Goal: Communication & Community: Ask a question

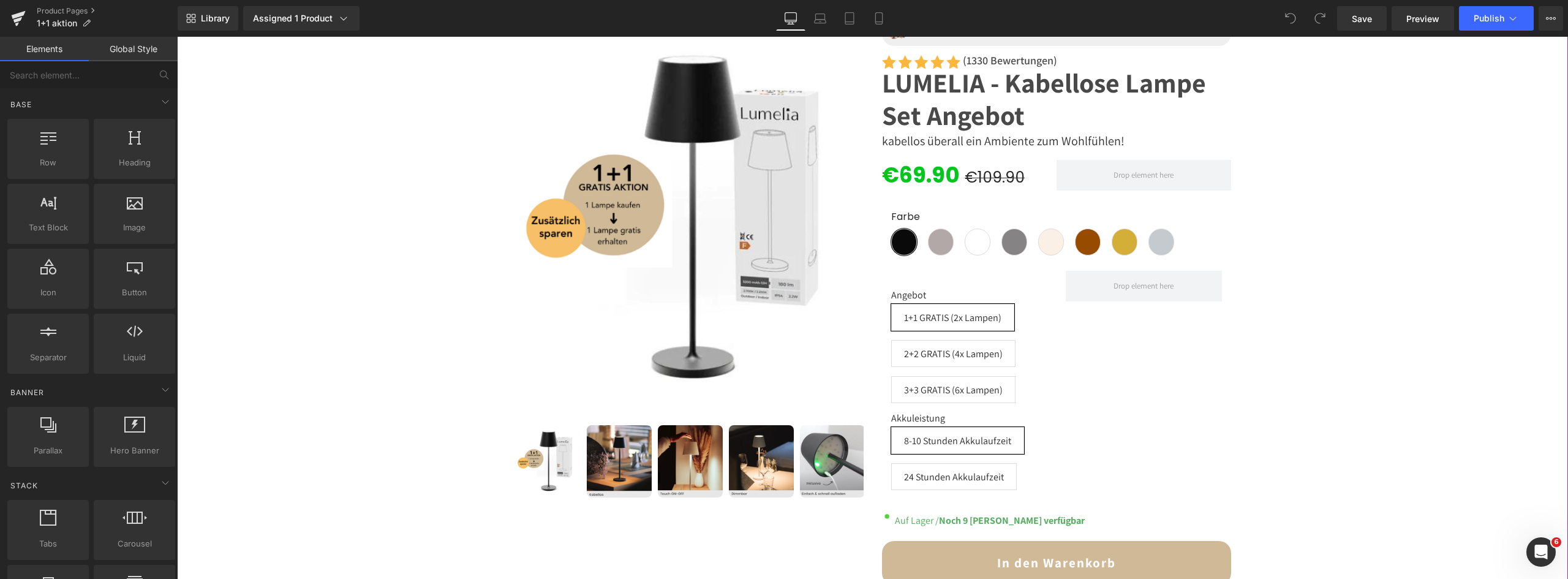
scroll to position [122, 0]
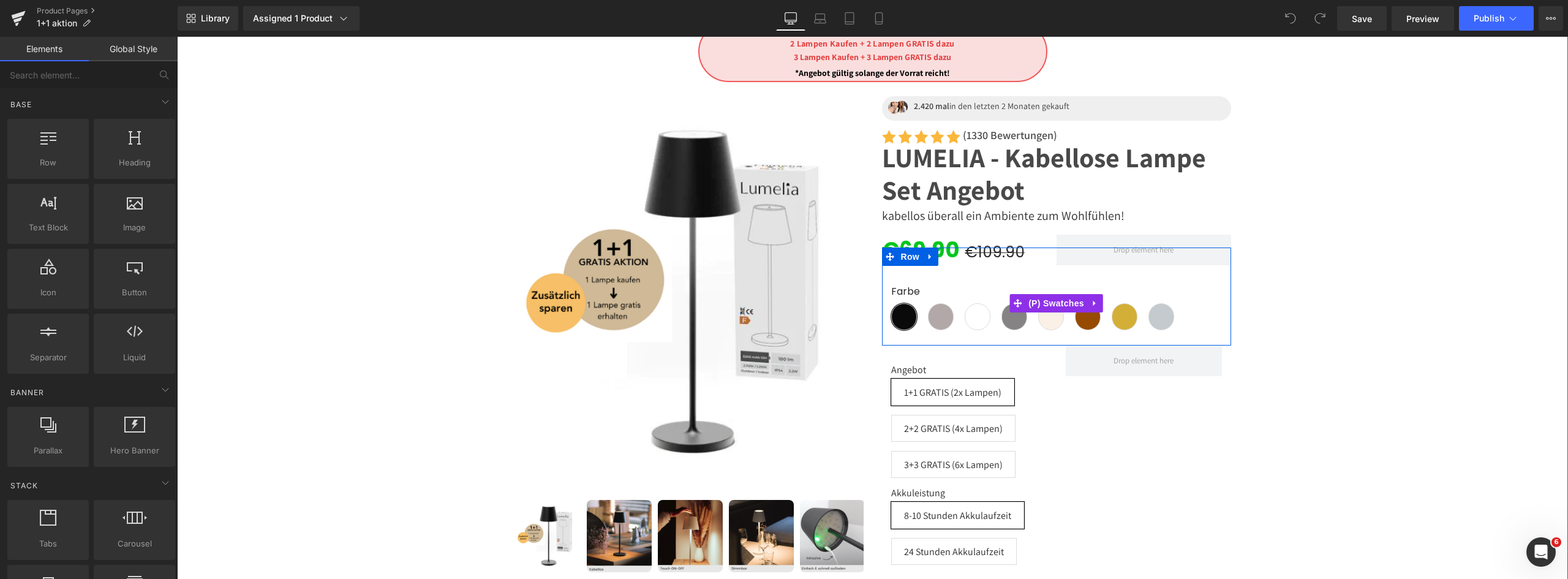
click at [966, 280] on div "Farbe Schwarz Hellgrau Weiß Grau glänzend Beige Braun Gold Silber Angebot 1+1 G…" at bounding box center [1057, 304] width 331 height 73
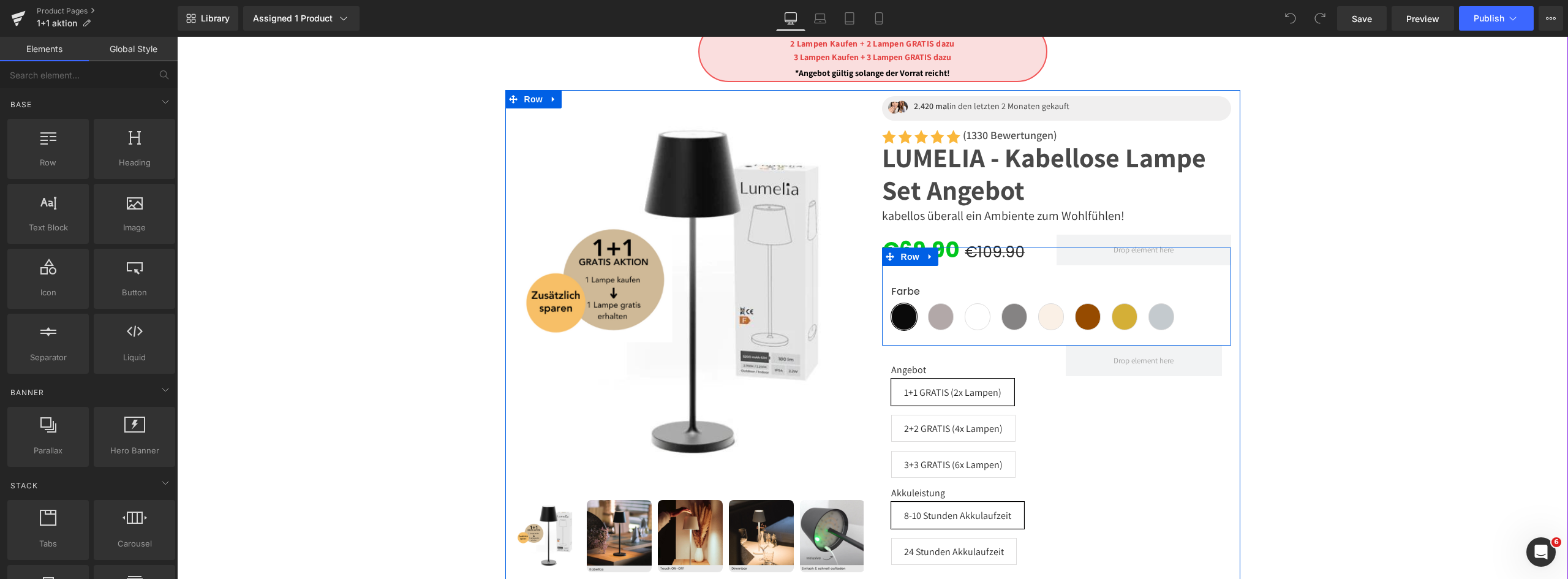
click at [902, 262] on span "Row" at bounding box center [910, 257] width 24 height 19
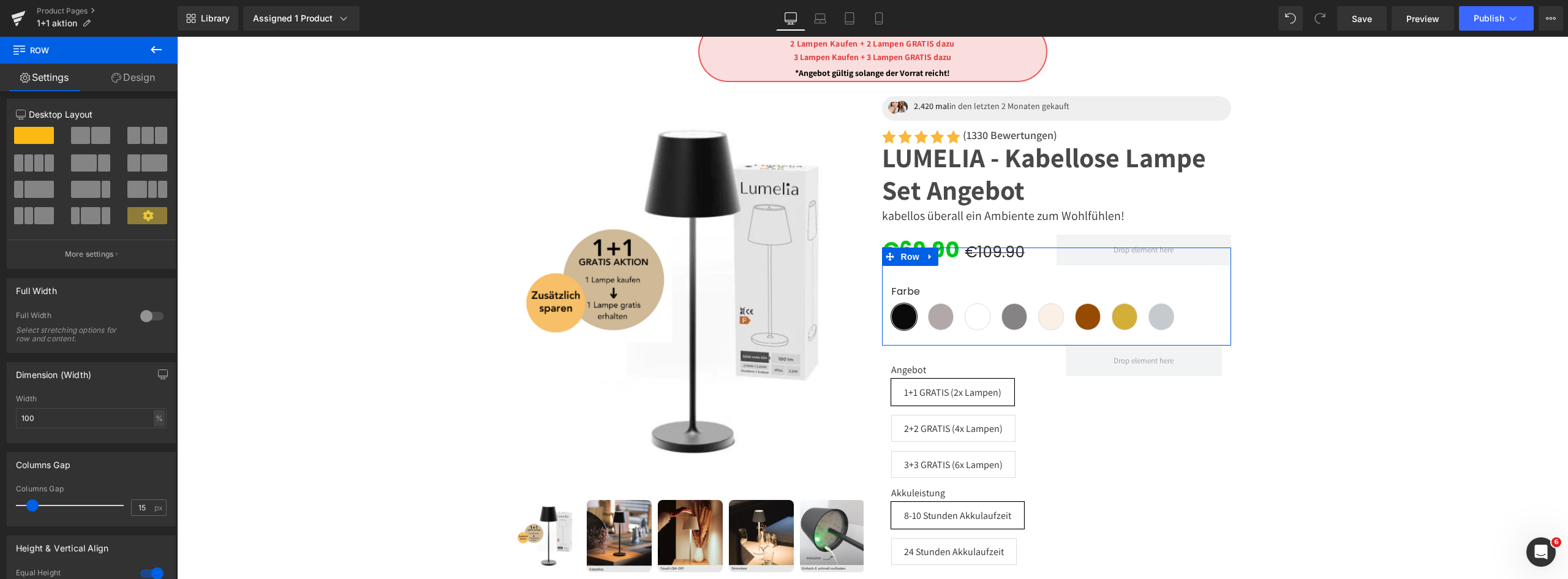
scroll to position [0, 0]
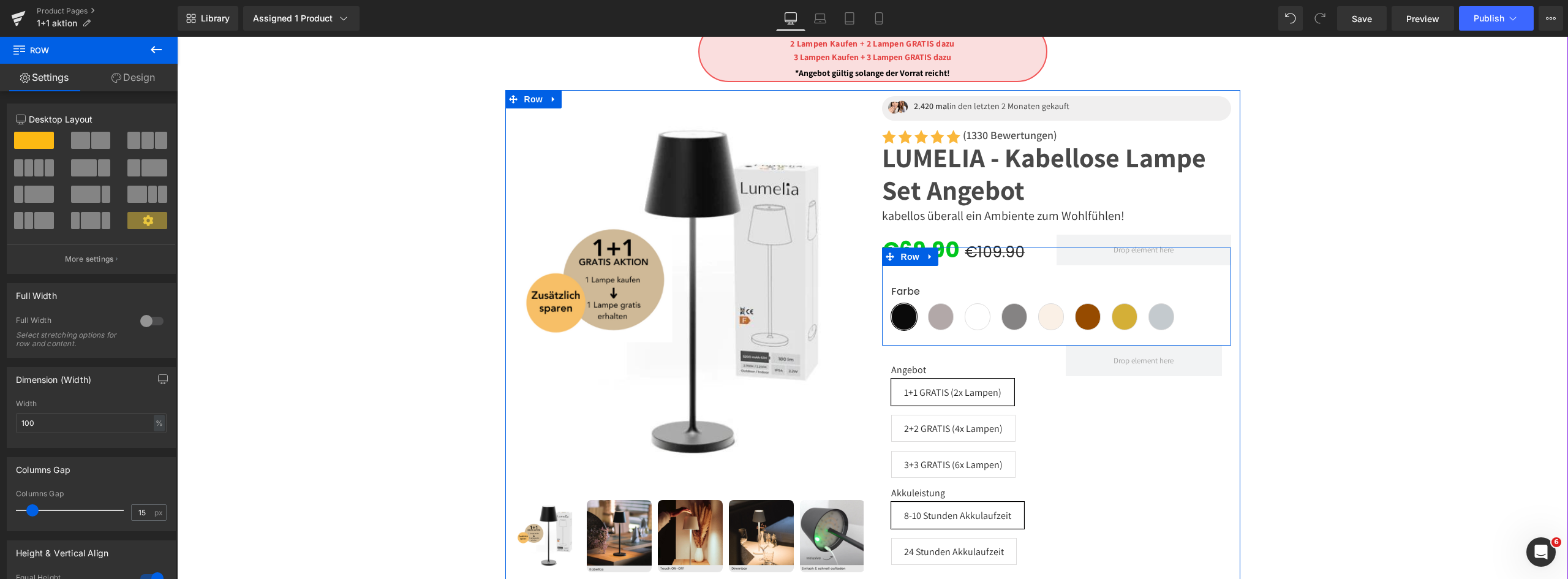
click at [926, 255] on icon at bounding box center [930, 256] width 8 height 9
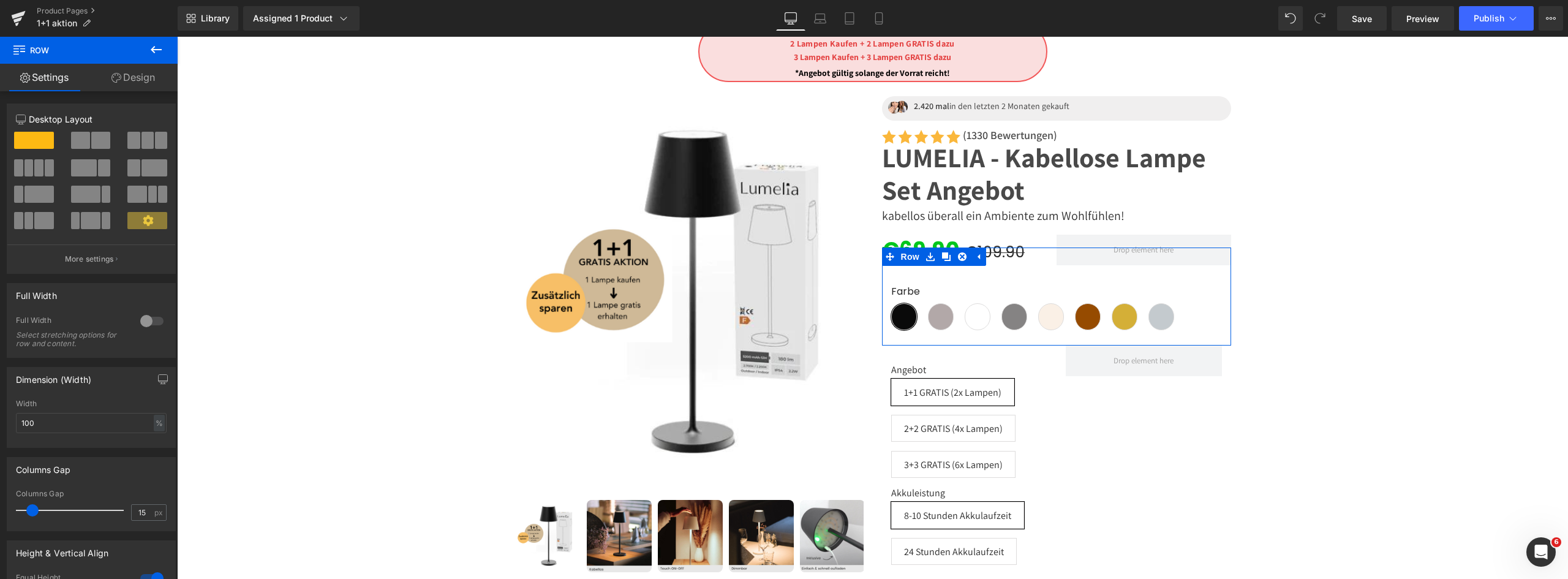
click at [141, 85] on link "Design" at bounding box center [132, 77] width 89 height 28
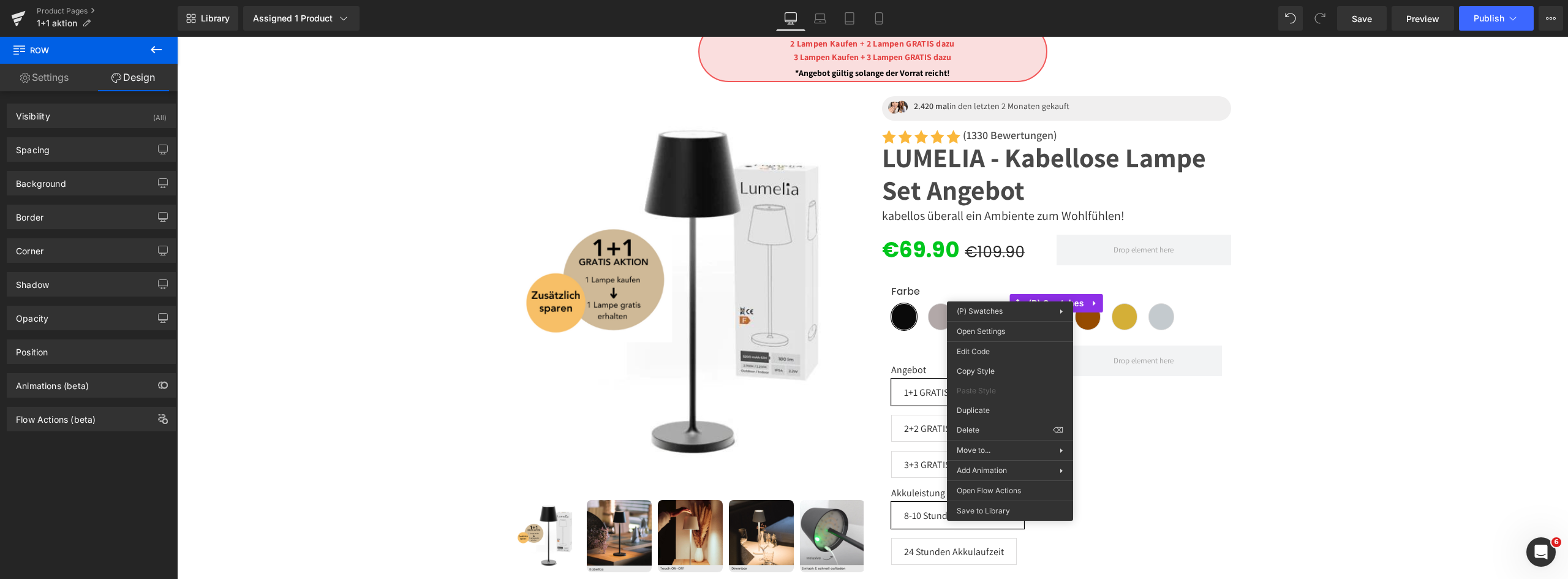
click at [1007, 0] on div "Row You are previewing how the will restyle your page. You can not edit Element…" at bounding box center [784, 0] width 1568 height 0
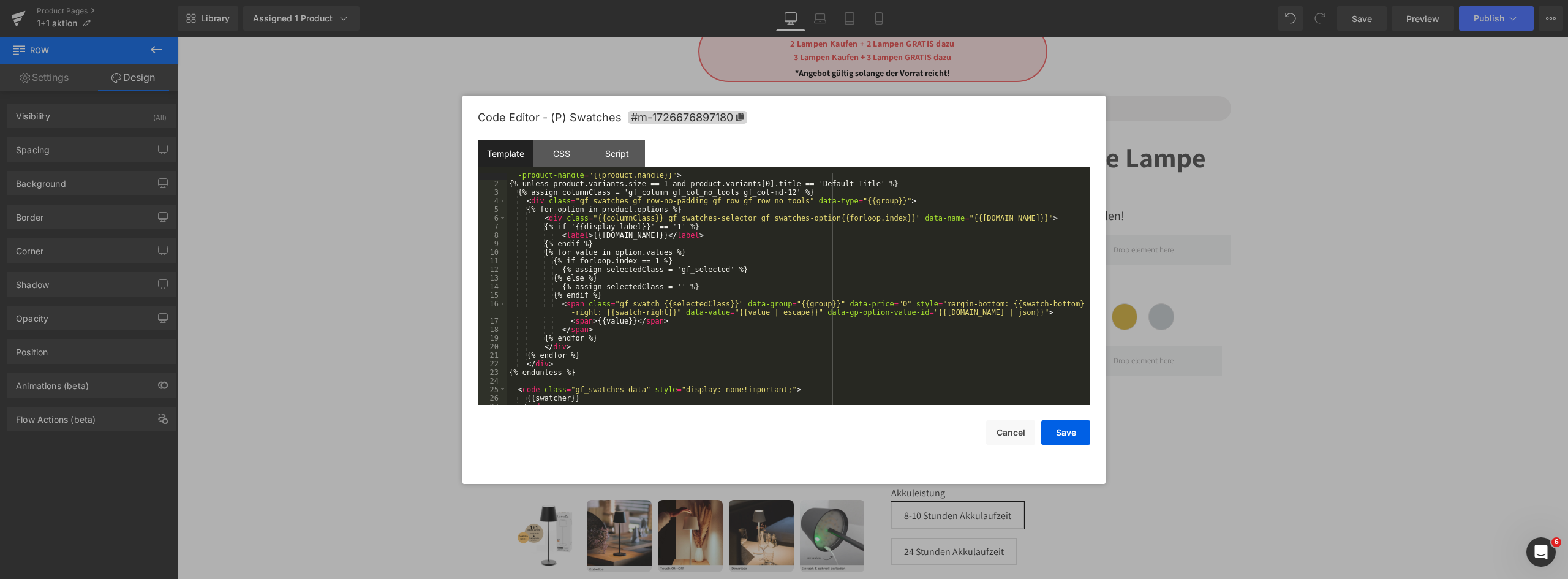
scroll to position [51, 0]
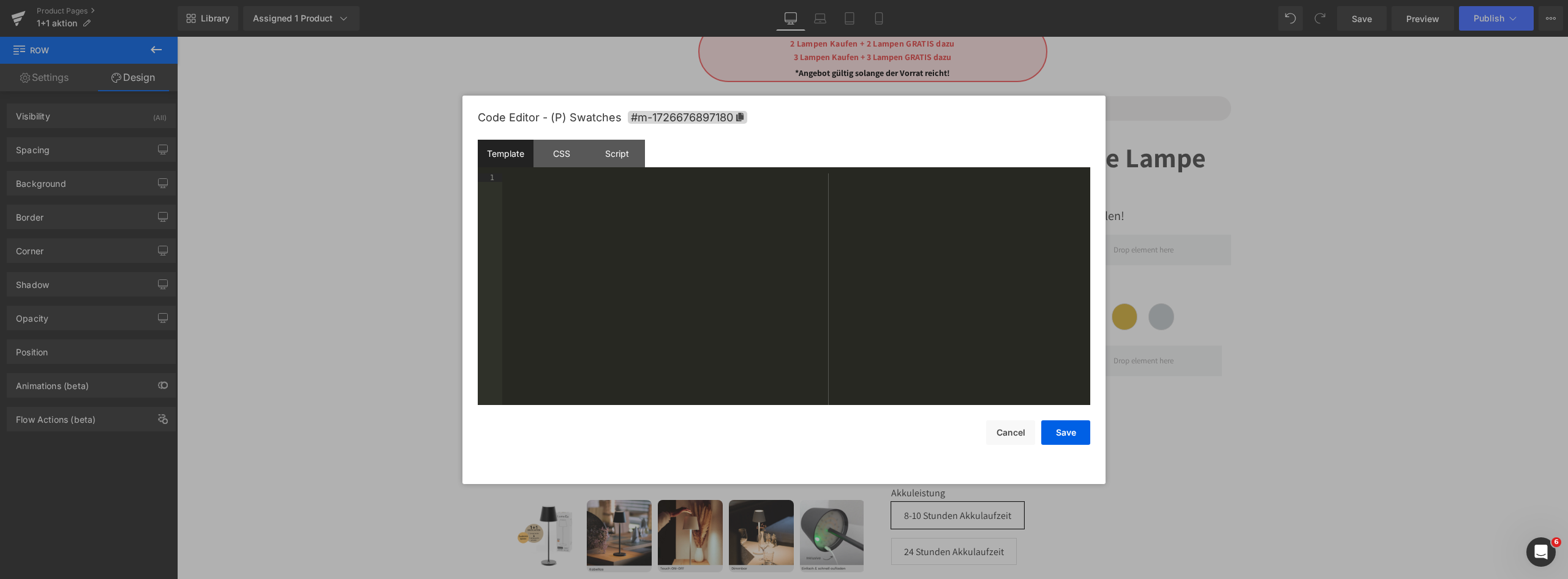
click at [564, 145] on div "CSS" at bounding box center [562, 154] width 56 height 28
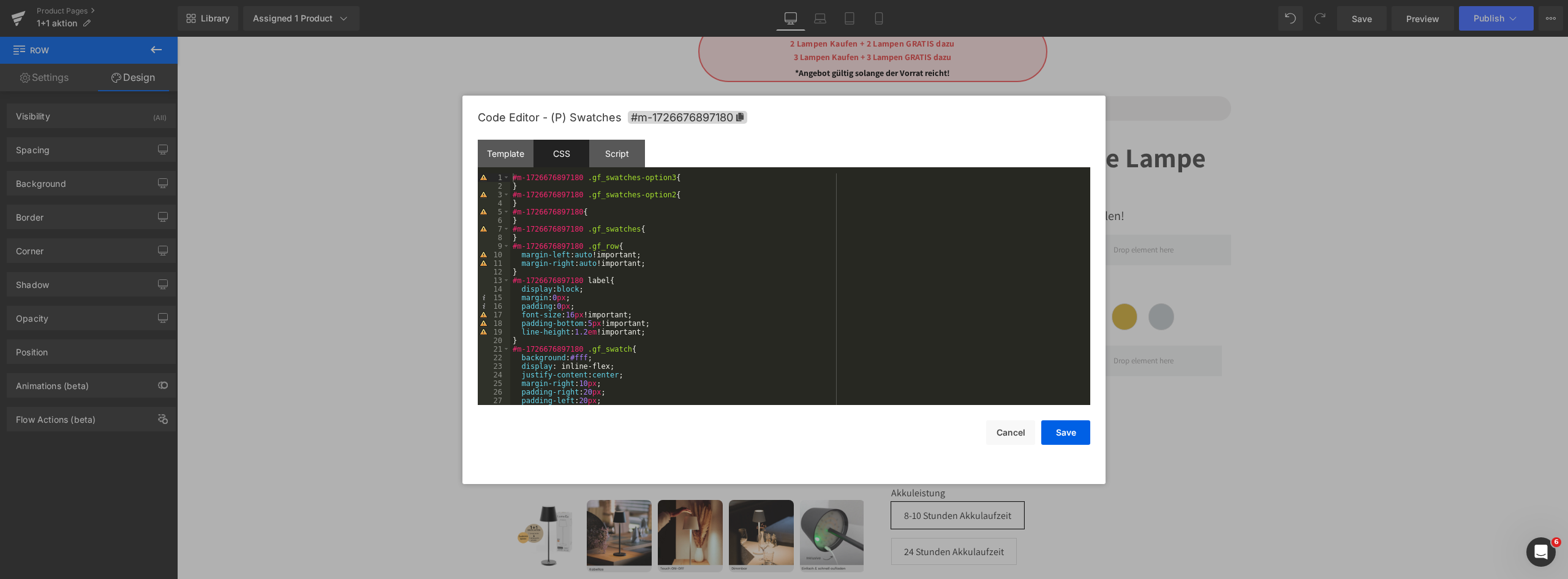
click at [623, 147] on div "Script" at bounding box center [617, 154] width 56 height 28
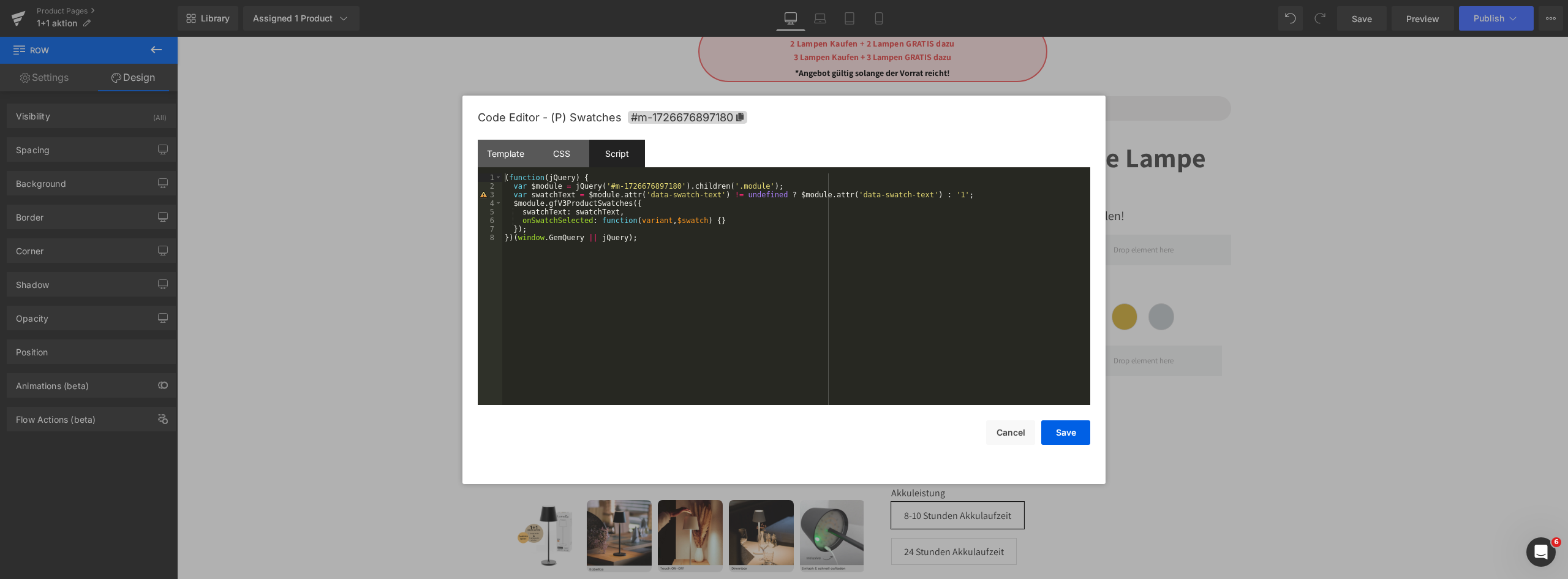
click at [1071, 431] on button "Save" at bounding box center [1066, 433] width 49 height 24
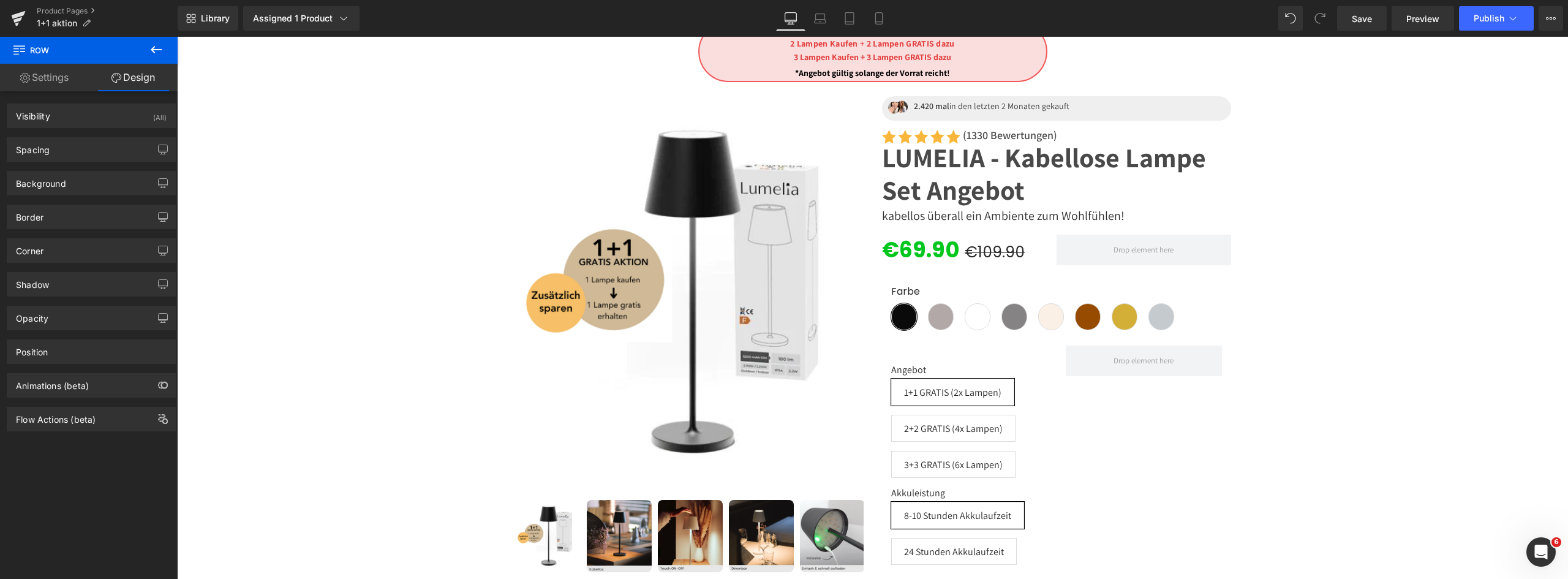
click at [1429, 21] on span "Preview" at bounding box center [1424, 19] width 34 height 13
click at [1487, 26] on button "Publish" at bounding box center [1496, 19] width 75 height 24
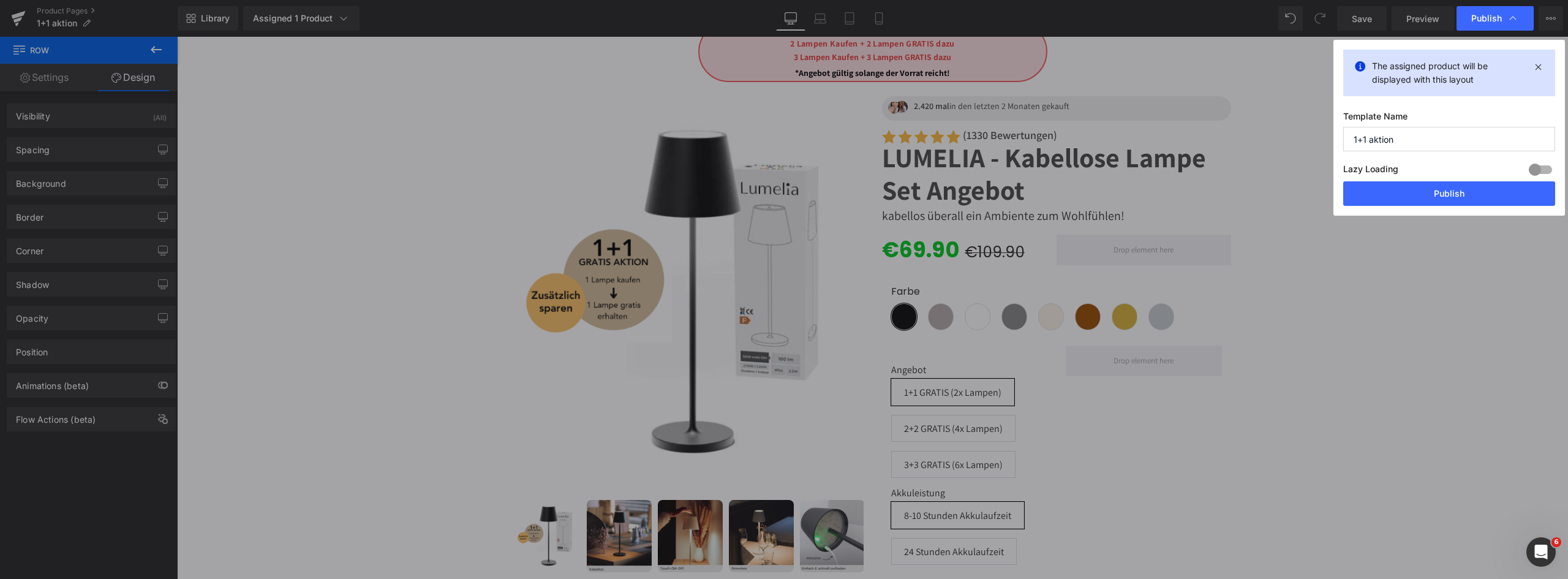
click at [1443, 203] on button "Publish" at bounding box center [1449, 194] width 211 height 24
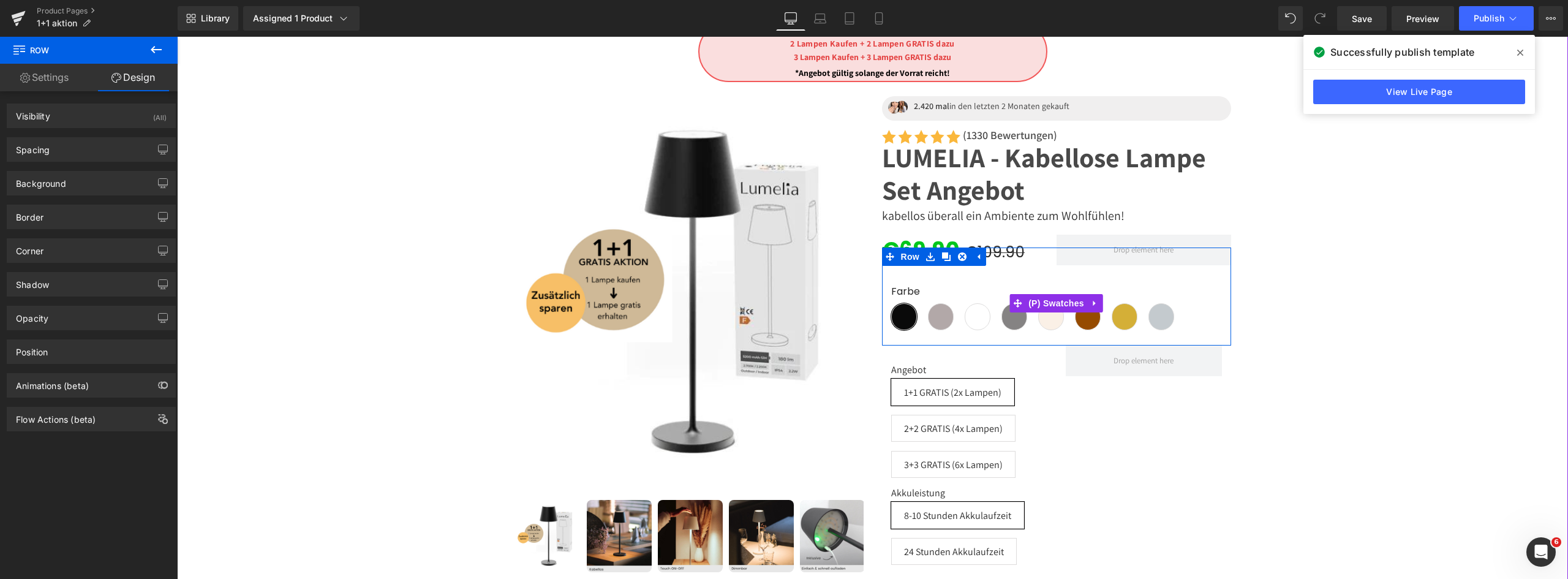
click at [1054, 304] on span "(P) Swatches" at bounding box center [1057, 304] width 61 height 19
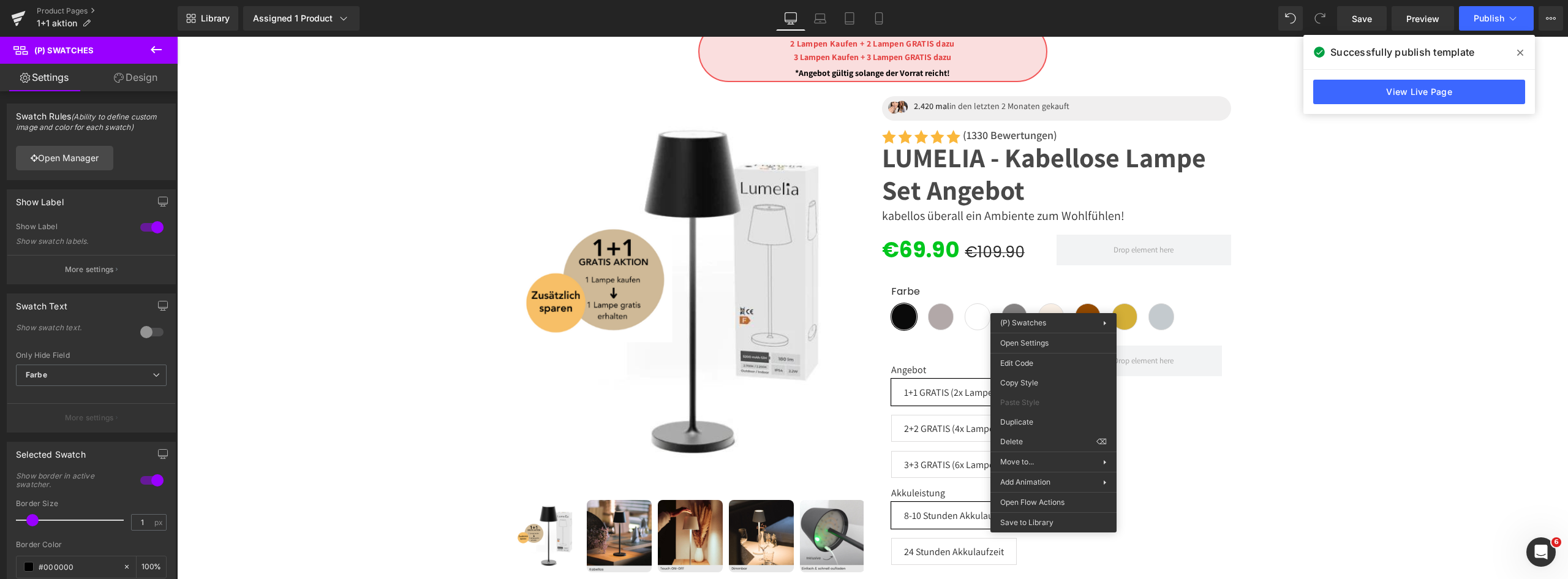
click at [1041, 0] on div "(P) Swatches You are previewing how the will restyle your page. You can not edi…" at bounding box center [784, 0] width 1568 height 0
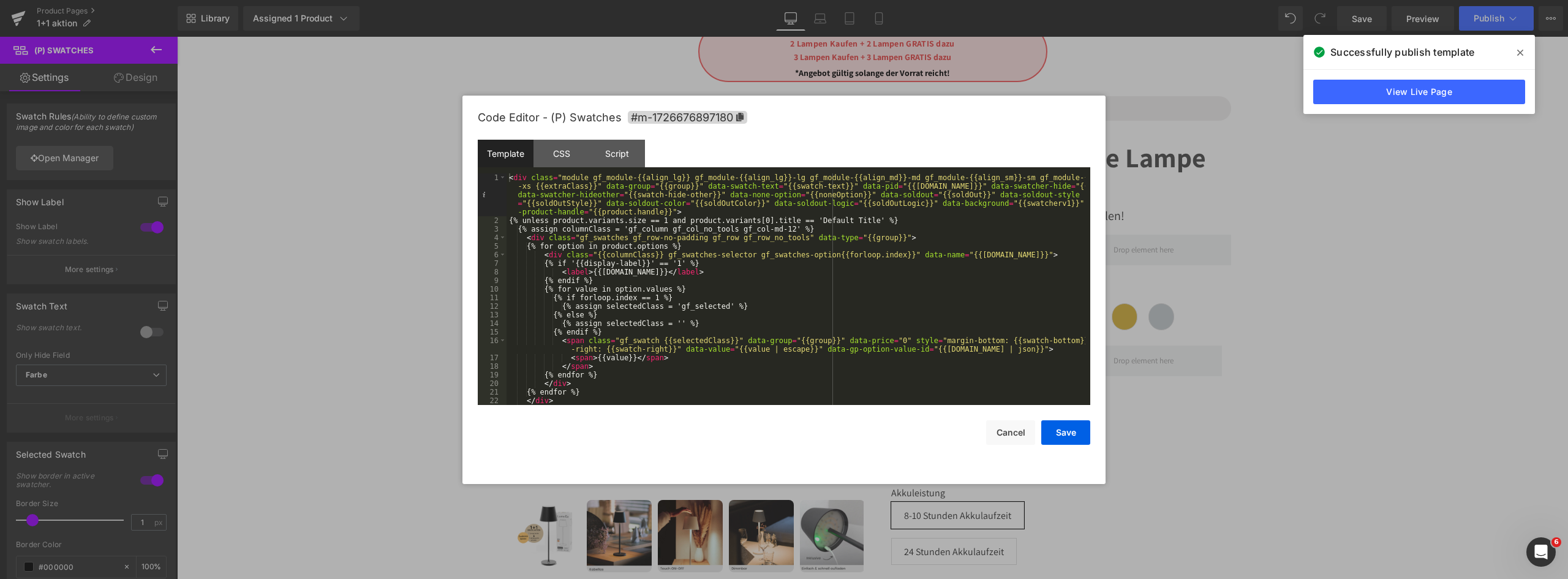
click at [572, 153] on div "CSS" at bounding box center [562, 154] width 56 height 28
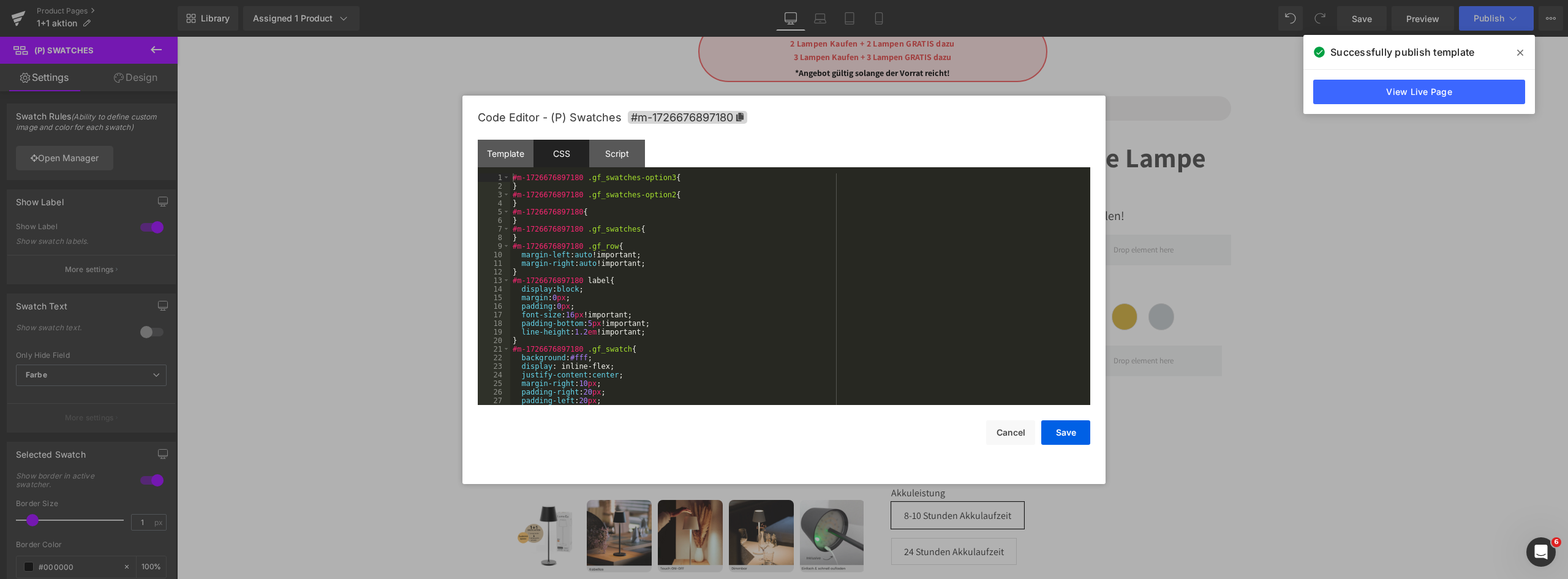
click at [616, 152] on div "Script" at bounding box center [617, 154] width 56 height 28
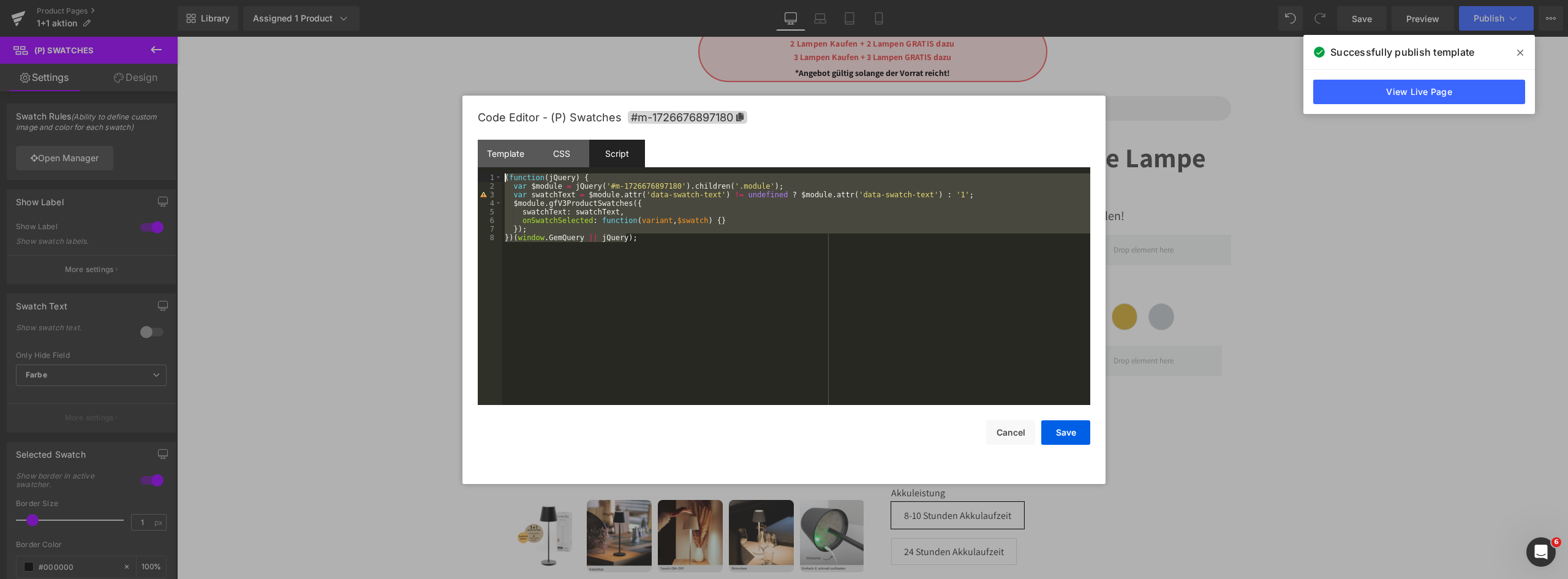
drag, startPoint x: 638, startPoint y: 242, endPoint x: 439, endPoint y: 162, distance: 214.5
click at [439, 162] on body "(P) Swatches You are previewing how the will restyle your page. You can not edi…" at bounding box center [784, 289] width 1568 height 579
drag, startPoint x: 620, startPoint y: 333, endPoint x: 634, endPoint y: 318, distance: 20.5
click at [0, 0] on div "( function ( jQuery ) { var $module = jQuery ( '#m-1726676897180' ) . children …" at bounding box center [0, 0] width 0 height 0
drag, startPoint x: 658, startPoint y: 262, endPoint x: 262, endPoint y: 85, distance: 433.8
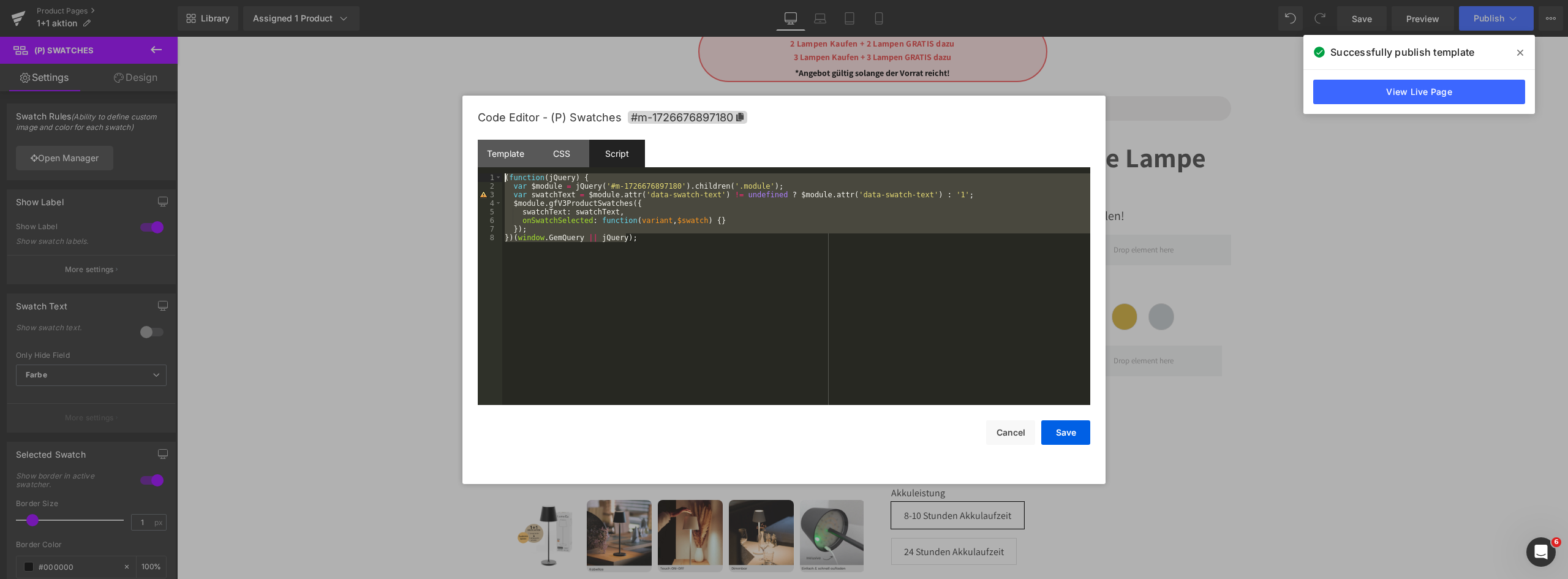
click at [274, 90] on body "(P) Swatches You are previewing how the will restyle your page. You can not edi…" at bounding box center [784, 289] width 1568 height 579
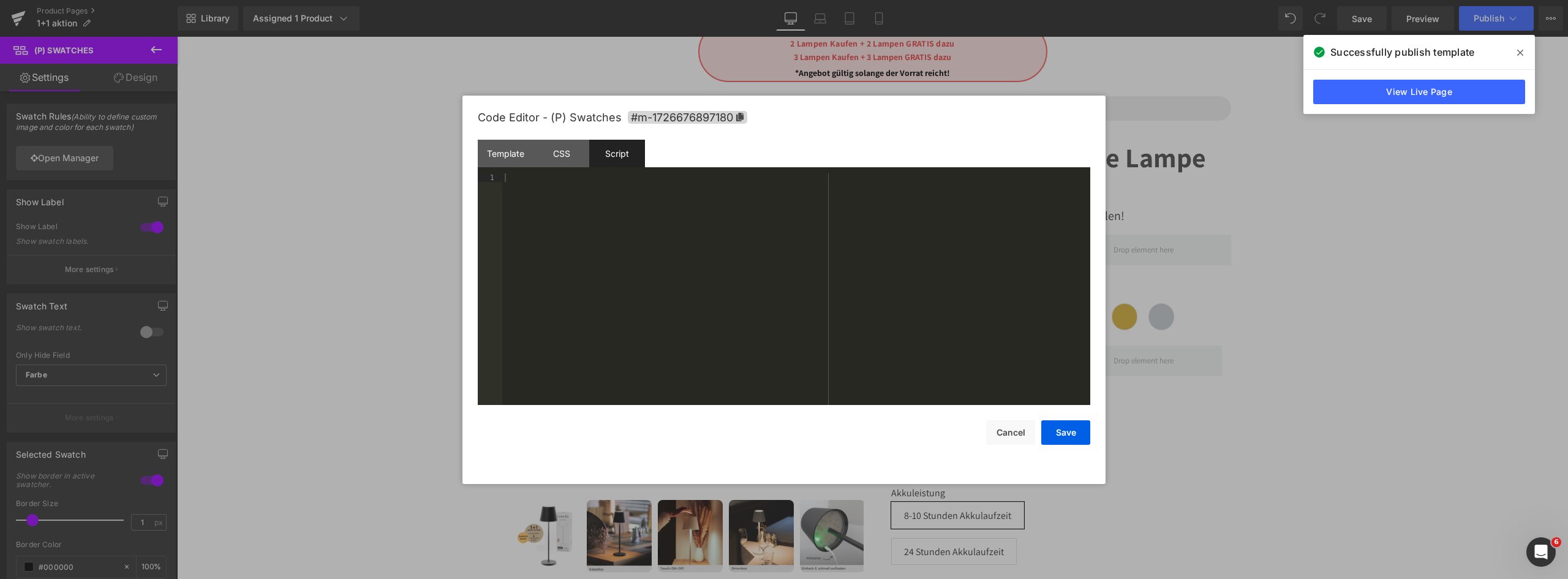
click at [567, 156] on div "CSS" at bounding box center [562, 154] width 56 height 28
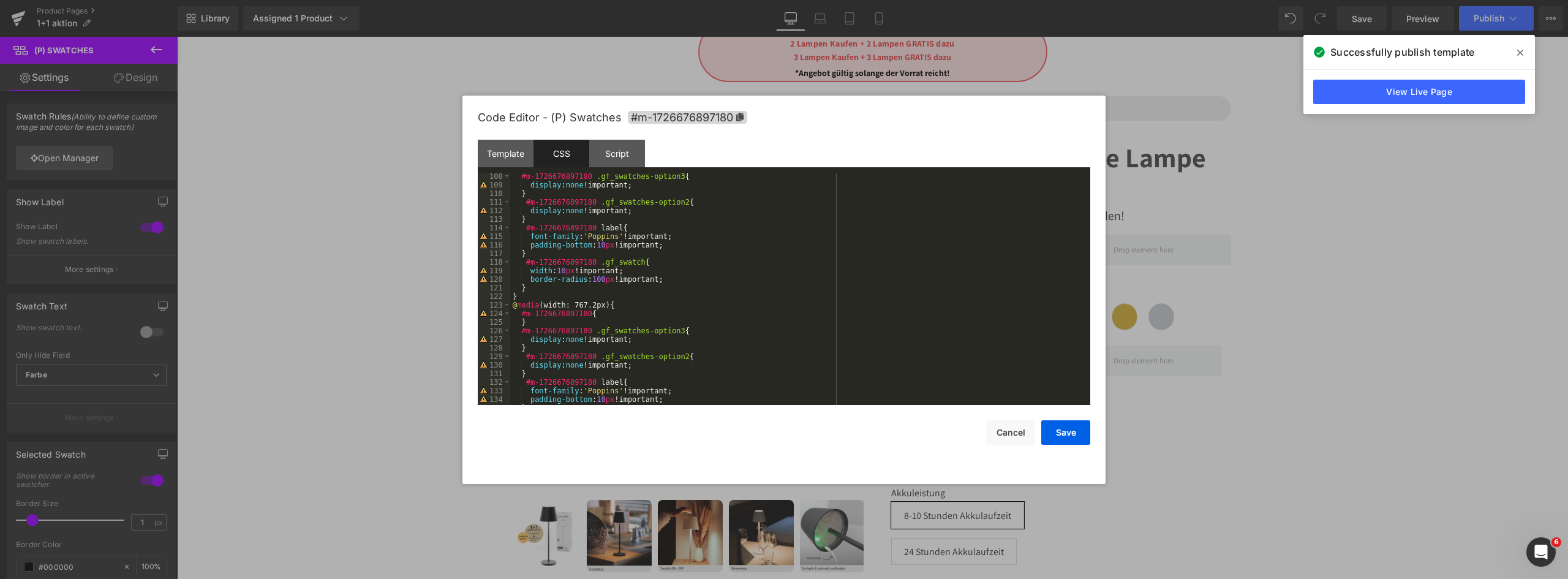
scroll to position [978, 0]
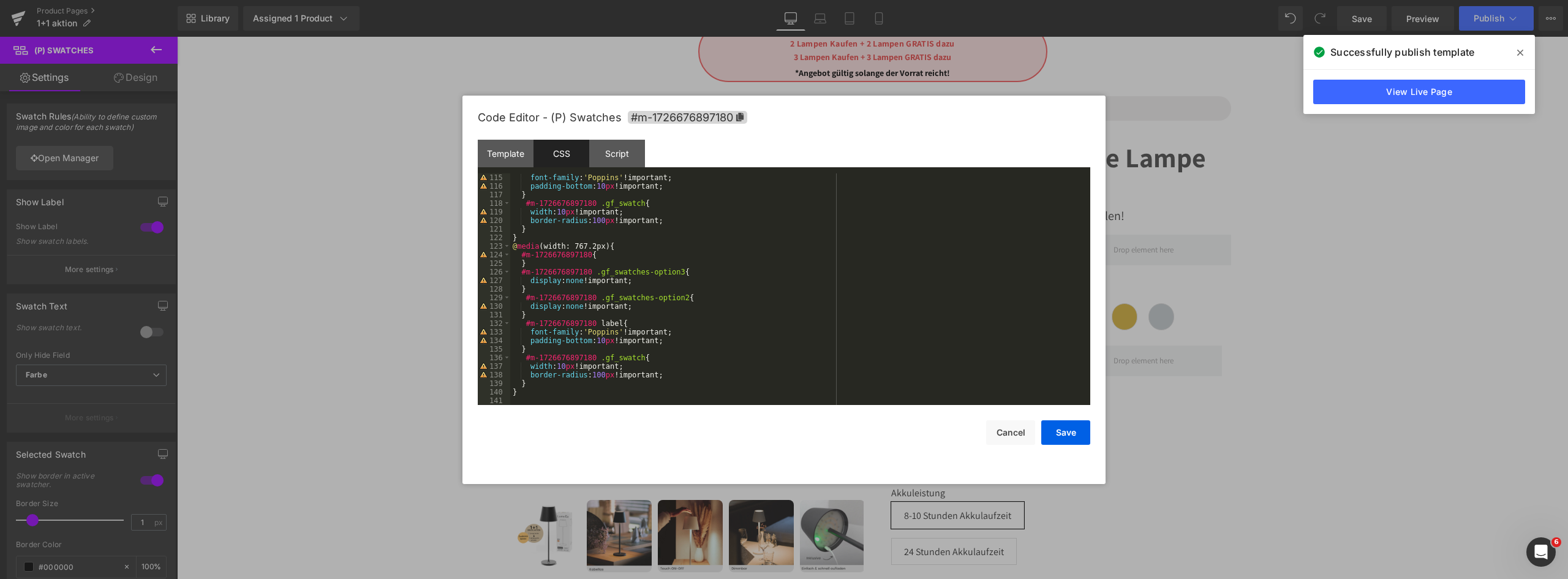
click at [1070, 434] on button "Save" at bounding box center [1066, 433] width 49 height 24
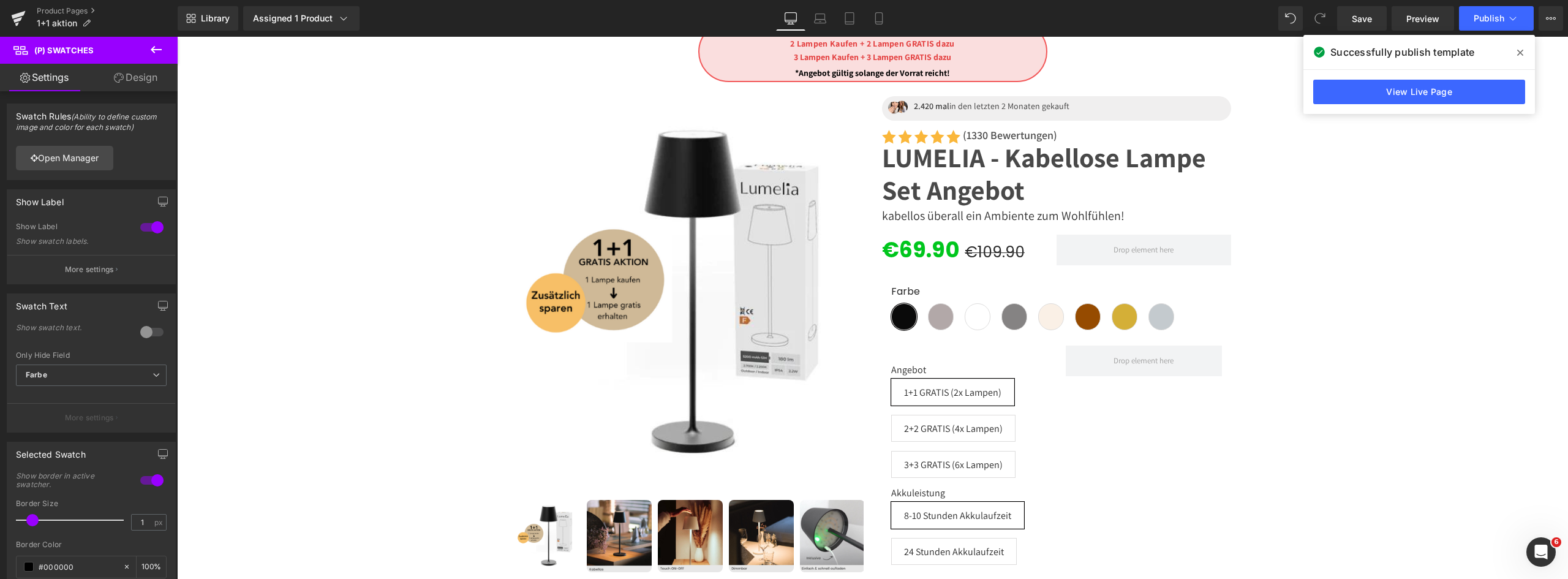
click at [1493, 24] on button "Publish" at bounding box center [1496, 19] width 75 height 24
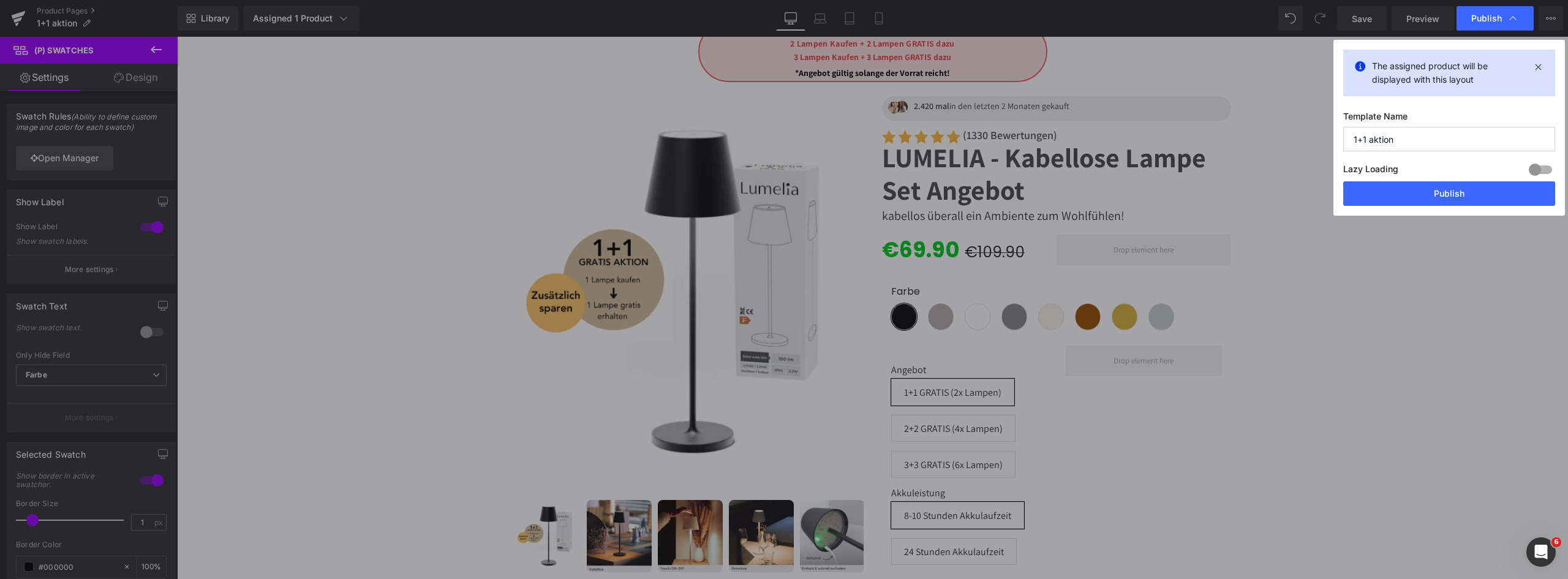
click at [0, 0] on button "Publish" at bounding box center [0, 0] width 0 height 0
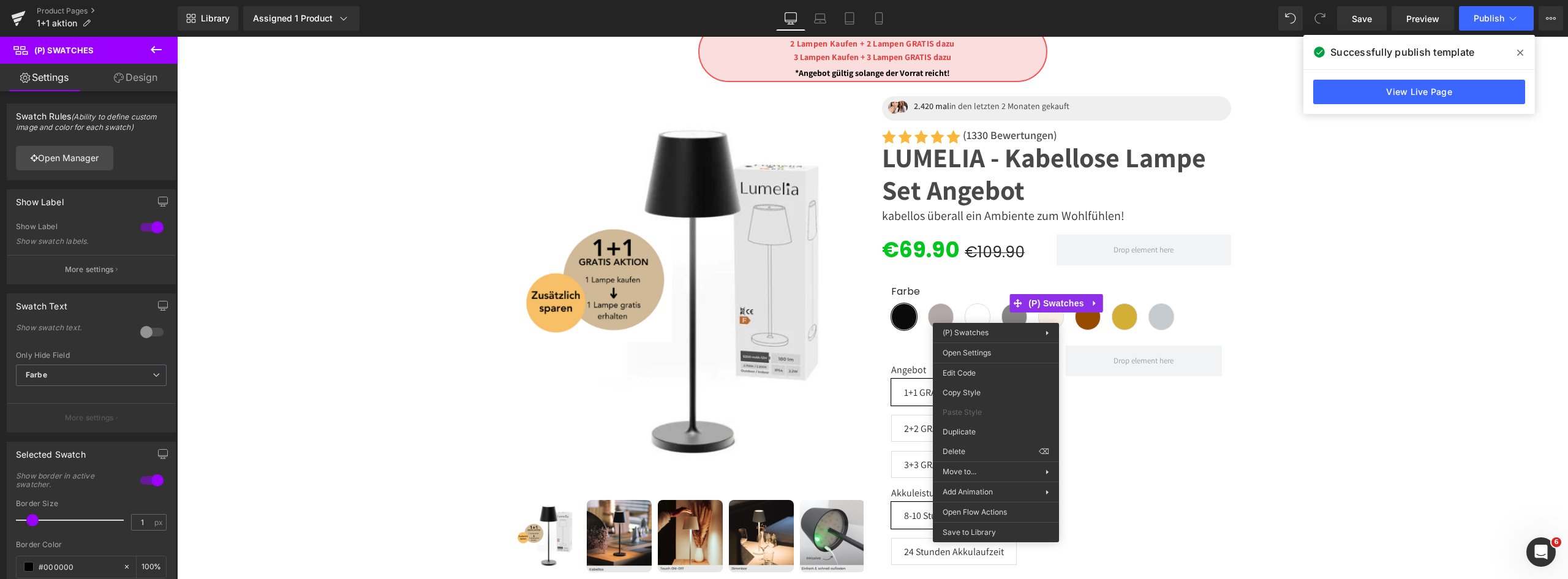
click at [985, 0] on div "(P) Swatches You are previewing how the will restyle your page. You can not edi…" at bounding box center [784, 0] width 1568 height 0
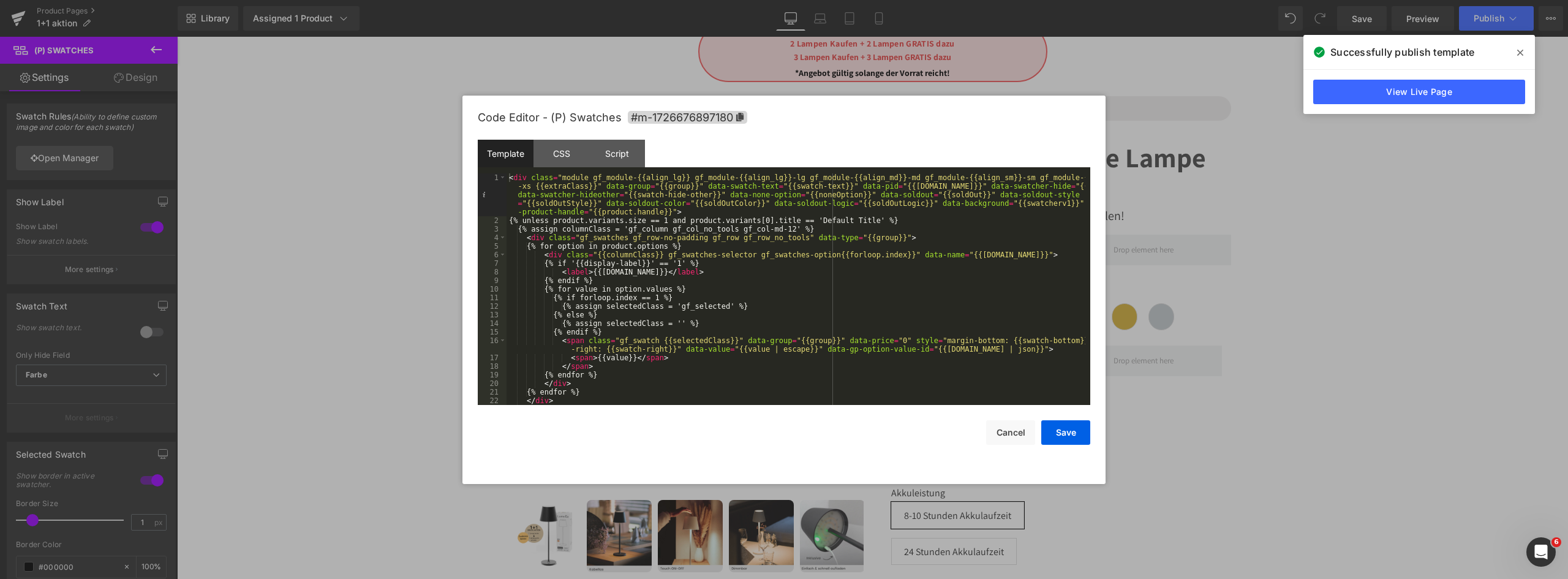
click at [566, 153] on div "CSS" at bounding box center [562, 154] width 56 height 28
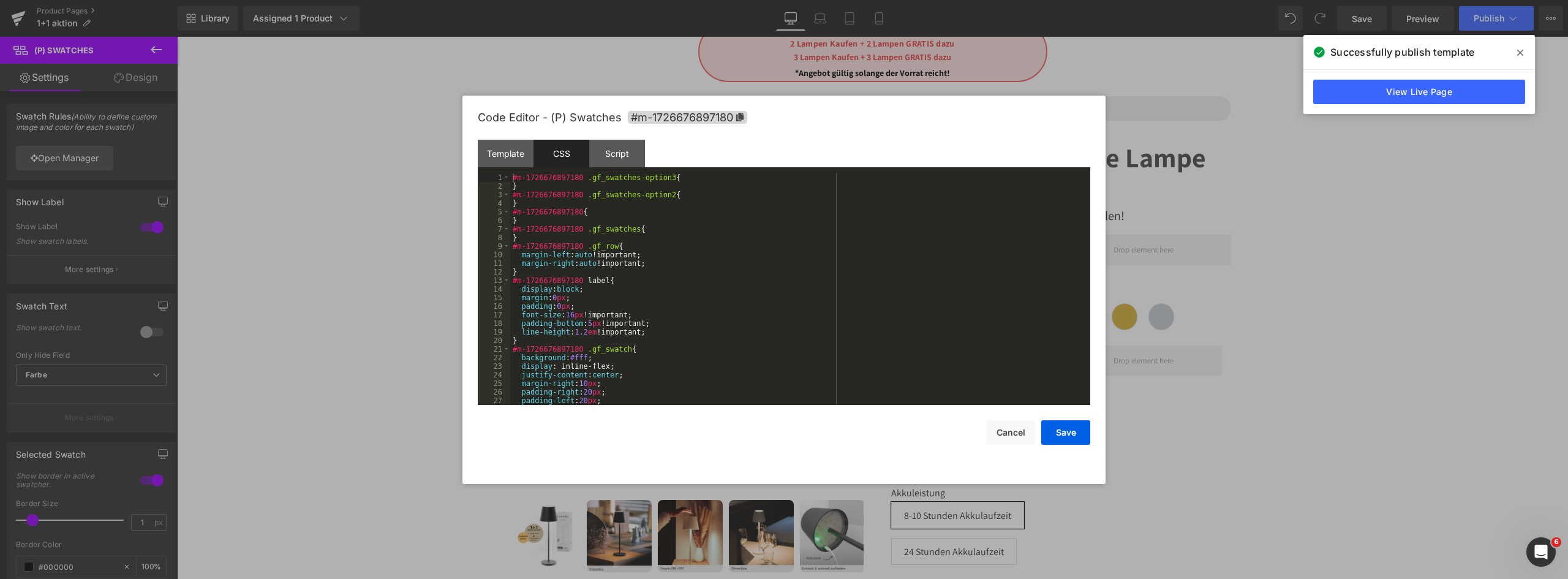
click at [621, 157] on div "Script" at bounding box center [617, 154] width 56 height 28
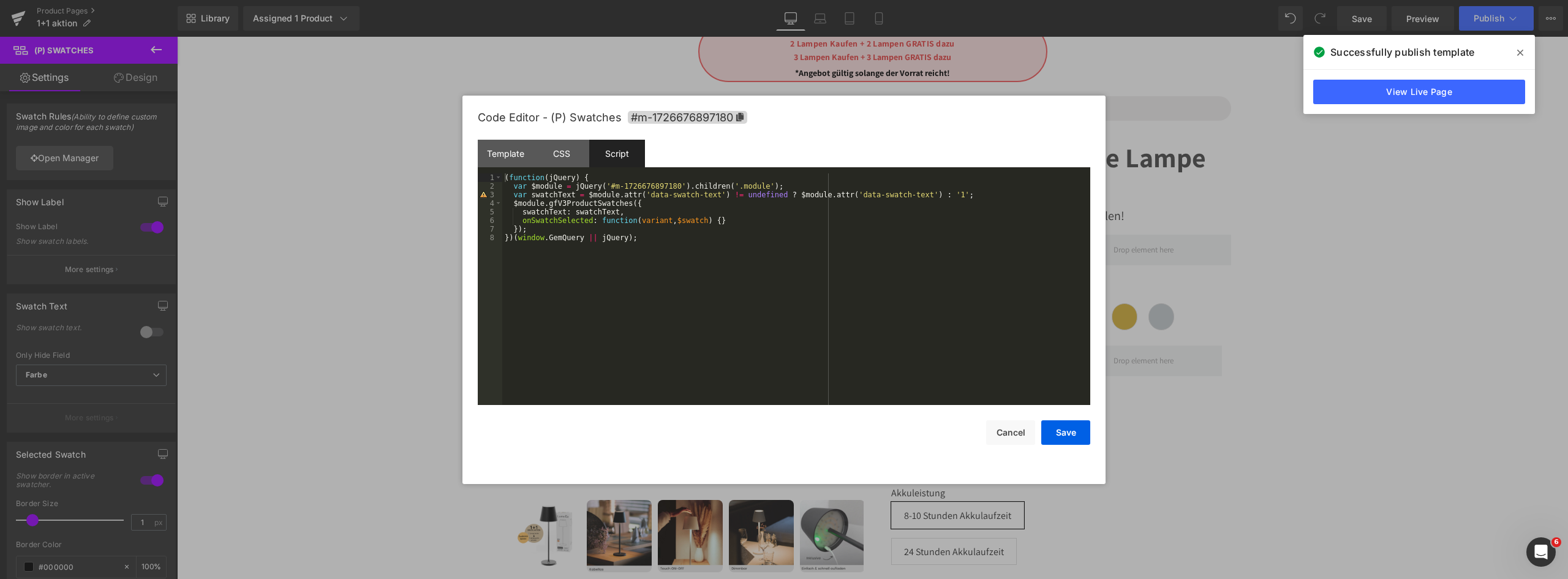
click at [509, 153] on div "Template" at bounding box center [506, 154] width 56 height 28
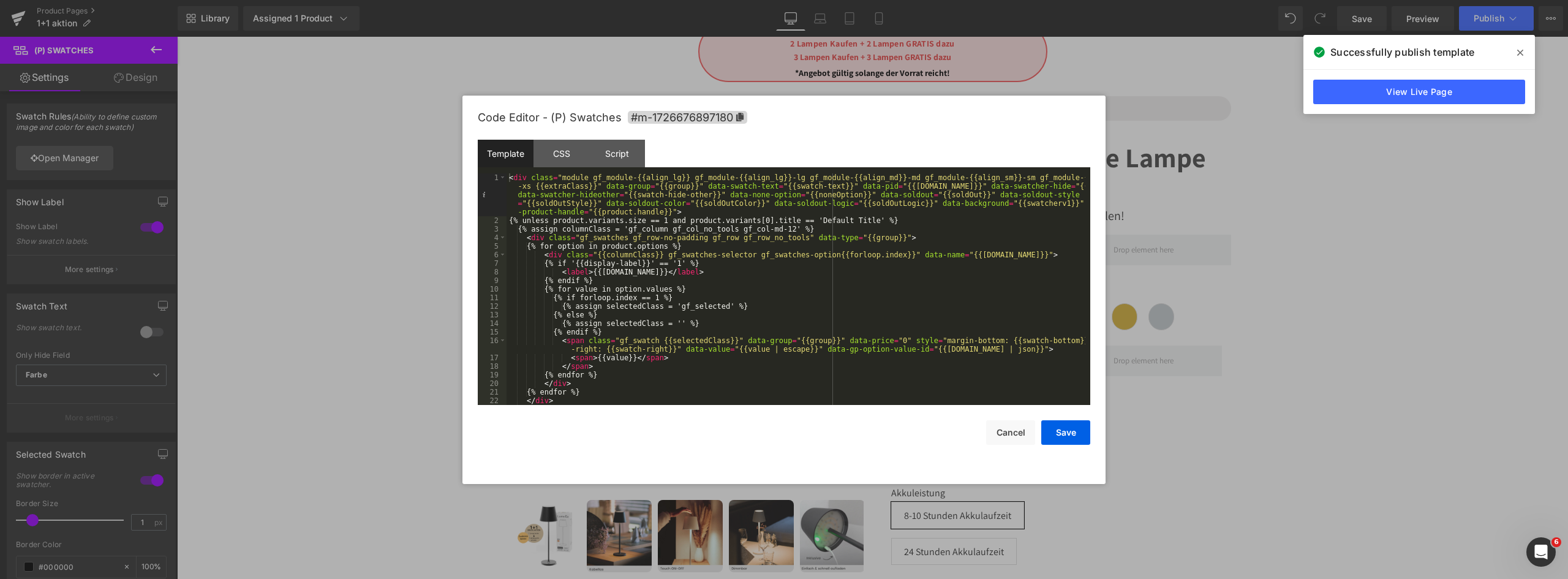
click at [0, 0] on button "Cancel" at bounding box center [0, 0] width 0 height 0
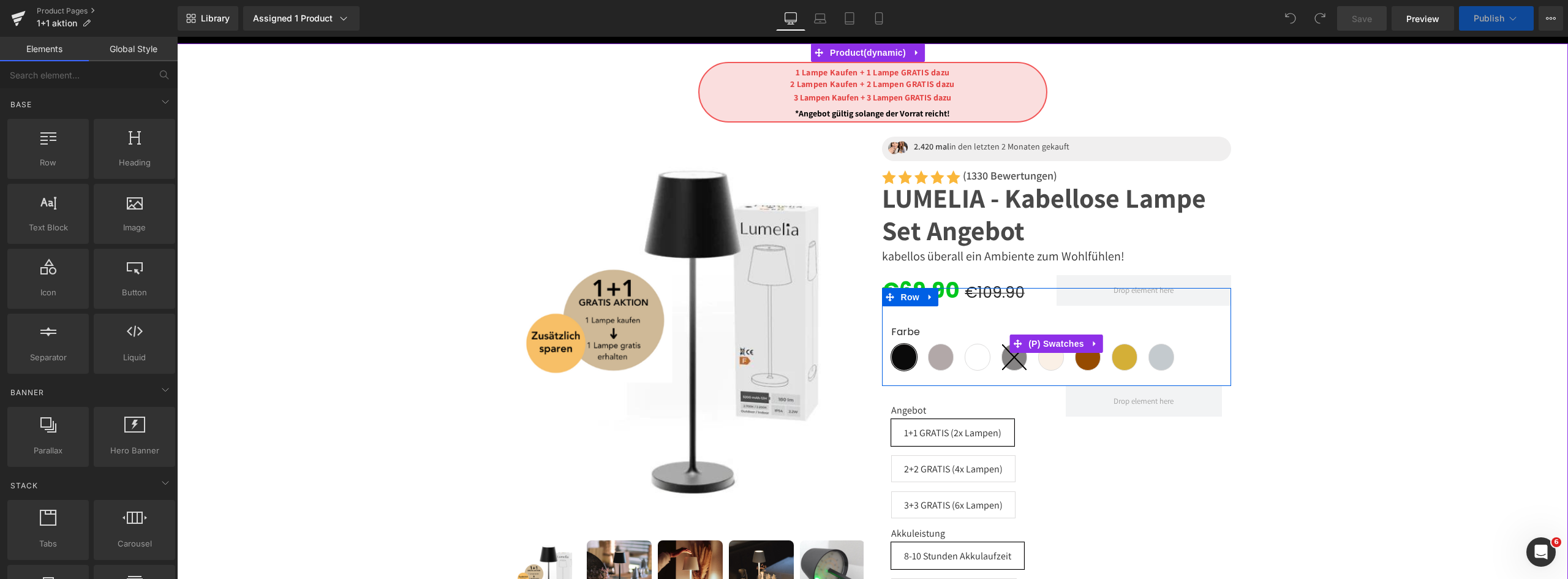
scroll to position [184, 0]
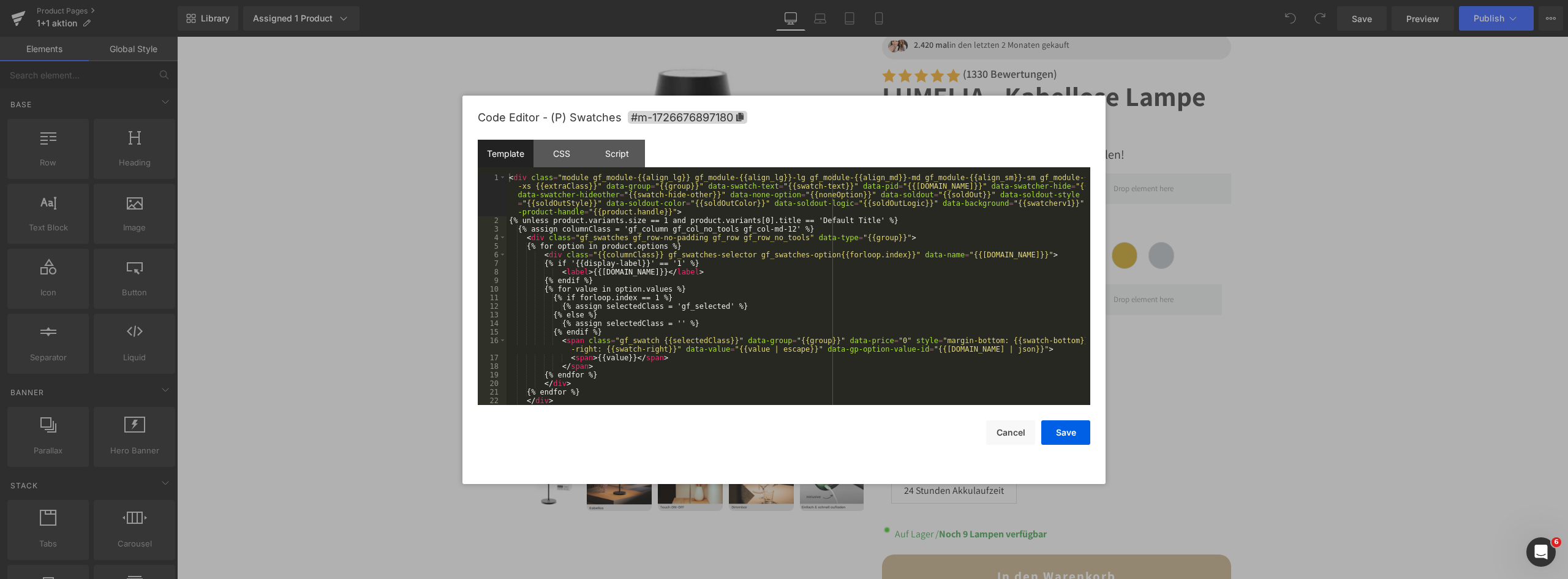
click at [1037, 0] on div "You are previewing how the will restyle your page. You can not edit Elements in…" at bounding box center [784, 0] width 1568 height 0
click at [693, 213] on div "< div class = "module gf_module-{{align_lg}} gf_module-{{align_lg}}-lg gf_modul…" at bounding box center [796, 315] width 579 height 283
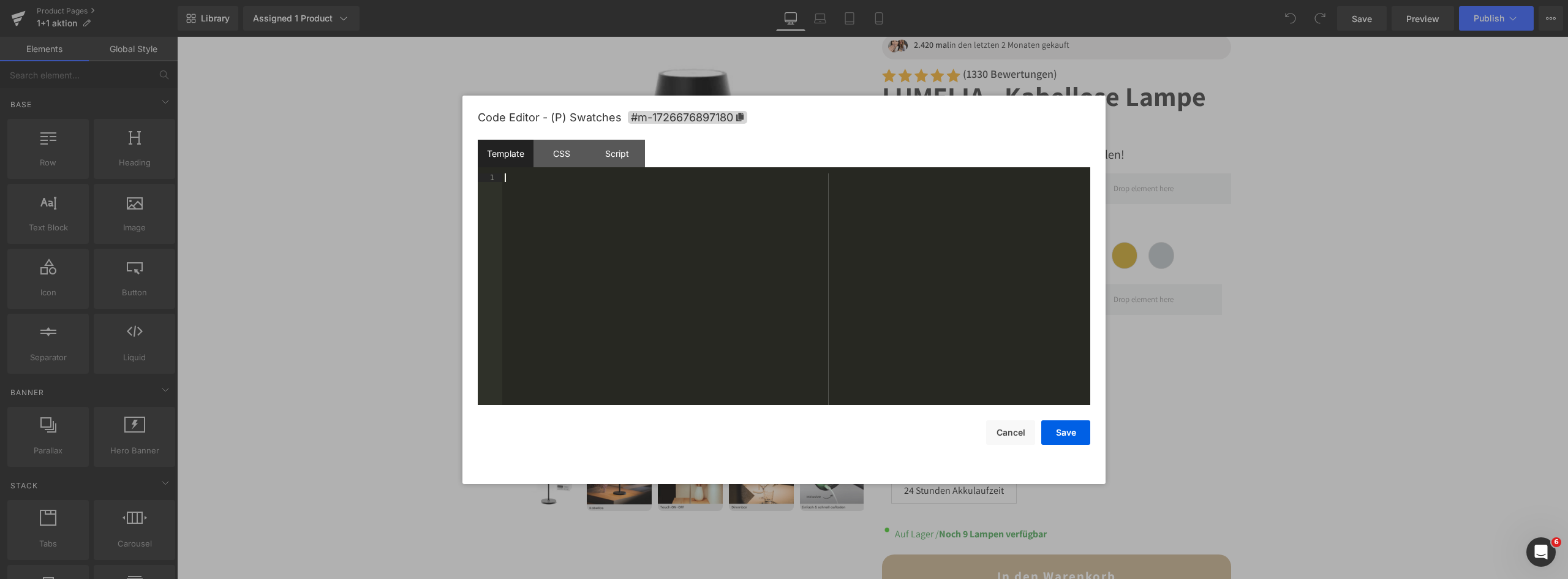
click at [548, 161] on div "CSS" at bounding box center [562, 154] width 56 height 28
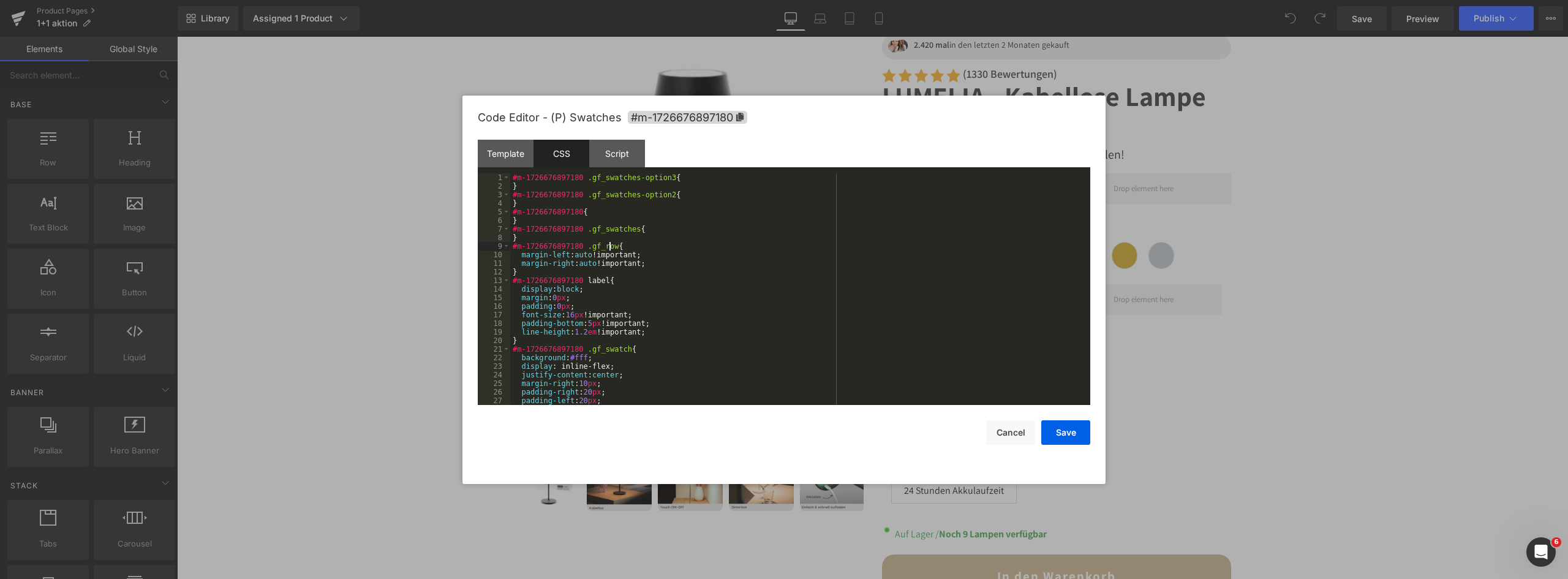
click at [609, 243] on div "#m-1726676897180 .gf_swatches-option3 { } #m-1726676897180 .gf_swatches-option2…" at bounding box center [798, 297] width 575 height 249
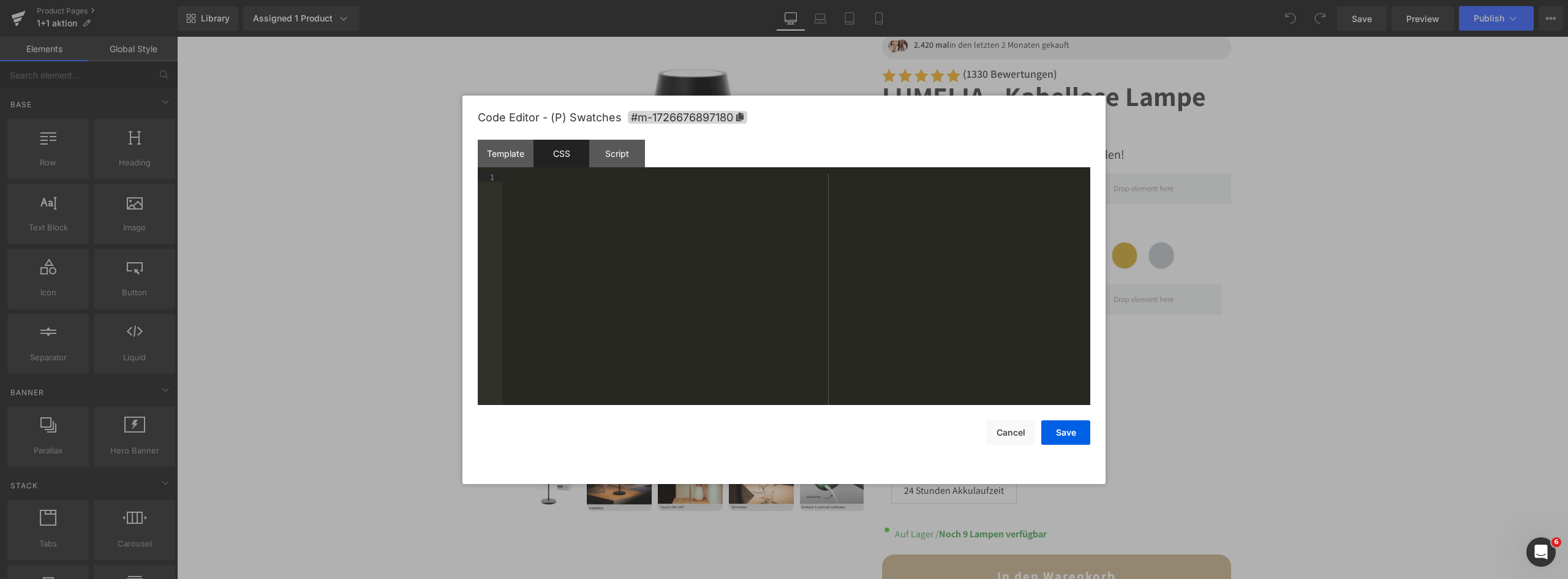
click at [619, 164] on div "Script" at bounding box center [617, 154] width 56 height 28
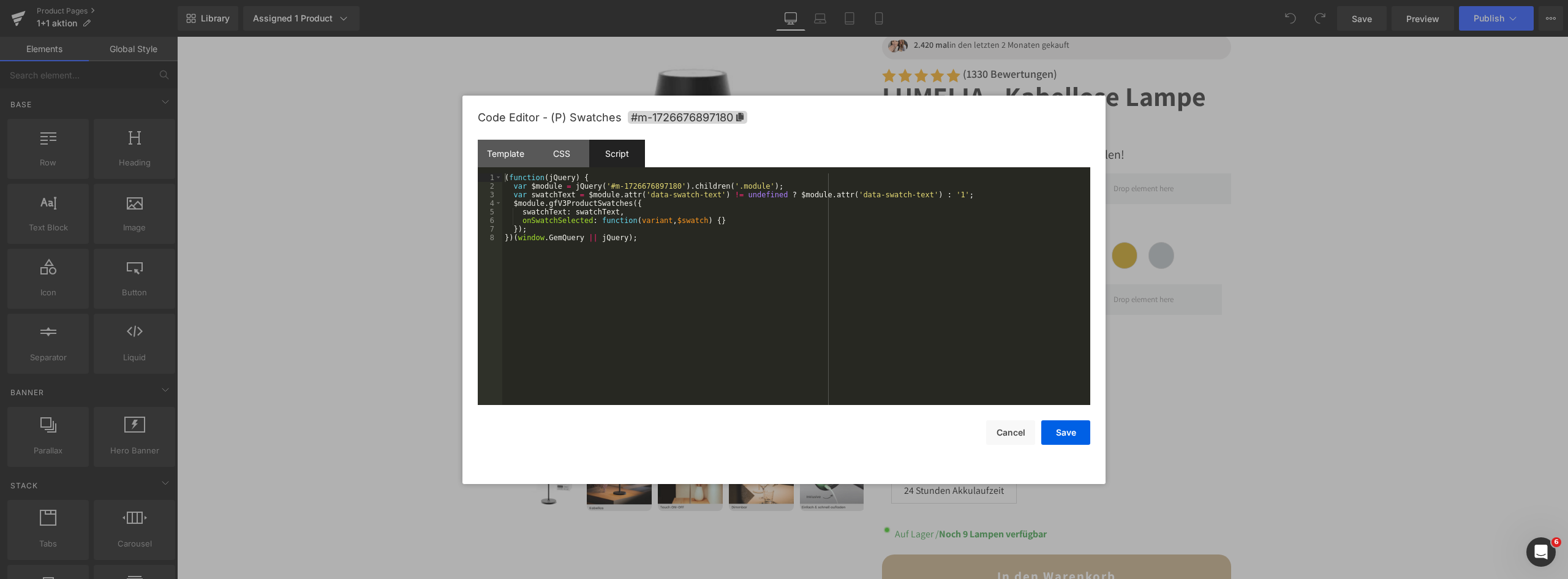
click at [648, 264] on div "( function ( jQuery ) { var $module = jQuery ( '#m-1726676897180' ) . children …" at bounding box center [796, 297] width 588 height 249
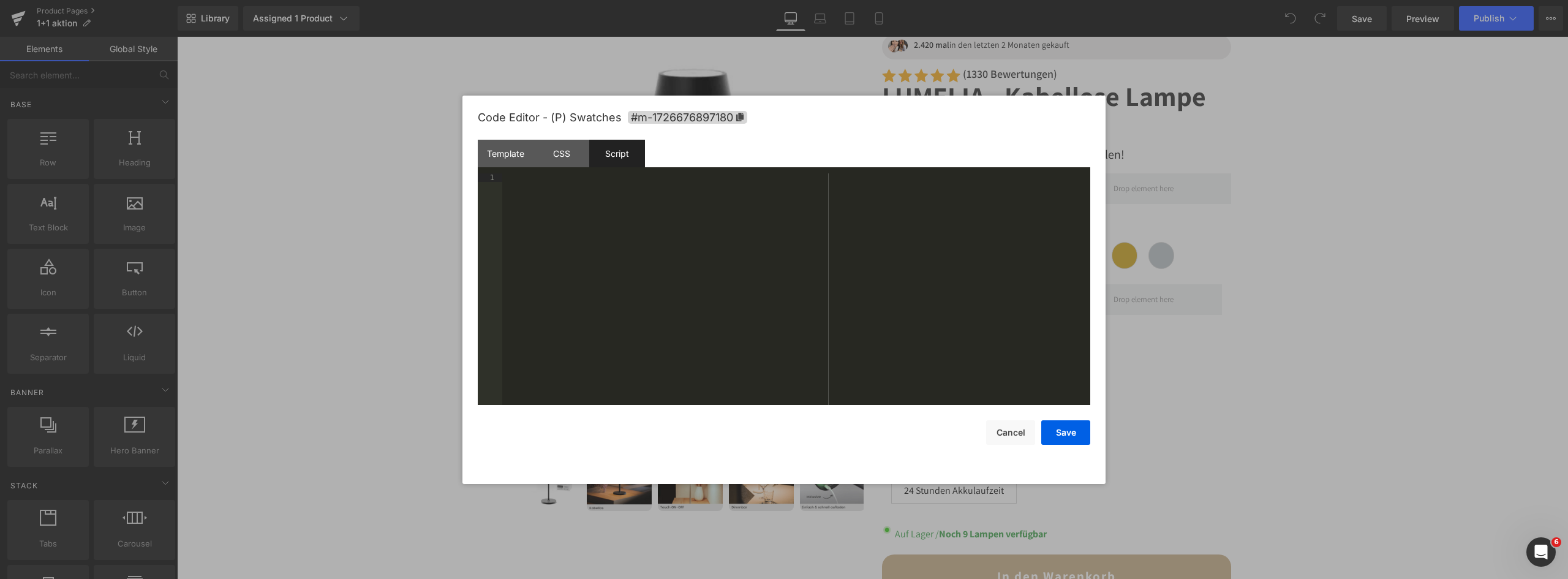
click at [1069, 434] on button "Save" at bounding box center [1066, 433] width 49 height 24
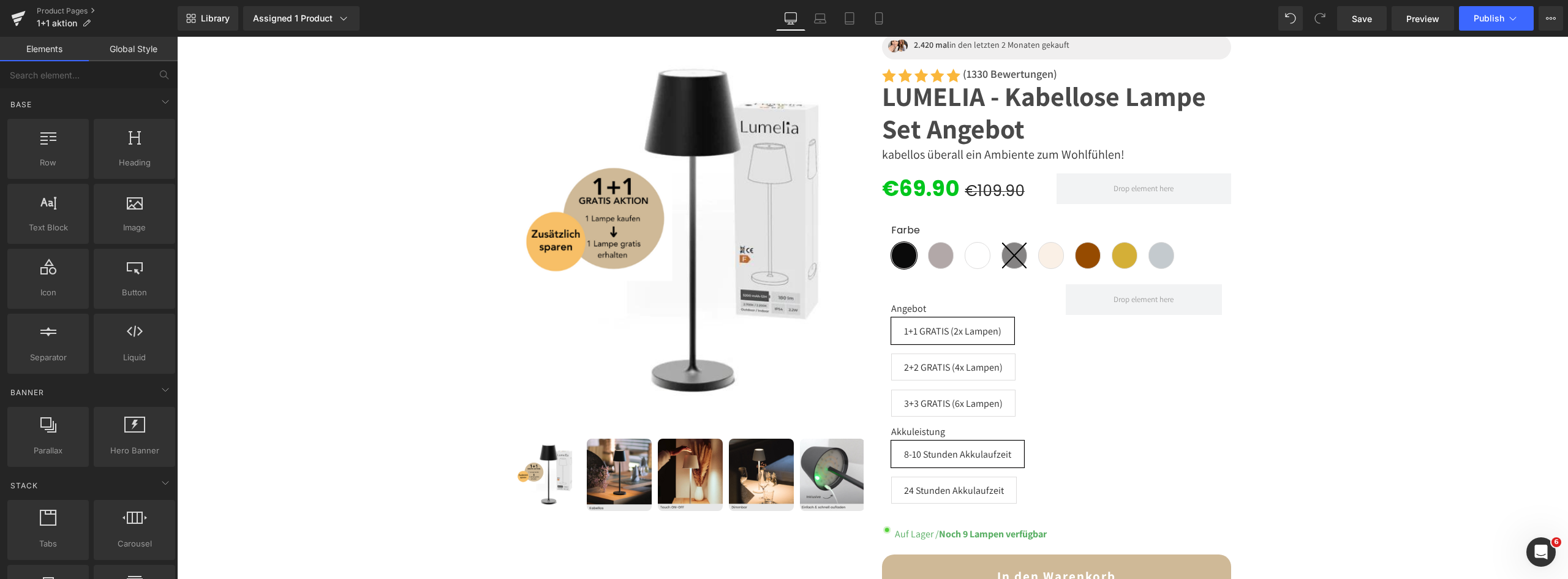
drag, startPoint x: 1367, startPoint y: 13, endPoint x: 1191, endPoint y: 172, distance: 237.2
click at [1367, 13] on span "Save" at bounding box center [1362, 19] width 20 height 13
click at [1487, 22] on span "Publish" at bounding box center [1489, 18] width 31 height 10
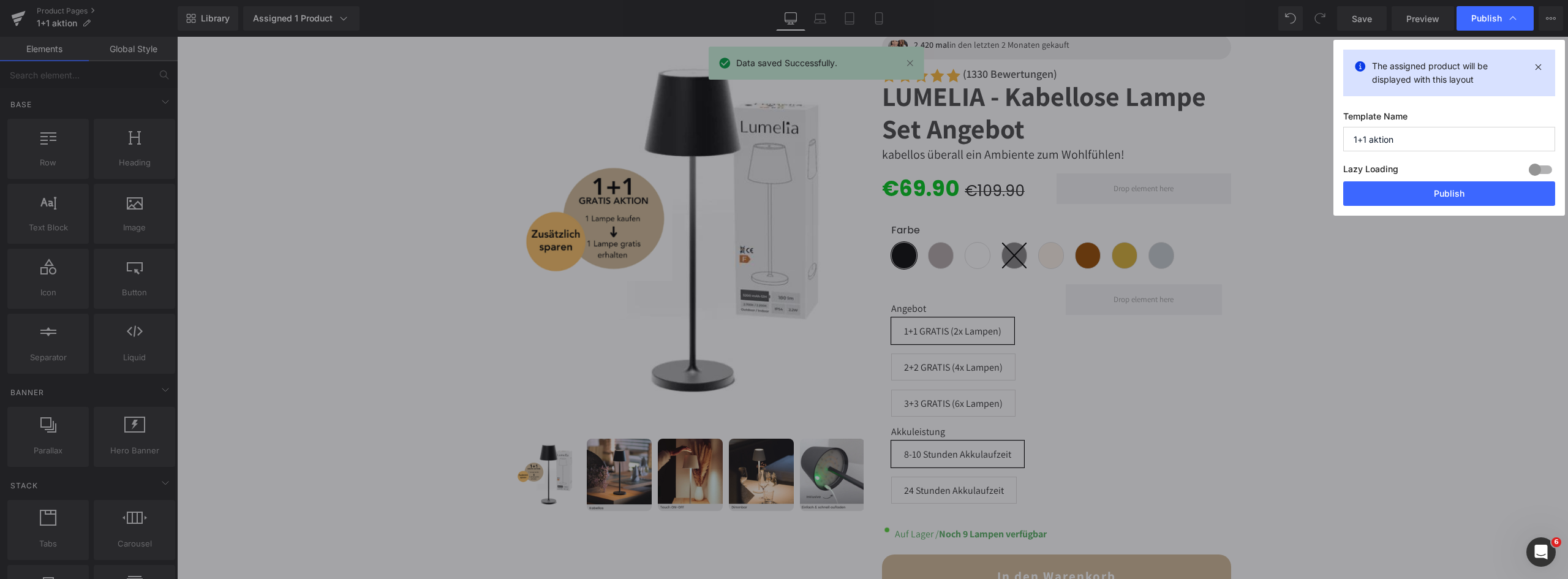
click at [1446, 194] on button "Publish" at bounding box center [1449, 194] width 211 height 24
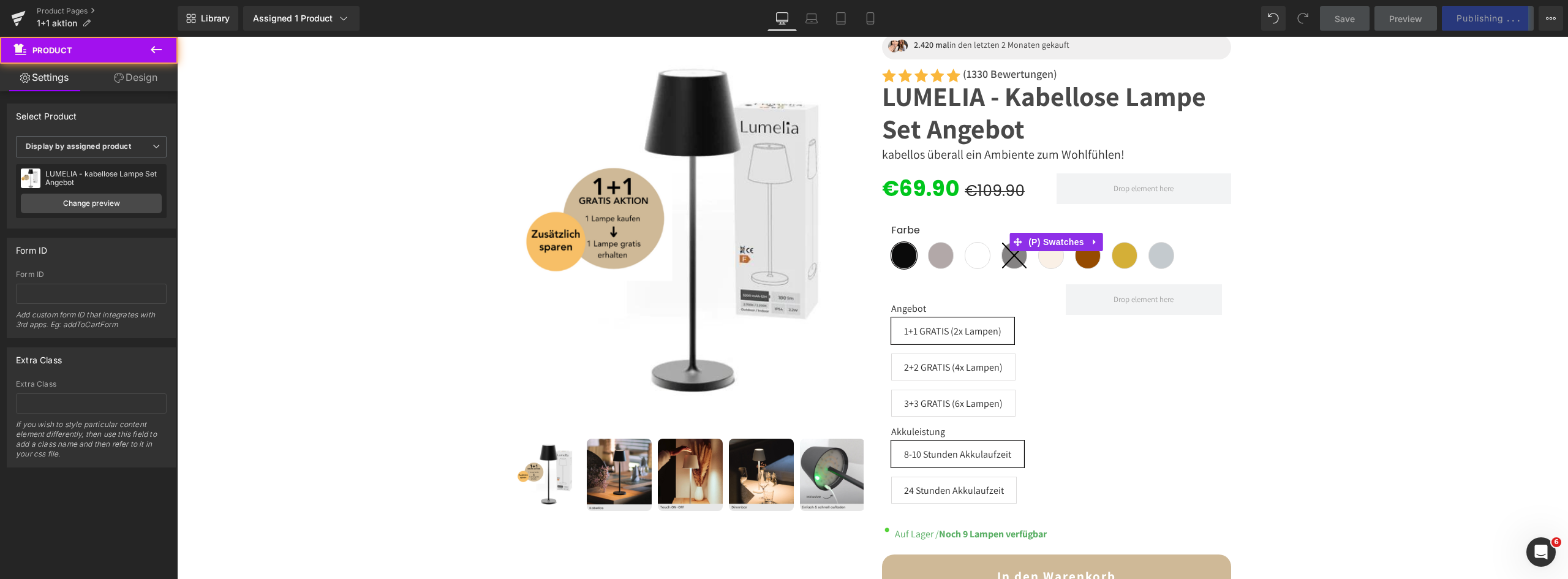
click at [1530, 212] on div "1 Lampe Kaufen + 1 Lampe GRATIS dazu 2 Lampen Kaufen + 2 Lampen GRATIS dazu 3 L…" at bounding box center [873, 329] width 1379 height 739
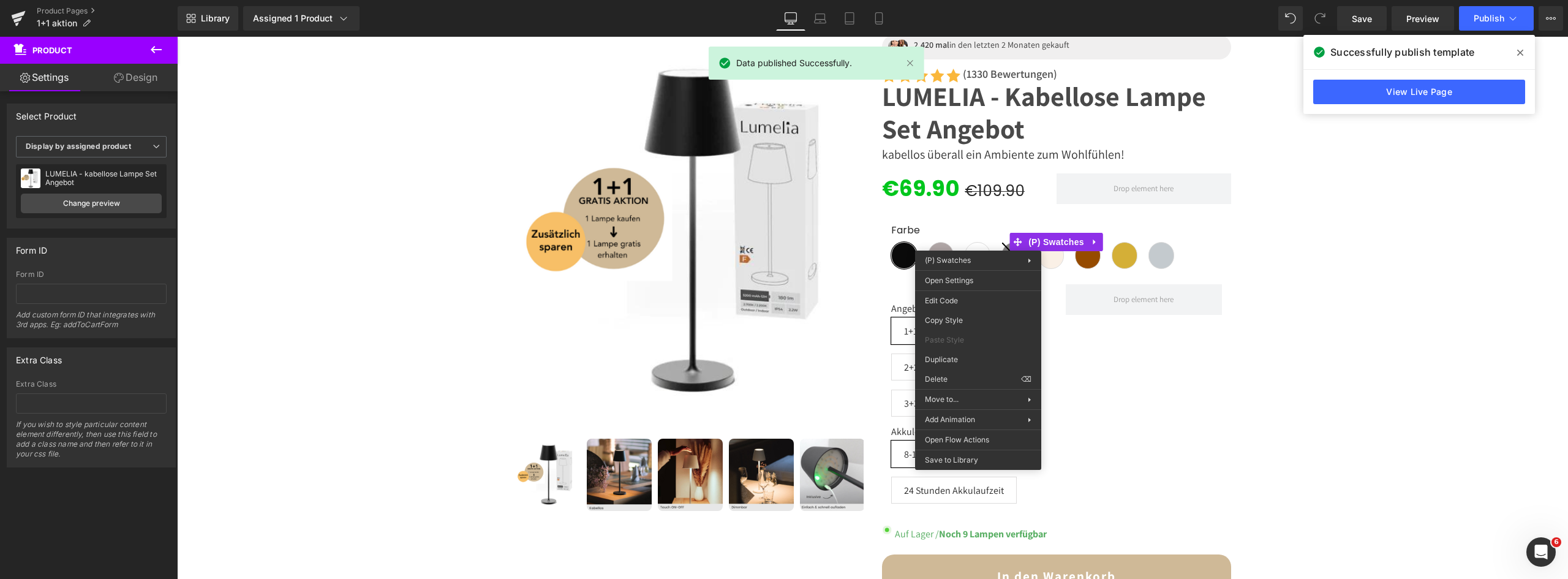
click at [980, 0] on div "You are previewing how the will restyle your page. You can not edit Elements in…" at bounding box center [784, 0] width 1568 height 0
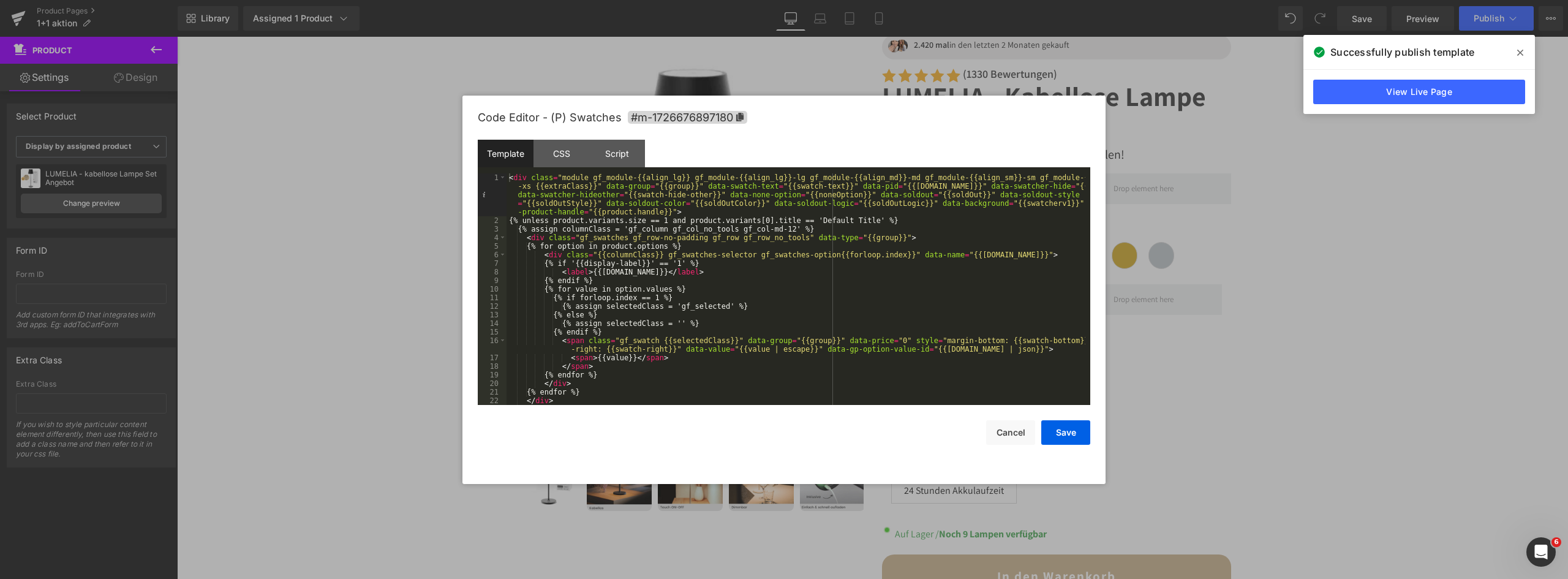
click at [991, 427] on button "Cancel" at bounding box center [1011, 433] width 49 height 24
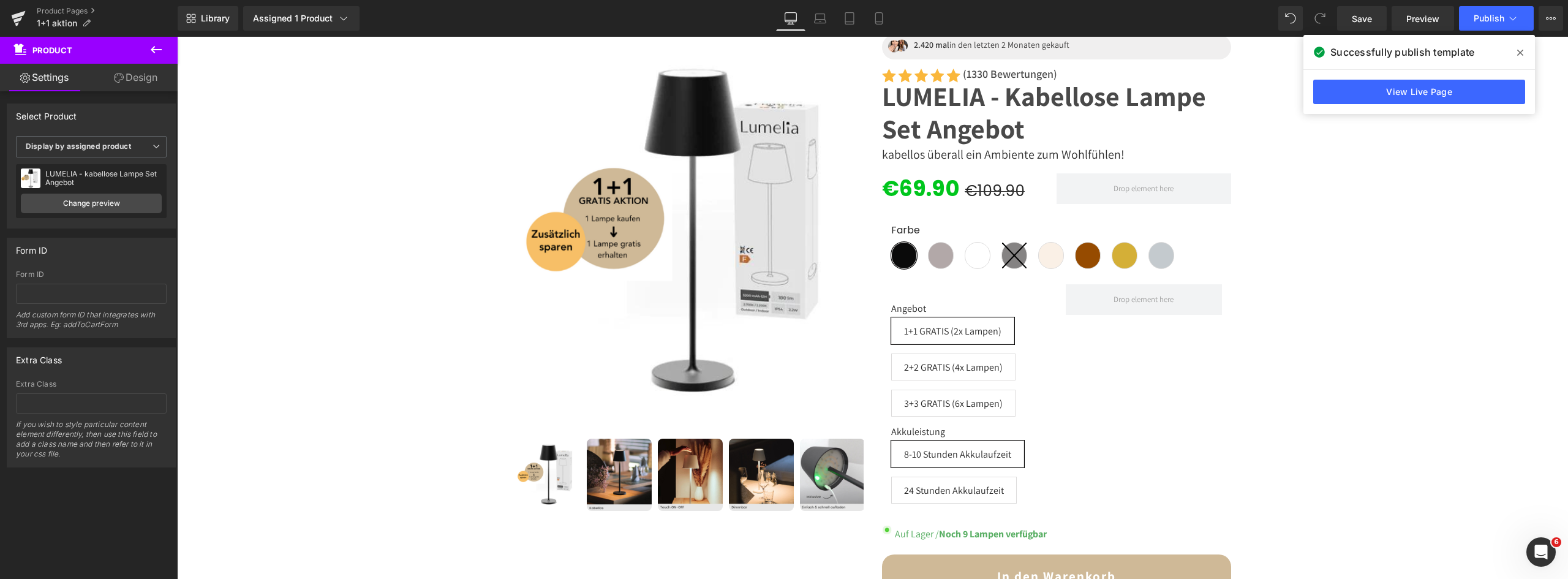
click at [153, 49] on icon at bounding box center [157, 49] width 11 height 7
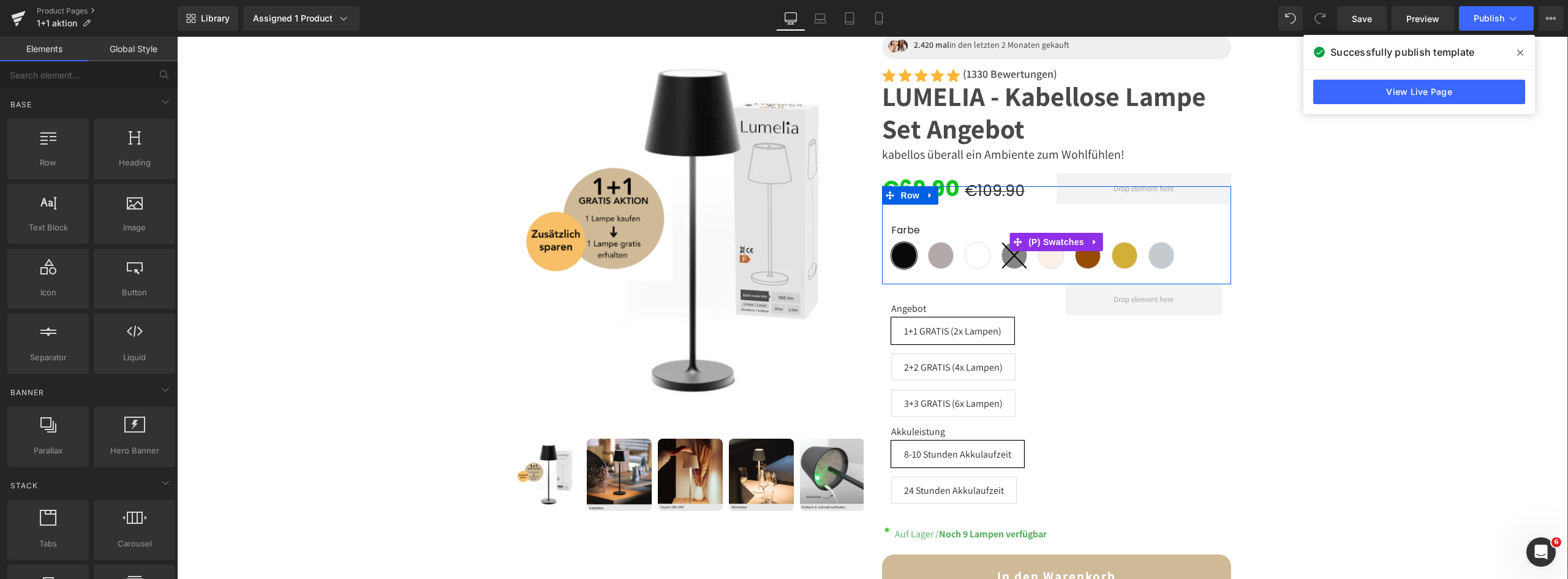
click at [1091, 239] on icon at bounding box center [1095, 241] width 8 height 9
click at [1098, 242] on icon at bounding box center [1102, 241] width 8 height 9
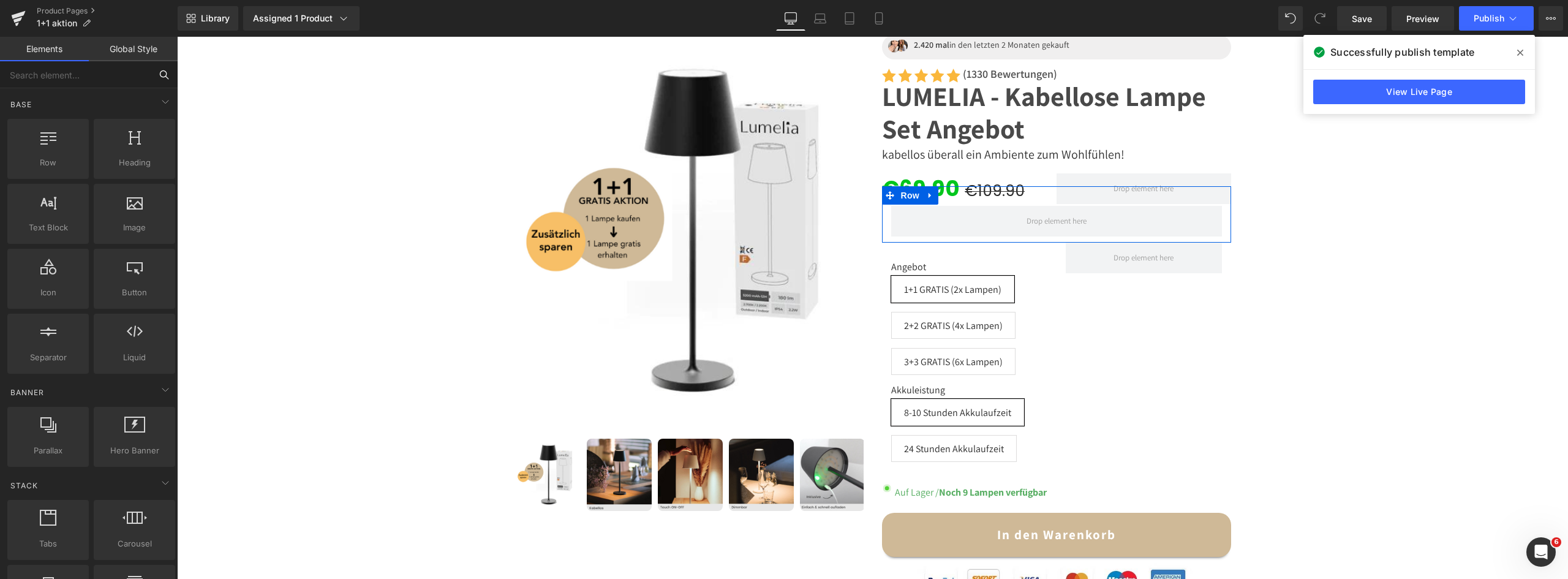
click at [61, 77] on input "text" at bounding box center [75, 75] width 151 height 27
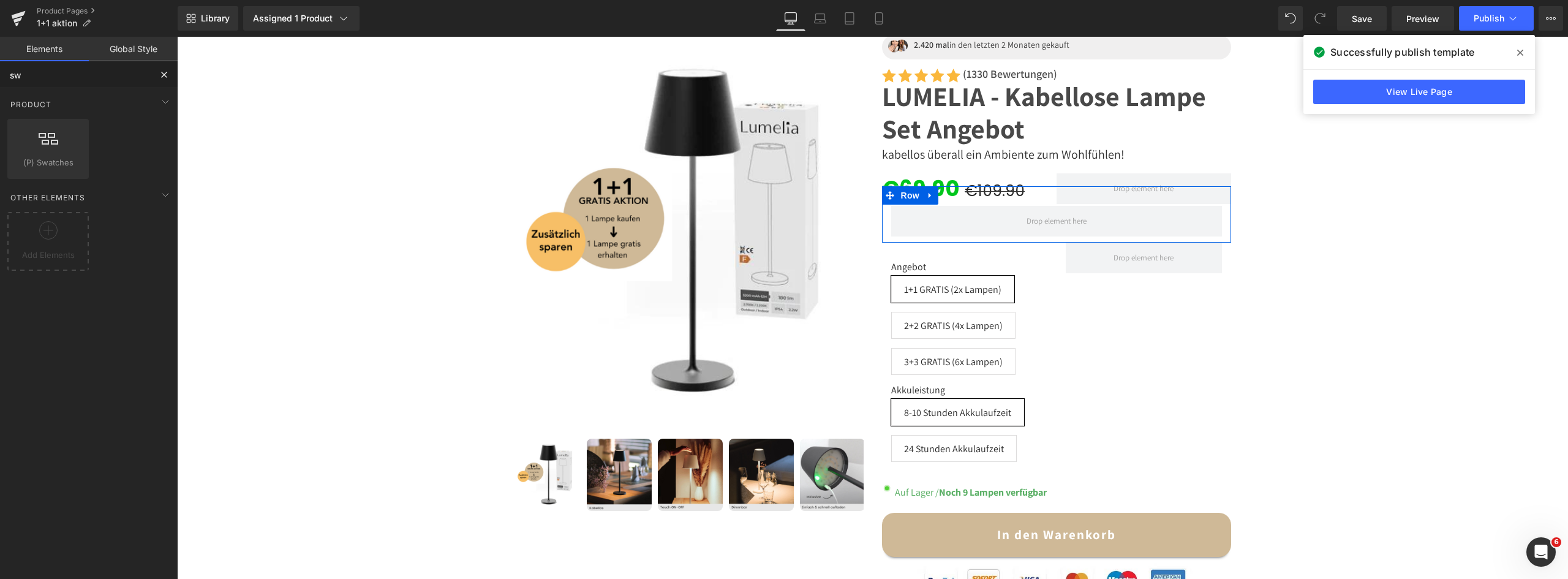
type input "swa"
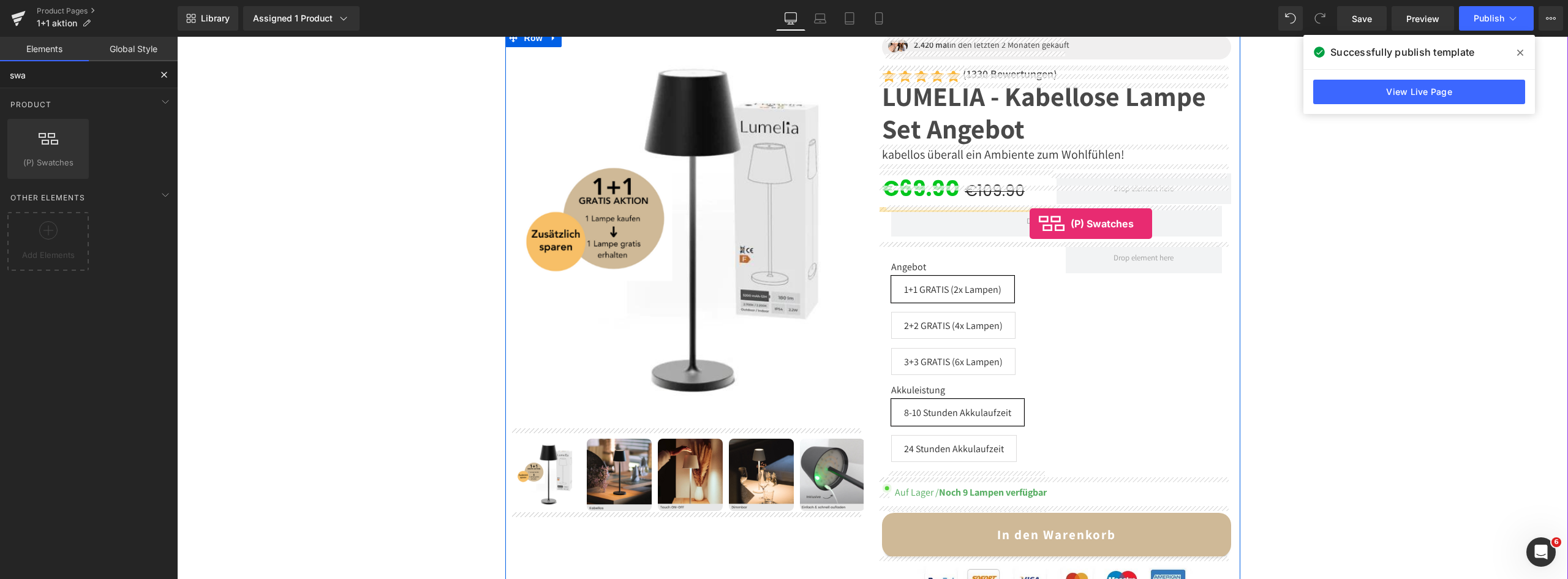
drag, startPoint x: 231, startPoint y: 171, endPoint x: 1029, endPoint y: 224, distance: 799.8
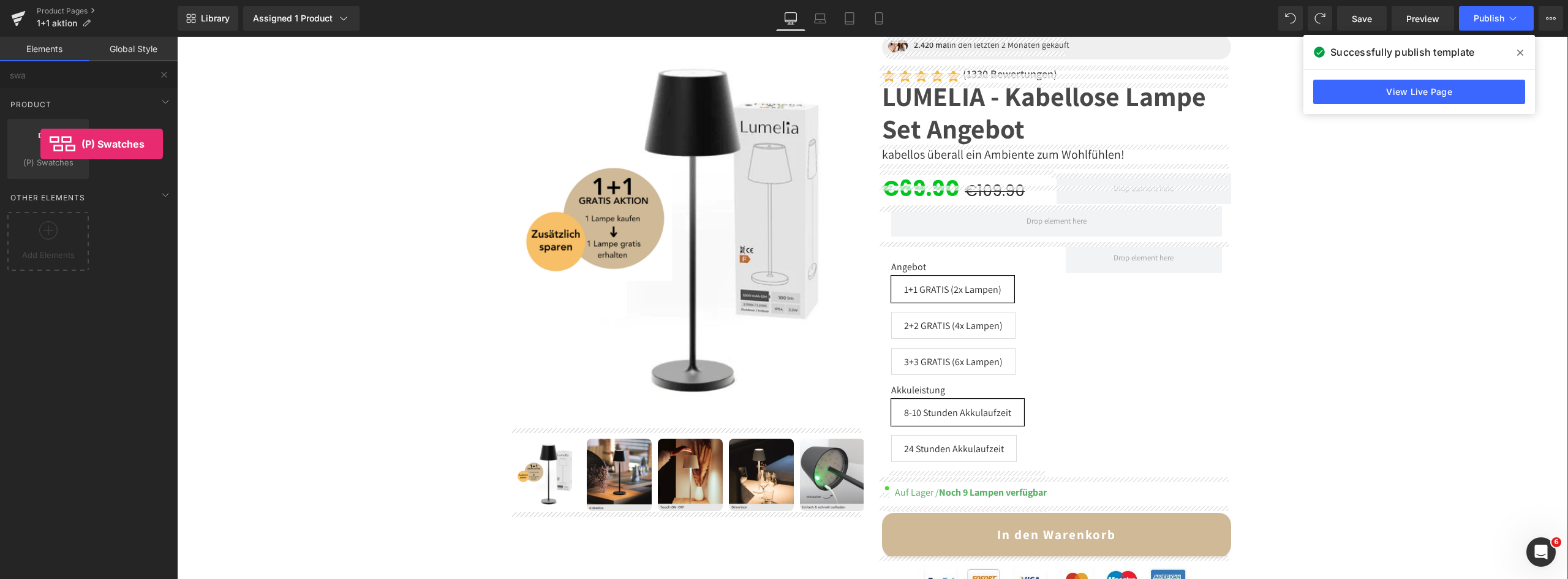
drag, startPoint x: 53, startPoint y: 168, endPoint x: 38, endPoint y: 147, distance: 25.8
click at [38, 147] on div "(P) Swatches product swatches, color, option" at bounding box center [48, 149] width 81 height 60
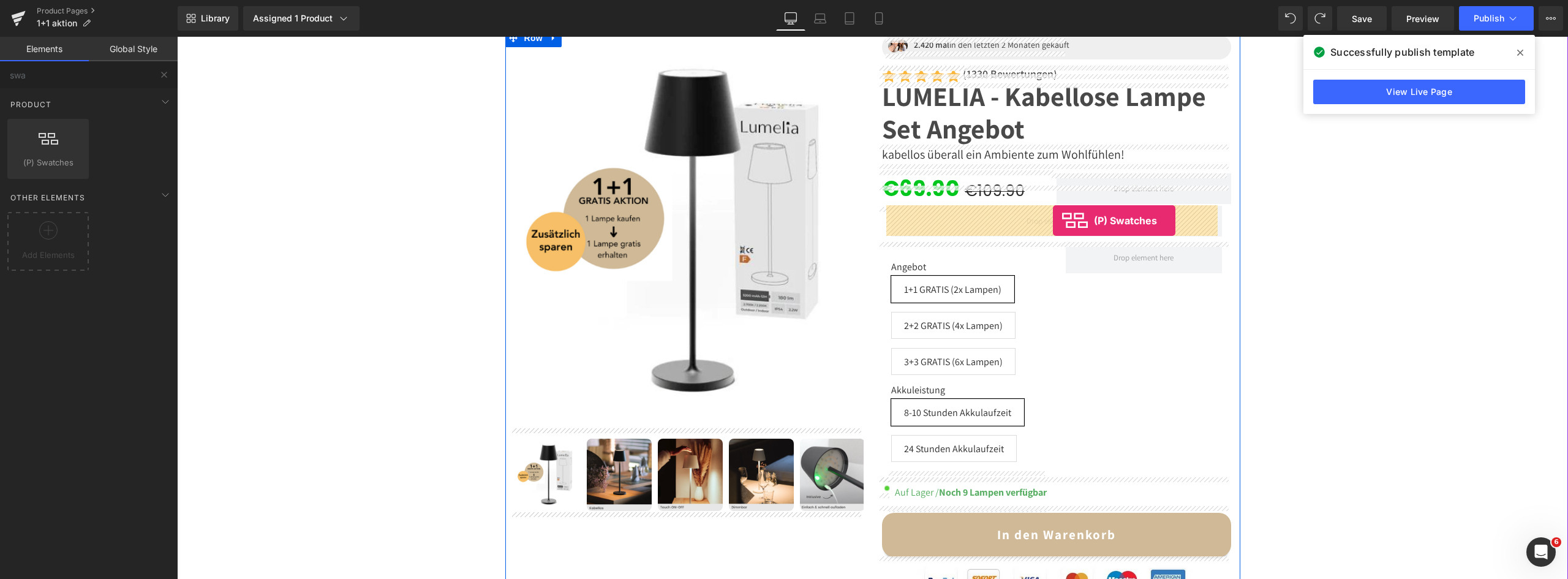
drag, startPoint x: 209, startPoint y: 180, endPoint x: 1053, endPoint y: 221, distance: 845.0
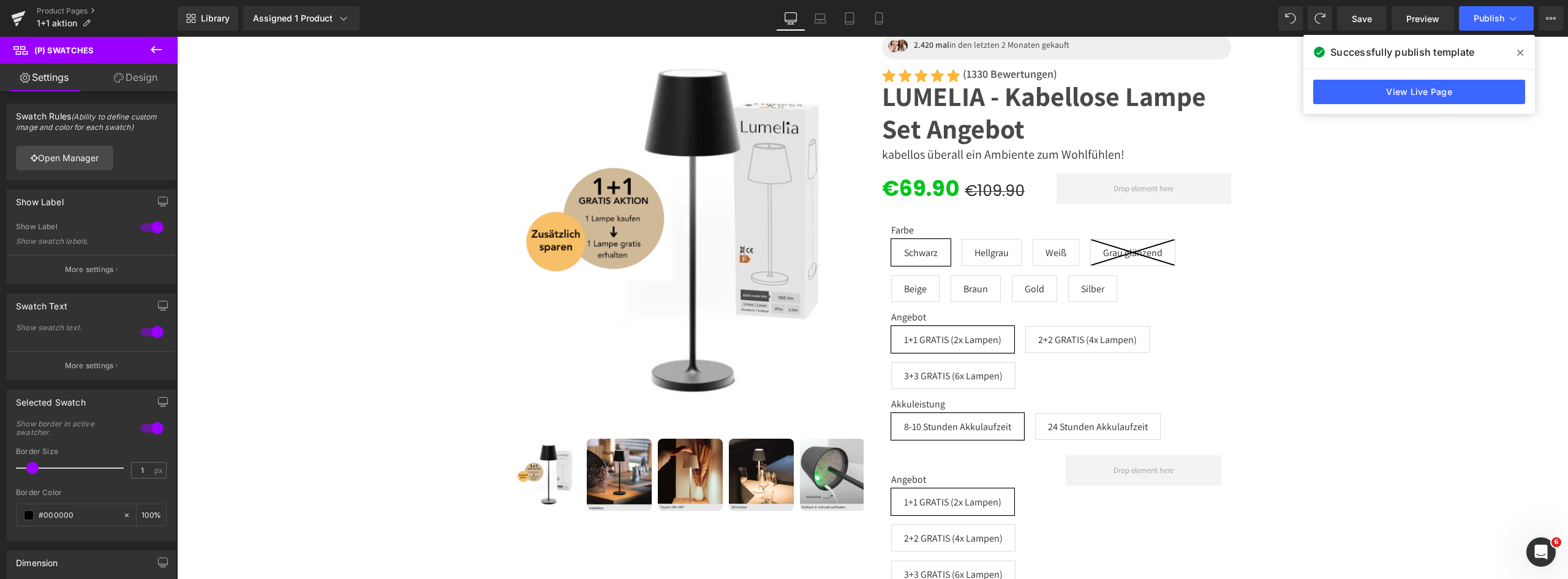
click at [147, 328] on div at bounding box center [152, 332] width 30 height 20
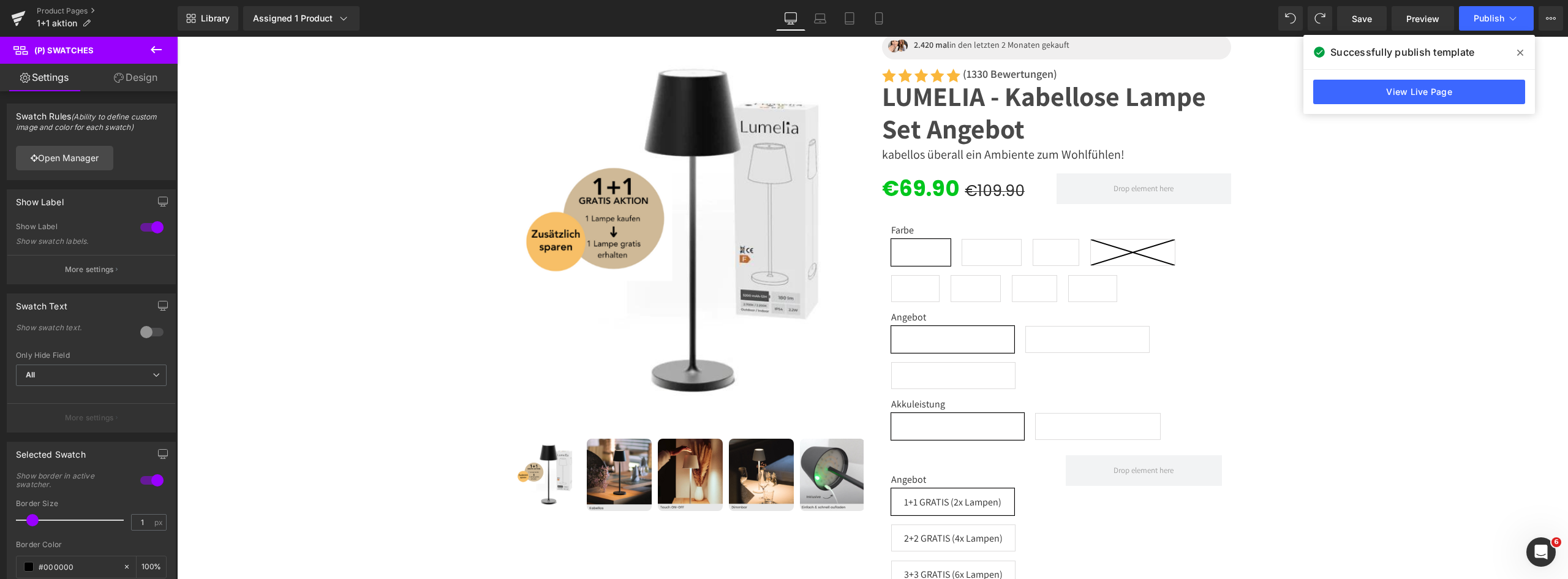
click at [149, 224] on div at bounding box center [152, 227] width 30 height 20
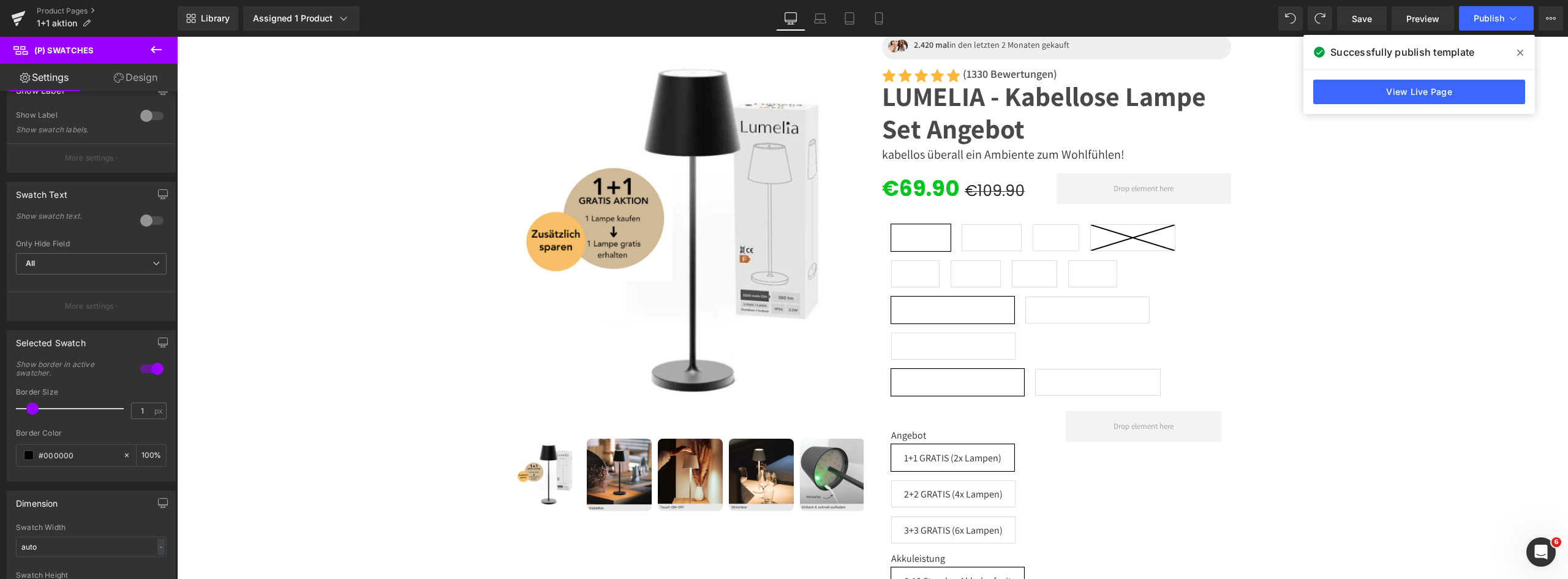
scroll to position [122, 0]
click at [146, 359] on div at bounding box center [152, 357] width 30 height 20
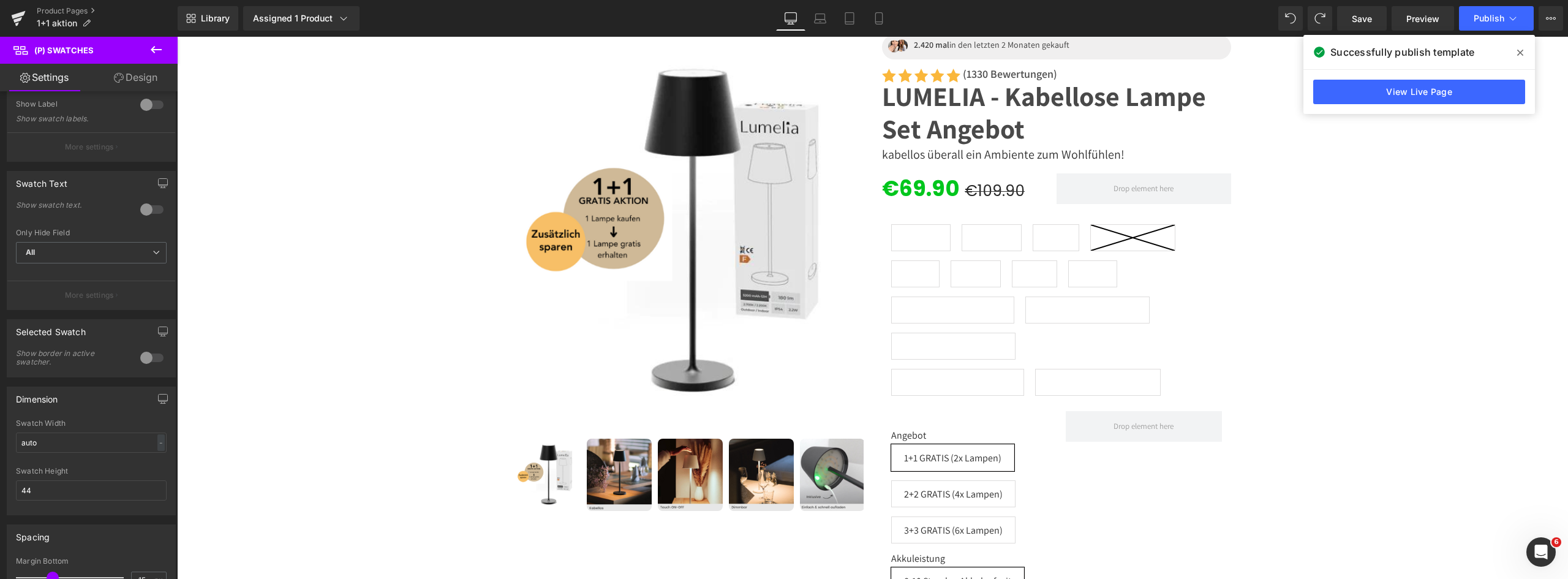
click at [146, 359] on div at bounding box center [152, 357] width 30 height 20
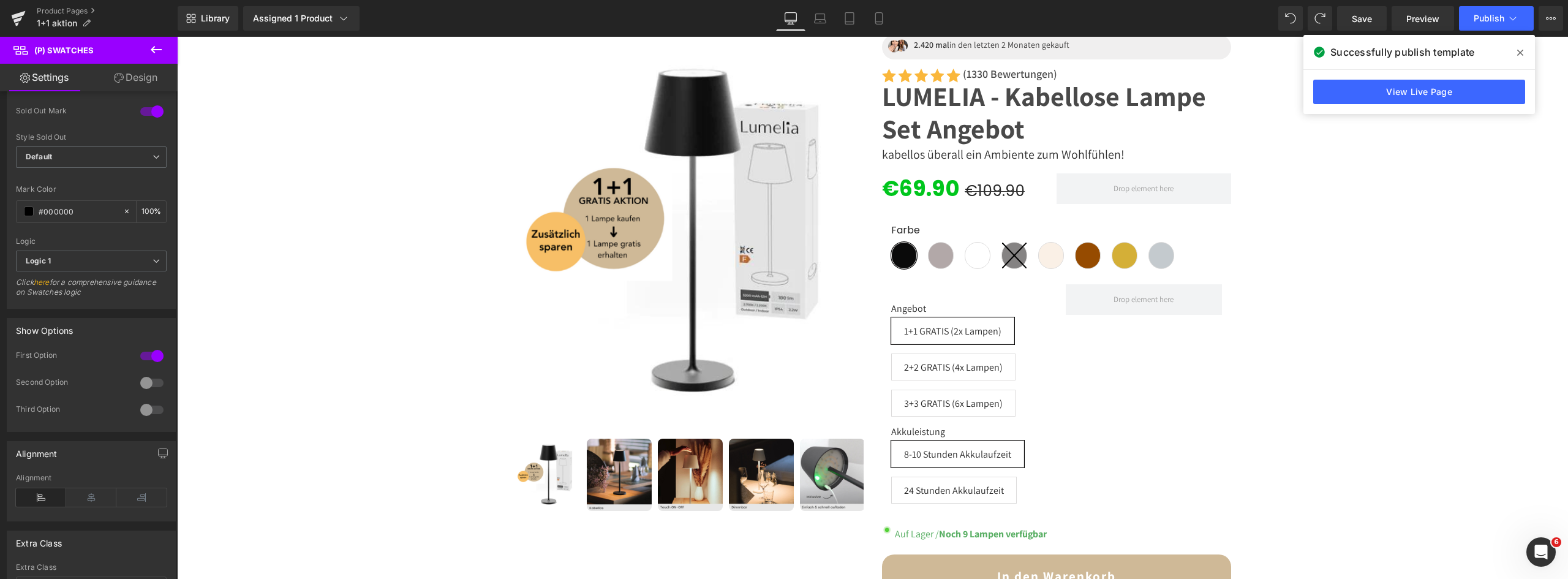
scroll to position [797, 0]
click at [153, 256] on icon at bounding box center [157, 255] width 7 height 7
click at [149, 256] on icon at bounding box center [151, 255] width 7 height 7
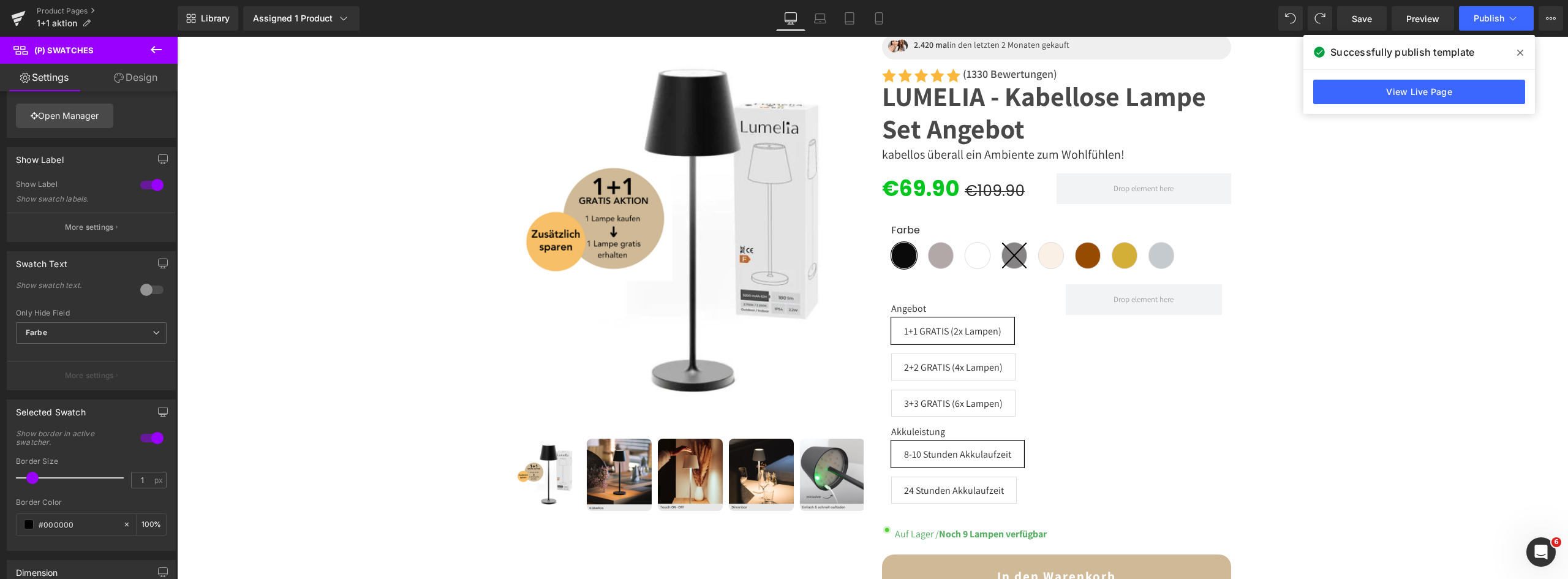
scroll to position [0, 0]
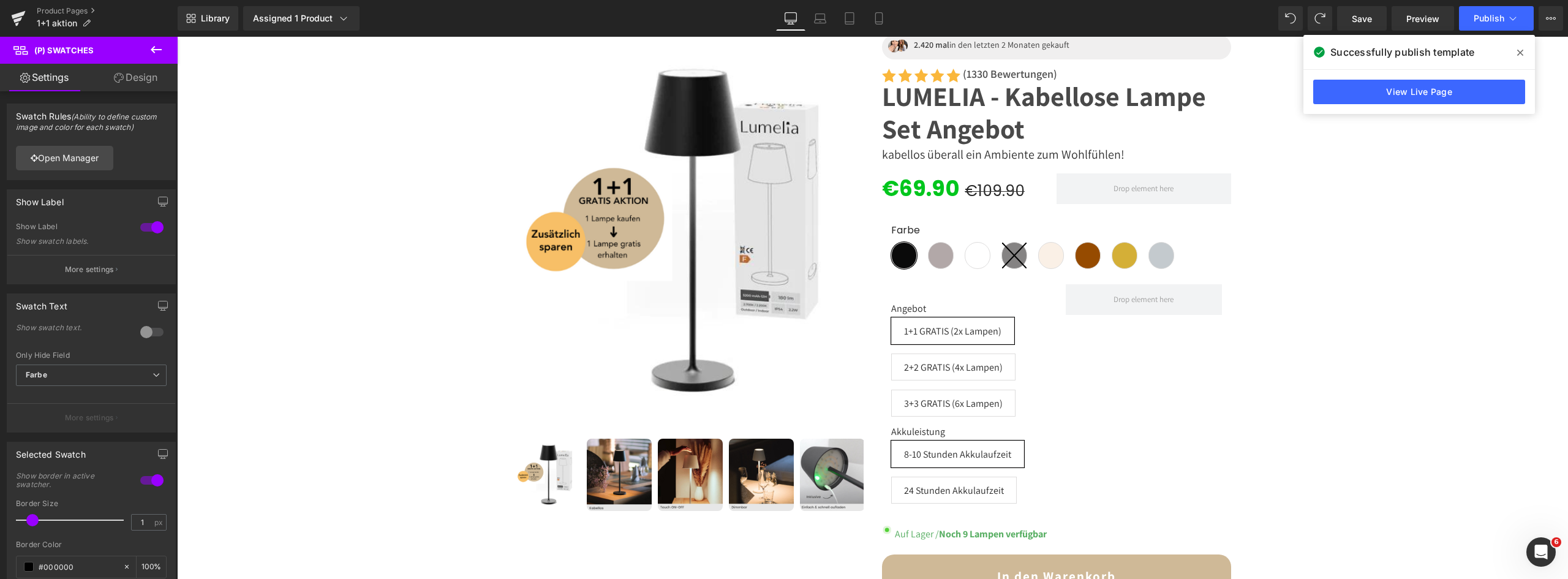
click at [87, 422] on p "More settings" at bounding box center [89, 418] width 49 height 11
click at [149, 80] on link "Design" at bounding box center [135, 77] width 89 height 28
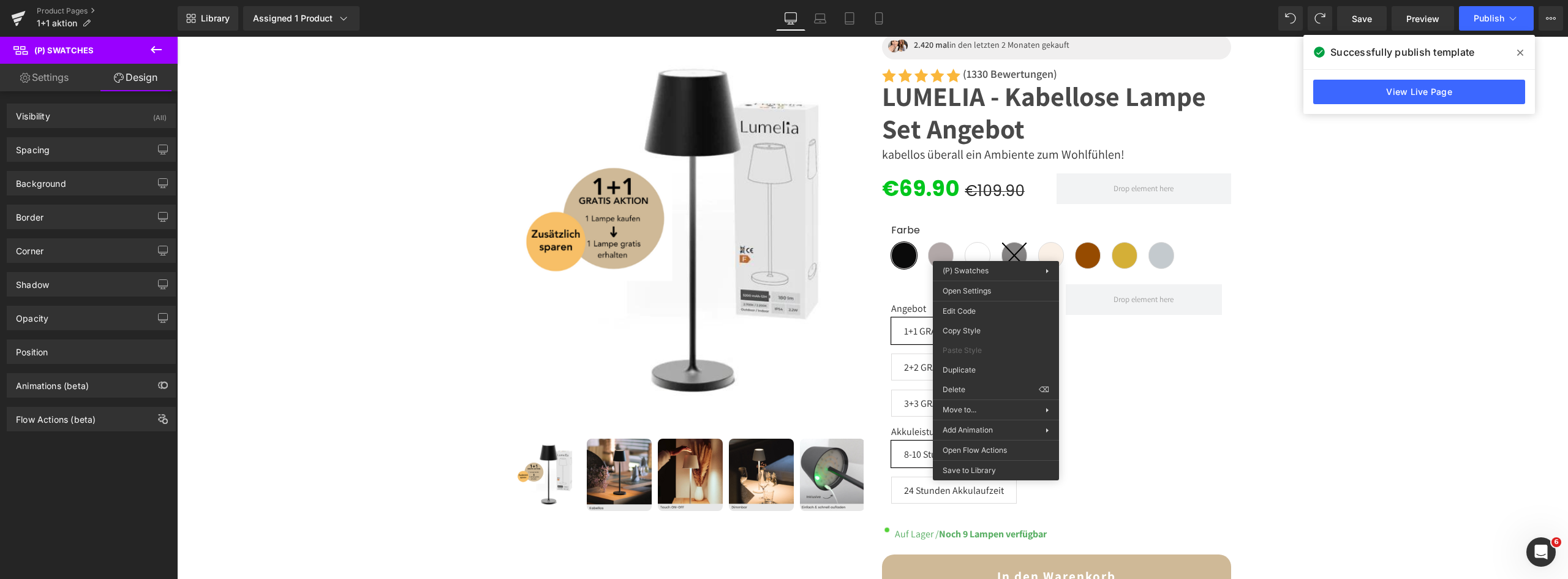
click at [991, 0] on div "(P) Swatches You are previewing how the will restyle your page. You can not edi…" at bounding box center [784, 0] width 1568 height 0
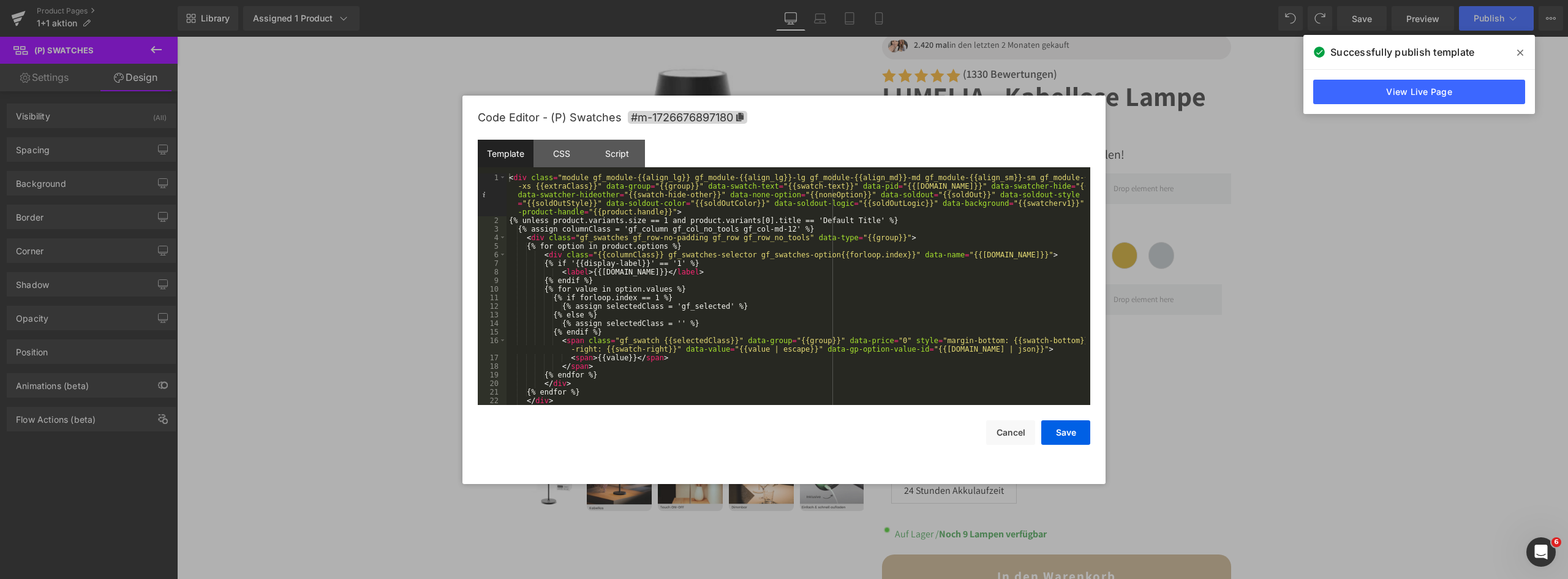
click at [0, 0] on div "CSS" at bounding box center [0, 0] width 0 height 0
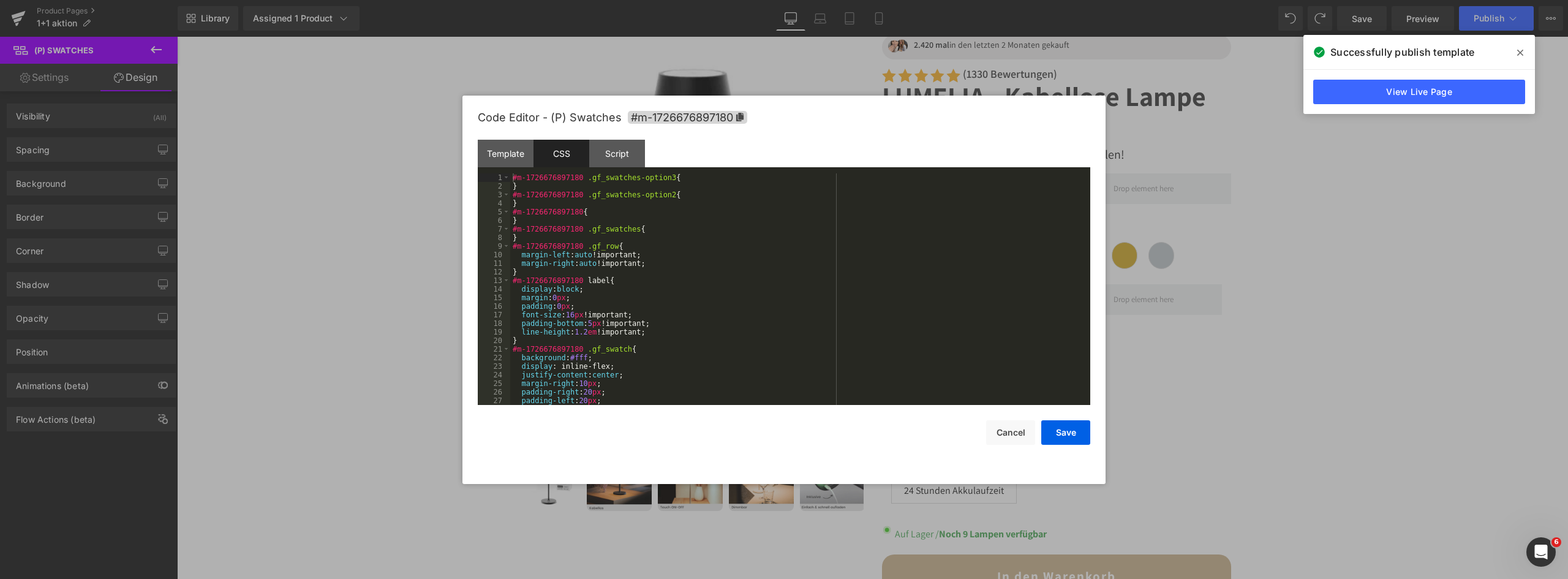
click at [620, 157] on div "Script" at bounding box center [617, 154] width 56 height 28
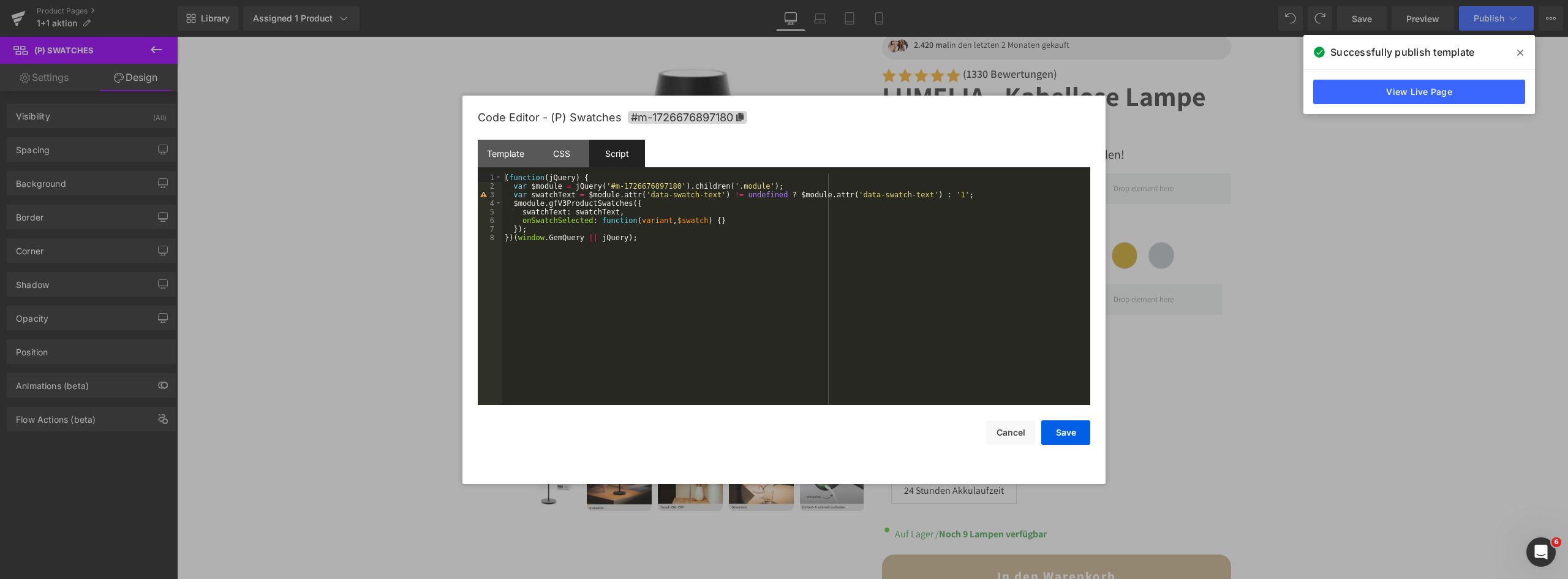
click at [0, 0] on button "Cancel" at bounding box center [0, 0] width 0 height 0
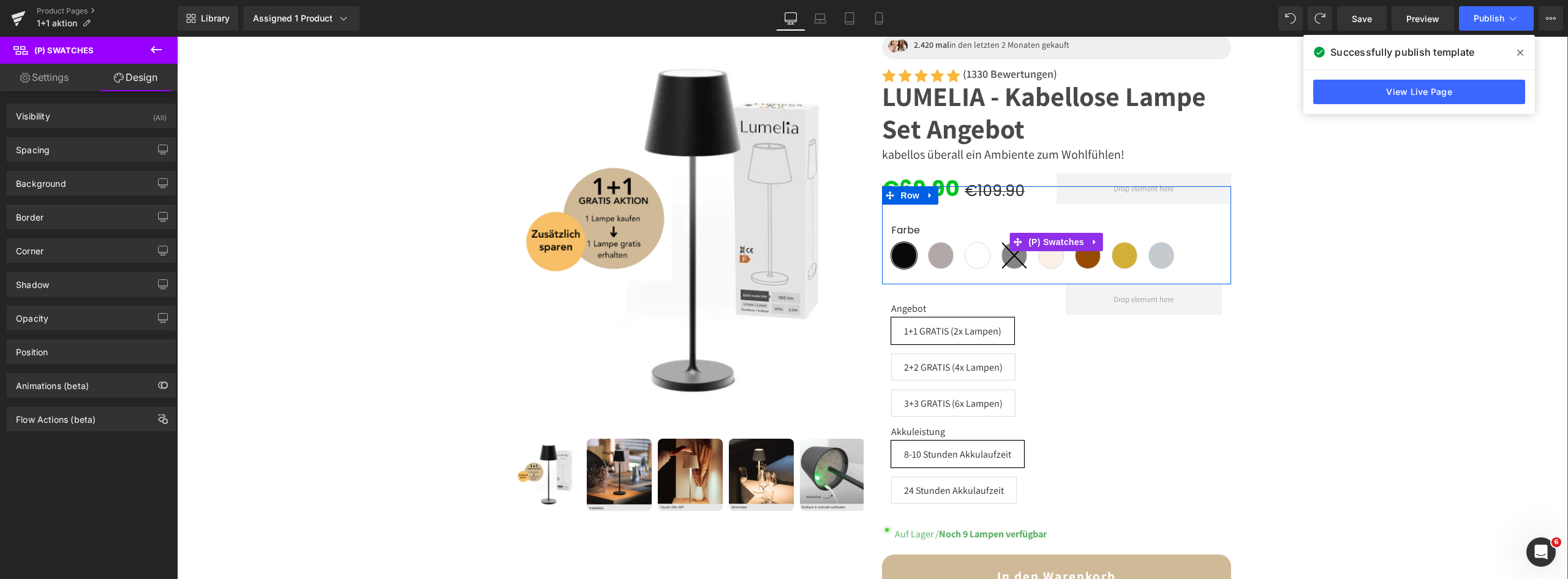
click at [1094, 234] on link at bounding box center [1095, 242] width 16 height 19
click at [1098, 237] on icon at bounding box center [1102, 241] width 8 height 9
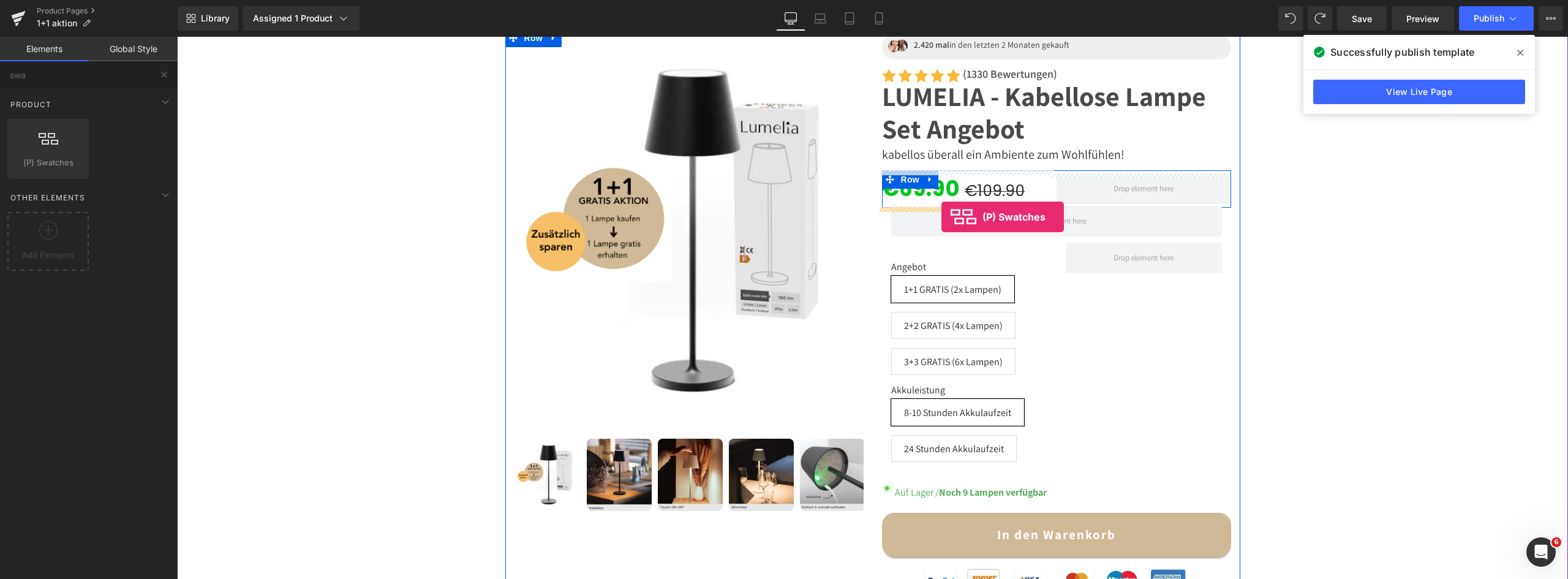
drag, startPoint x: 242, startPoint y: 184, endPoint x: 942, endPoint y: 217, distance: 700.8
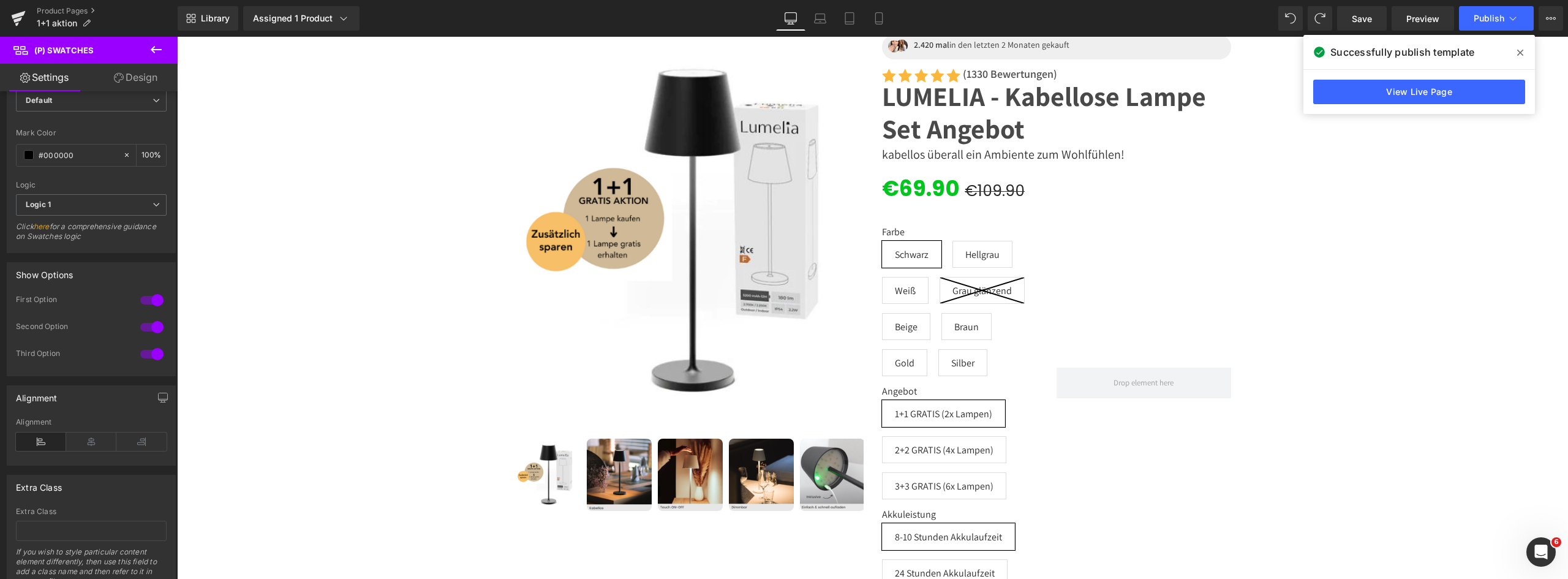
scroll to position [797, 0]
click at [145, 323] on div at bounding box center [152, 325] width 30 height 20
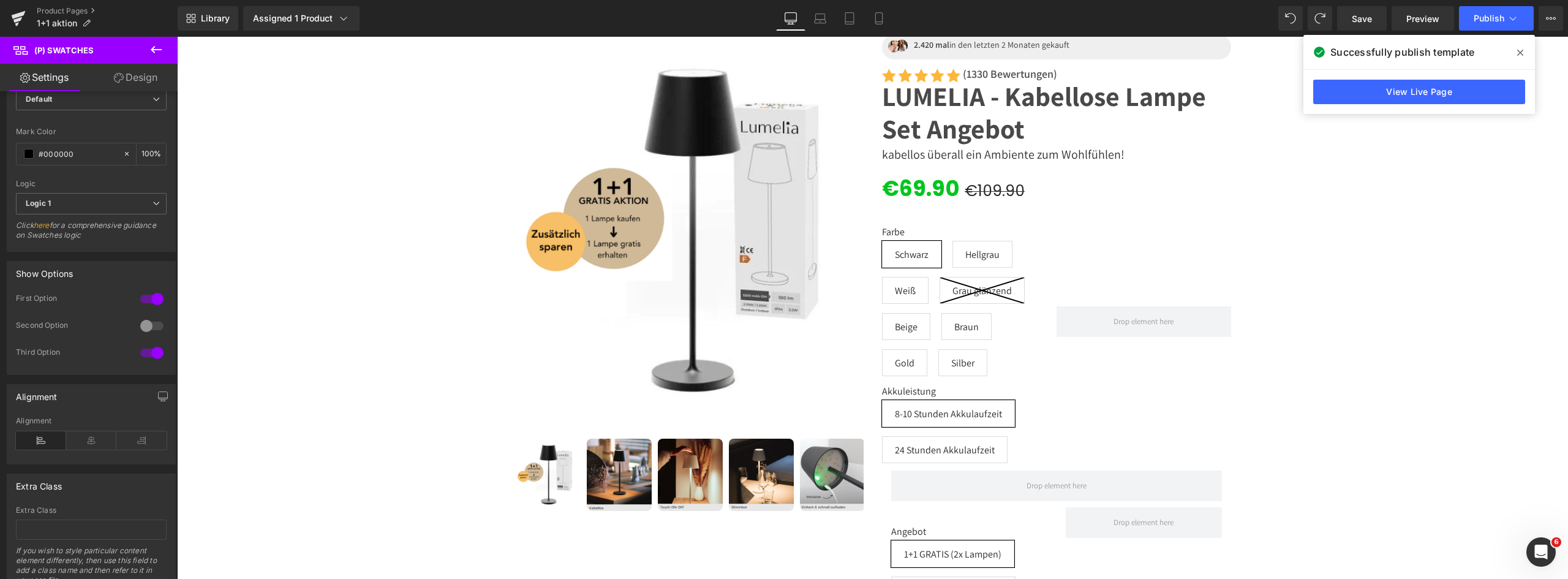
click at [146, 351] on div at bounding box center [152, 352] width 30 height 20
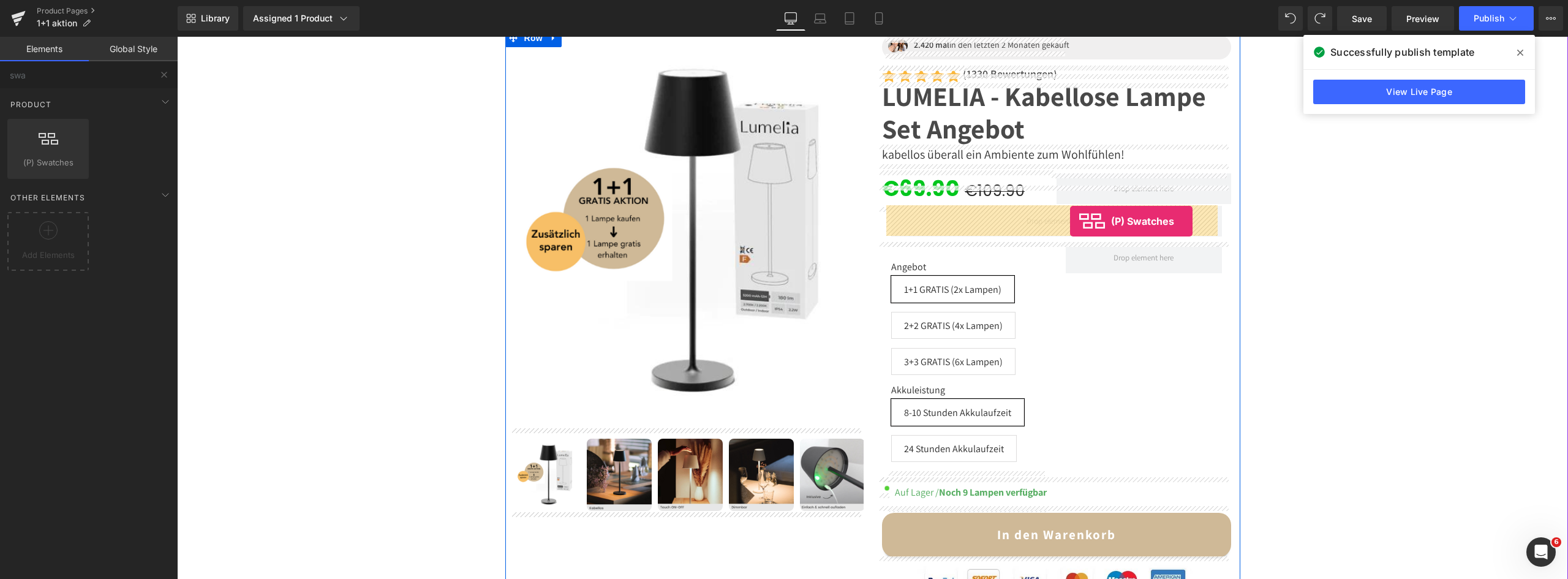
drag, startPoint x: 211, startPoint y: 182, endPoint x: 1070, endPoint y: 221, distance: 859.9
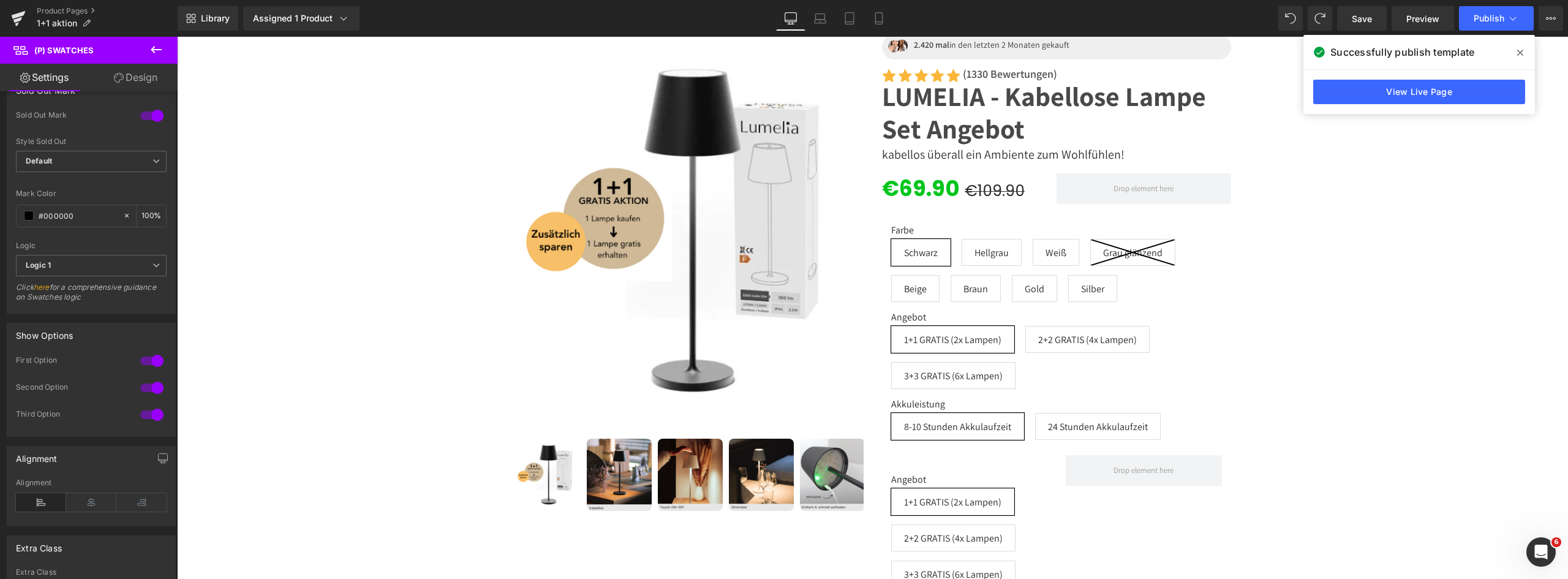
scroll to position [736, 0]
click at [149, 380] on div at bounding box center [152, 387] width 30 height 20
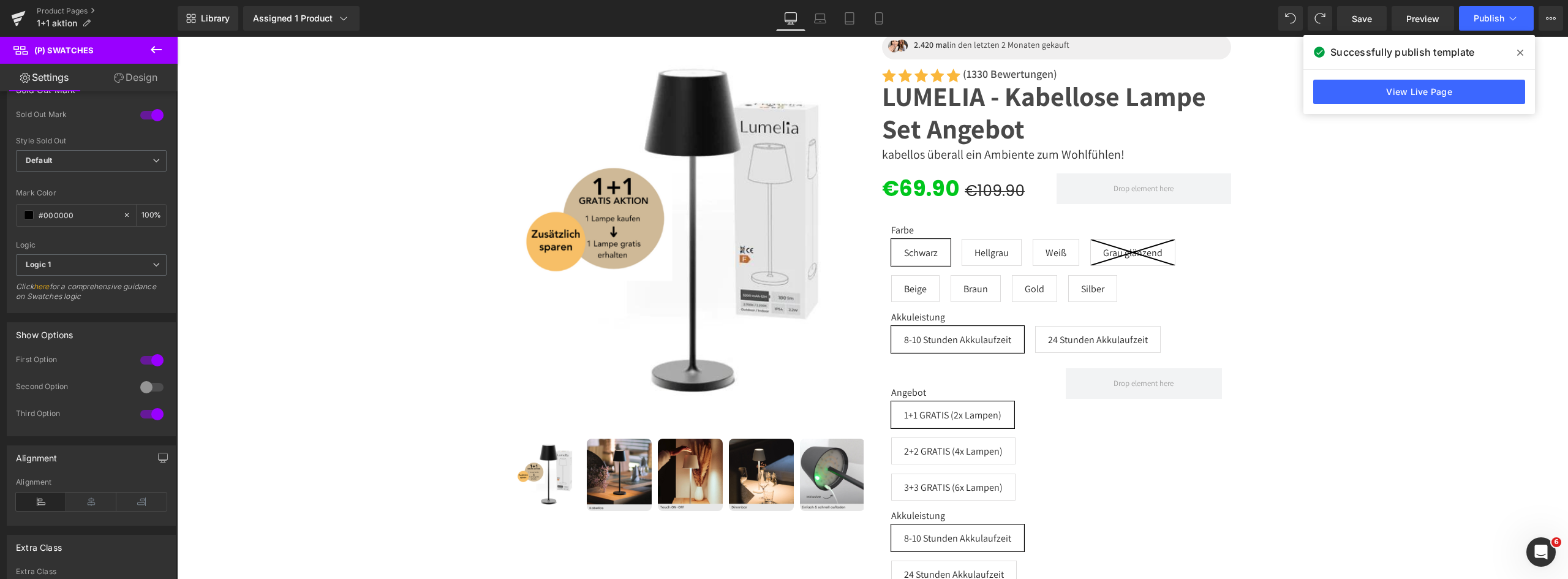
click at [147, 412] on div at bounding box center [152, 414] width 30 height 20
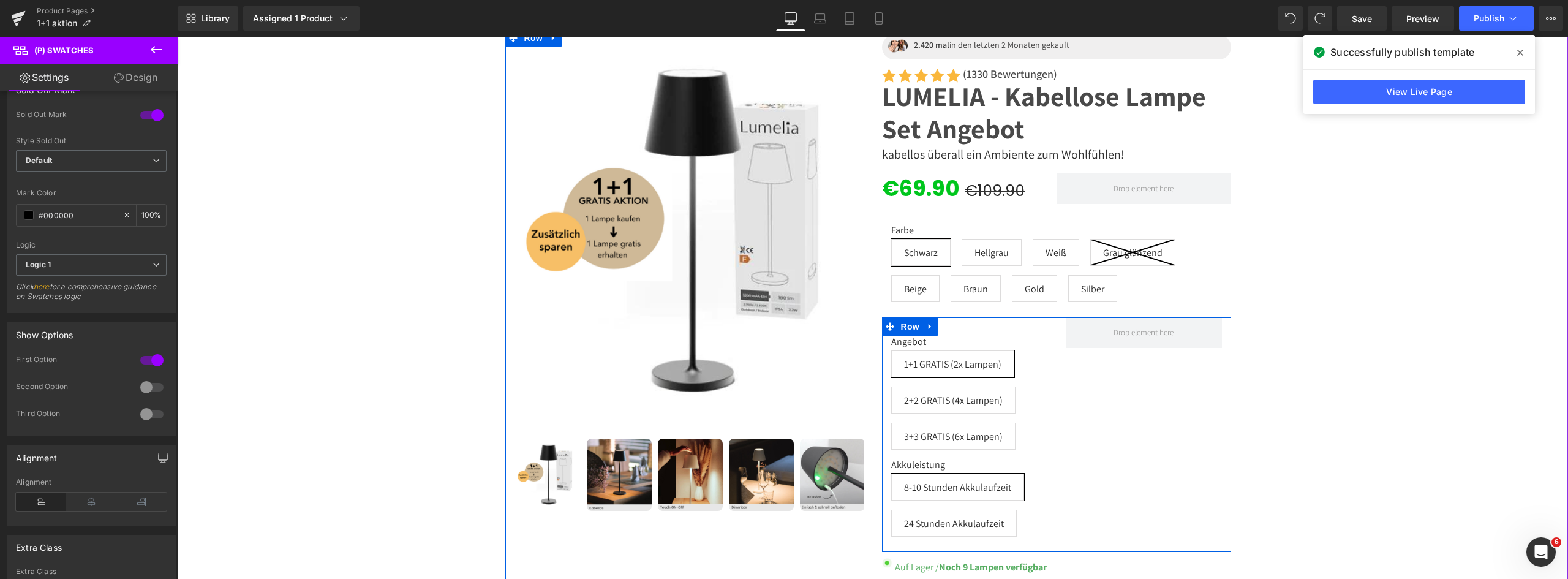
click at [1185, 324] on span at bounding box center [1144, 333] width 157 height 31
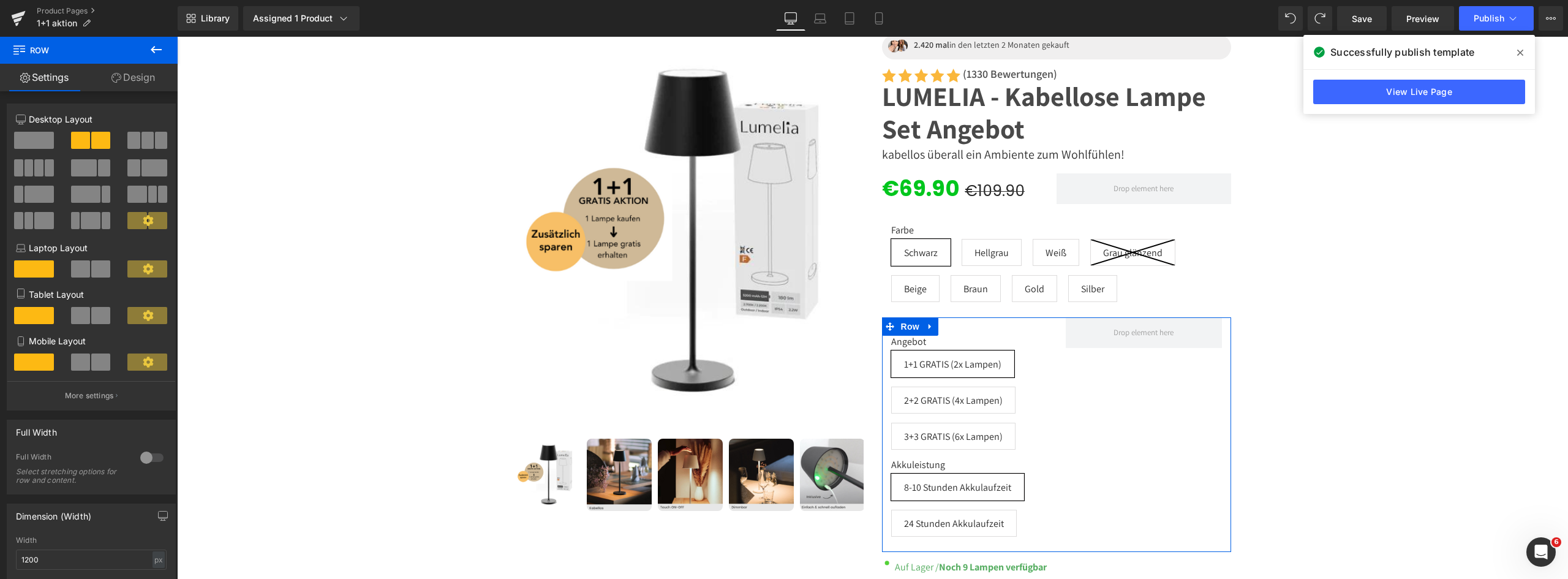
click at [31, 136] on span at bounding box center [34, 140] width 40 height 17
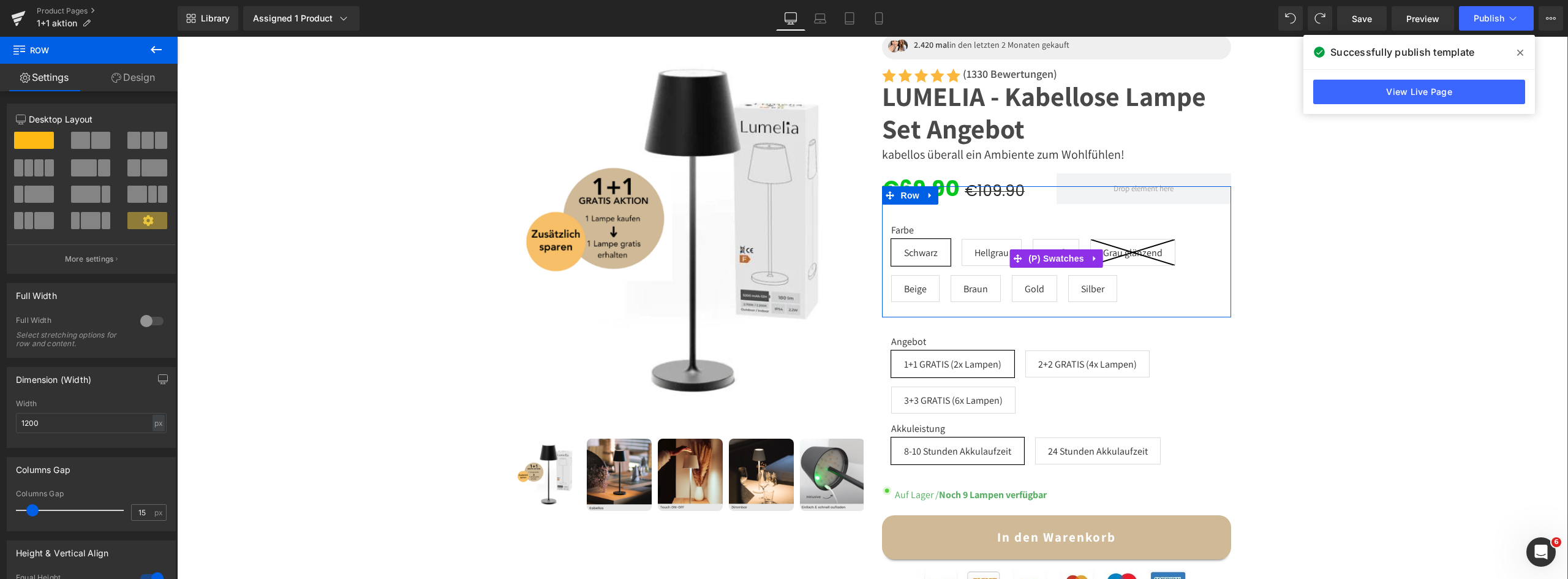
scroll to position [122, 0]
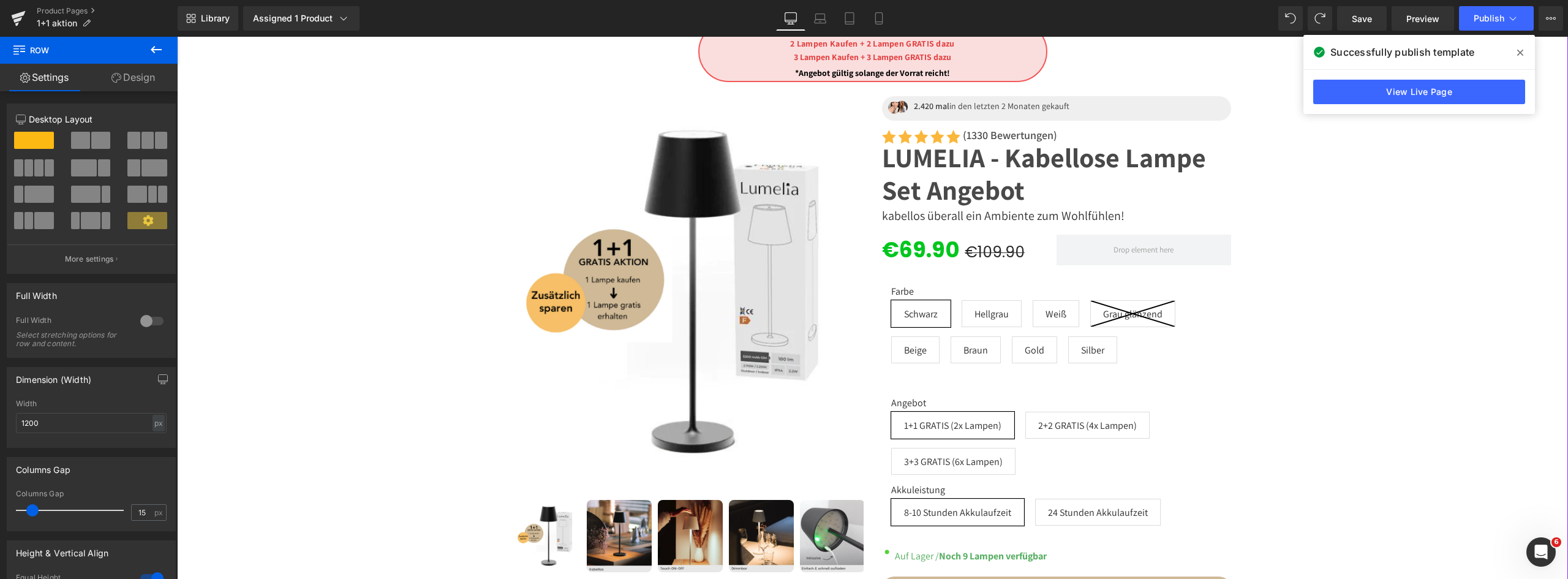
click at [1088, 312] on link at bounding box center [1087, 320] width 13 height 15
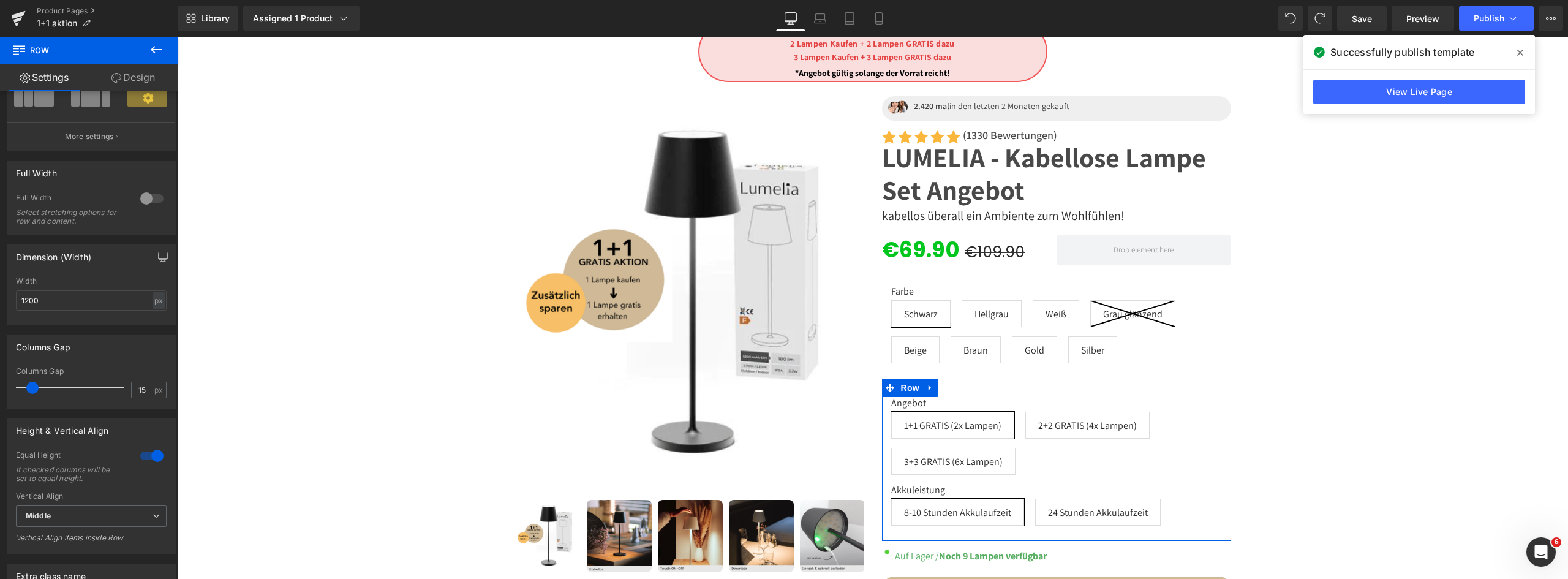
click at [149, 200] on div at bounding box center [152, 198] width 30 height 20
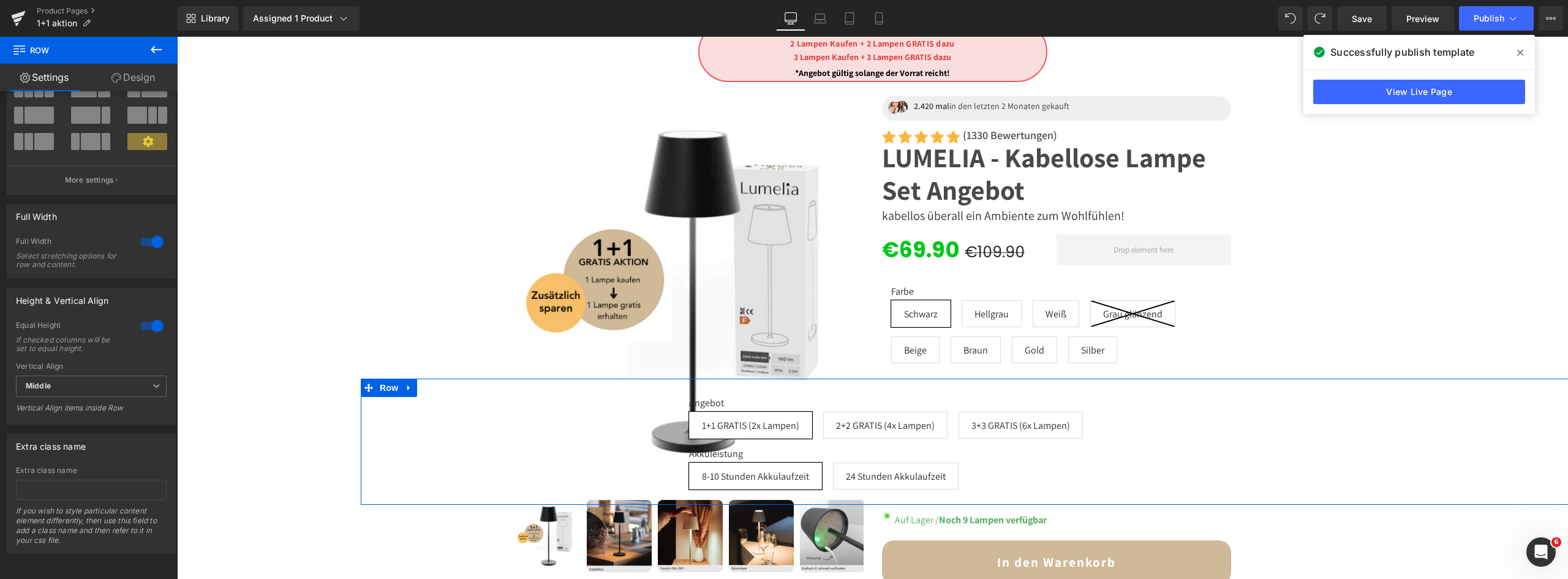
scroll to position [89, 0]
click at [145, 232] on div at bounding box center [152, 241] width 30 height 20
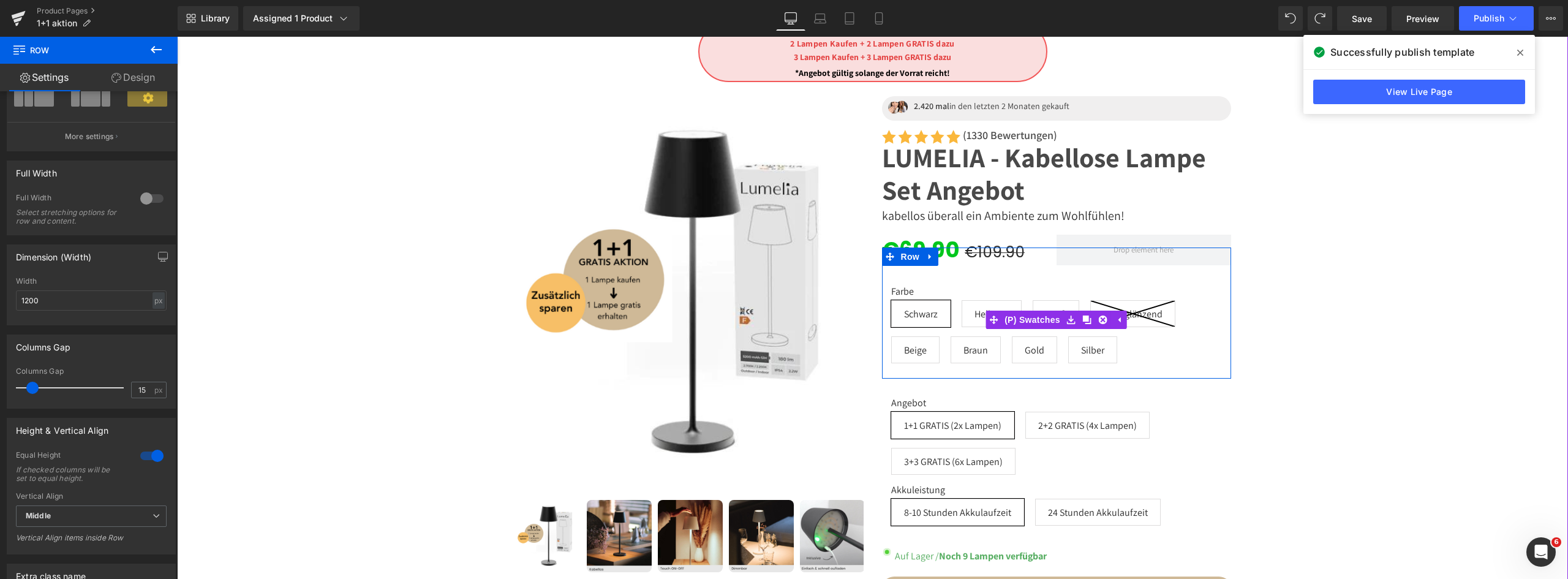
click at [941, 304] on span "Schwarz" at bounding box center [921, 313] width 60 height 27
click at [956, 277] on div "Farbe [PERSON_NAME] [GEOGRAPHIC_DATA] [PERSON_NAME] [PERSON_NAME] glänzend Beig…" at bounding box center [1057, 320] width 331 height 105
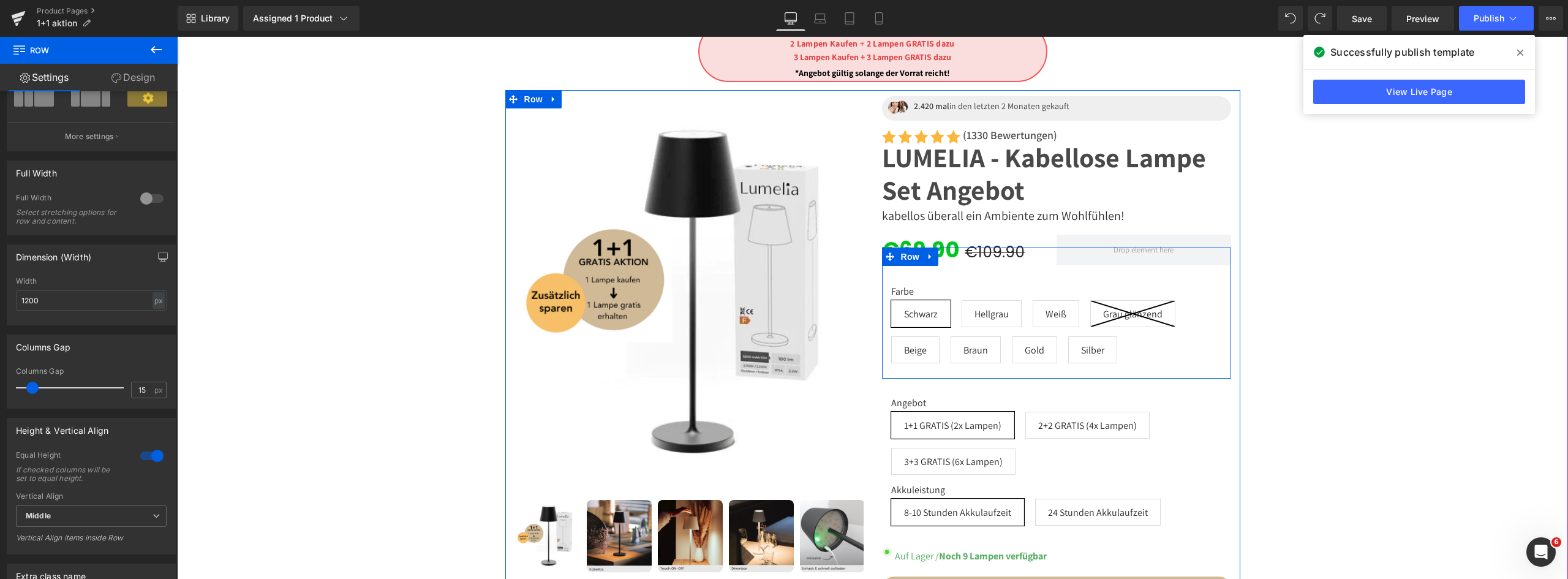
click at [907, 260] on span "Row" at bounding box center [910, 257] width 24 height 19
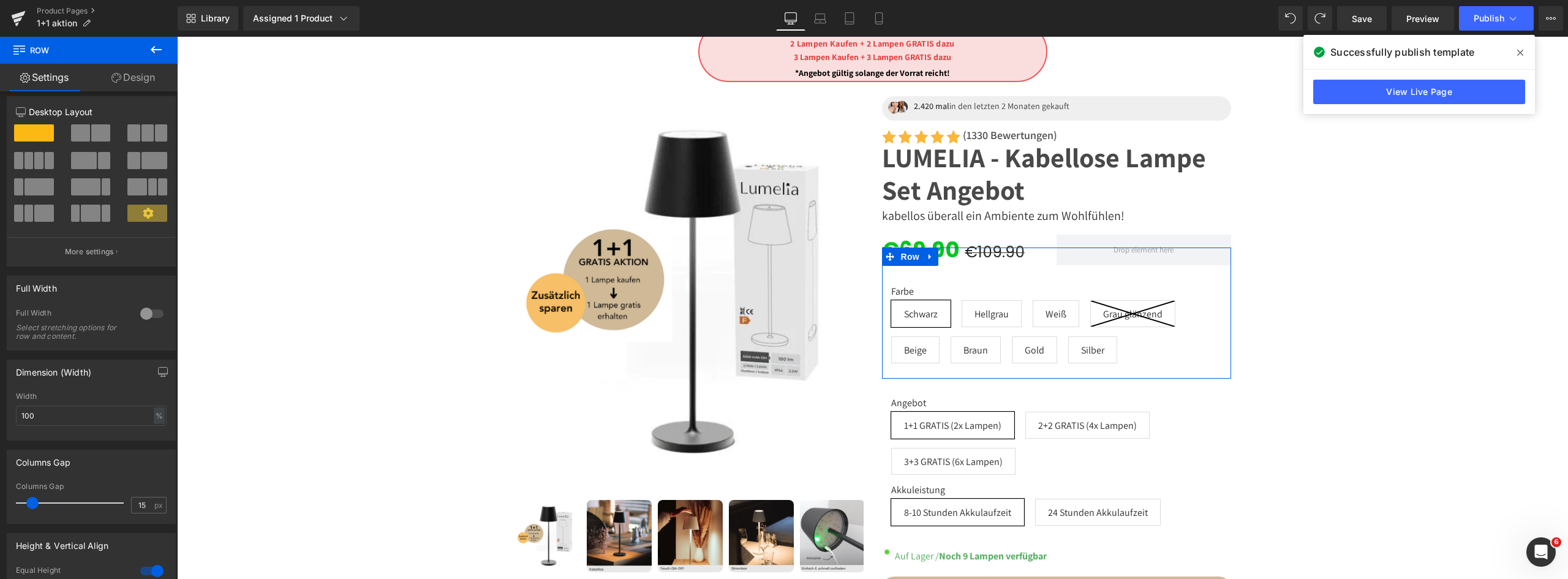
scroll to position [0, 0]
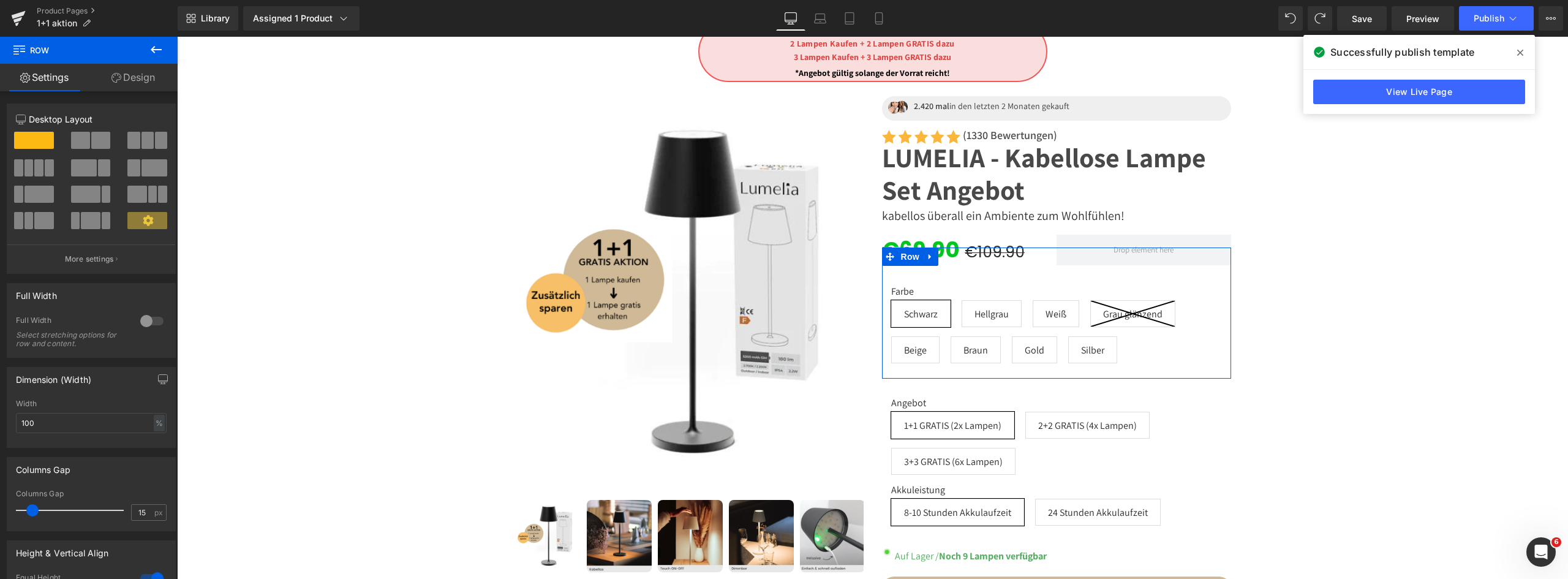
click at [107, 266] on button "More settings" at bounding box center [91, 258] width 168 height 29
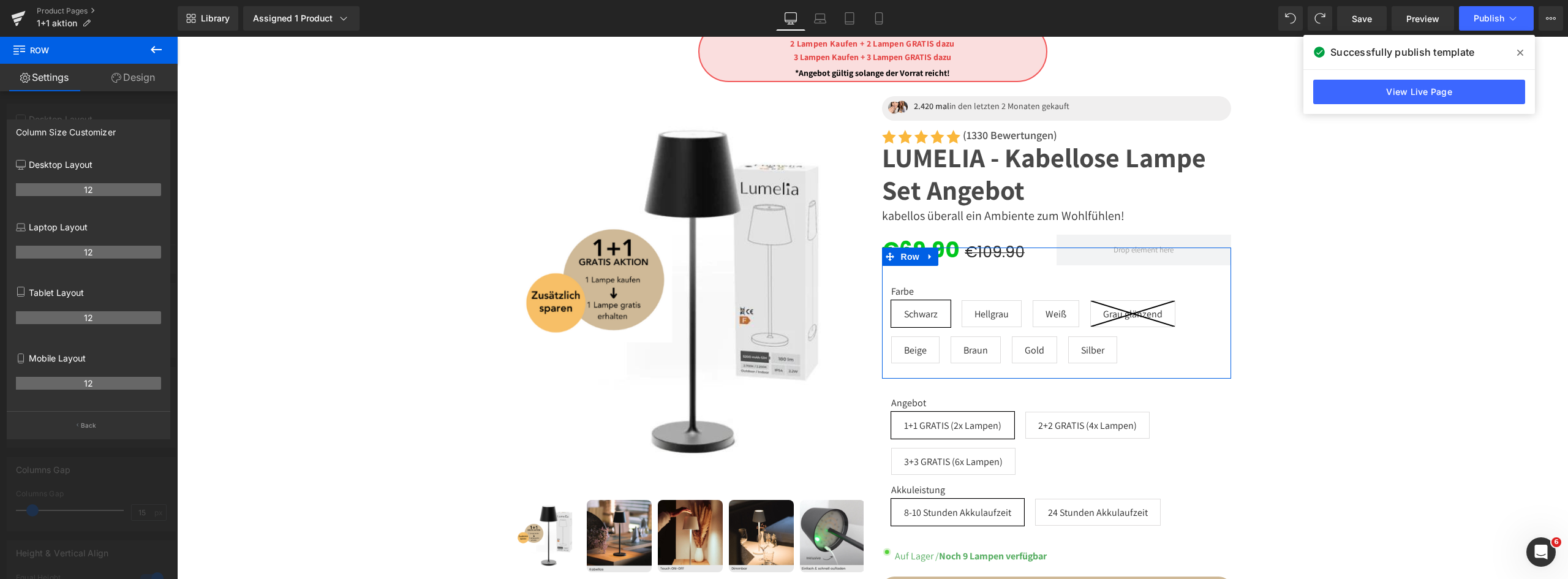
click at [137, 76] on link "Design" at bounding box center [132, 77] width 89 height 28
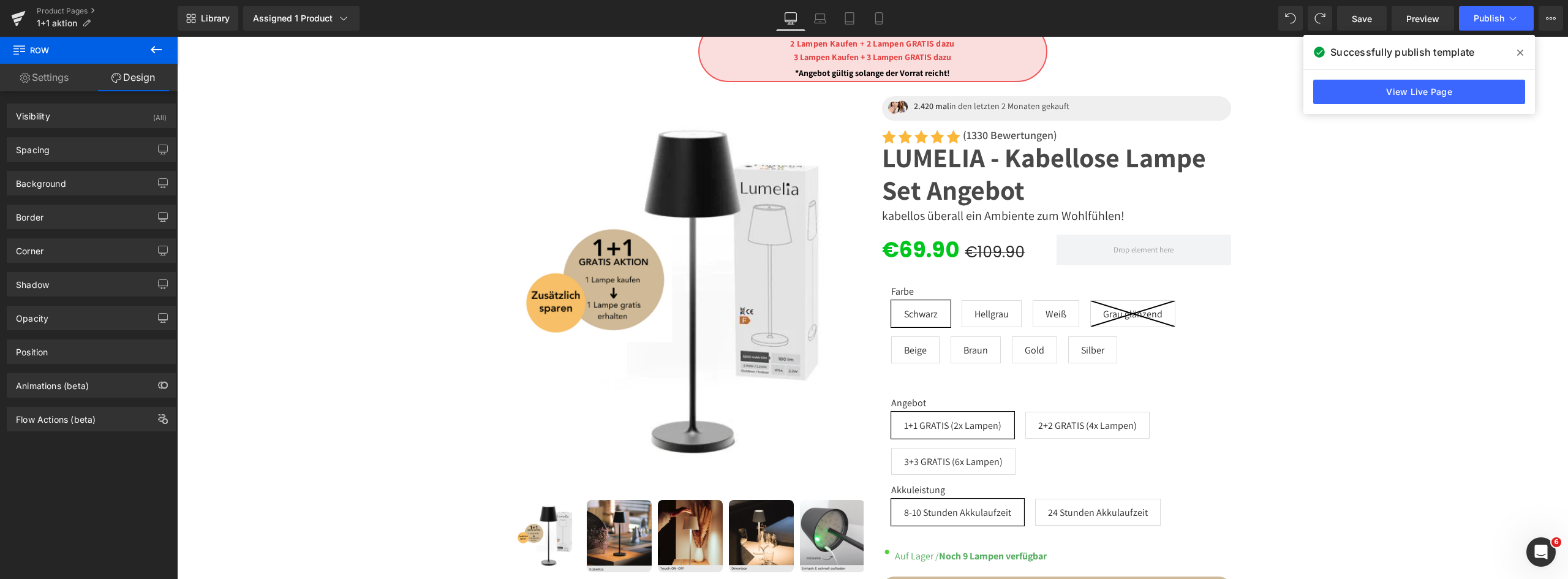
click at [161, 52] on icon at bounding box center [157, 49] width 15 height 15
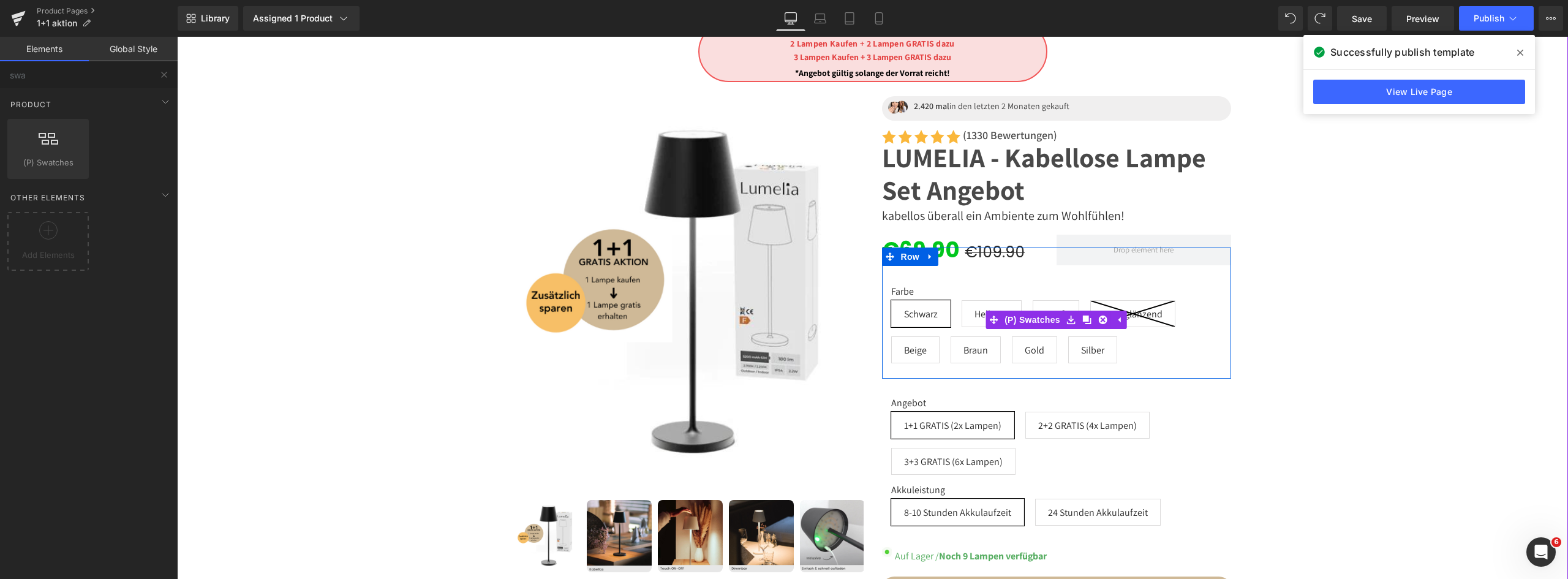
click at [1024, 324] on span "(P) Swatches" at bounding box center [1032, 320] width 61 height 19
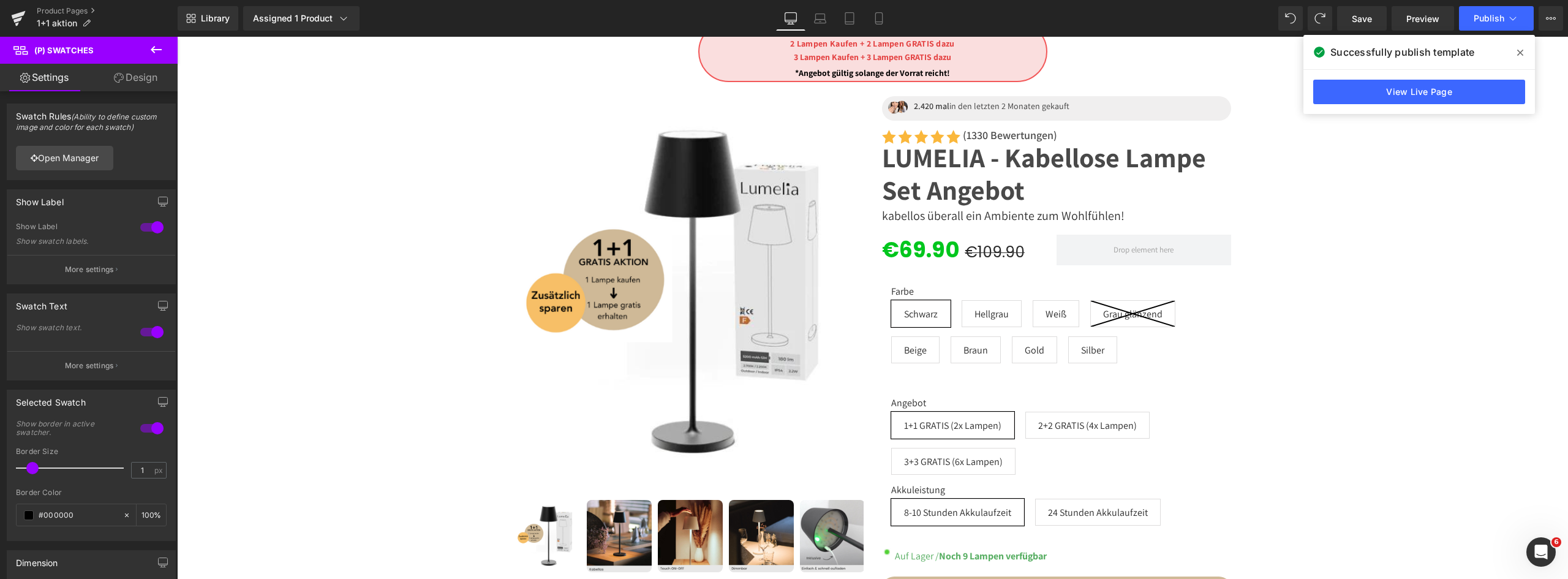
click at [68, 155] on link "Open Manager" at bounding box center [64, 158] width 98 height 24
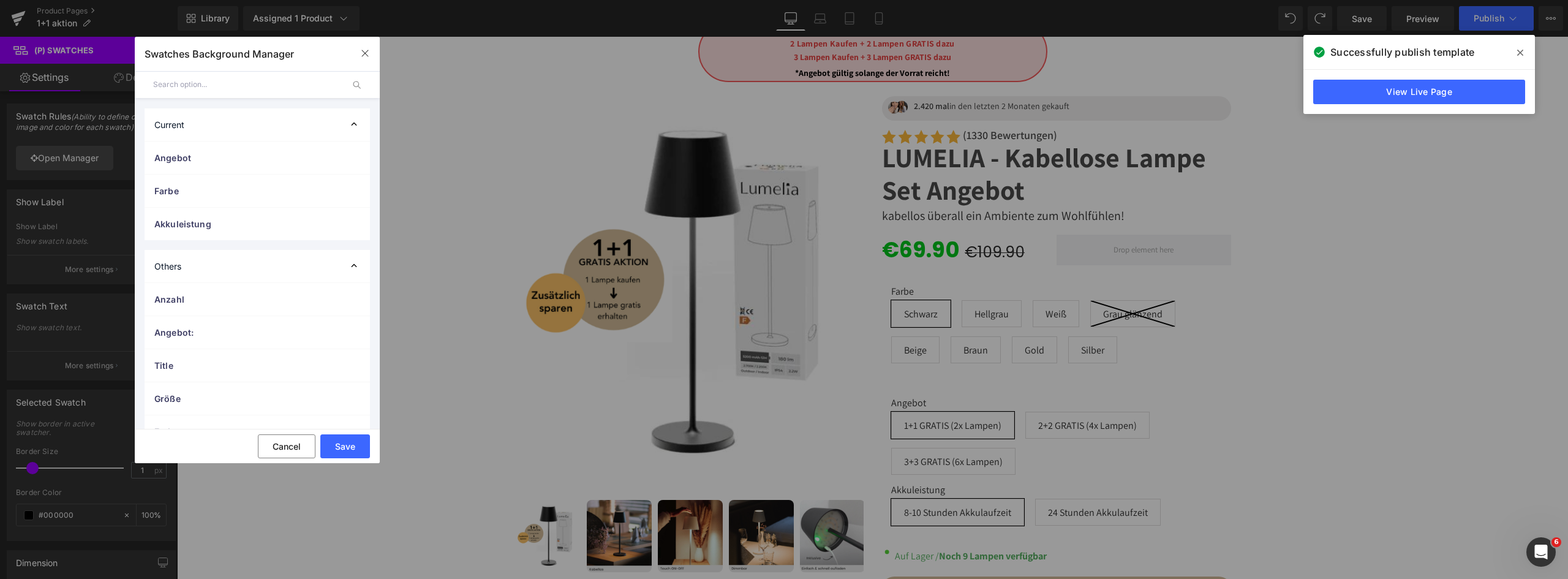
click at [211, 192] on span "Farbe" at bounding box center [245, 191] width 182 height 13
click at [338, 216] on div at bounding box center [346, 223] width 30 height 24
click at [287, 230] on span "Image" at bounding box center [257, 232] width 206 height 24
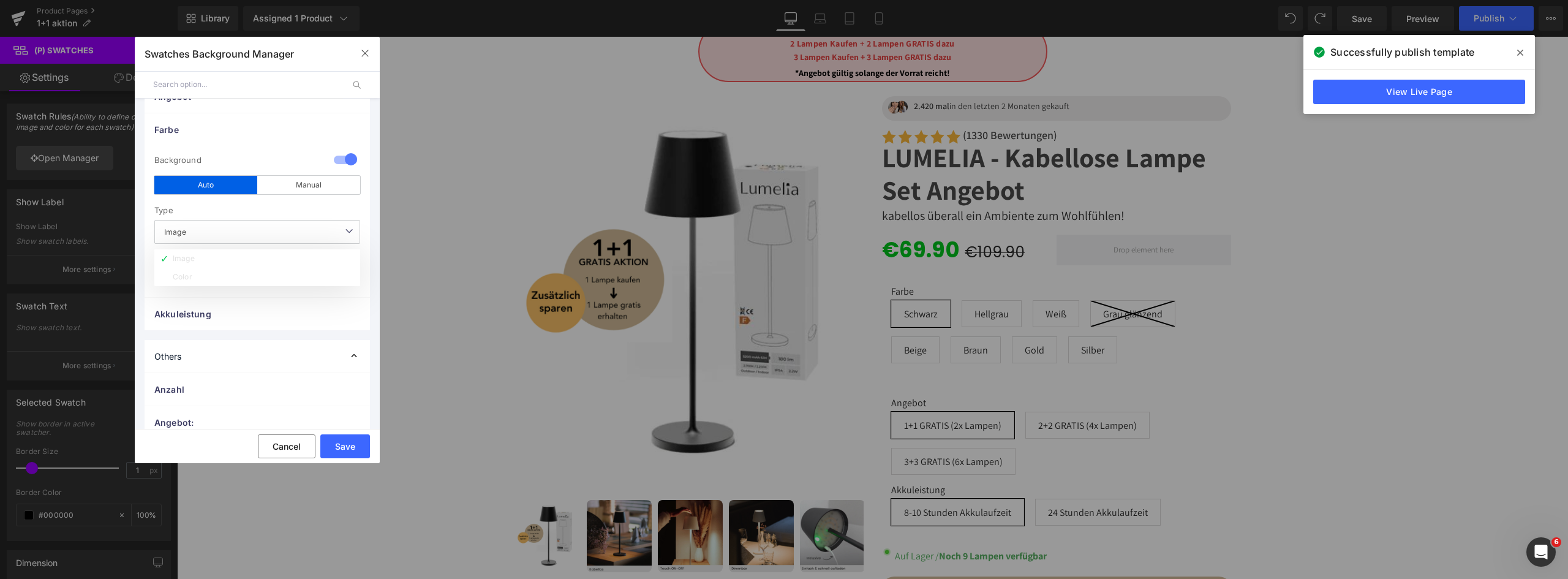
click at [215, 278] on li "Color" at bounding box center [257, 277] width 206 height 19
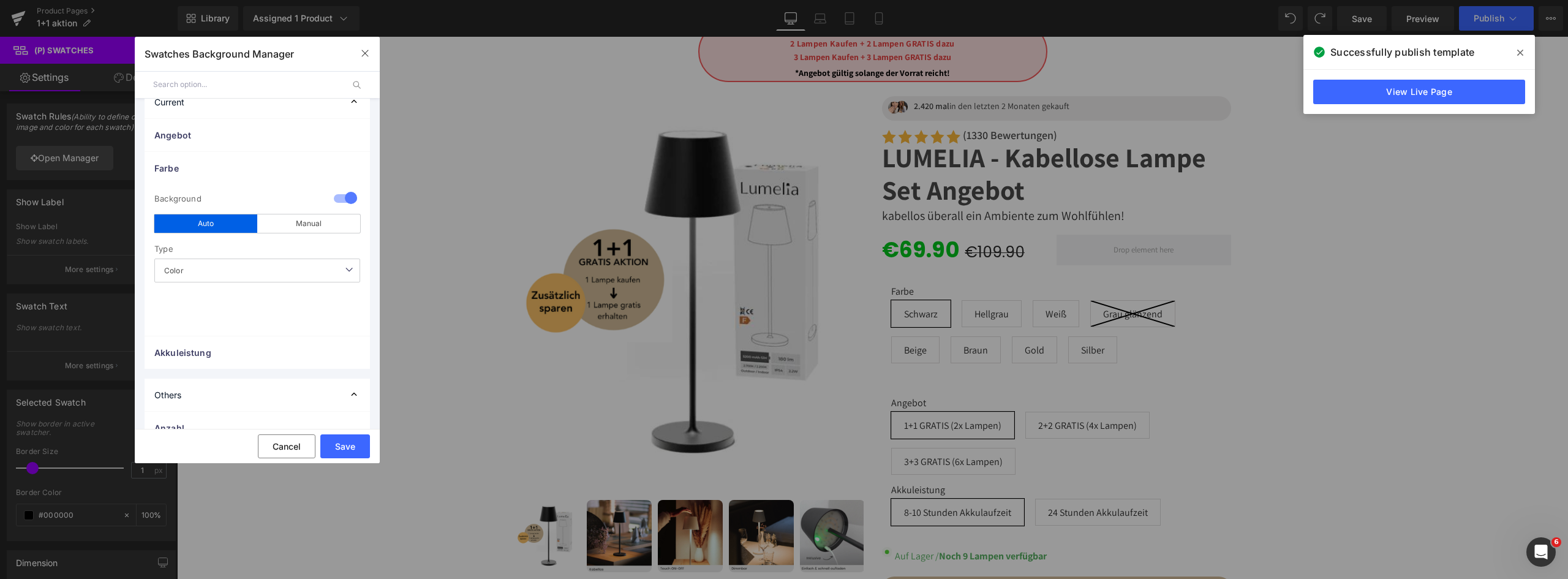
scroll to position [0, 0]
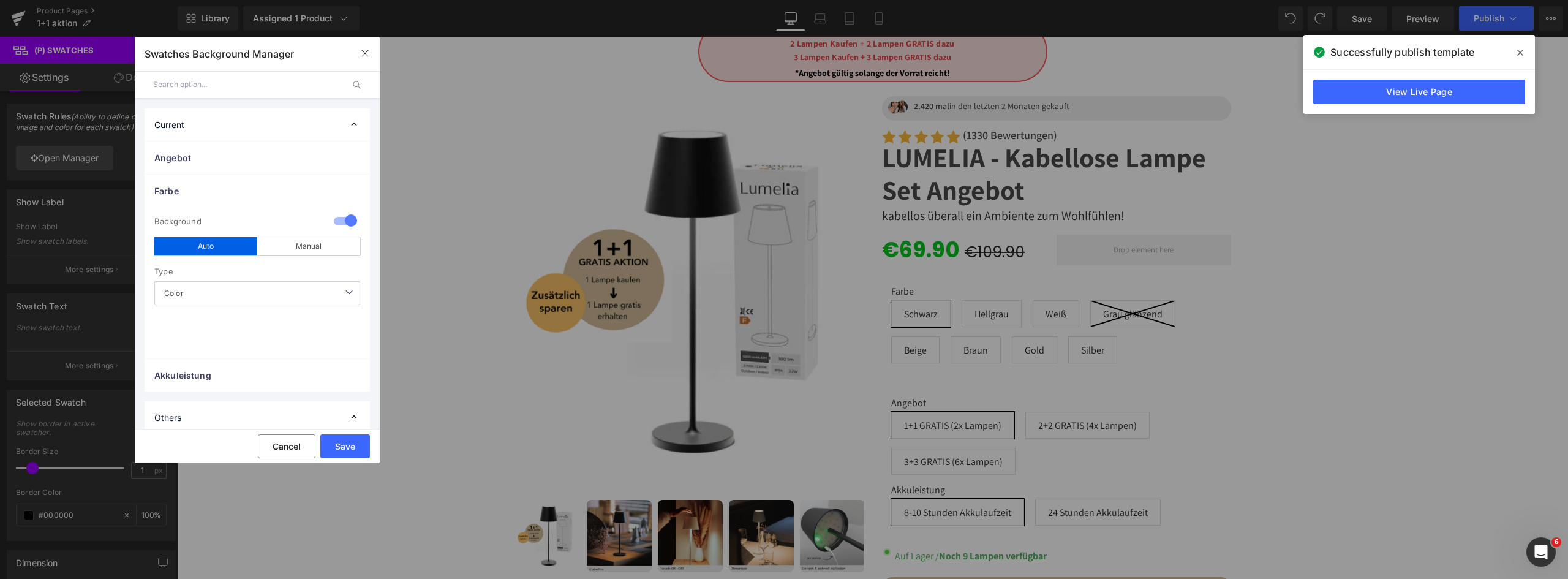
click at [316, 246] on div "Manual" at bounding box center [308, 246] width 102 height 19
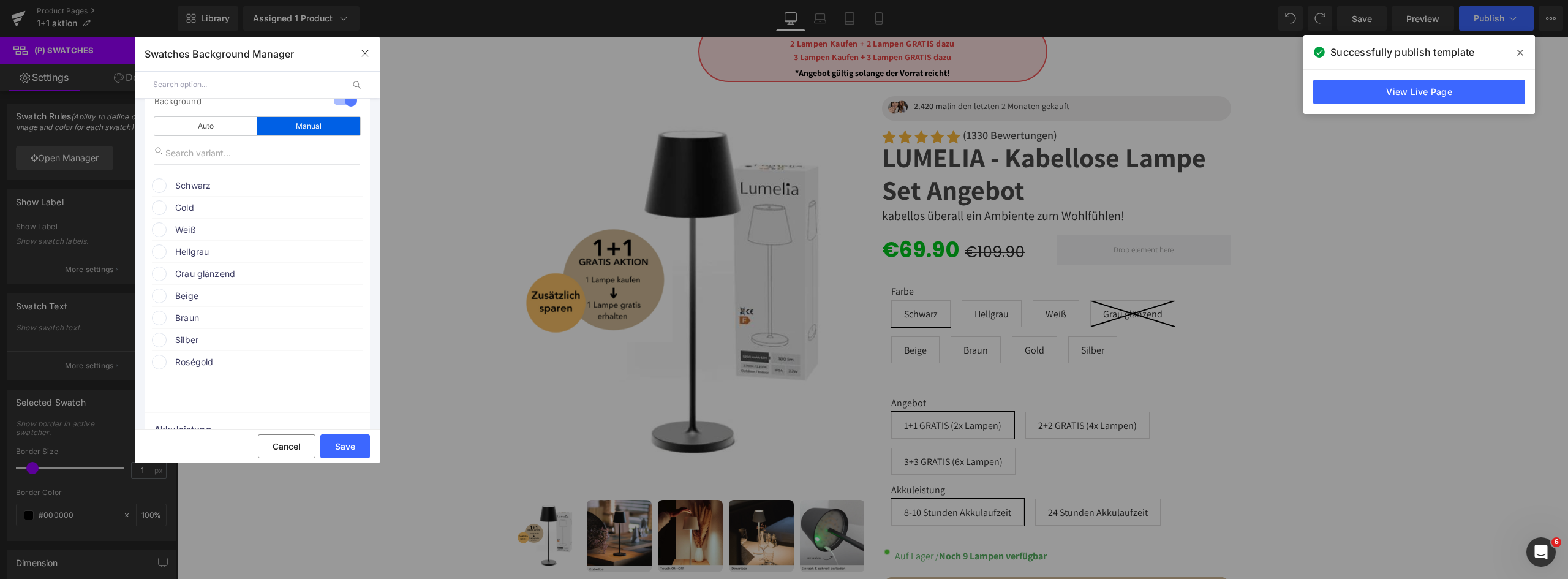
scroll to position [122, 0]
click at [158, 181] on span at bounding box center [159, 184] width 15 height 15
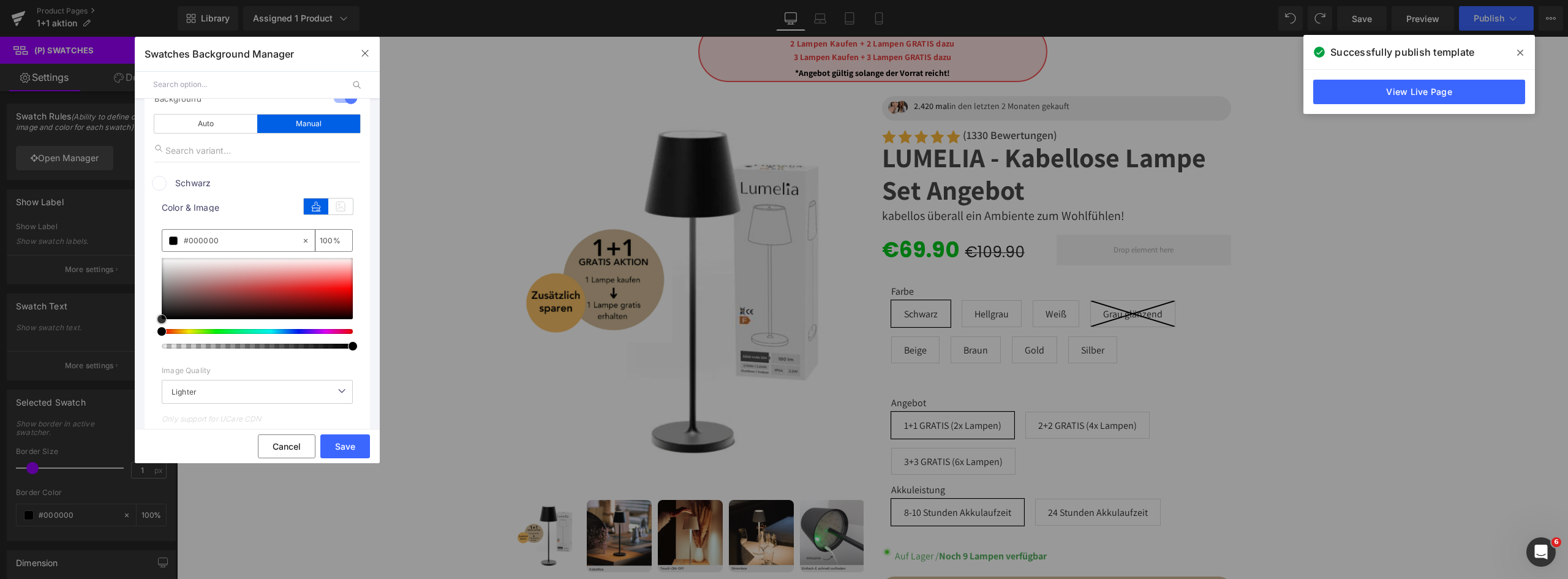
drag, startPoint x: 172, startPoint y: 314, endPoint x: 148, endPoint y: 331, distance: 29.4
click at [148, 331] on div "0 Background auto Auto Manual Image Color Type Color Image Color [PERSON_NAME] …" at bounding box center [257, 380] width 225 height 592
click at [331, 169] on div "0 Background auto Auto Manual Image Color Type Color Image Color [PERSON_NAME] …" at bounding box center [257, 380] width 225 height 592
click at [361, 176] on div "0 Background auto Auto Manual Image Color Type Color Image Color [PERSON_NAME] …" at bounding box center [257, 380] width 225 height 592
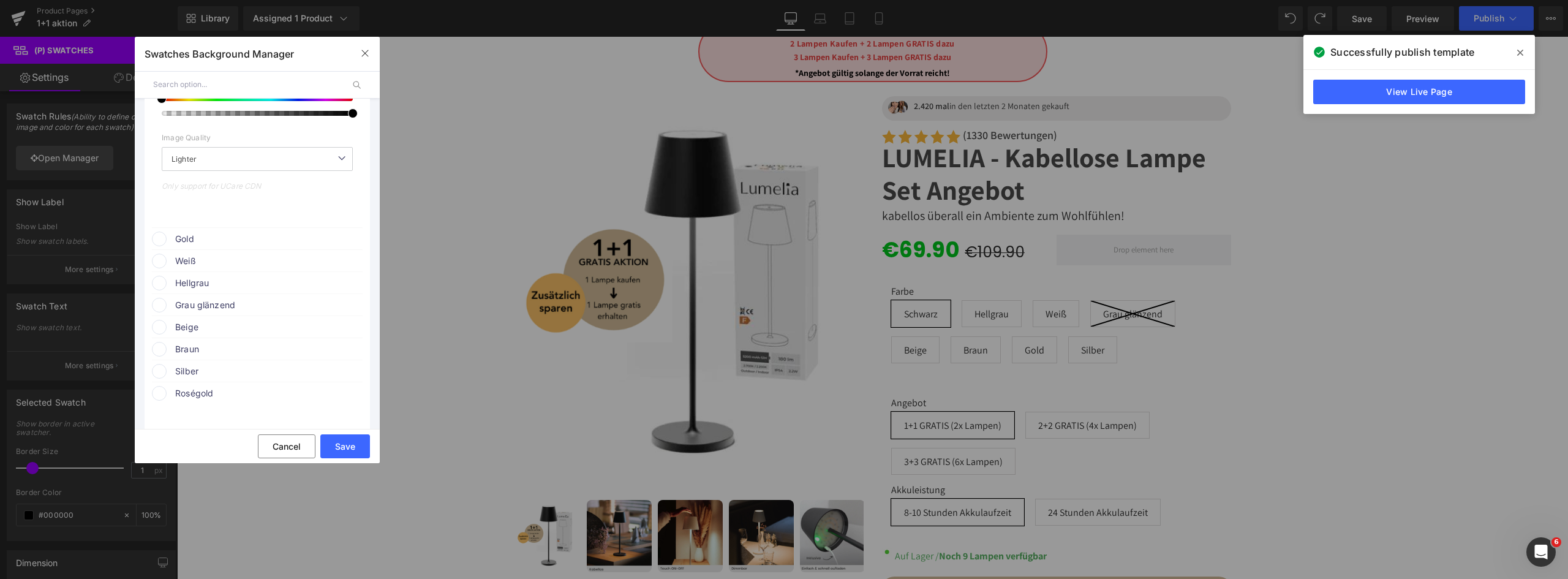
scroll to position [367, 0]
click at [199, 225] on span "Gold" at bounding box center [268, 227] width 186 height 15
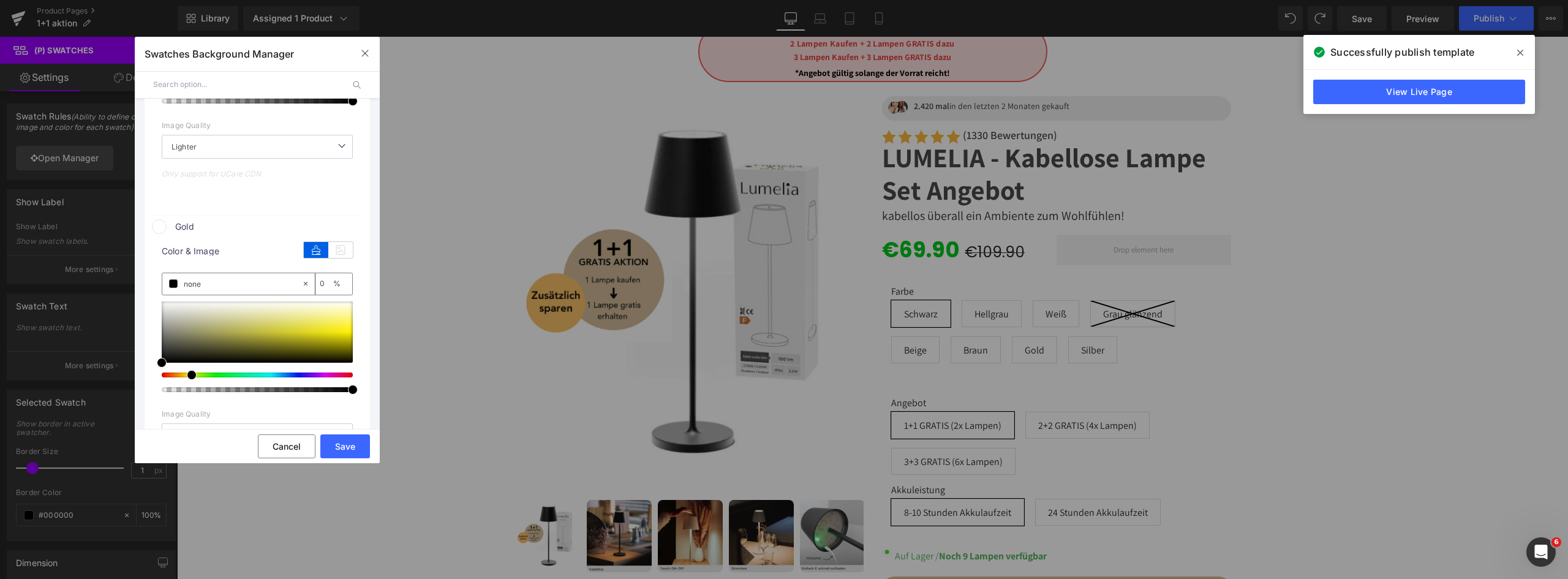
click at [186, 375] on div at bounding box center [252, 375] width 191 height 5
drag, startPoint x: 330, startPoint y: 315, endPoint x: 356, endPoint y: 331, distance: 30.5
click at [356, 331] on div "color Color & Image color none 0 % Image Replace Image Upload image or Browse g…" at bounding box center [257, 367] width 211 height 267
click at [370, 215] on ul "Angebot 0 auto Image Color 1+1 GRATIS (2x [PERSON_NAME]) color" at bounding box center [257, 252] width 245 height 958
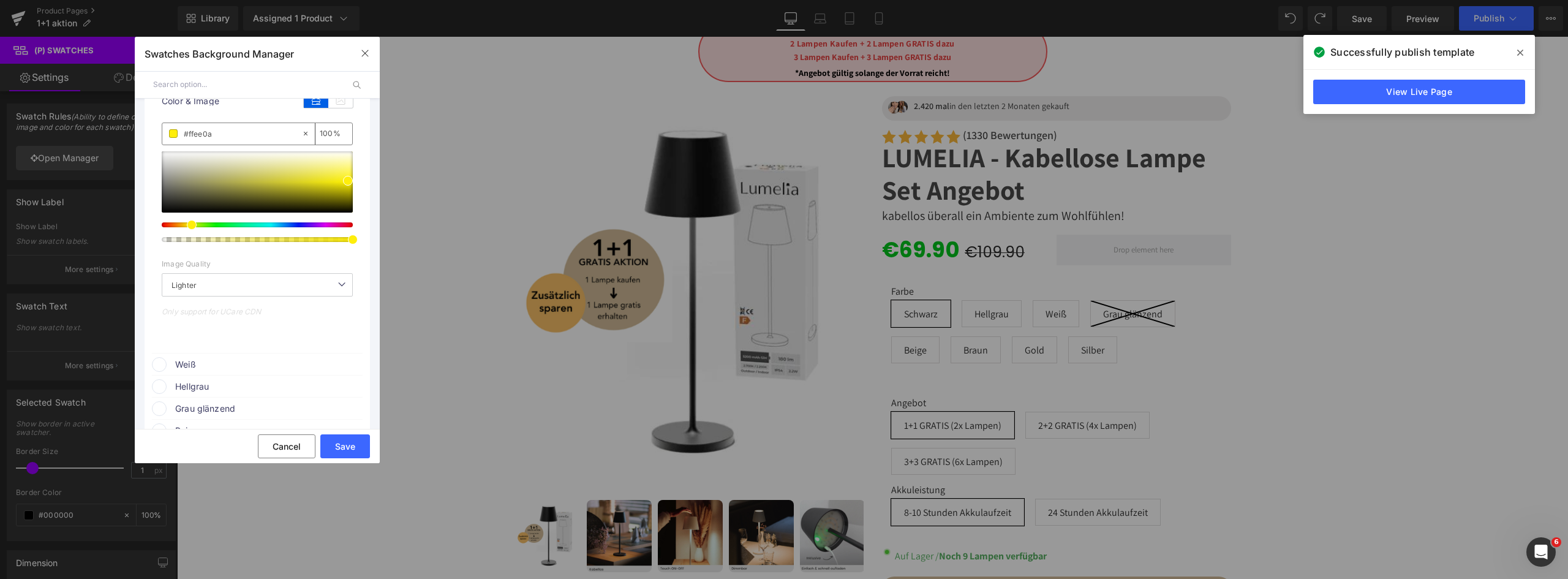
scroll to position [613, 0]
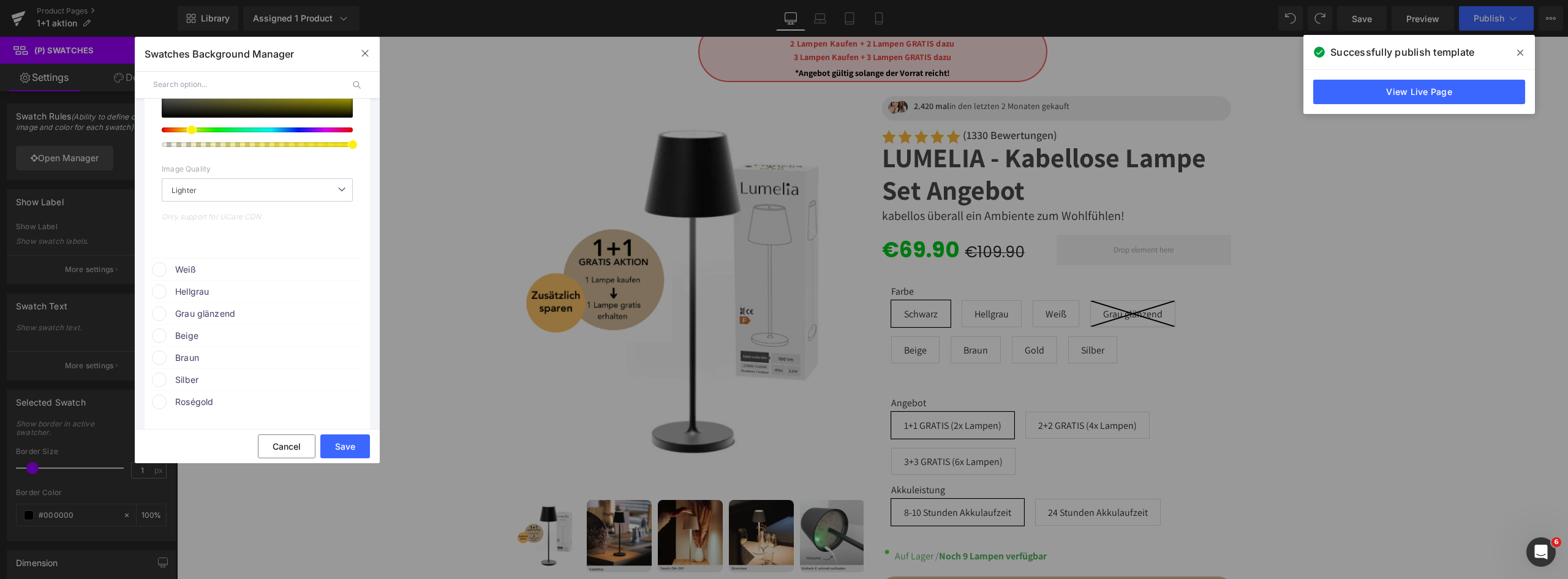
click at [221, 302] on li "Hellgrau color" at bounding box center [257, 291] width 211 height 22
click at [223, 294] on span "Hellgrau" at bounding box center [268, 292] width 186 height 15
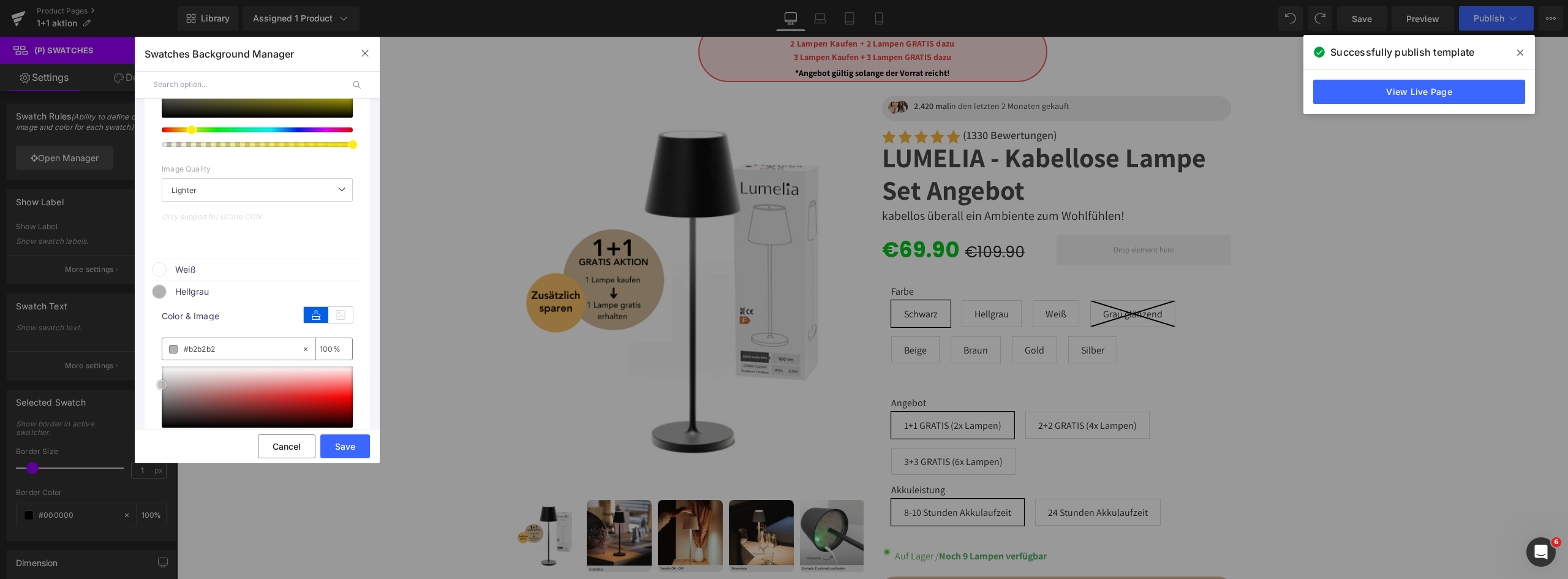
drag, startPoint x: 167, startPoint y: 420, endPoint x: 158, endPoint y: 385, distance: 36.1
click at [162, 385] on div at bounding box center [257, 397] width 191 height 62
click at [365, 268] on ul "Angebot 0 auto Image Color 1+1 GRATIS (2x [PERSON_NAME]) color" at bounding box center [257, 140] width 245 height 1224
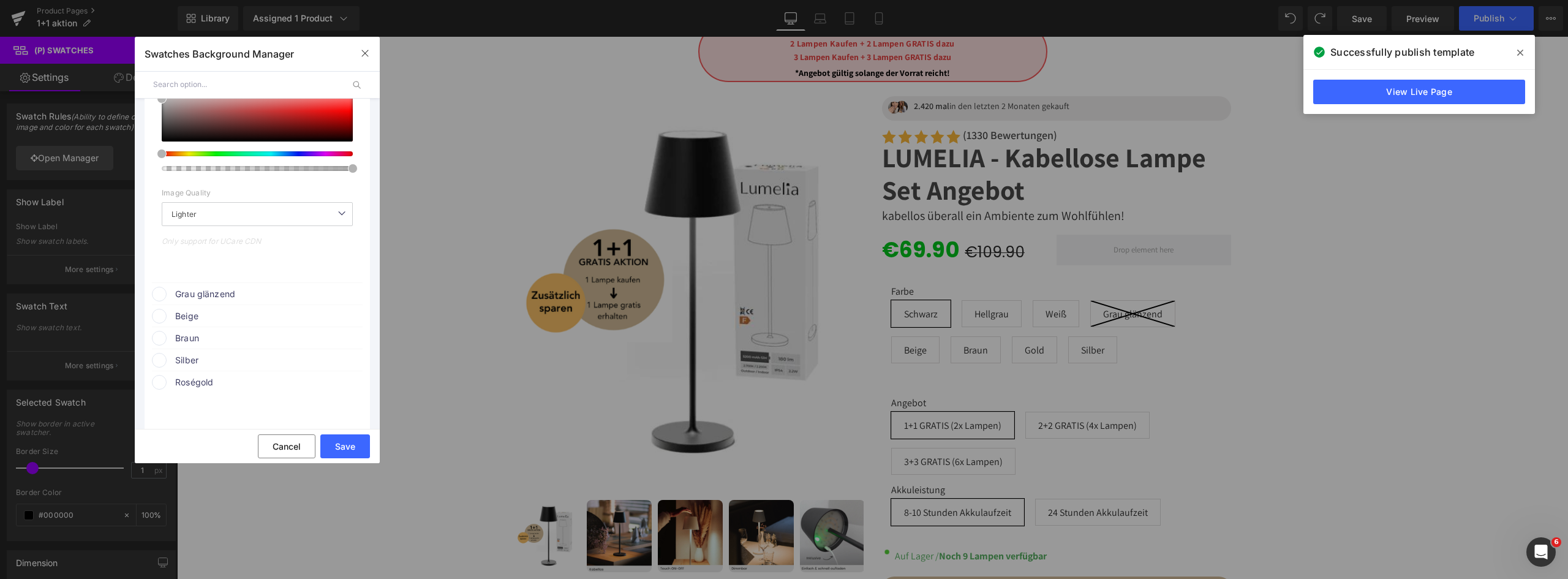
scroll to position [919, 0]
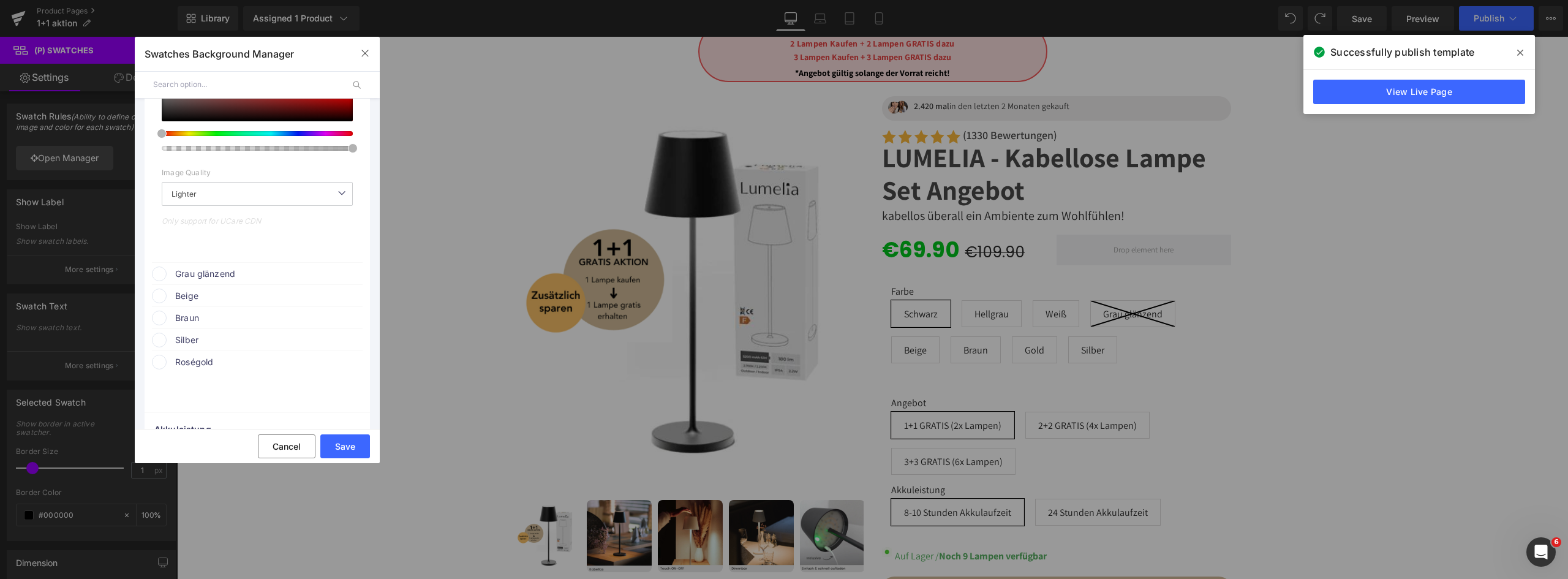
click at [273, 271] on span "Grau glänzend" at bounding box center [268, 274] width 186 height 15
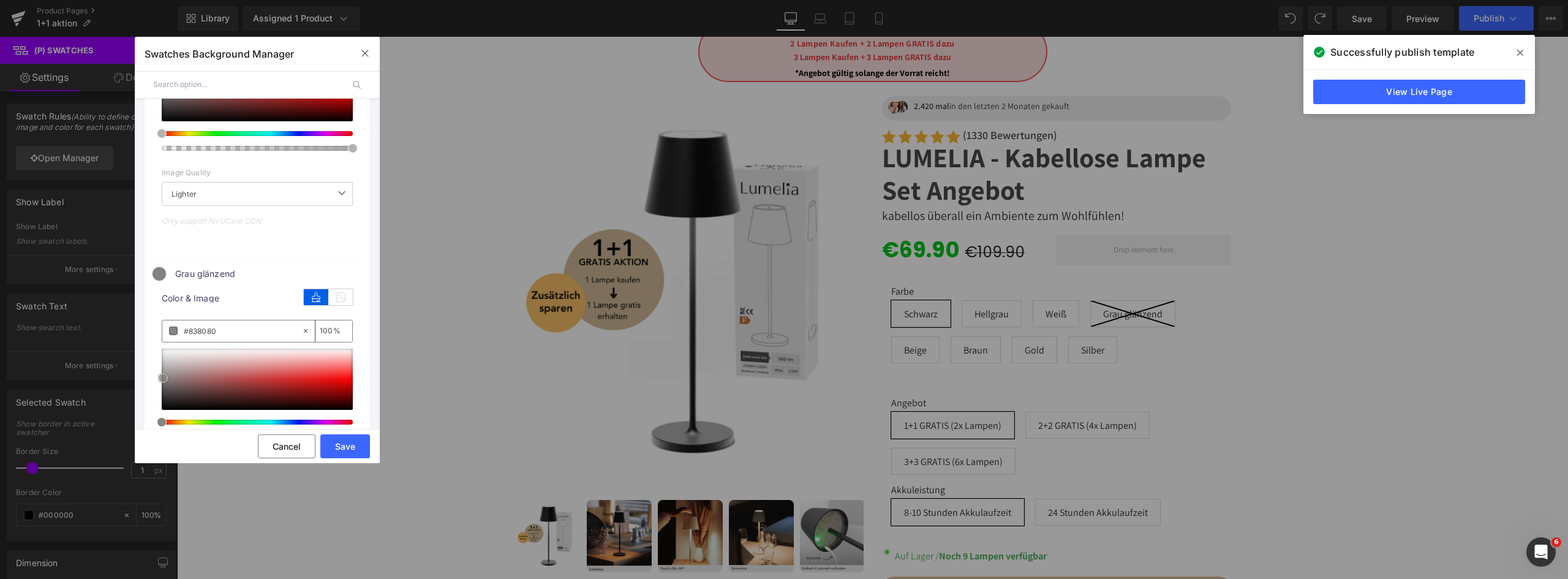
drag, startPoint x: 164, startPoint y: 407, endPoint x: 166, endPoint y: 375, distance: 32.1
click at [166, 375] on span at bounding box center [163, 378] width 10 height 10
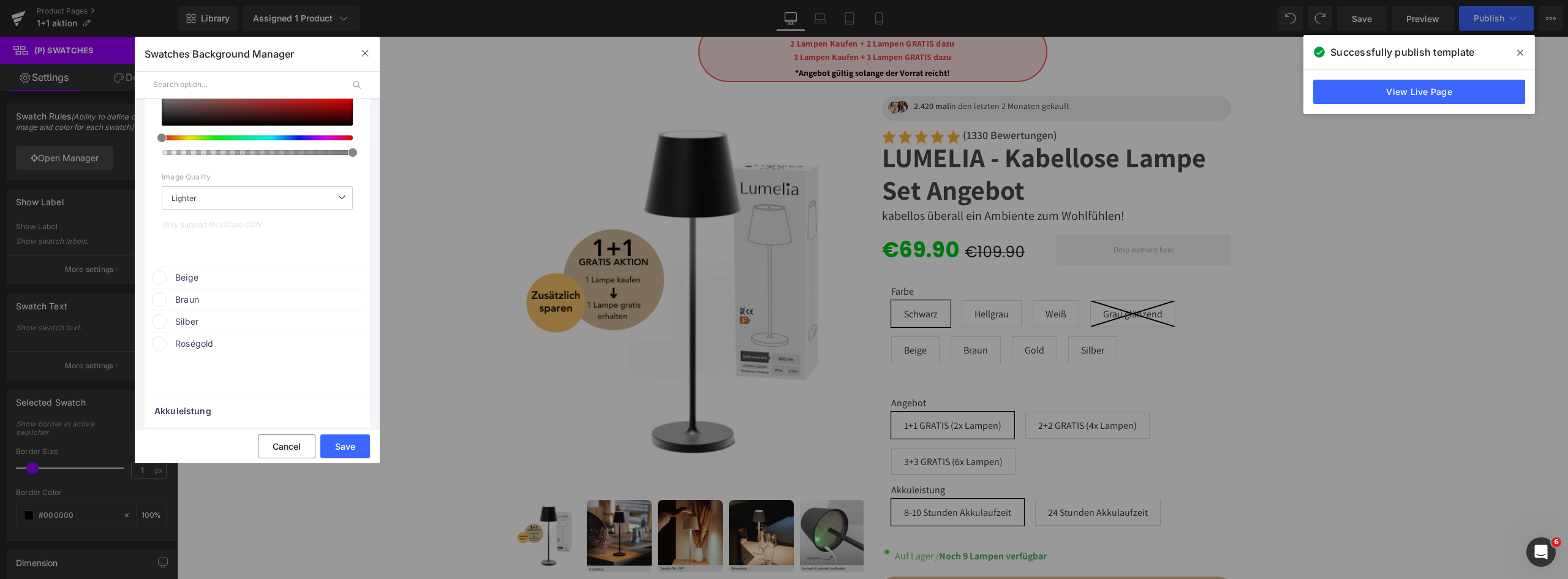
scroll to position [1226, 0]
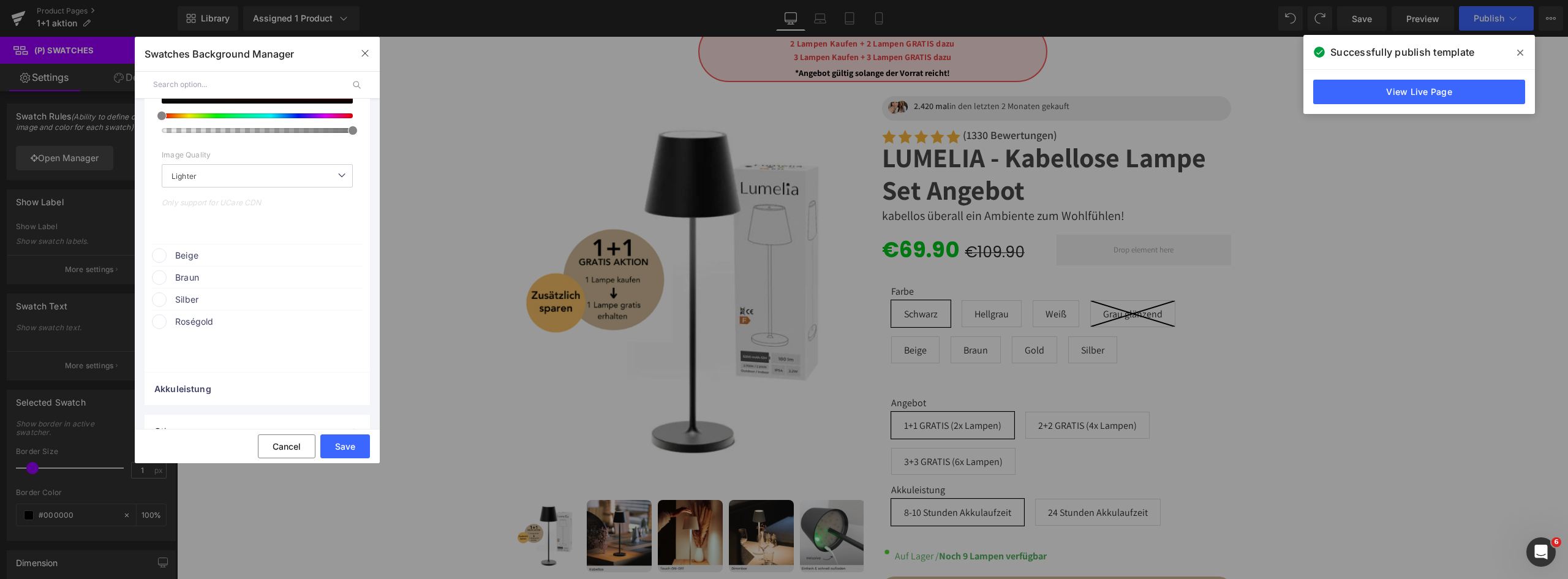
click at [199, 255] on span "Beige" at bounding box center [268, 255] width 186 height 15
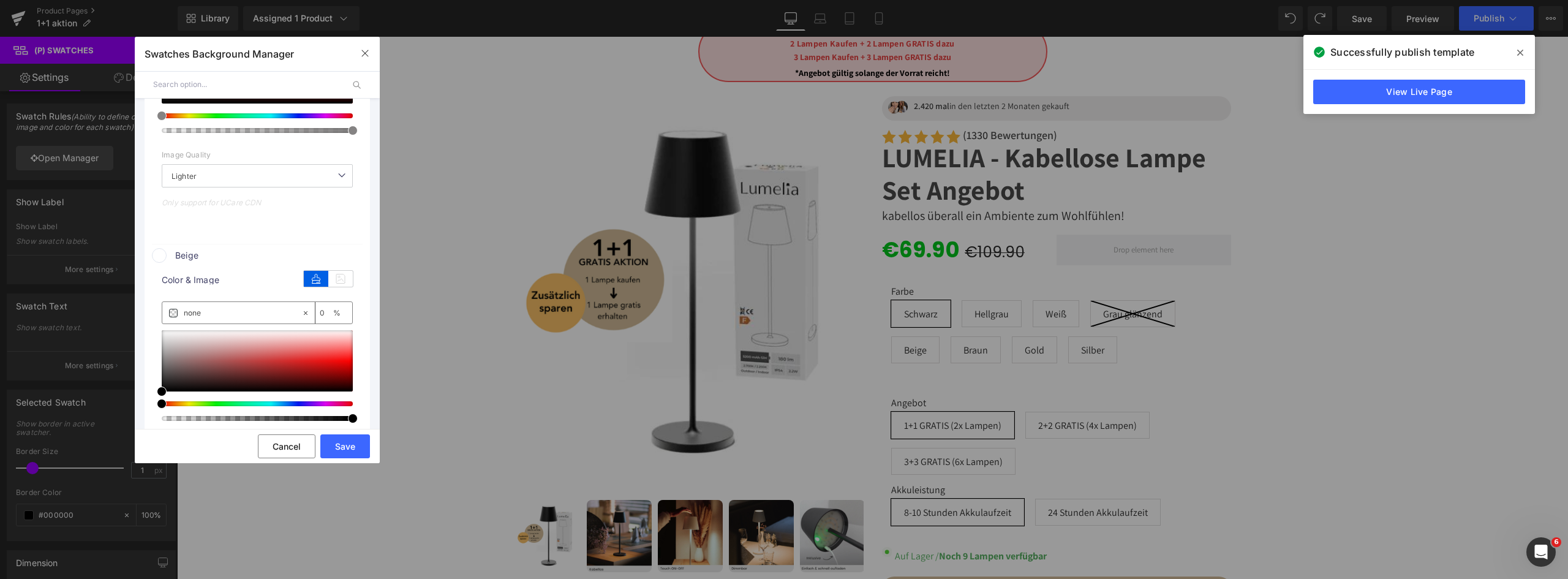
click at [294, 448] on button "Cancel" at bounding box center [287, 447] width 58 height 24
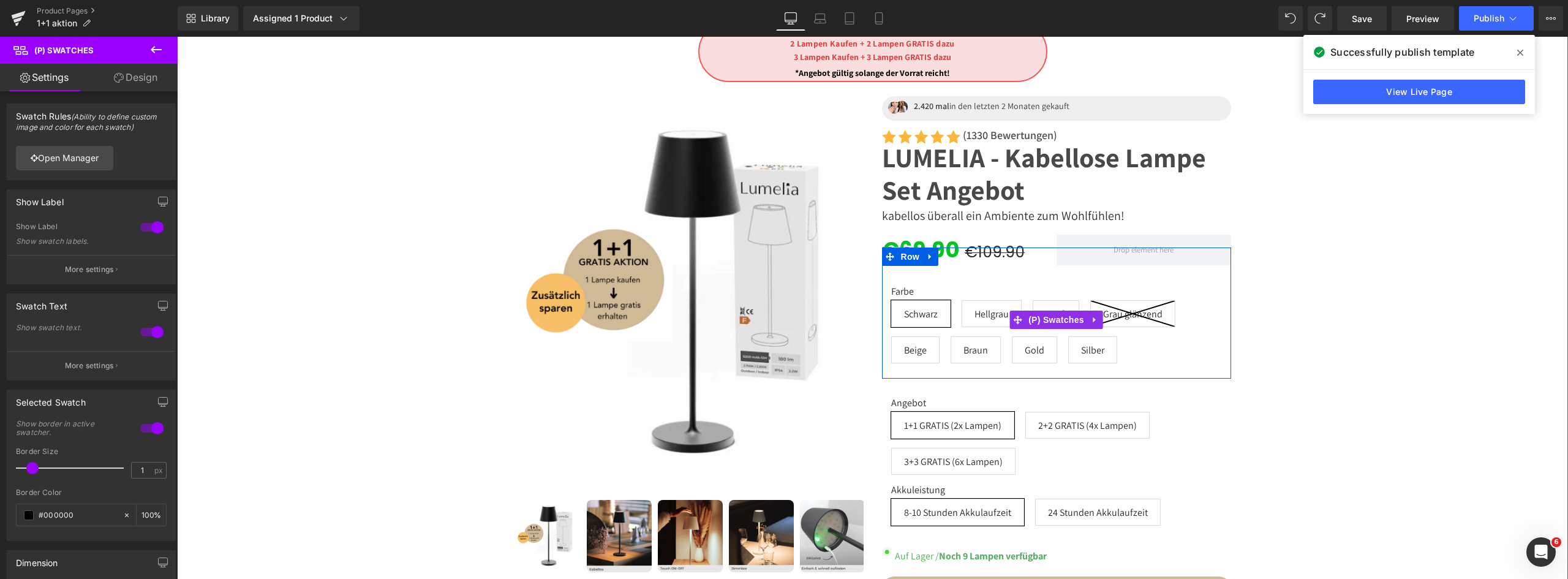
click at [1016, 341] on span "Gold" at bounding box center [1034, 350] width 46 height 27
click at [133, 76] on link "Design" at bounding box center [135, 77] width 89 height 28
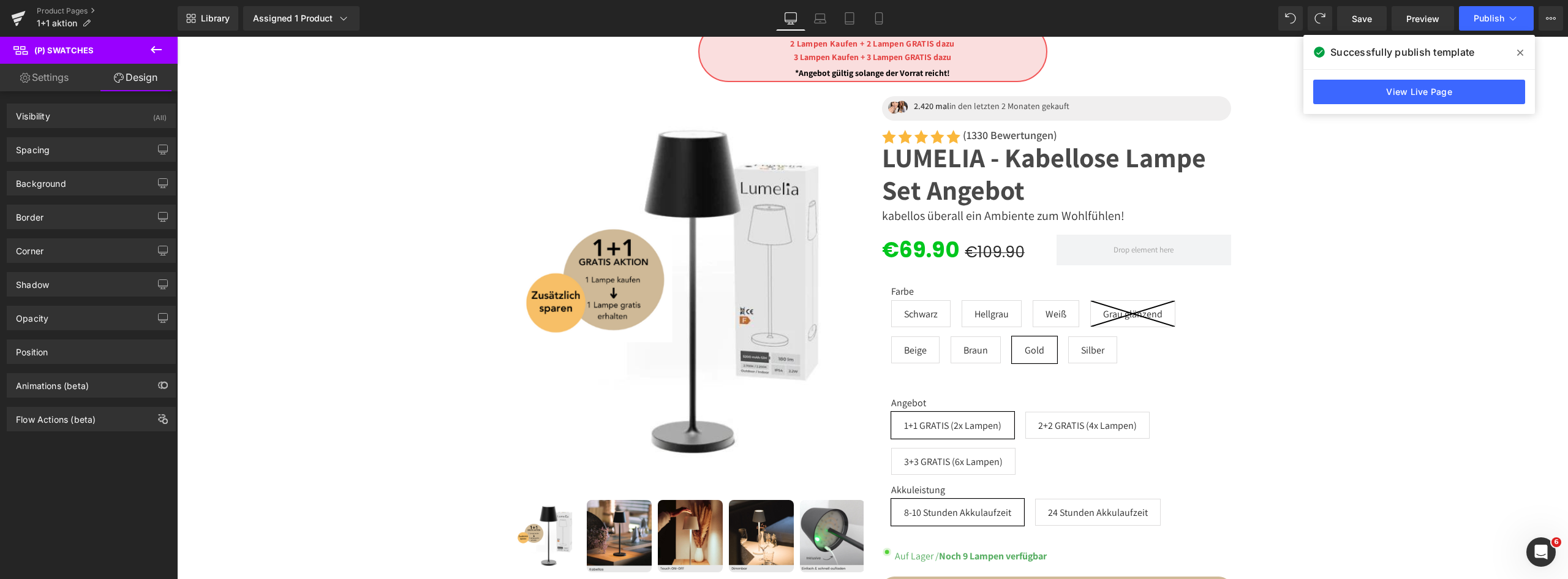
click at [89, 153] on div "Spacing" at bounding box center [91, 149] width 168 height 23
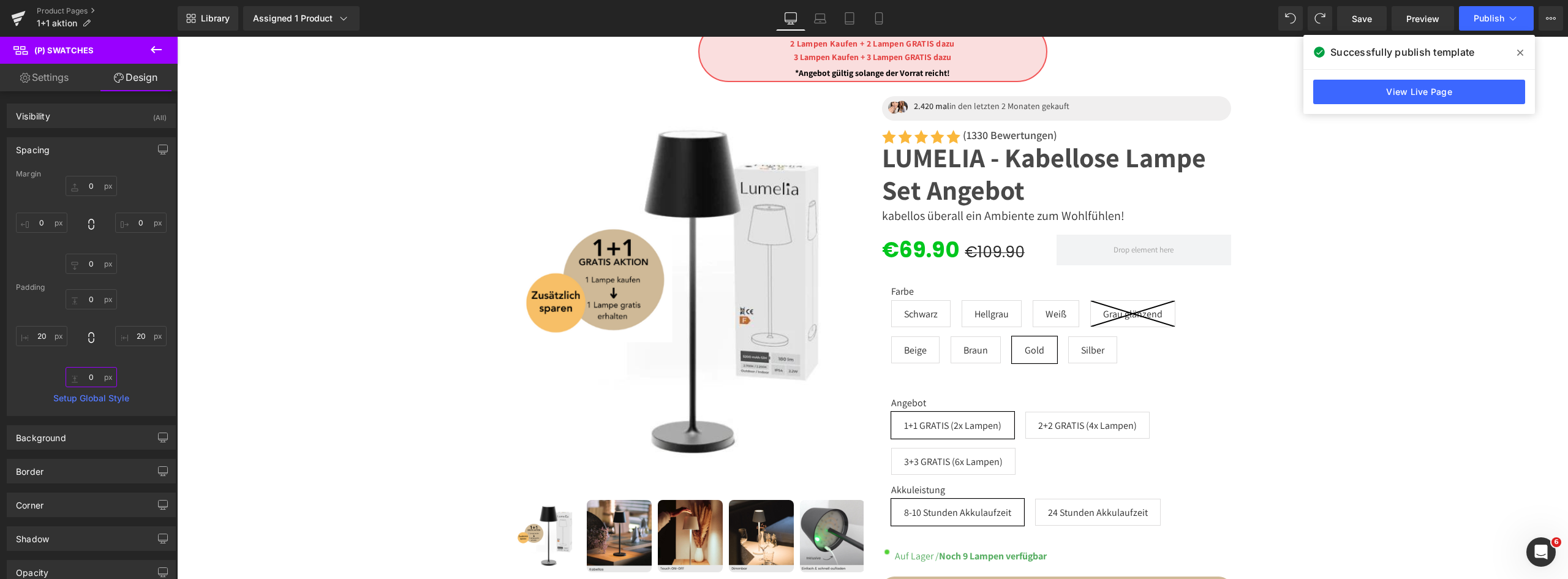
click at [89, 373] on input "0" at bounding box center [90, 378] width 51 height 21
type input "2"
click at [252, 297] on div "1 Lampe Kaufen + 1 Lampe GRATIS dazu 2 Lampen Kaufen + 2 Lampen GRATIS dazu 3 L…" at bounding box center [873, 371] width 1379 height 700
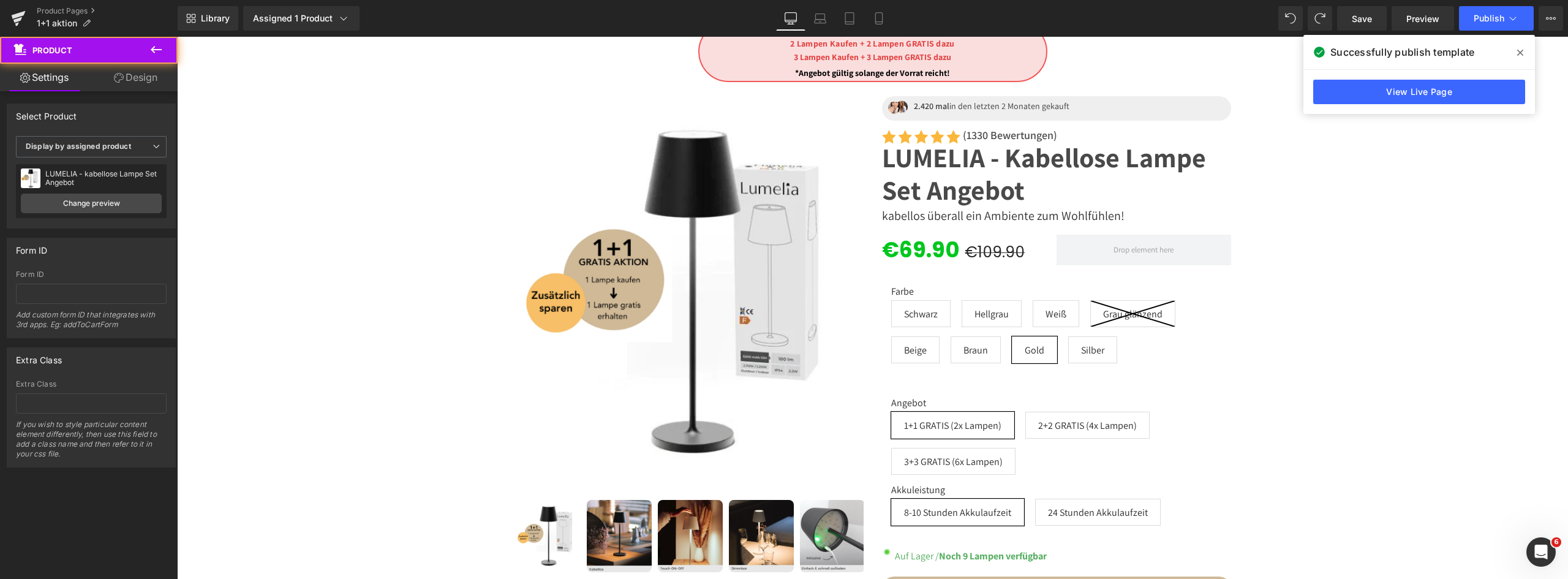
click at [140, 83] on link "Design" at bounding box center [135, 77] width 89 height 28
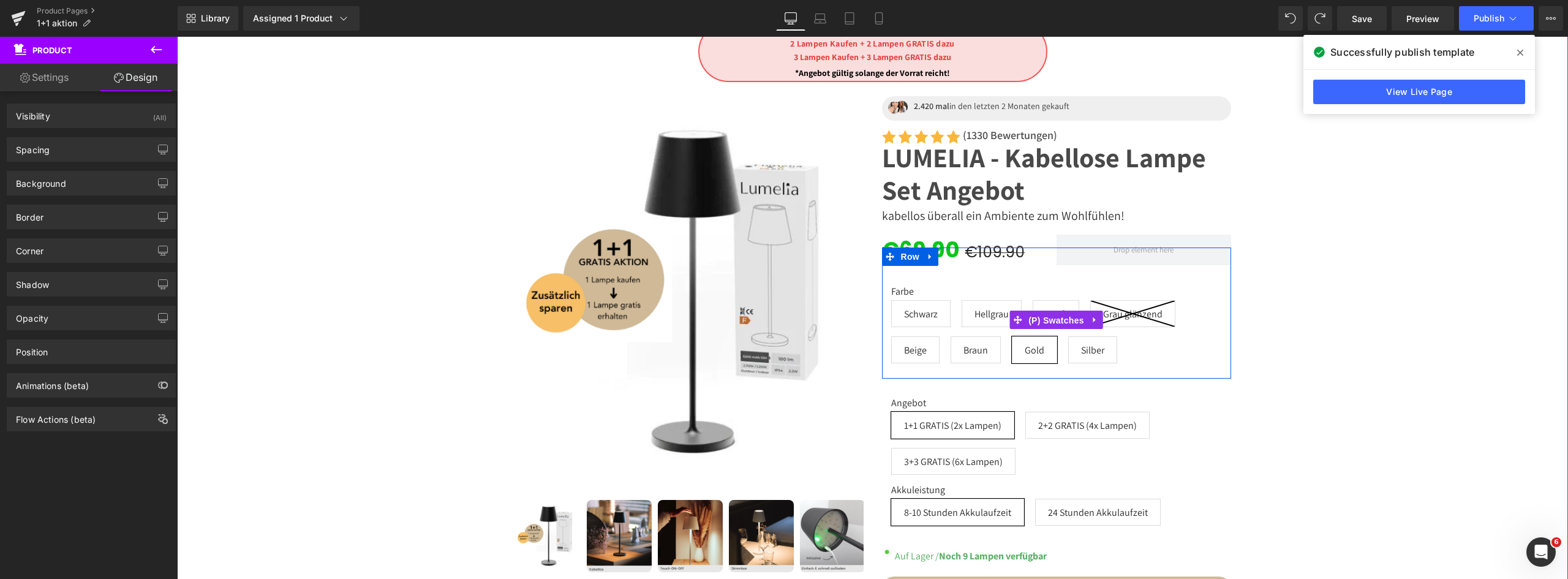
click at [1046, 328] on span "(P) Swatches" at bounding box center [1057, 321] width 61 height 19
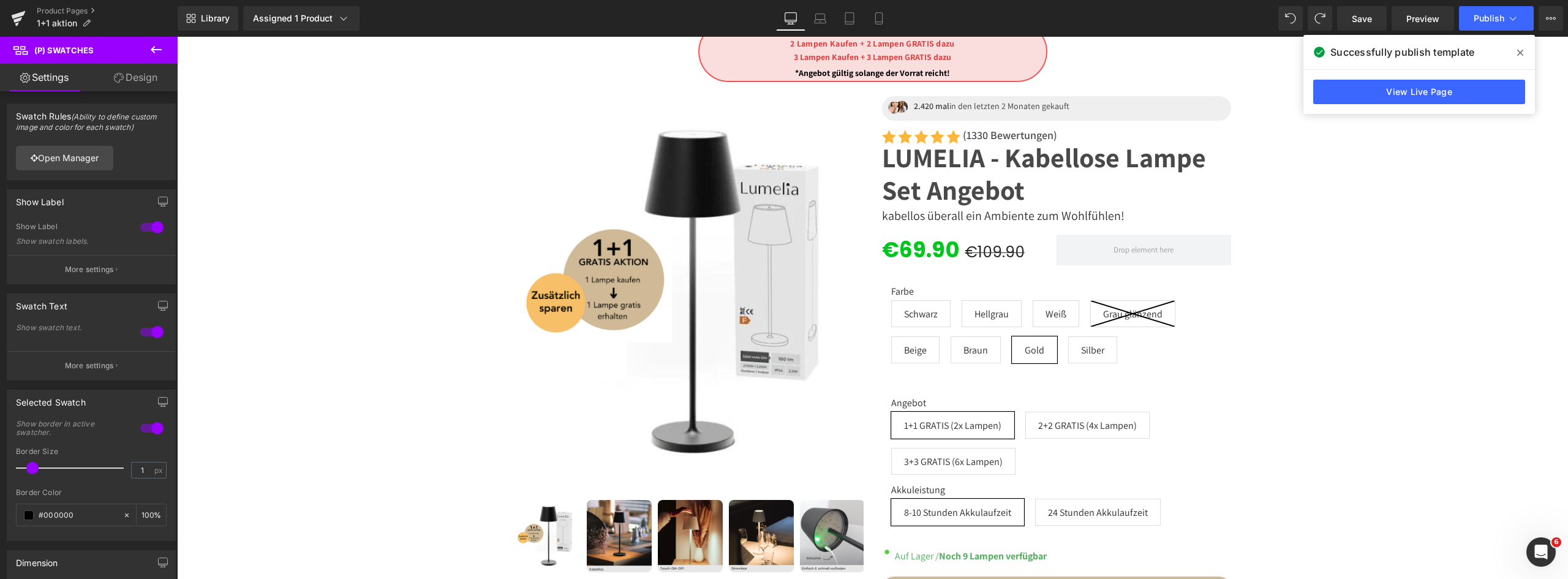
click at [131, 82] on link "Design" at bounding box center [135, 77] width 89 height 28
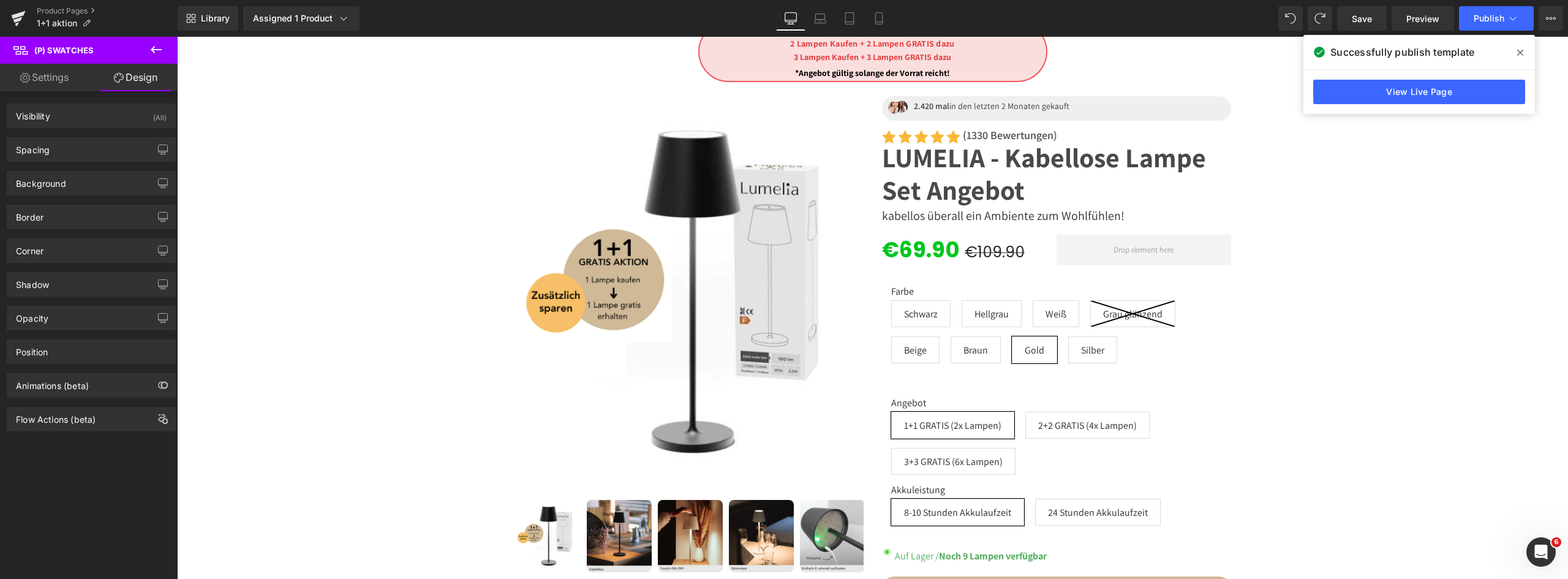
click at [68, 141] on div "Spacing" at bounding box center [91, 149] width 168 height 23
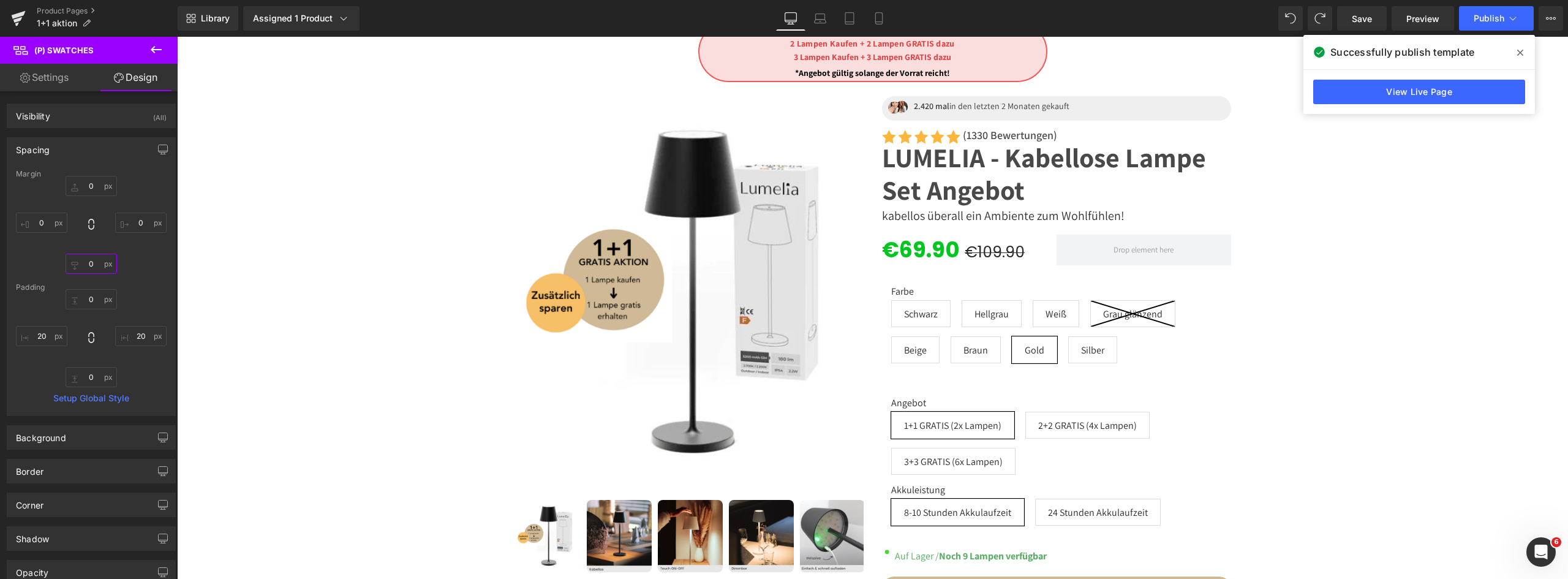
click at [86, 273] on input "0" at bounding box center [90, 264] width 51 height 21
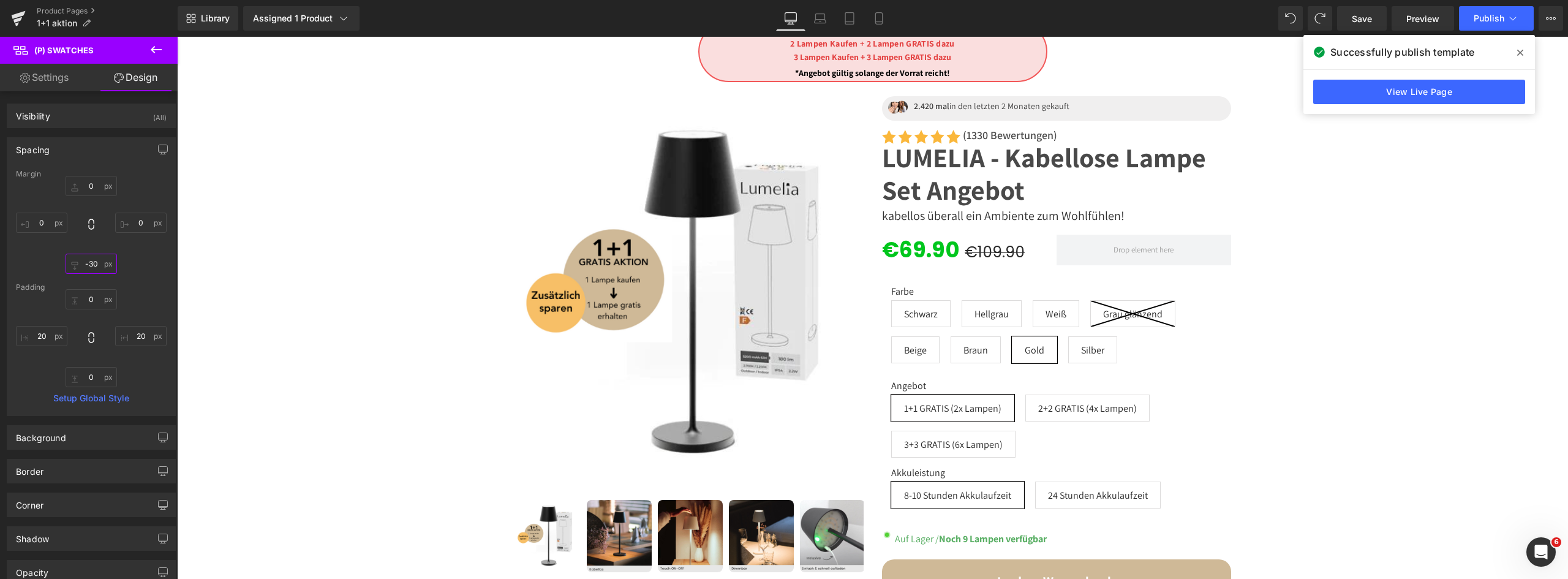
drag, startPoint x: 89, startPoint y: 264, endPoint x: 98, endPoint y: 304, distance: 41.0
click at [98, 305] on div "Margin 0 0 0 0 [GEOGRAPHIC_DATA] 0 20 0 20 Setup Global Style" at bounding box center [91, 293] width 168 height 246
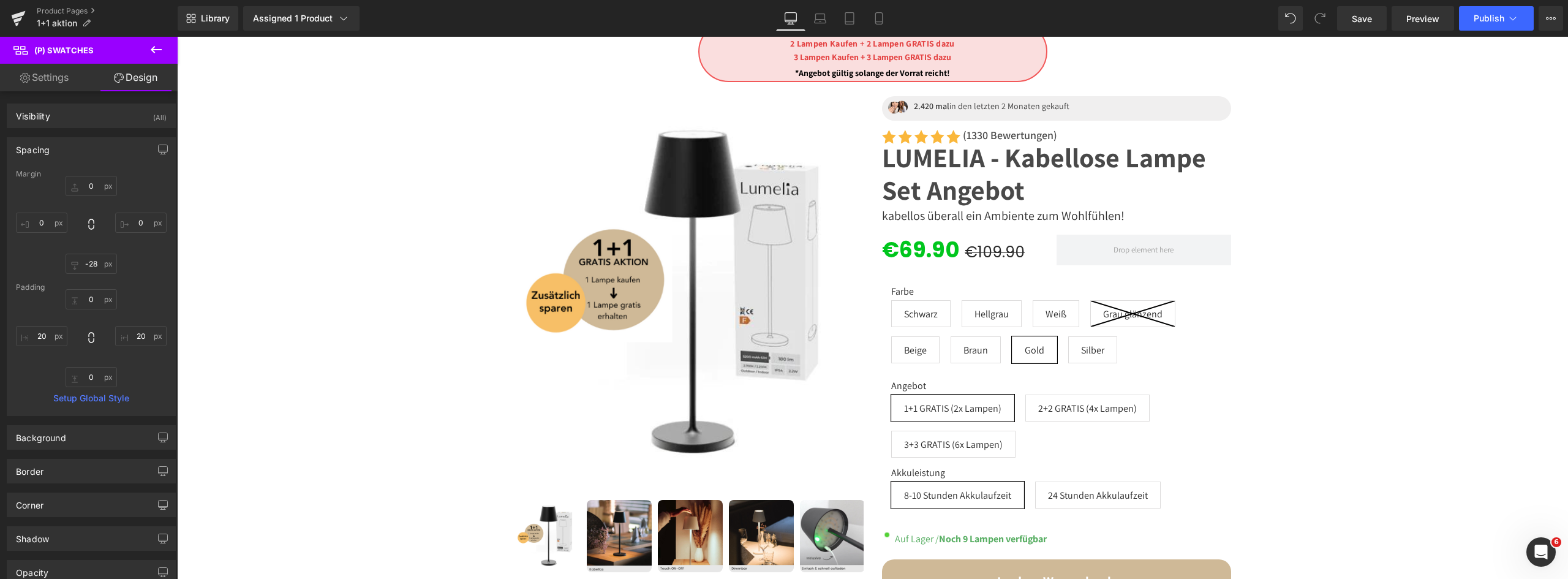
click at [1481, 24] on button "Publish" at bounding box center [1496, 19] width 75 height 24
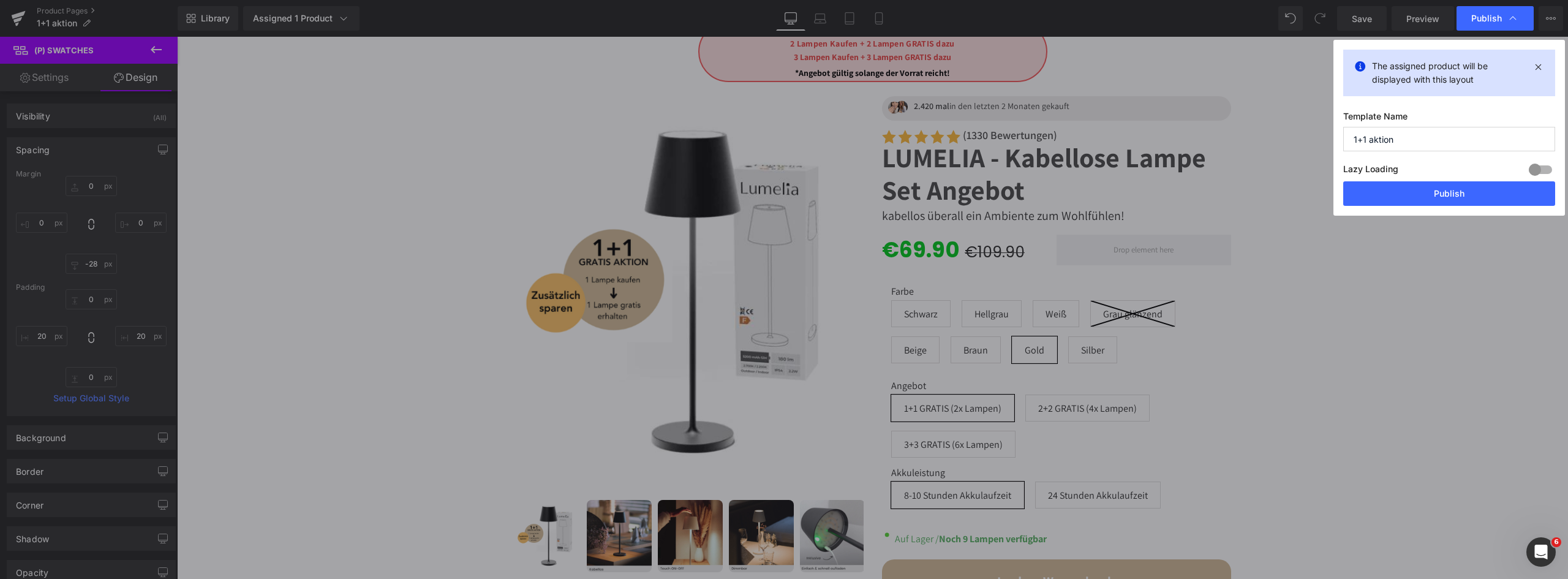
click at [1437, 187] on button "Publish" at bounding box center [1449, 194] width 211 height 24
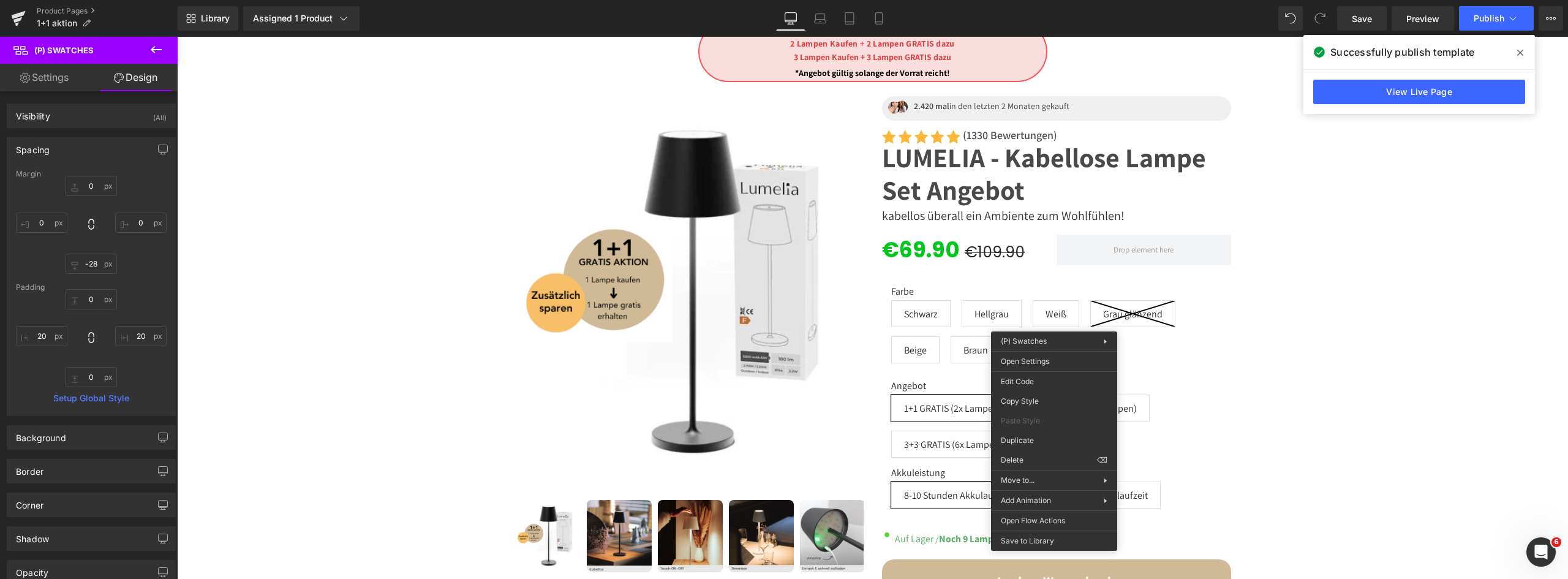
click at [1040, 0] on div "(P) Swatches You are previewing how the will restyle your page. You can not edi…" at bounding box center [784, 0] width 1568 height 0
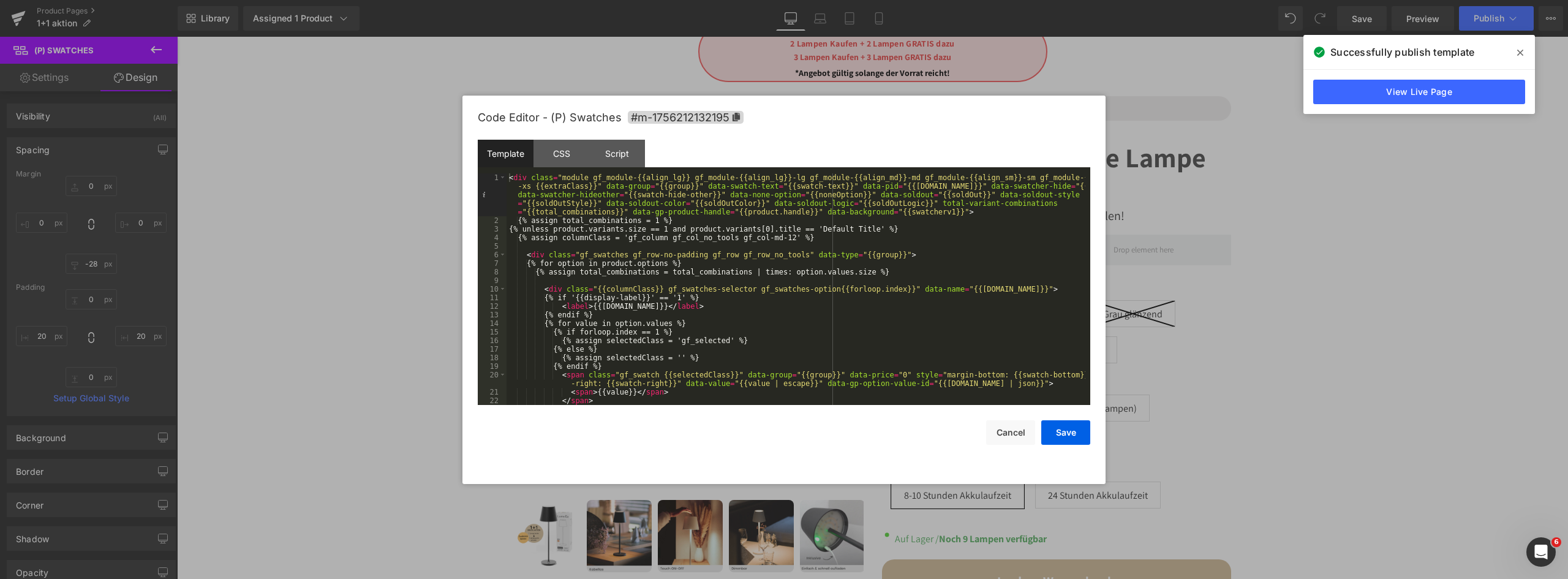
scroll to position [0, 0]
click at [671, 118] on span "#m-1756212132195" at bounding box center [686, 117] width 116 height 13
click at [620, 148] on div "Script" at bounding box center [617, 155] width 56 height 28
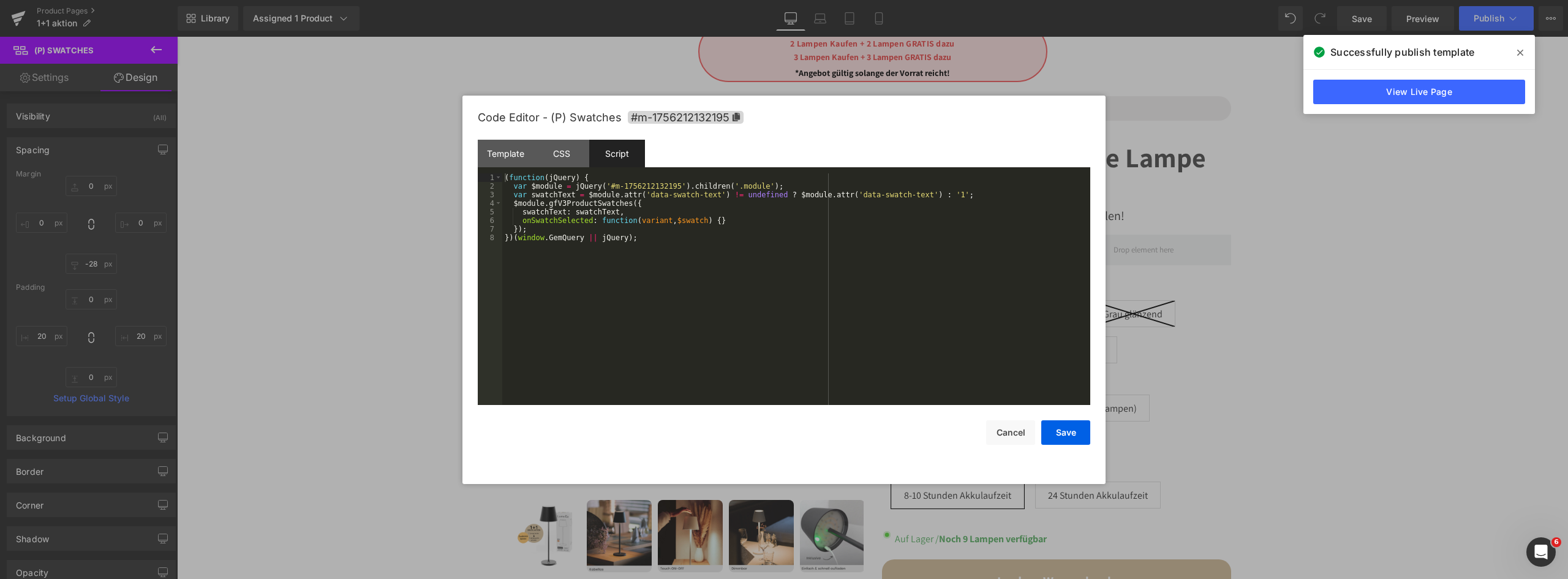
click at [563, 155] on div "CSS" at bounding box center [562, 154] width 56 height 28
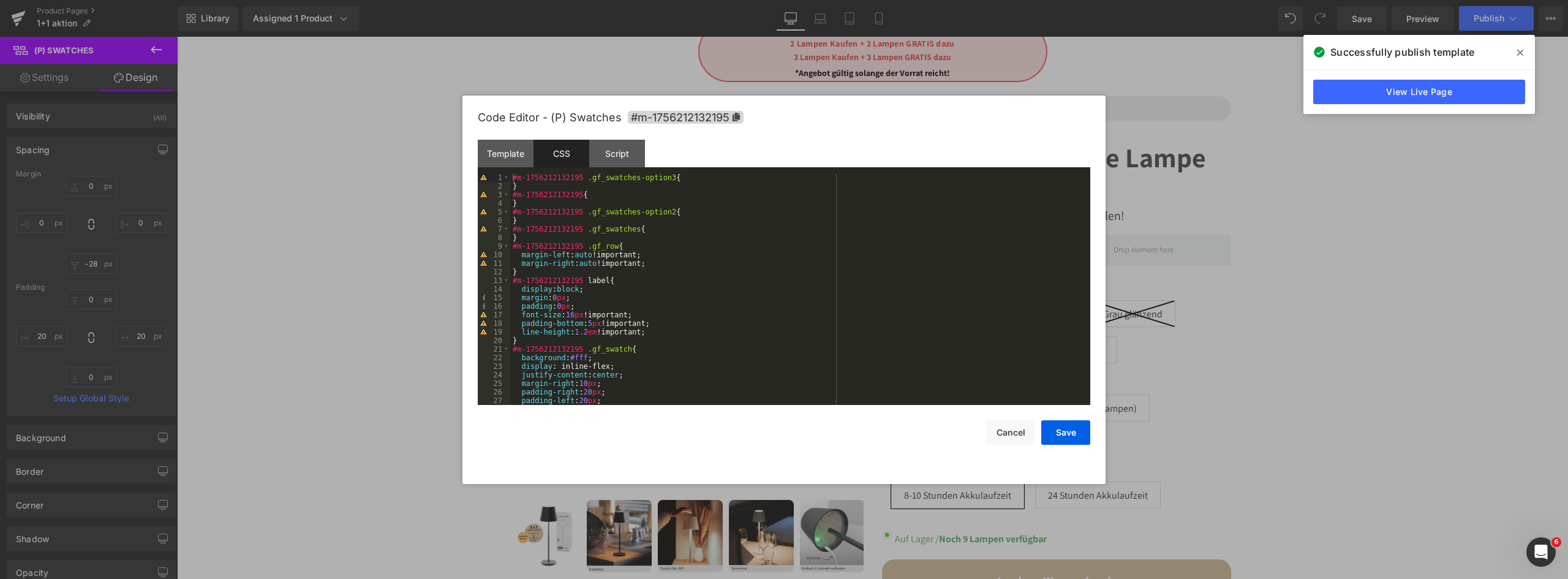
click at [70, 125] on div at bounding box center [784, 289] width 1568 height 579
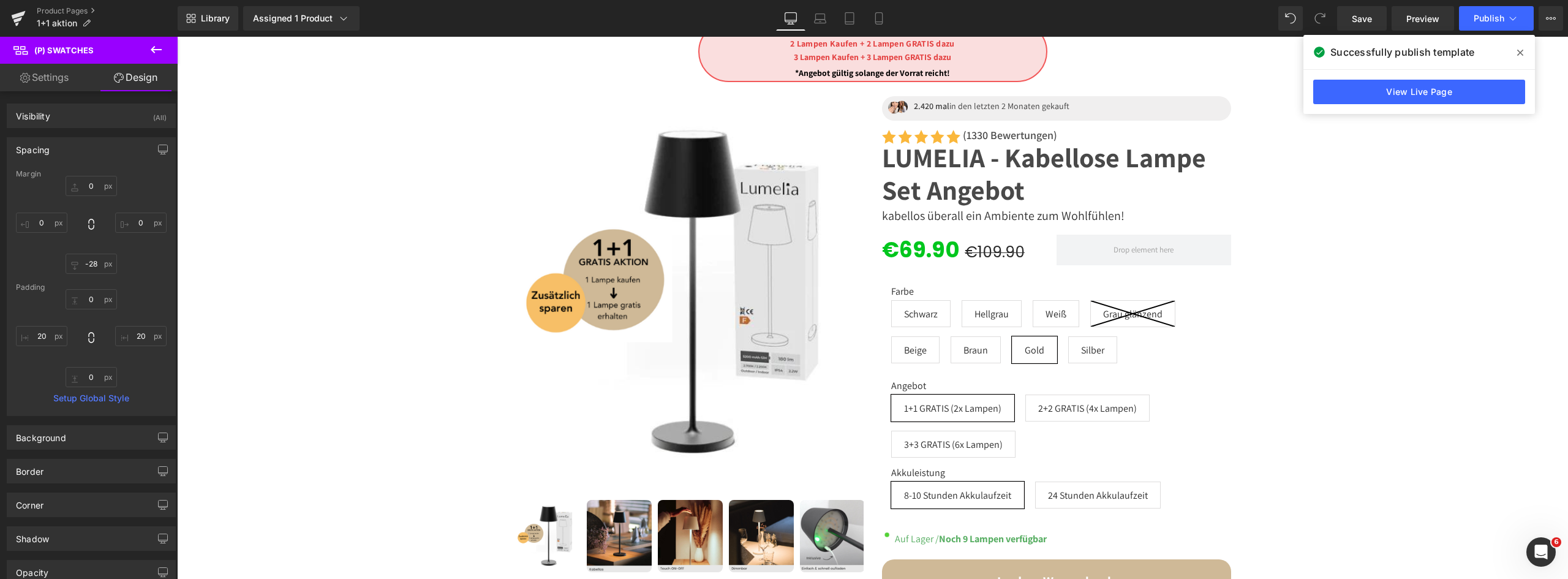
click at [156, 49] on icon at bounding box center [157, 49] width 11 height 7
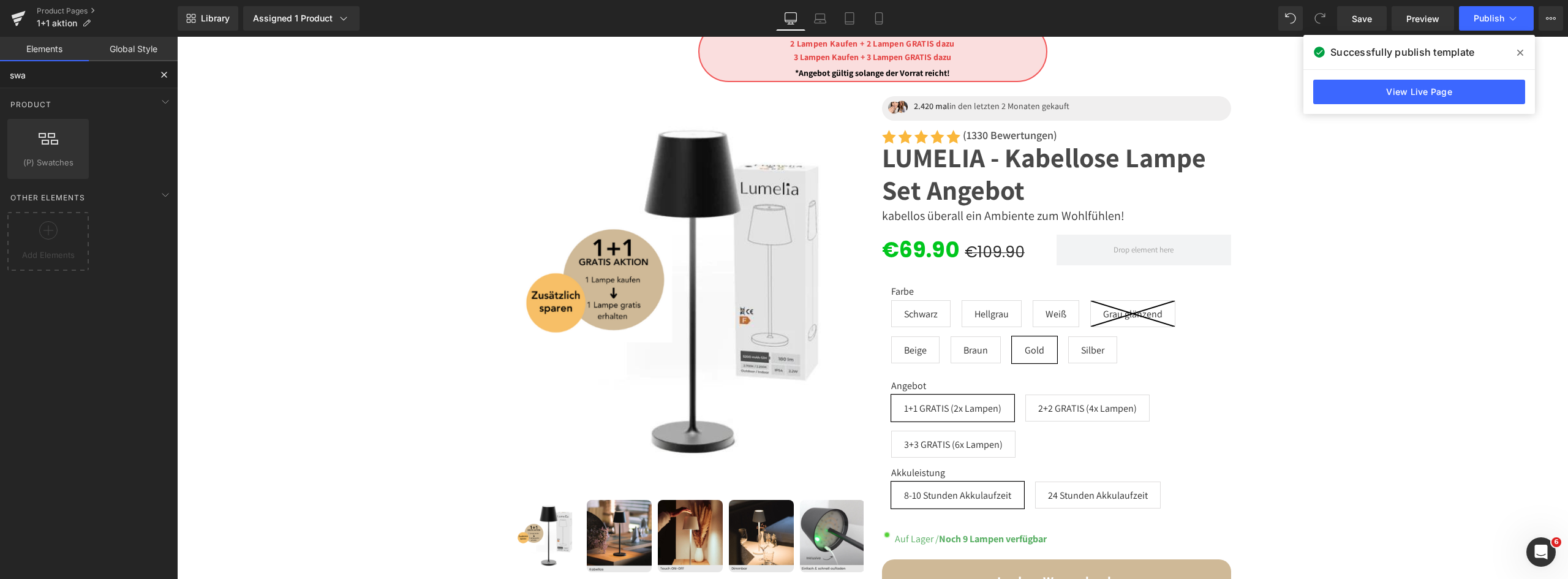
click at [55, 79] on input "swa" at bounding box center [75, 75] width 151 height 27
click at [53, 230] on icon at bounding box center [48, 230] width 19 height 19
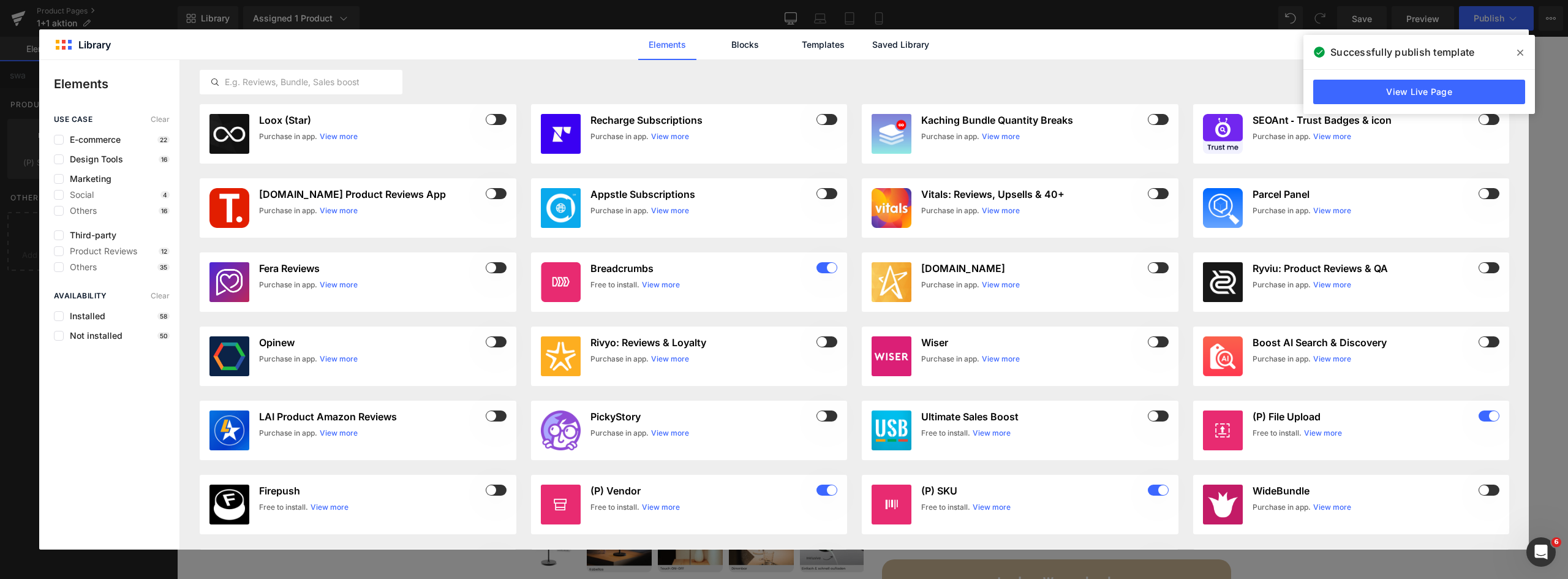
click at [312, 83] on input "text" at bounding box center [301, 82] width 201 height 15
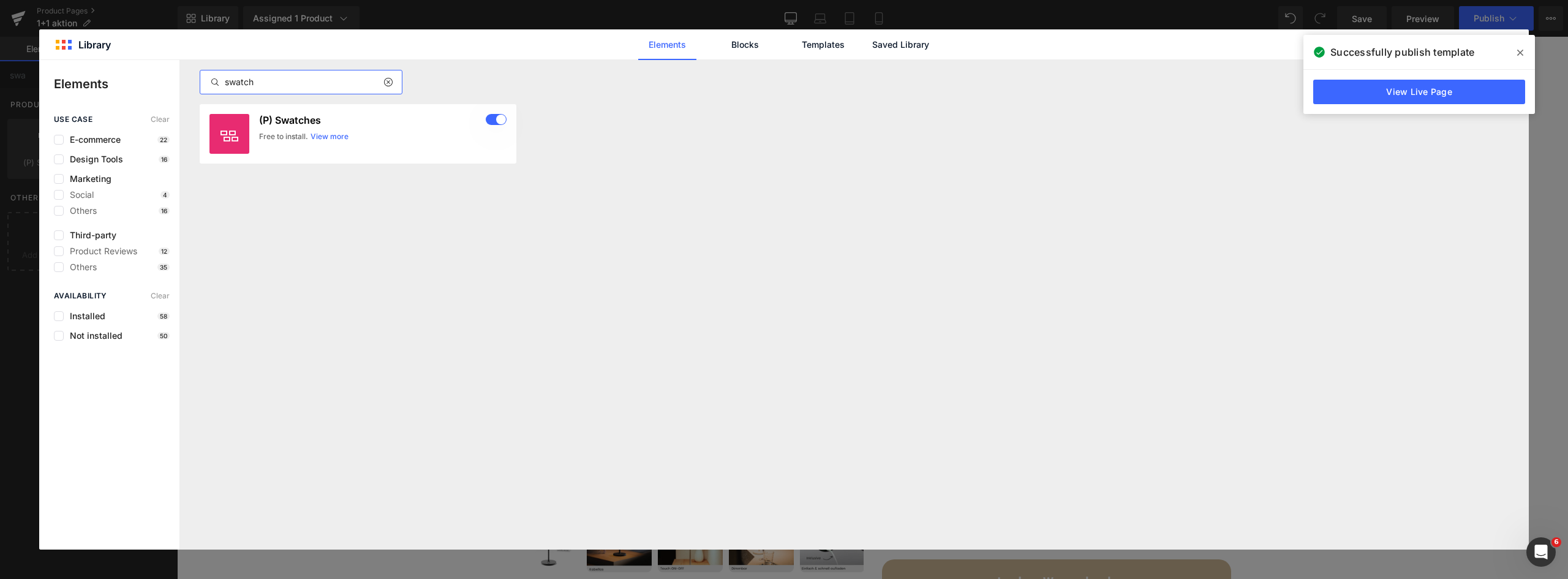
type input "swatch"
click at [223, 141] on icon at bounding box center [229, 134] width 18 height 15
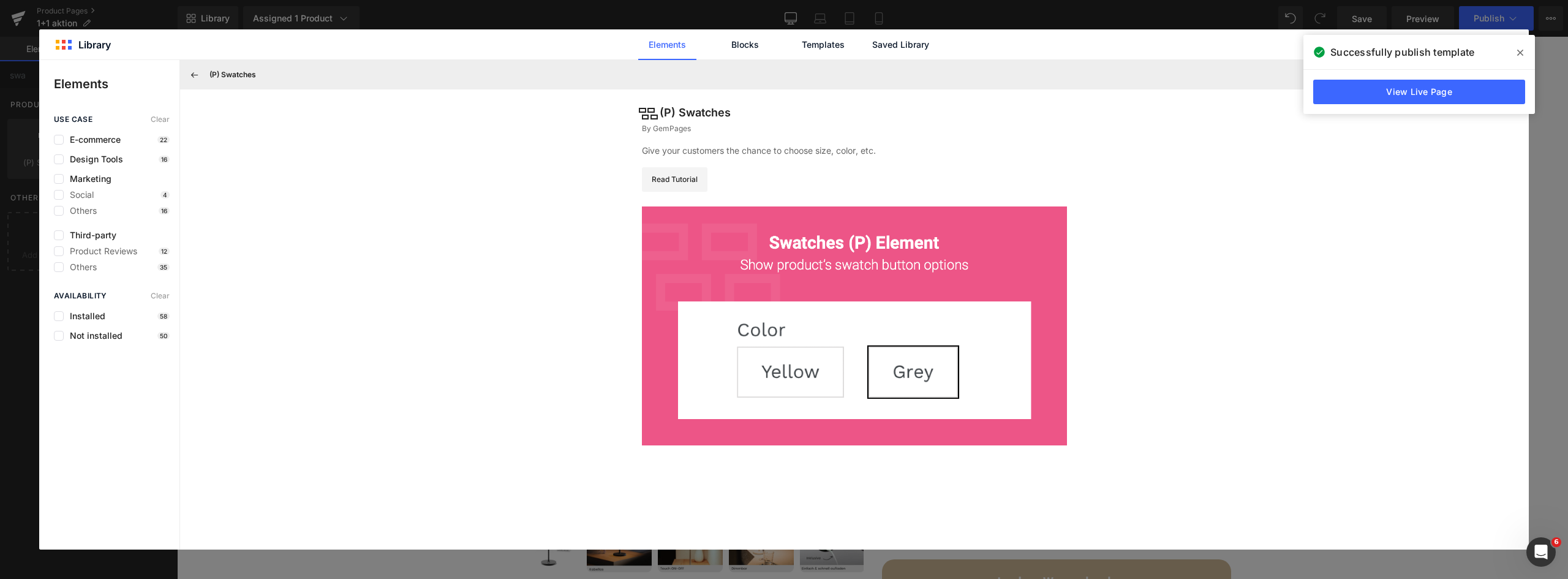
click at [670, 186] on link "Read Tutorial" at bounding box center [675, 179] width 65 height 24
click at [1520, 51] on icon at bounding box center [1520, 52] width 7 height 7
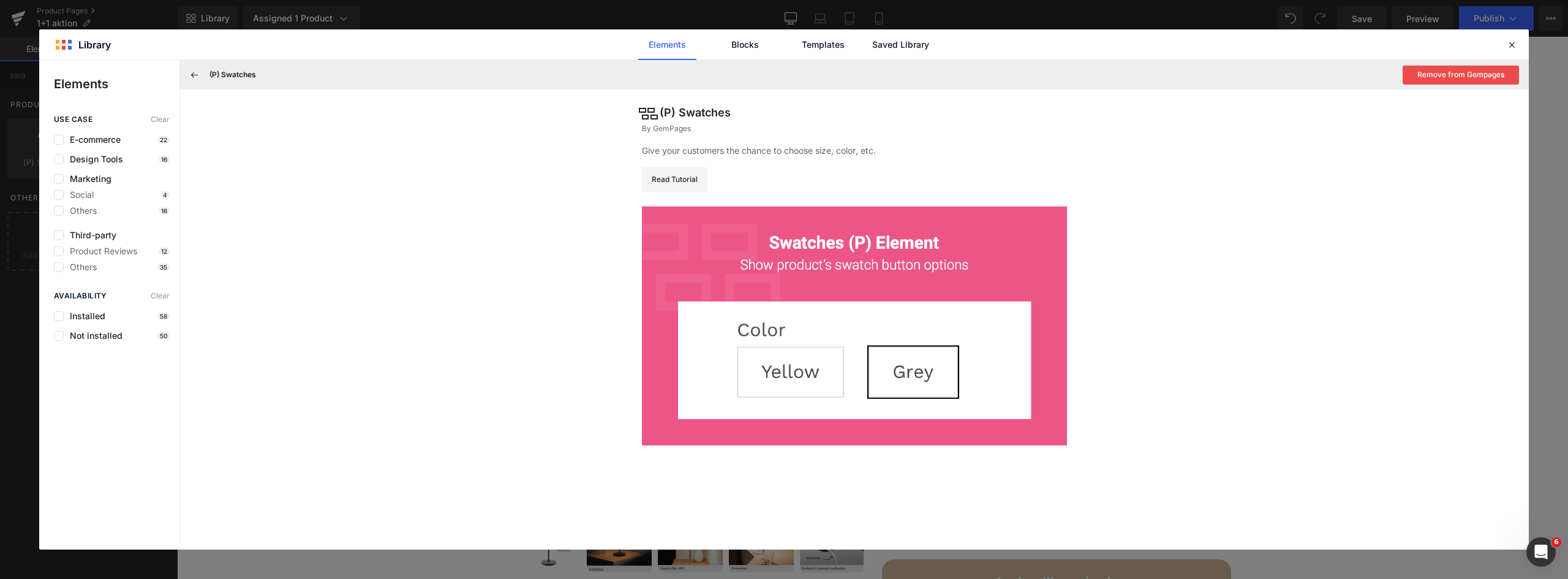
click at [1514, 44] on icon at bounding box center [1512, 45] width 11 height 11
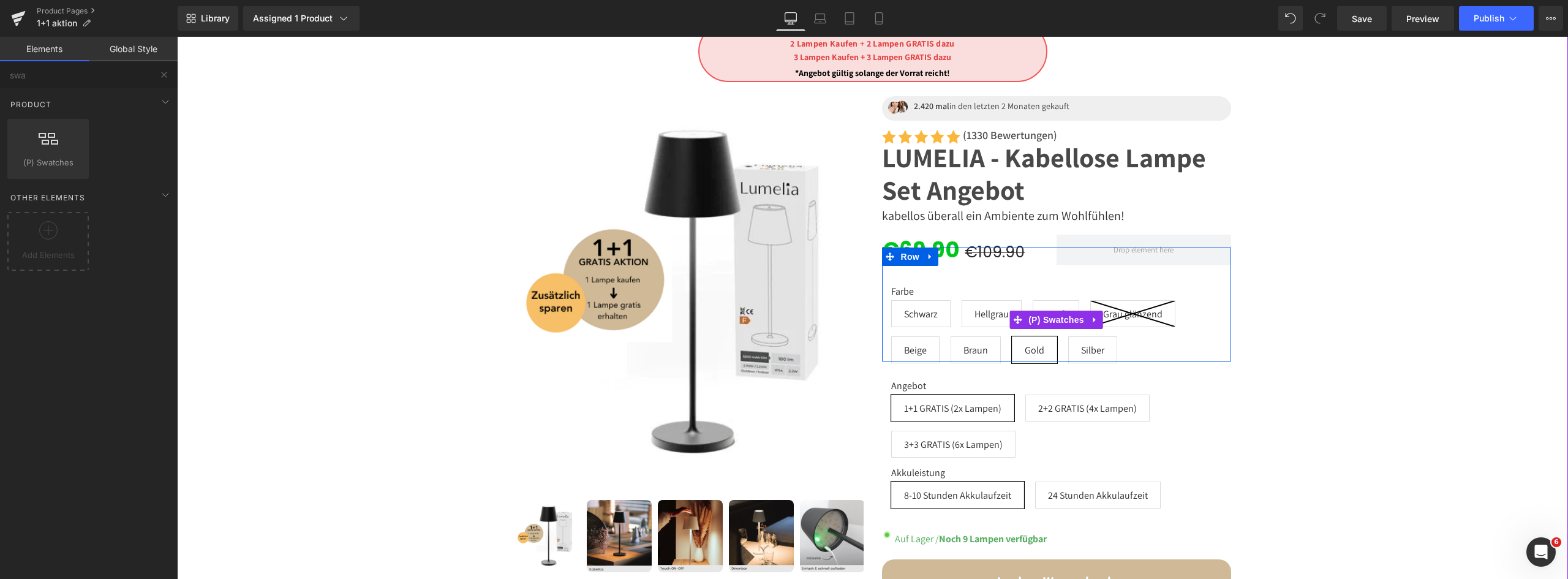
click at [953, 318] on div "Farbe [PERSON_NAME] [GEOGRAPHIC_DATA] [PERSON_NAME] [PERSON_NAME] glänzend Beig…" at bounding box center [1057, 328] width 331 height 87
click at [1070, 319] on span "(P) Swatches" at bounding box center [1057, 320] width 61 height 19
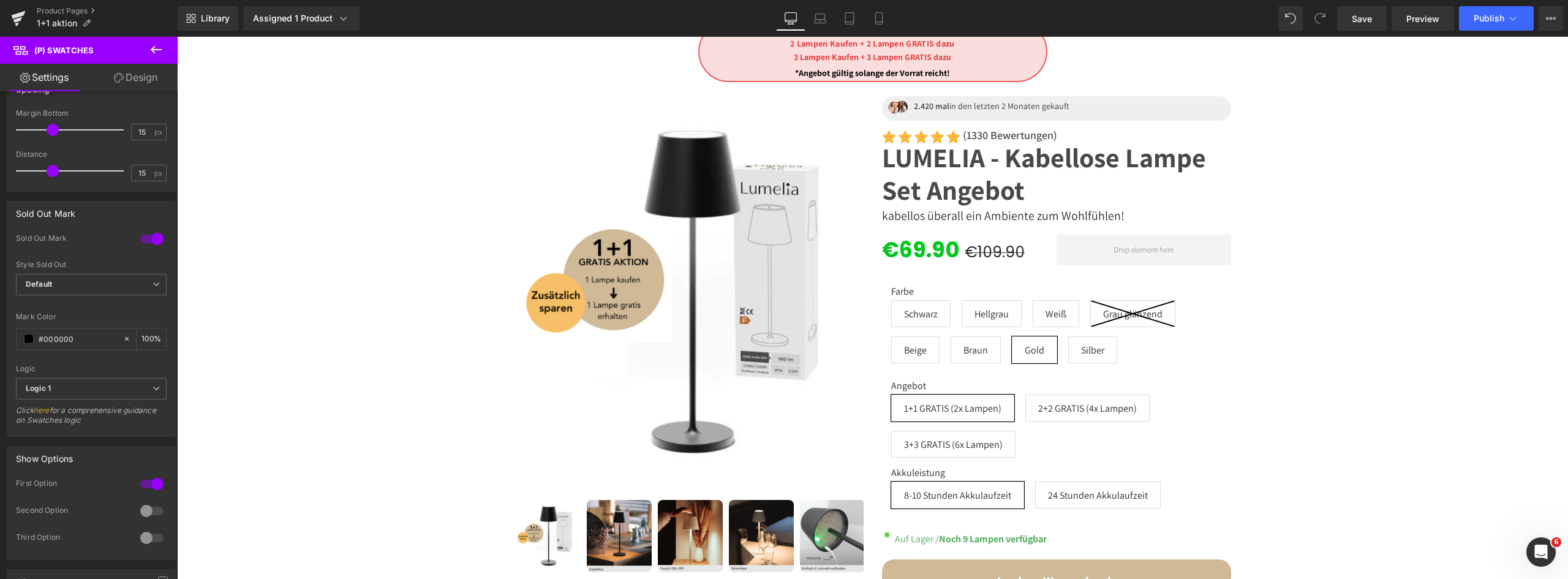
scroll to position [613, 0]
click at [154, 241] on div at bounding box center [152, 238] width 30 height 20
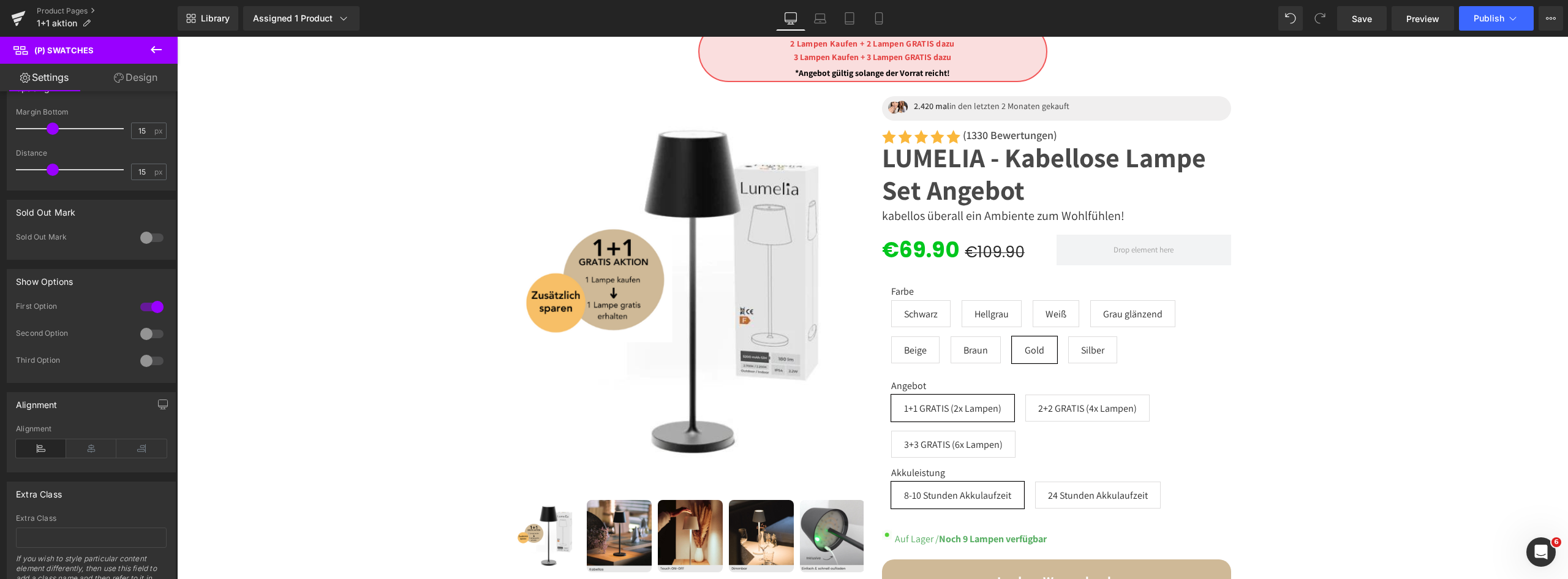
click at [1537, 569] on div "1 Lampe Kaufen + 1 Lampe GRATIS dazu 2 Lampen Kaufen + 2 Lampen GRATIS dazu 3 L…" at bounding box center [873, 363] width 1379 height 682
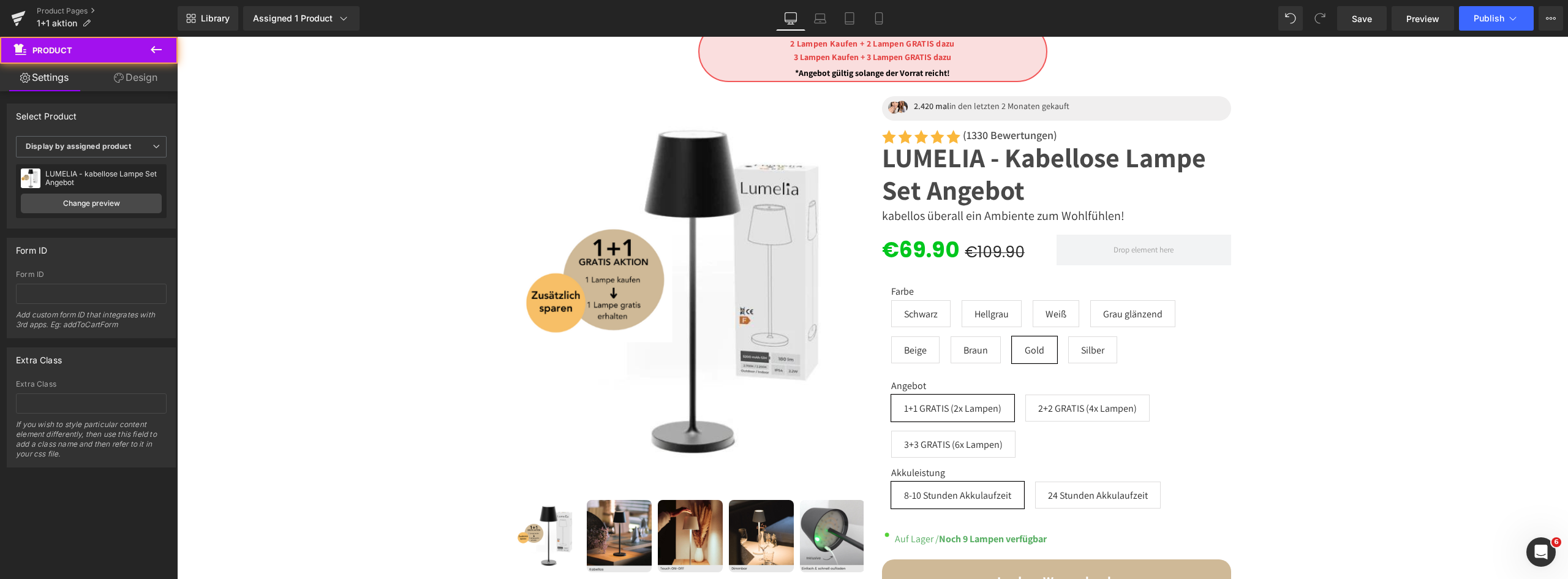
click at [1539, 558] on icon "Open Intercom Messenger" at bounding box center [1542, 553] width 20 height 21
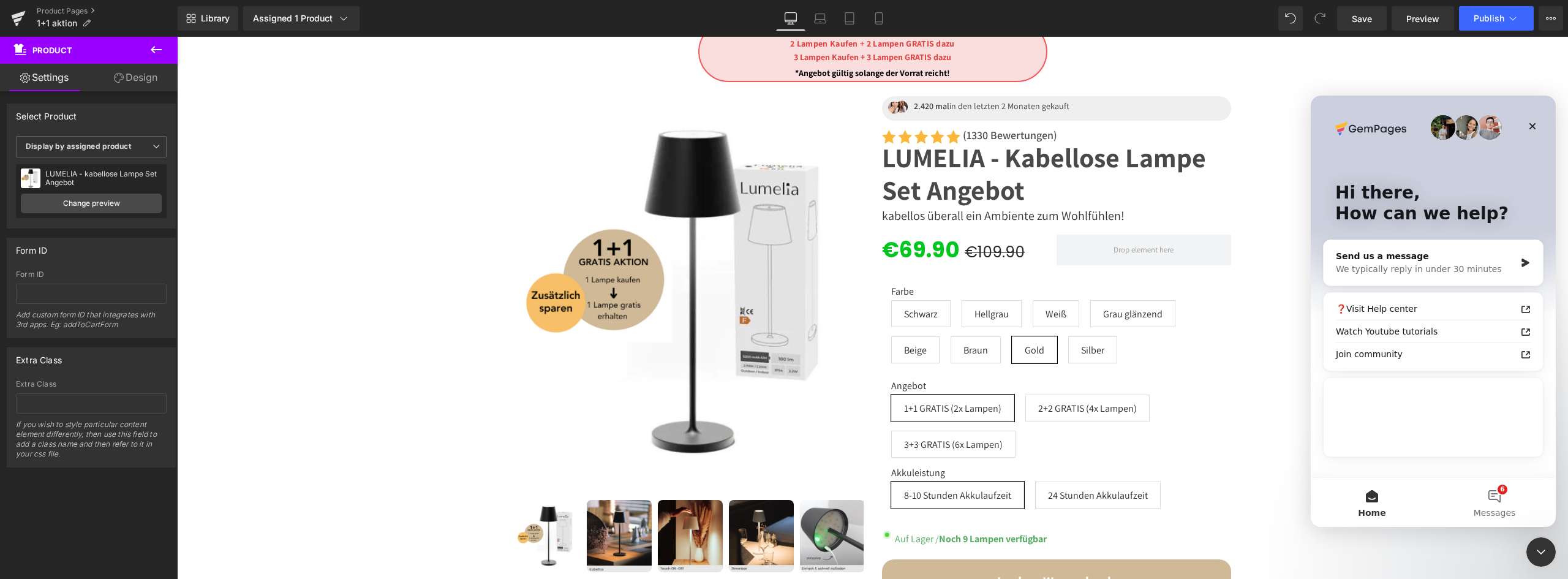
click at [1481, 502] on button "6 Messages" at bounding box center [1493, 503] width 122 height 49
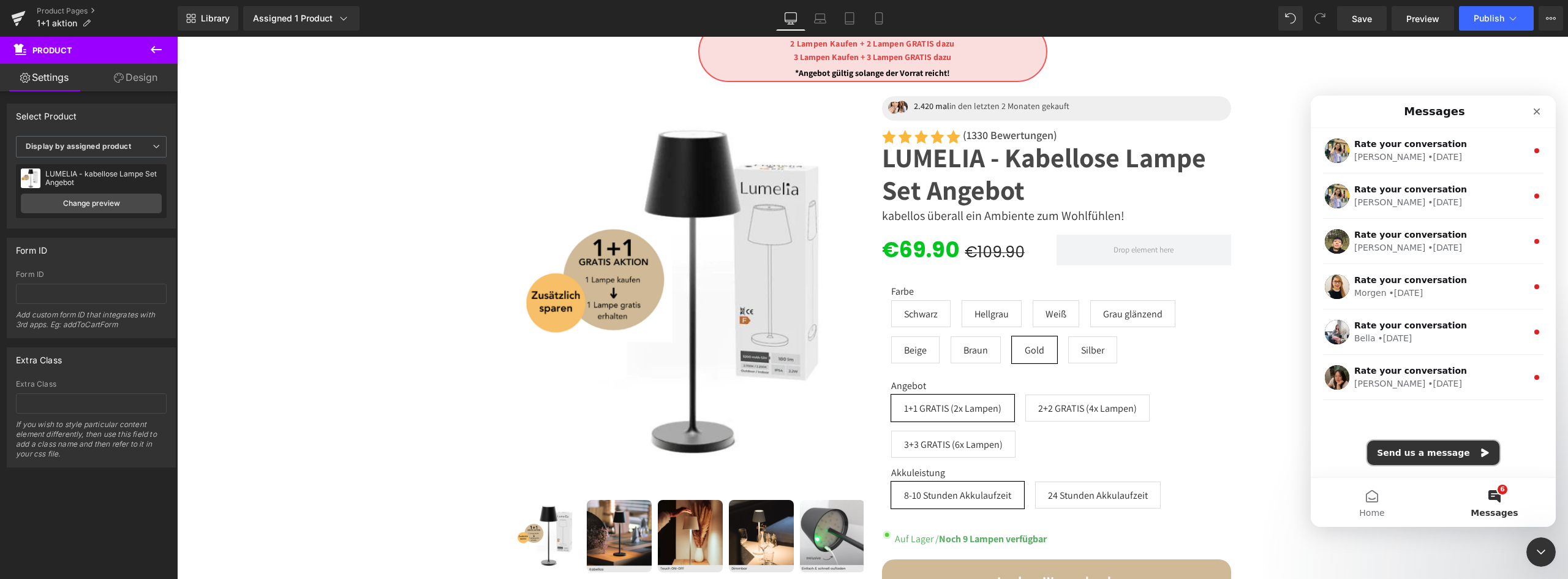
click at [1446, 453] on button "Send us a message" at bounding box center [1433, 453] width 132 height 24
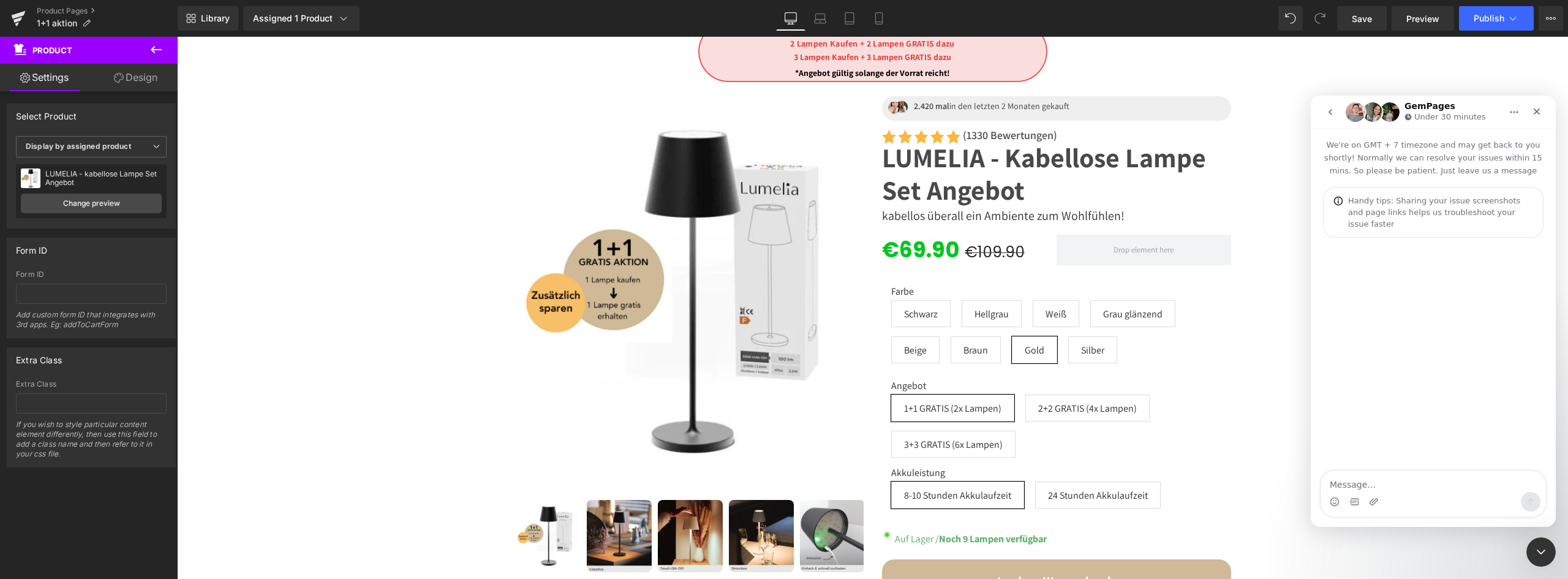
click at [1385, 476] on textarea "Message…" at bounding box center [1433, 482] width 225 height 21
type textarea "i need help, my p swatch for the variants has something enabled that if a varia…"
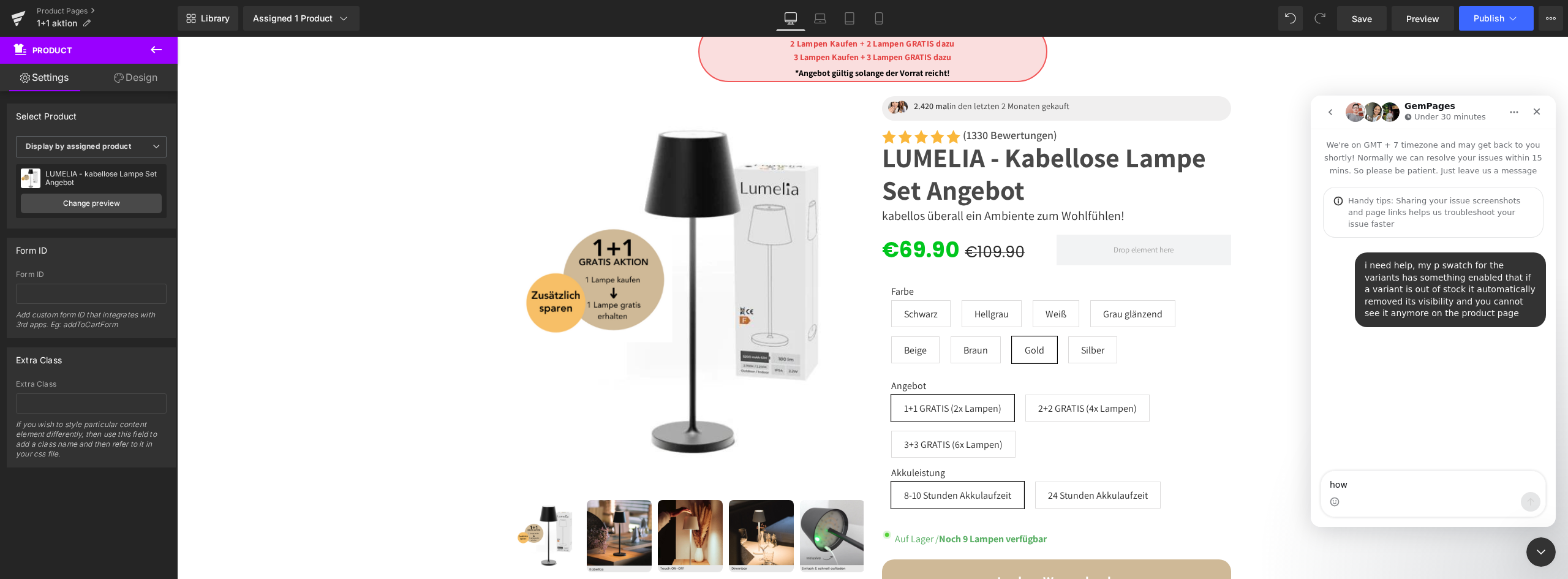
type textarea "how"
type textarea "how can i remove that"
click at [1091, 321] on div at bounding box center [784, 271] width 1568 height 543
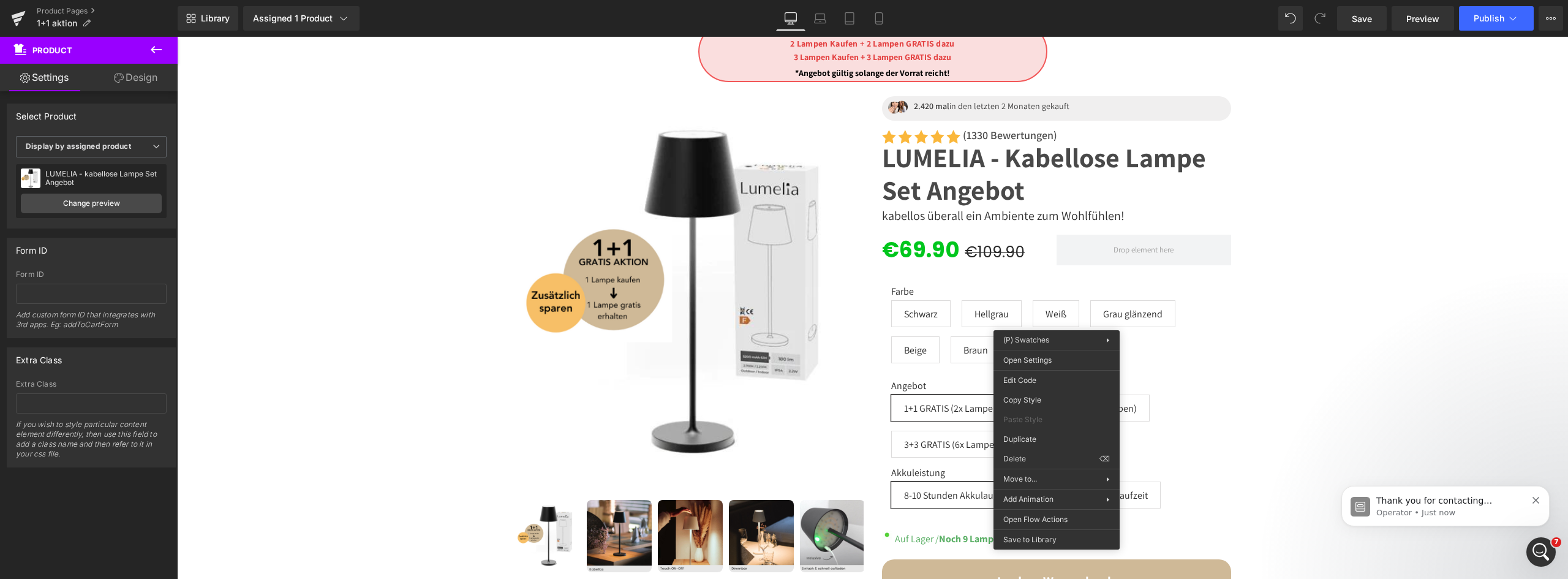
click at [1040, 0] on div "(P) Swatches You are previewing how the will restyle your page. You can not edi…" at bounding box center [784, 0] width 1568 height 0
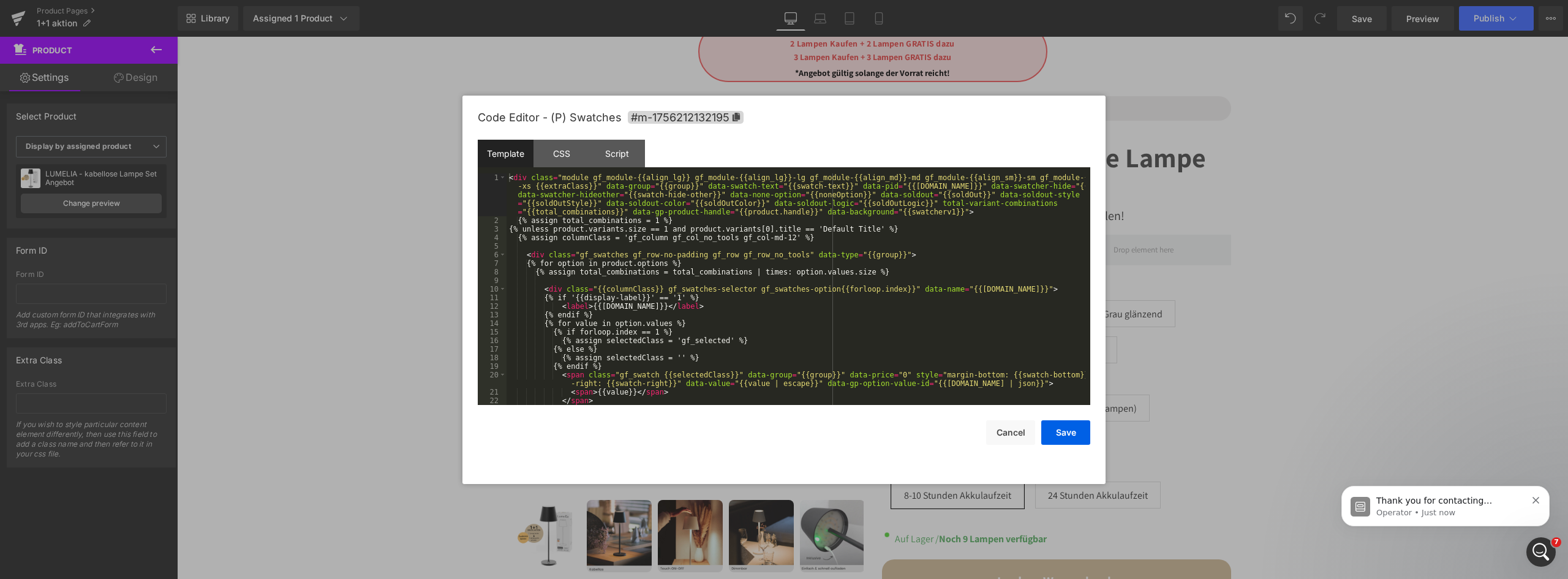
click at [824, 327] on div "< div class = "module gf_module-{{align_lg}} gf_module-{{align_lg}}-lg gf_modul…" at bounding box center [796, 315] width 579 height 283
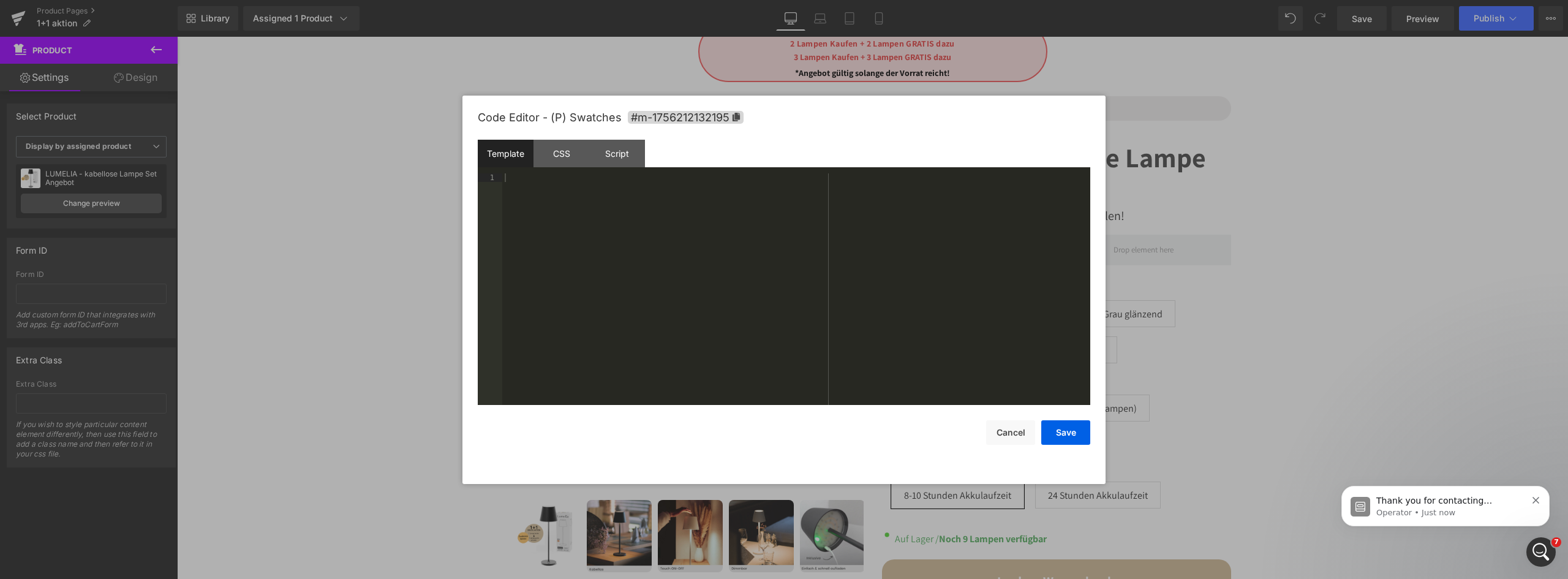
click at [1065, 431] on button "Save" at bounding box center [1066, 433] width 49 height 24
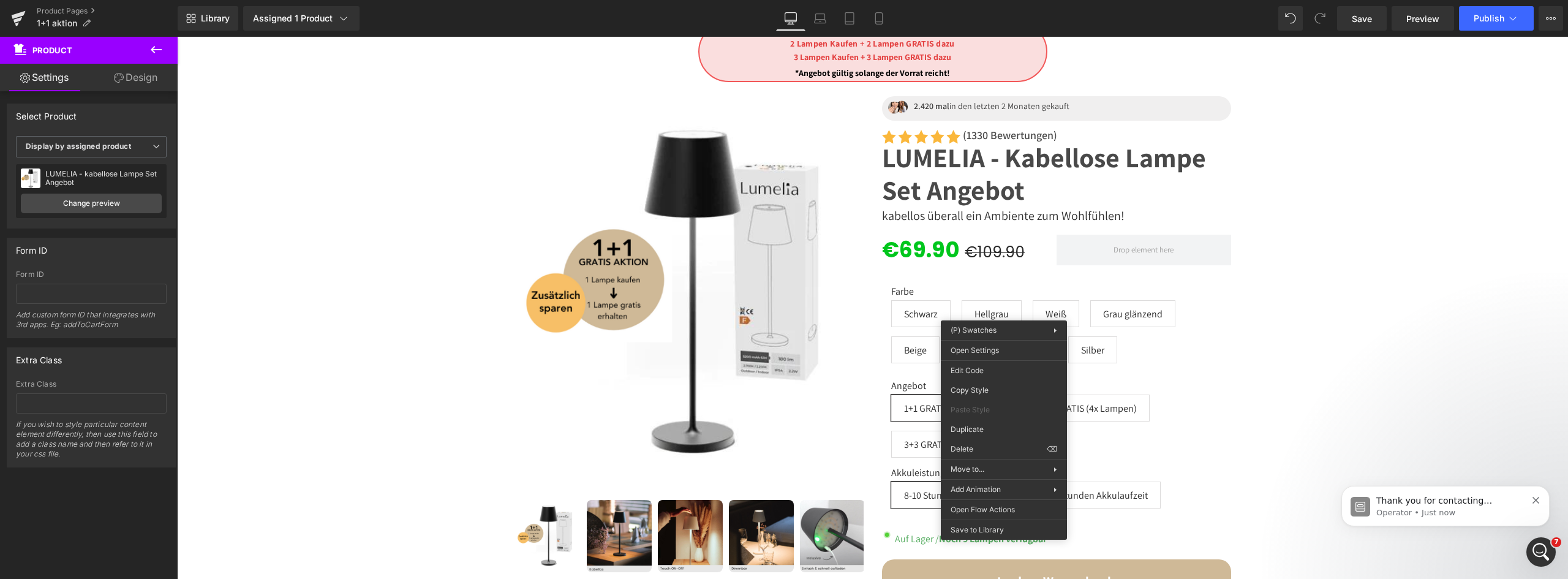
click at [992, 0] on div "(P) Swatches You are previewing how the will restyle your page. You can not edi…" at bounding box center [784, 0] width 1568 height 0
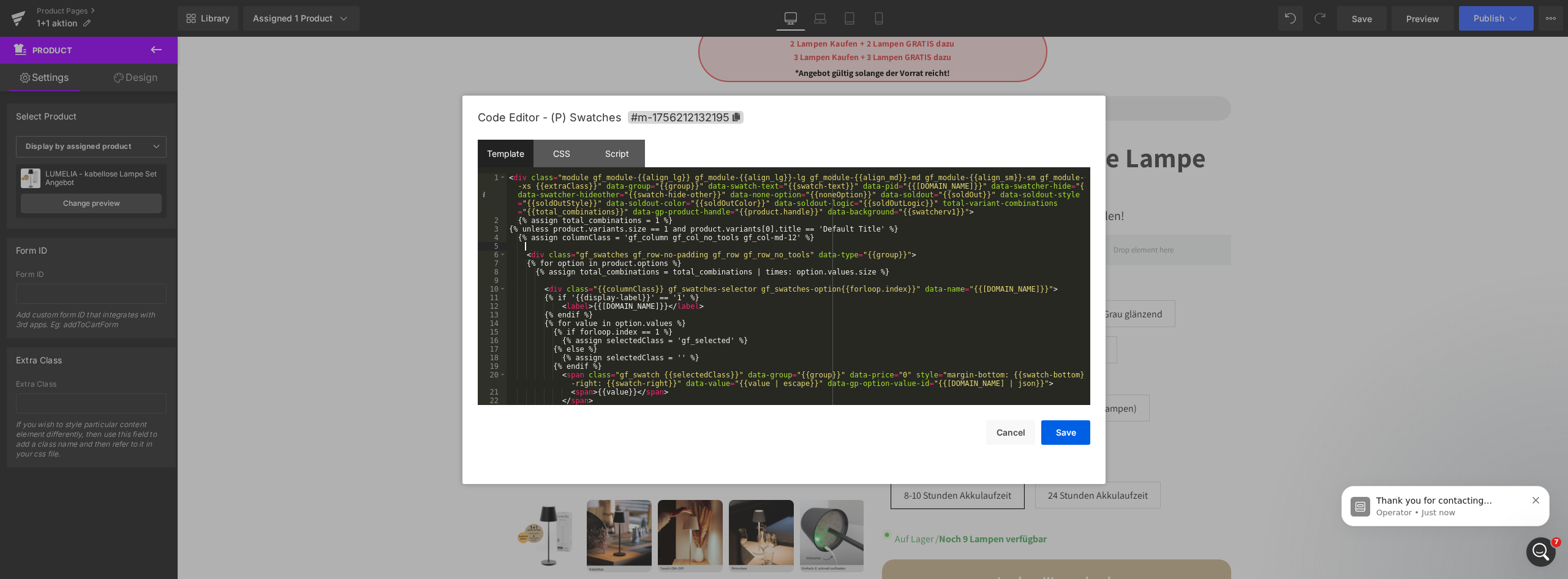
click at [693, 243] on div "< div class = "module gf_module-{{align_lg}} gf_module-{{align_lg}}-lg gf_modul…" at bounding box center [796, 315] width 579 height 283
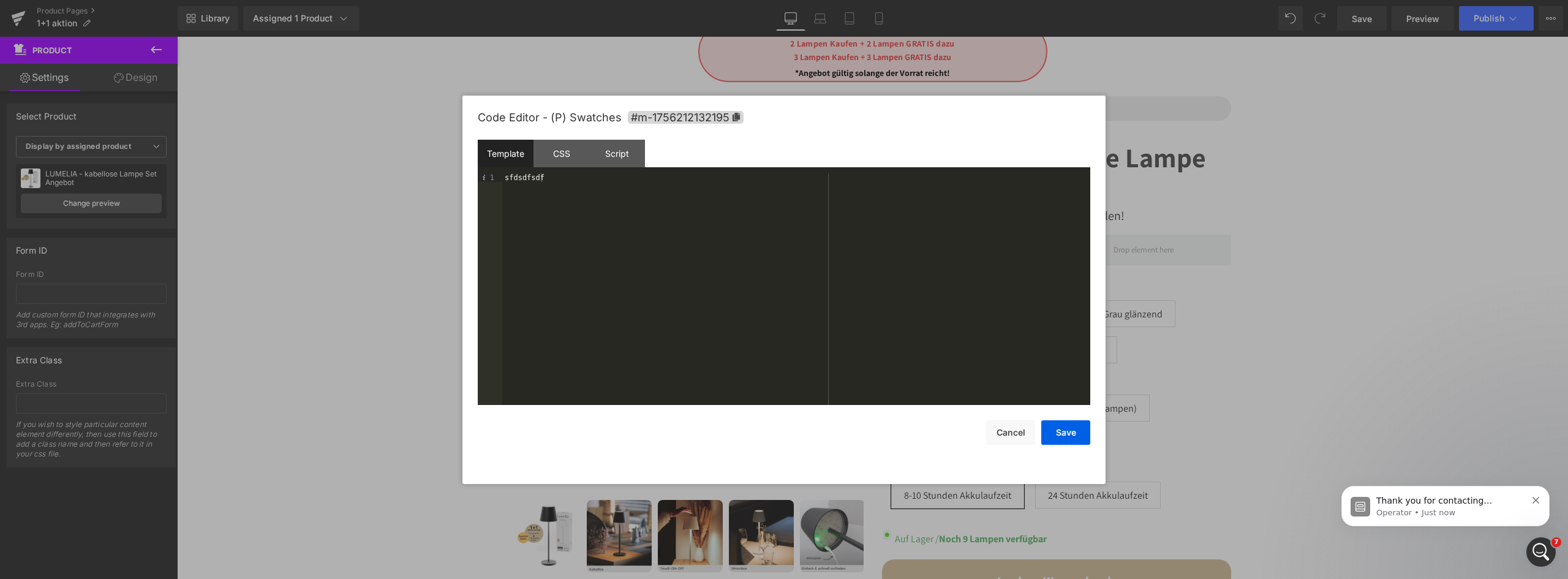
click at [1058, 433] on button "Save" at bounding box center [1066, 433] width 49 height 24
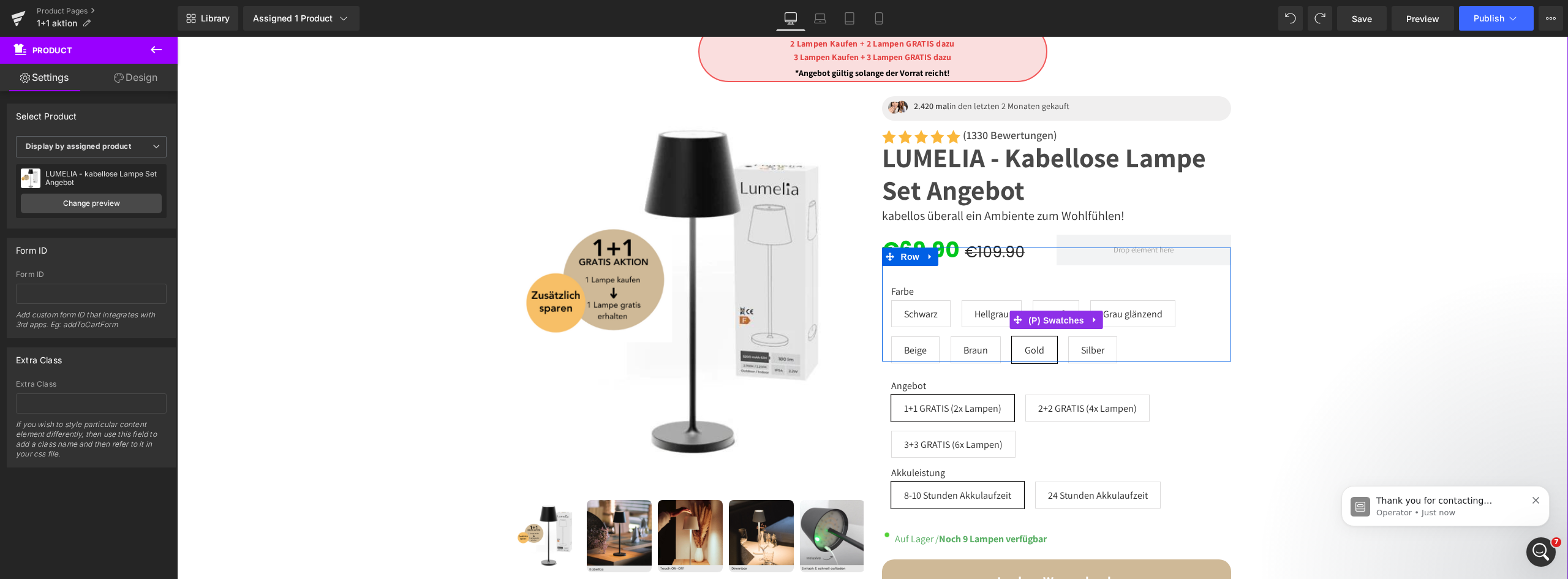
click at [1045, 314] on span "(P) Swatches" at bounding box center [1057, 321] width 61 height 19
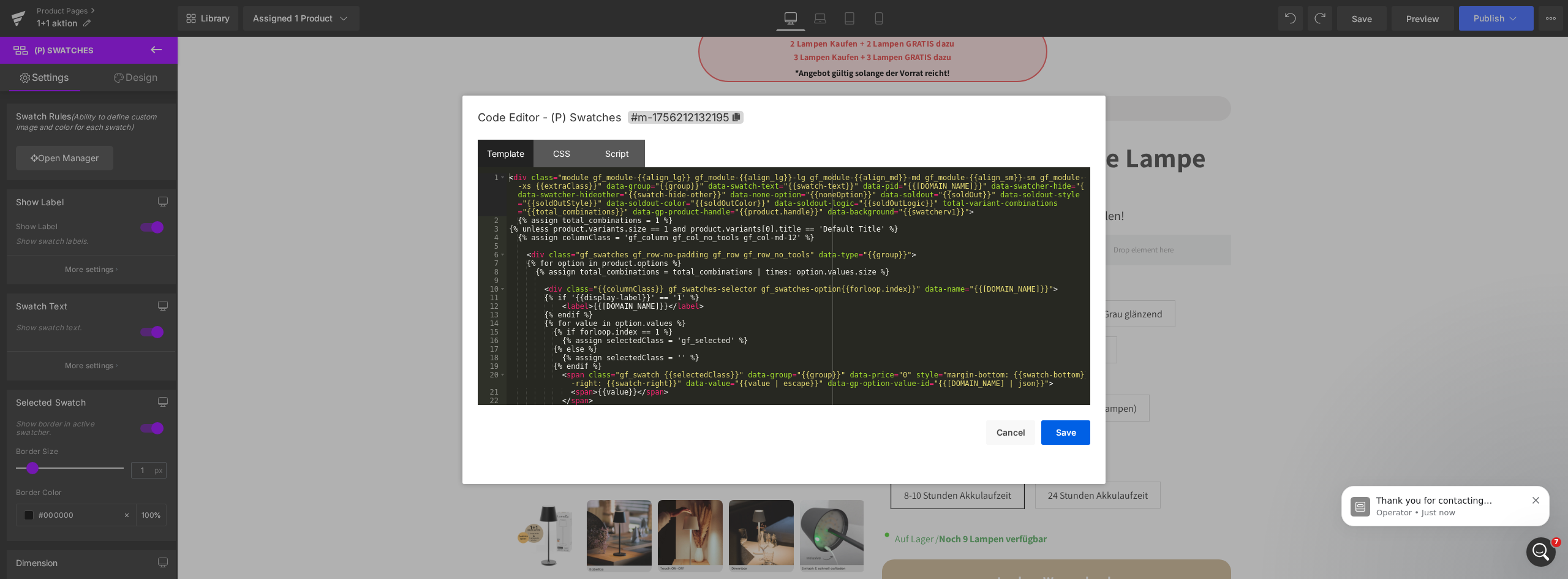
click at [1033, 0] on div "(P) Swatches You are previewing how the will restyle your page. You can not edi…" at bounding box center [784, 0] width 1568 height 0
click at [721, 263] on div "< div class = "module gf_module-{{align_lg}} gf_module-{{align_lg}}-lg gf_modul…" at bounding box center [796, 315] width 579 height 283
type input "o"
type input "stock"
click at [1084, 184] on div "stock All Replace All + 0 of 0 .* Aa \b S" at bounding box center [987, 191] width 198 height 35
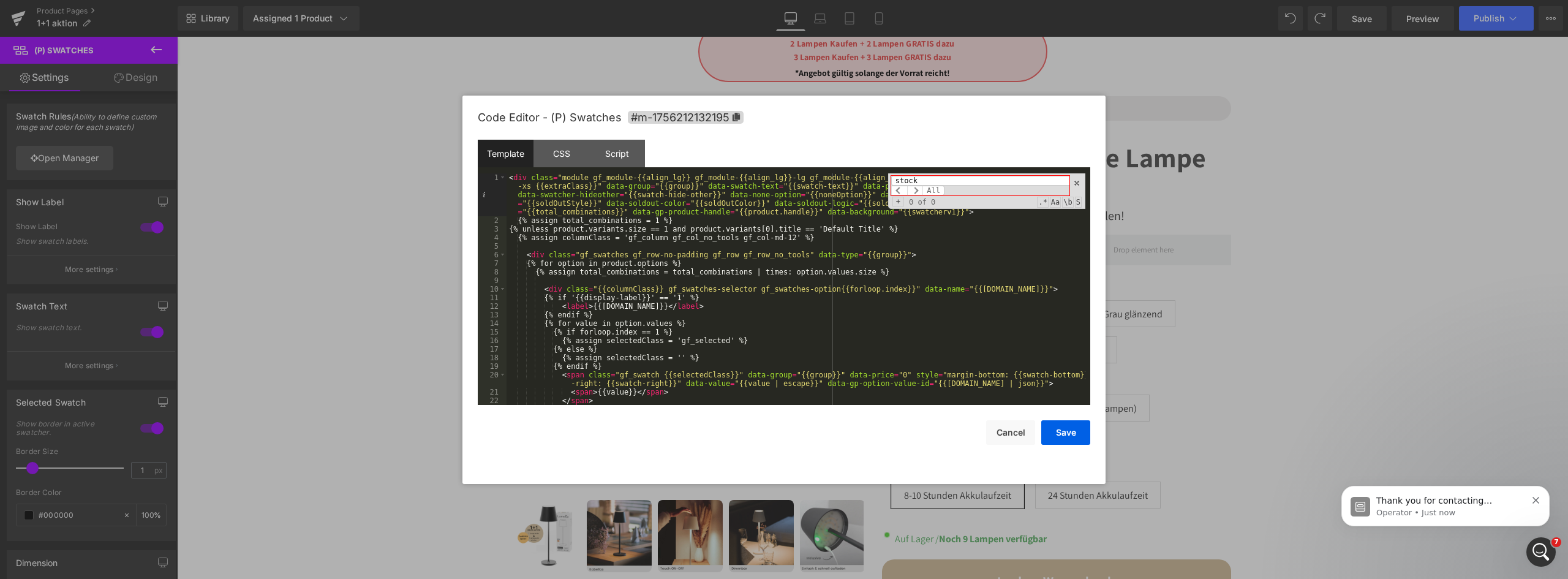
click at [1079, 184] on span at bounding box center [1076, 183] width 8 height 8
click at [780, 212] on div "< div class = "module gf_module-{{align_lg}} gf_module-{{align_lg}}-lg gf_modul…" at bounding box center [796, 315] width 579 height 283
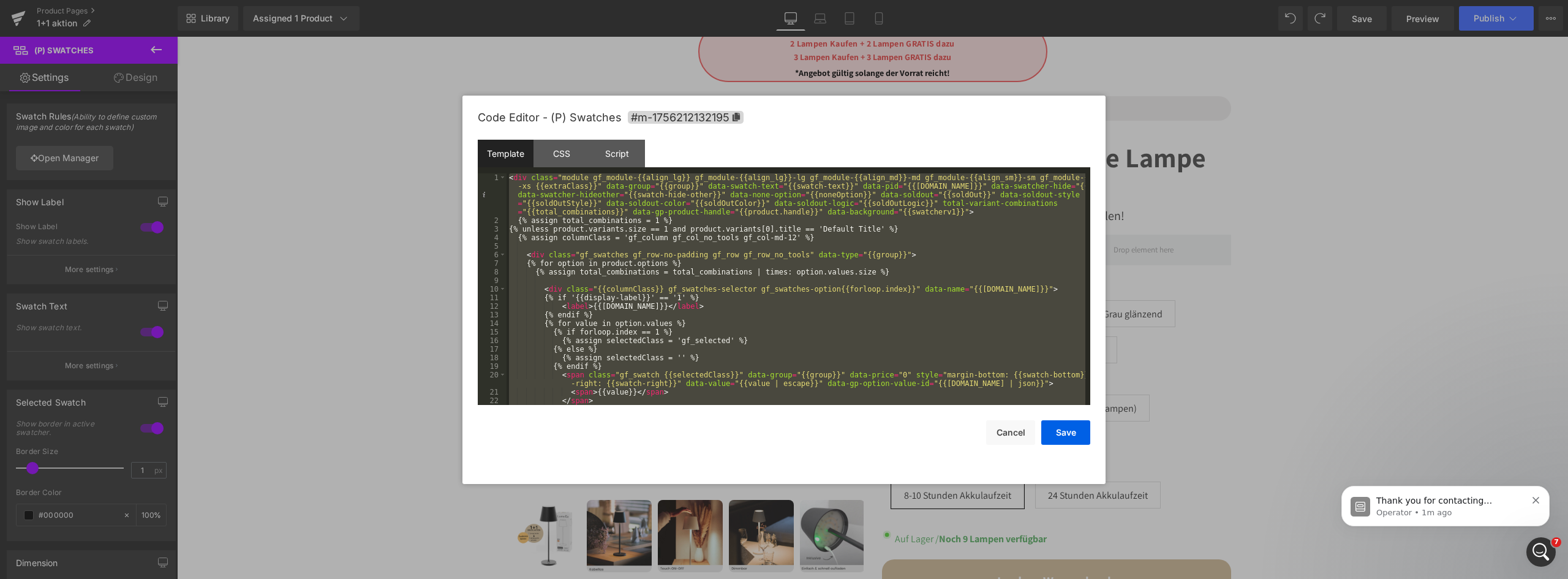
click at [559, 155] on div "CSS" at bounding box center [562, 154] width 56 height 28
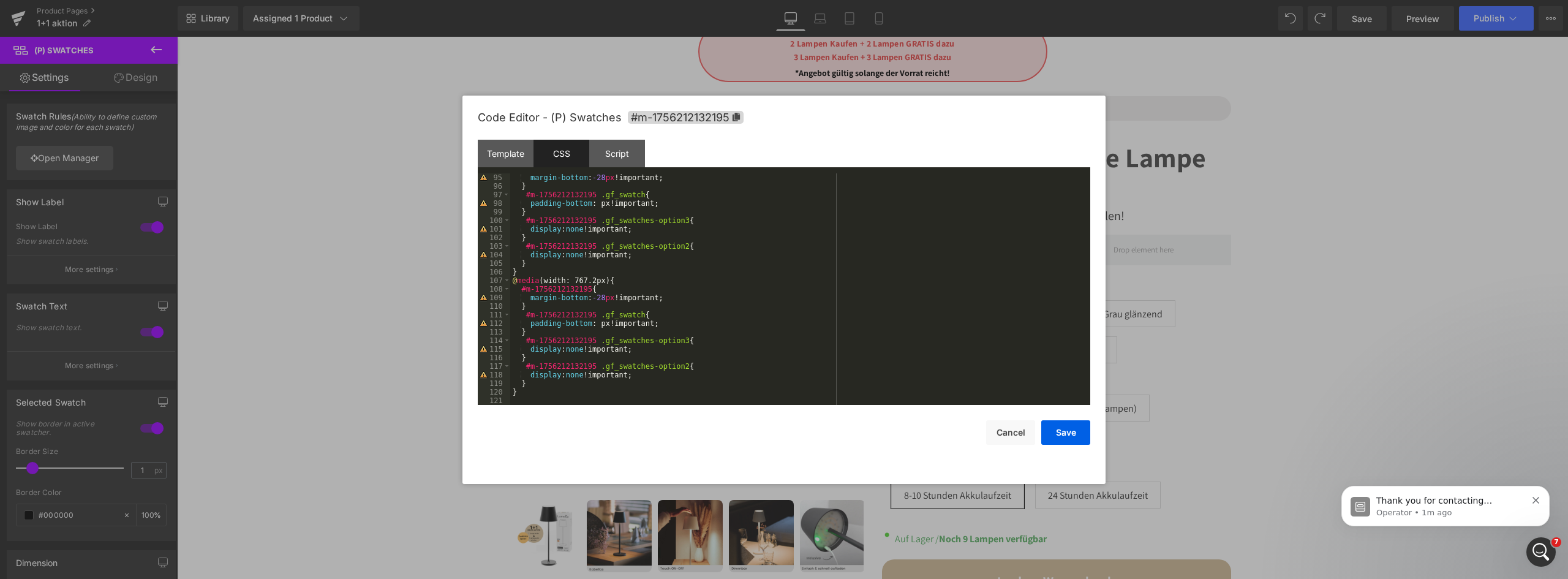
scroll to position [806, 0]
click at [620, 158] on div "Script" at bounding box center [617, 154] width 56 height 28
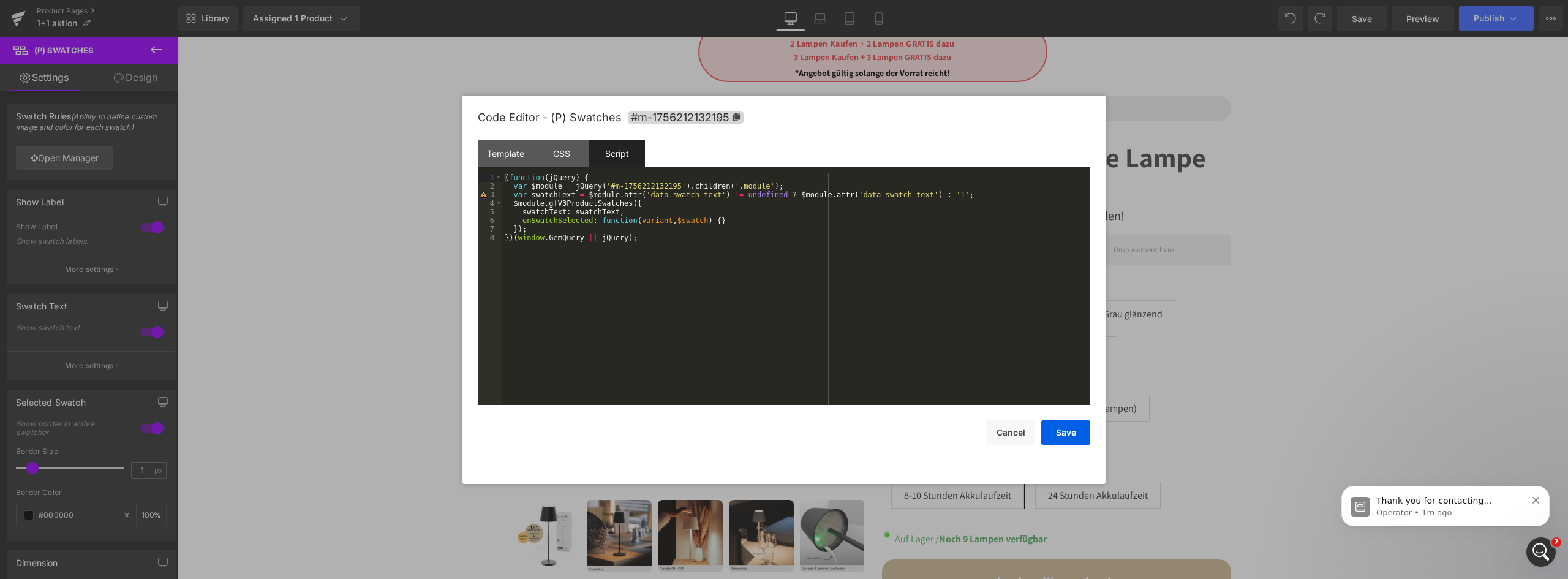
click at [1056, 423] on button "Save" at bounding box center [1066, 433] width 49 height 24
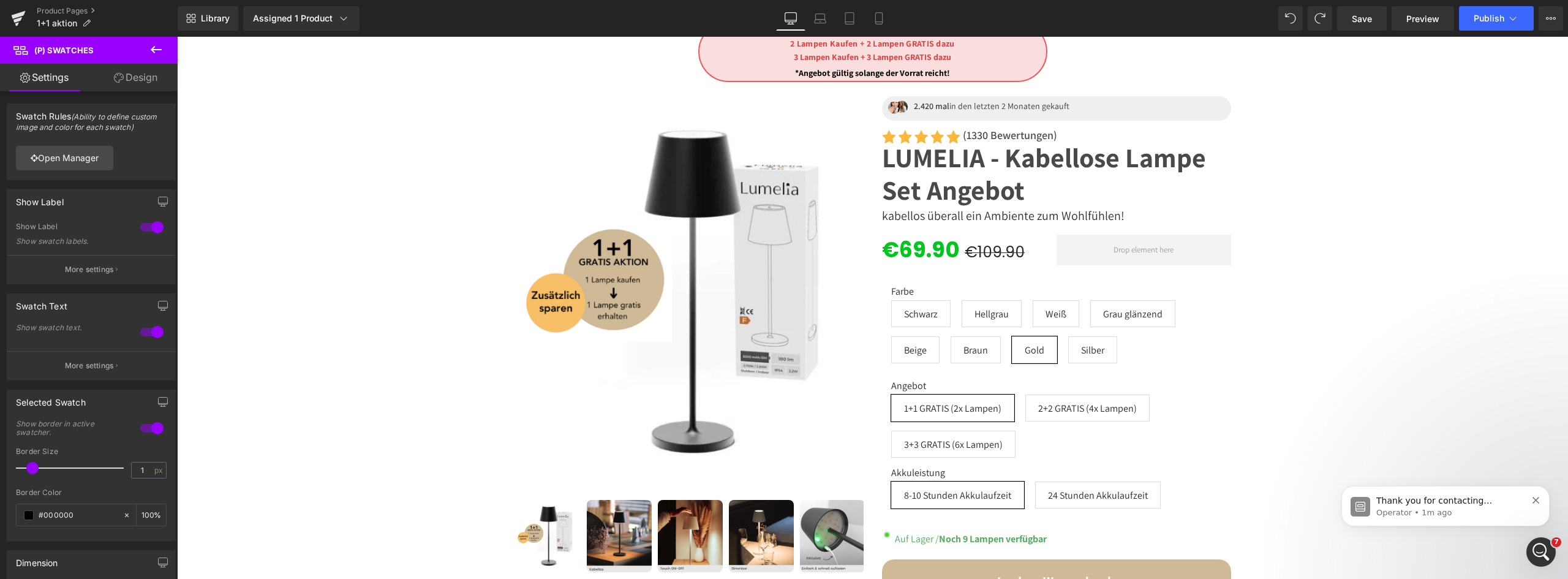
click at [1485, 17] on span "Publish" at bounding box center [1489, 18] width 31 height 10
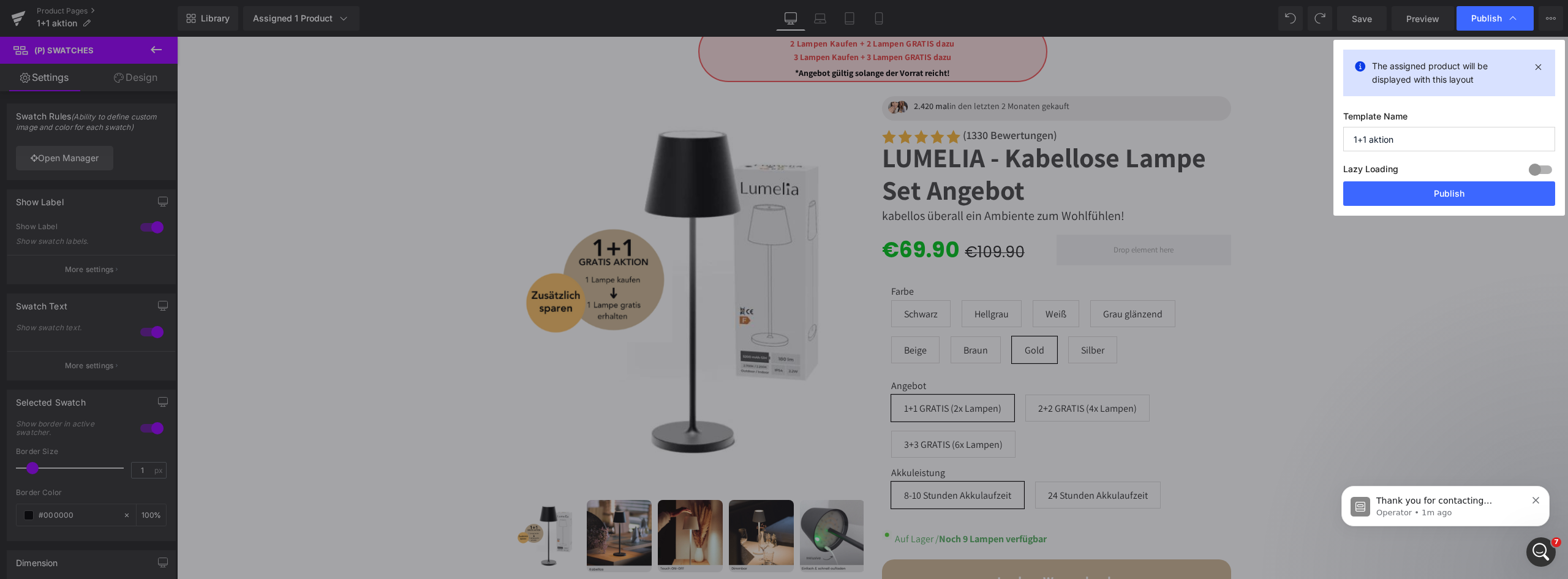
click at [1460, 184] on button "Publish" at bounding box center [1449, 194] width 211 height 24
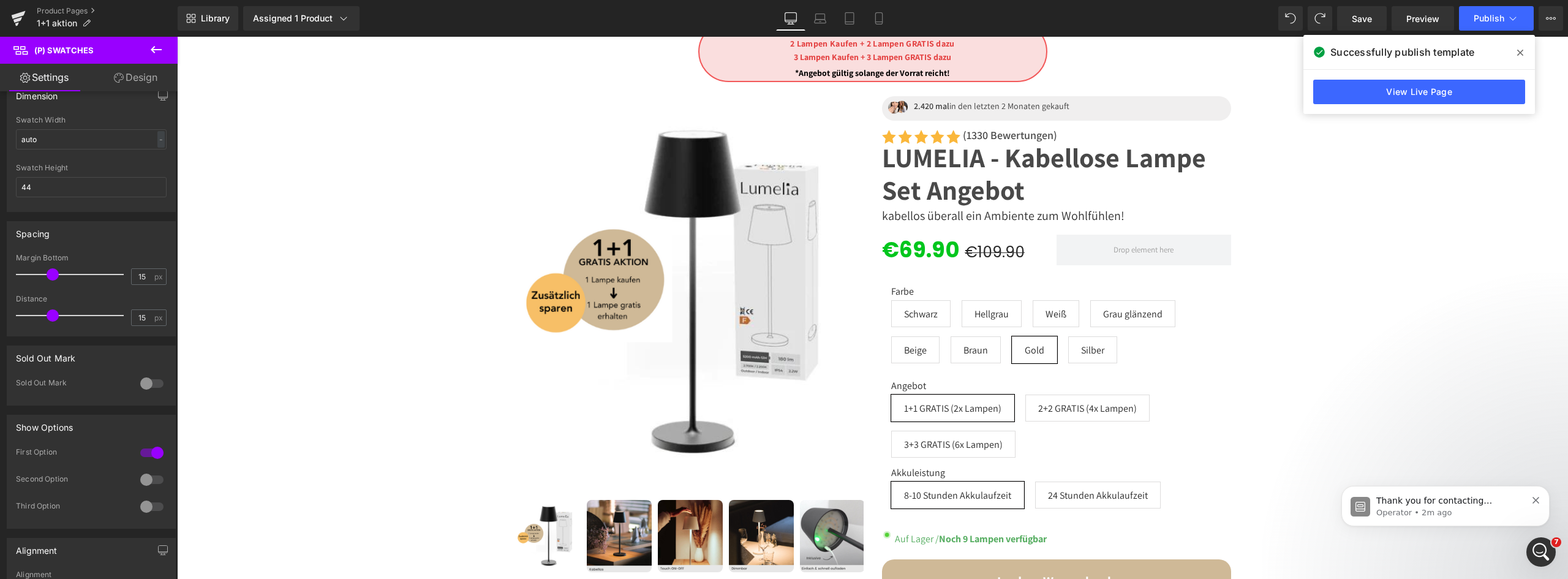
scroll to position [552, 0]
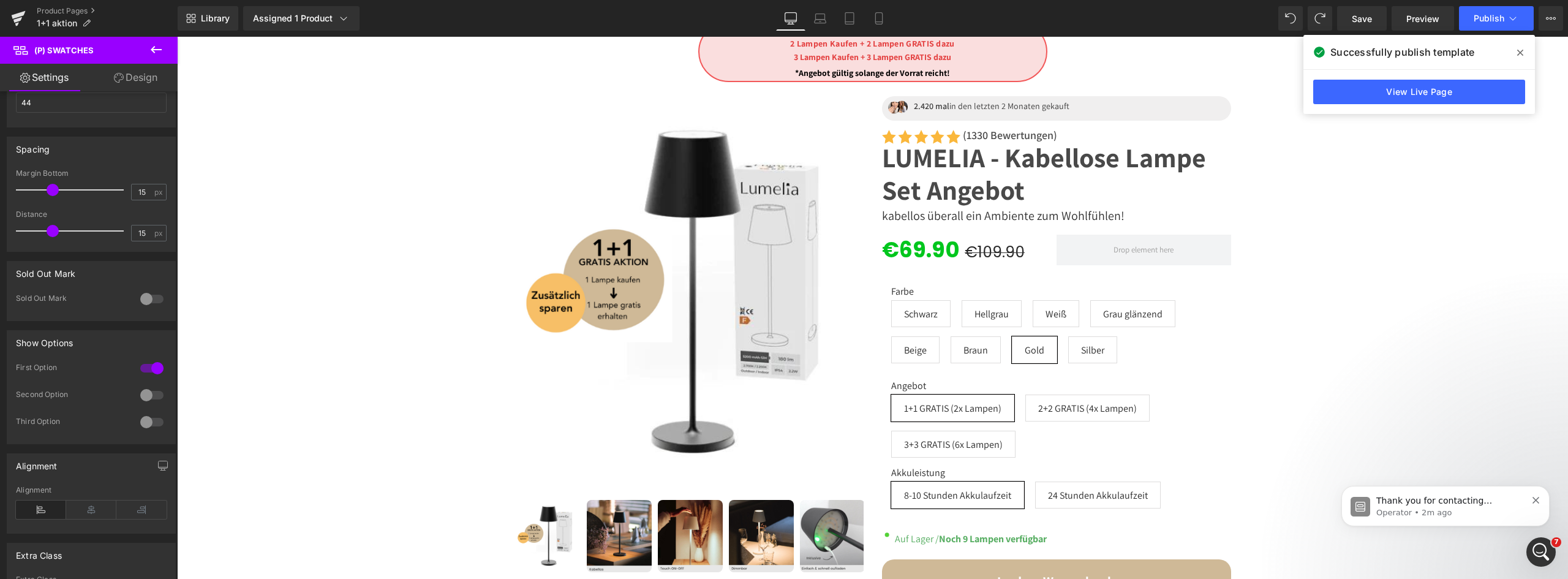
click at [152, 299] on div at bounding box center [152, 298] width 30 height 20
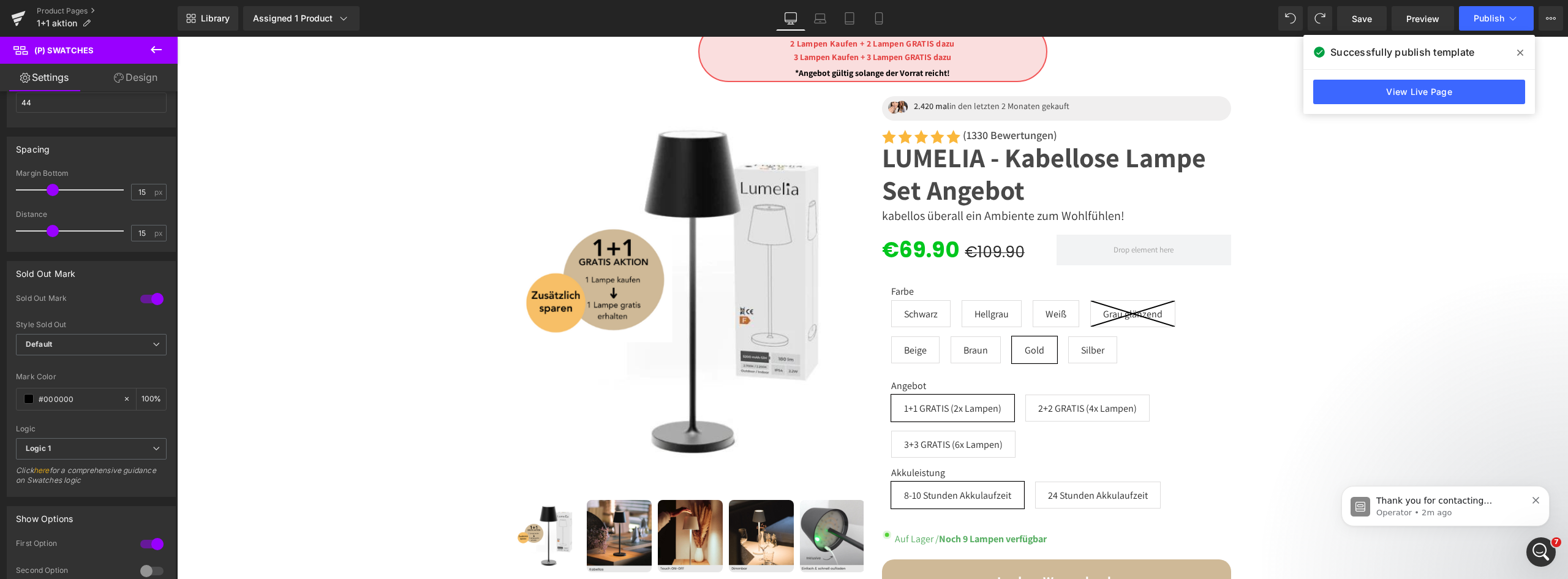
scroll to position [613, 0]
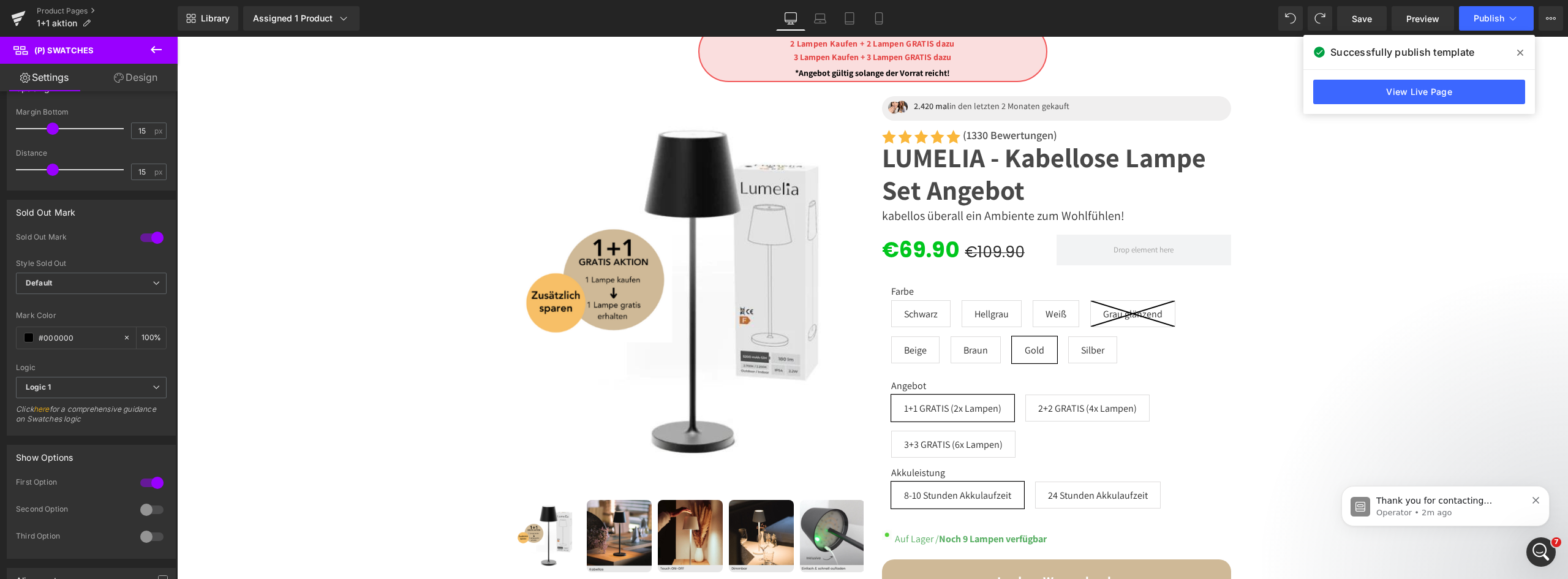
click at [101, 284] on span "Default" at bounding box center [91, 283] width 151 height 21
click at [94, 318] on li "Opacity" at bounding box center [89, 324] width 145 height 19
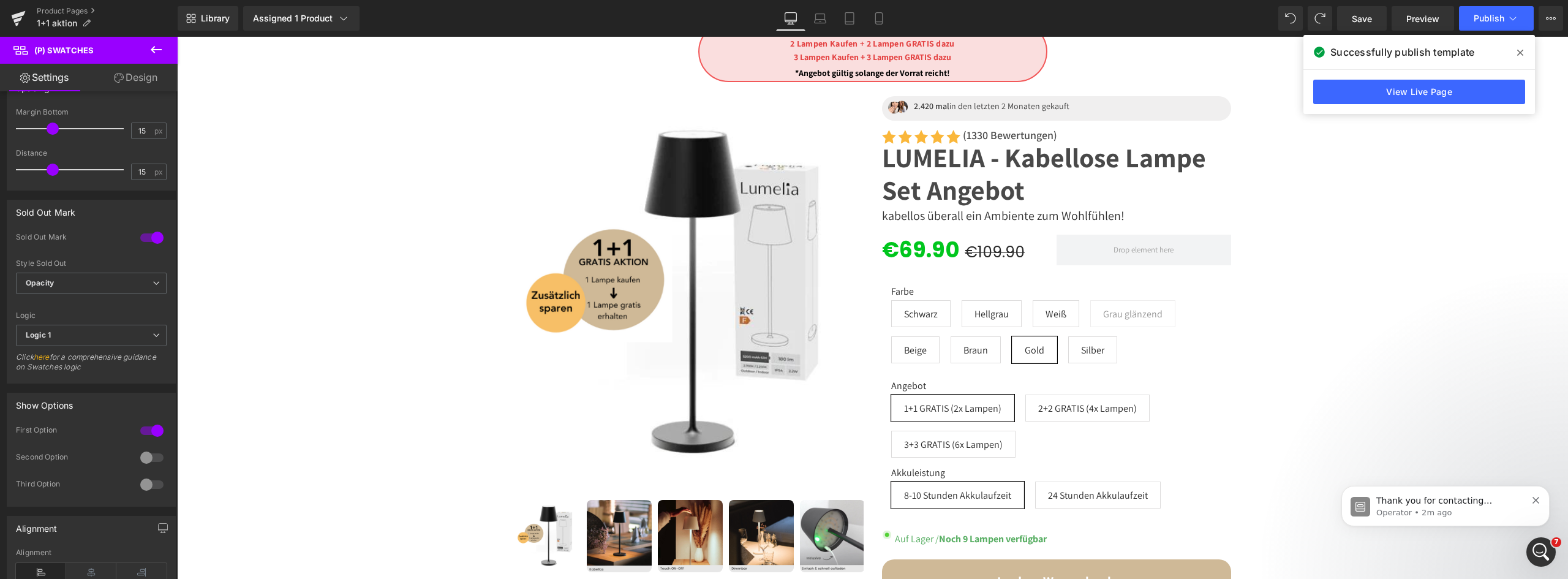
click at [93, 283] on span "Opacity" at bounding box center [91, 283] width 151 height 21
click at [84, 299] on li "Default" at bounding box center [89, 306] width 145 height 19
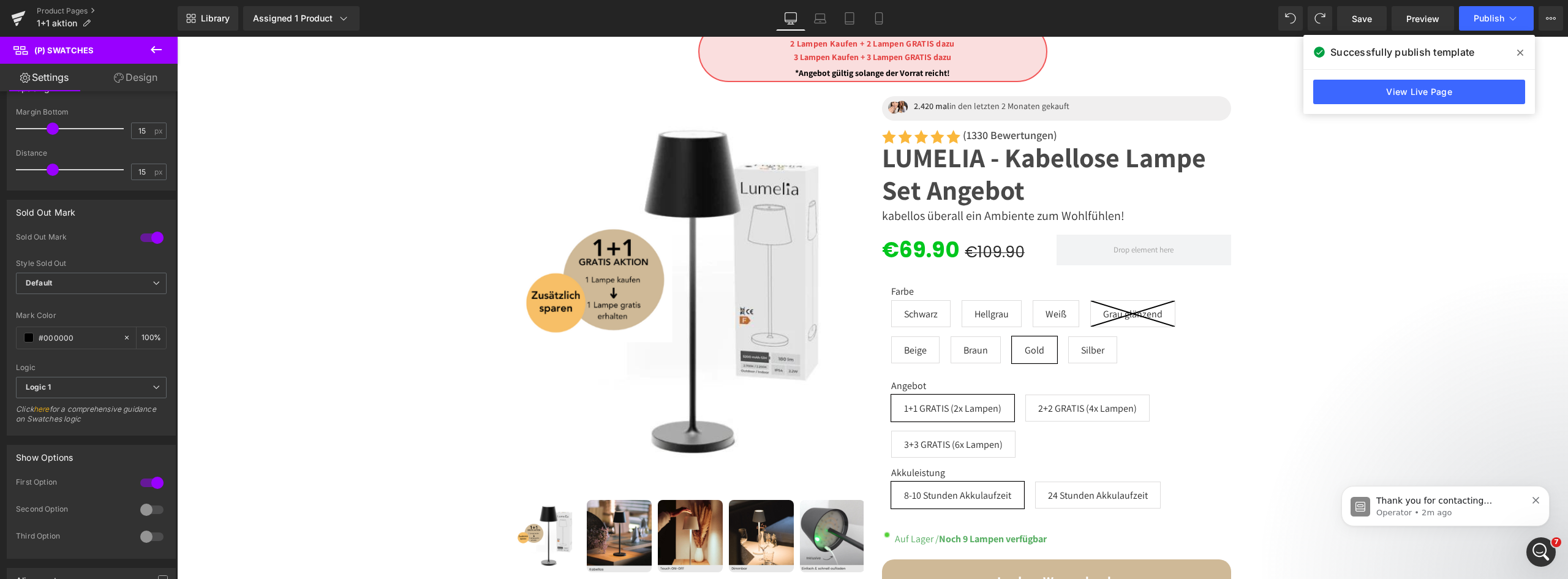
click at [101, 388] on span "Logic 1" at bounding box center [91, 387] width 151 height 21
click at [90, 424] on li "Logic 2" at bounding box center [89, 428] width 145 height 19
click at [1489, 19] on span "Publish" at bounding box center [1489, 18] width 31 height 10
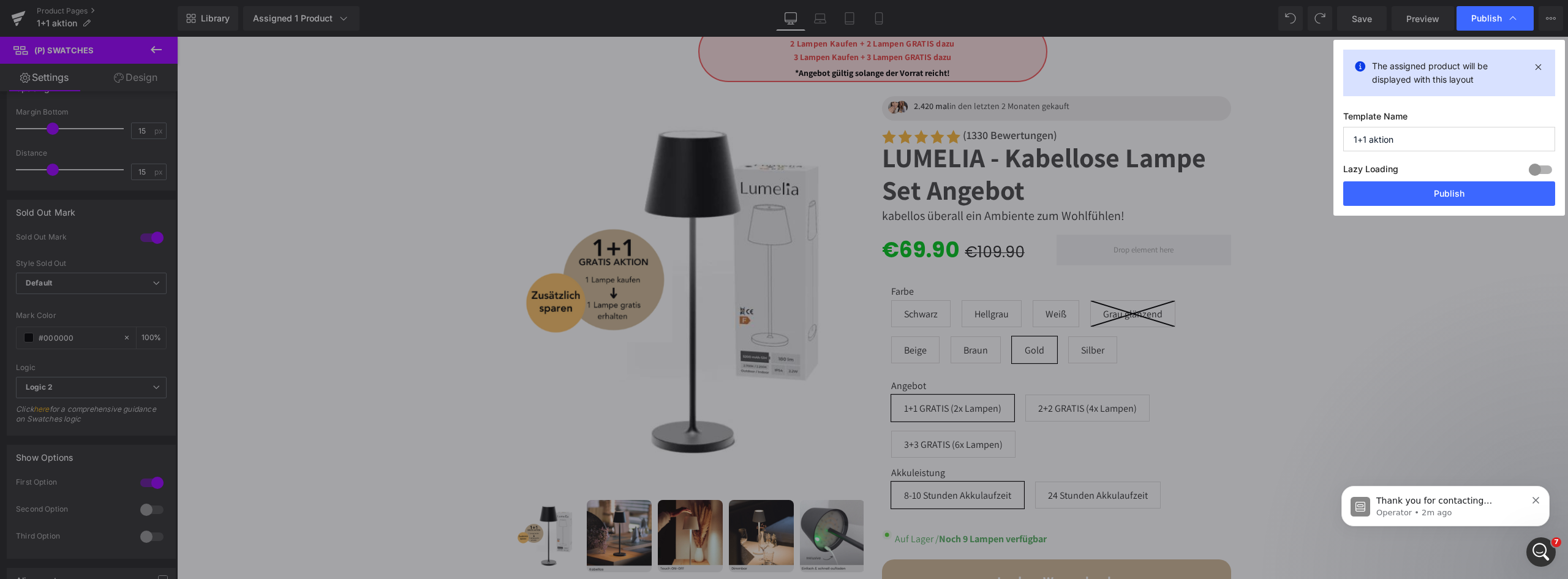
drag, startPoint x: 1443, startPoint y: 192, endPoint x: 786, endPoint y: 37, distance: 675.0
click at [1443, 192] on button "Publish" at bounding box center [1449, 194] width 211 height 24
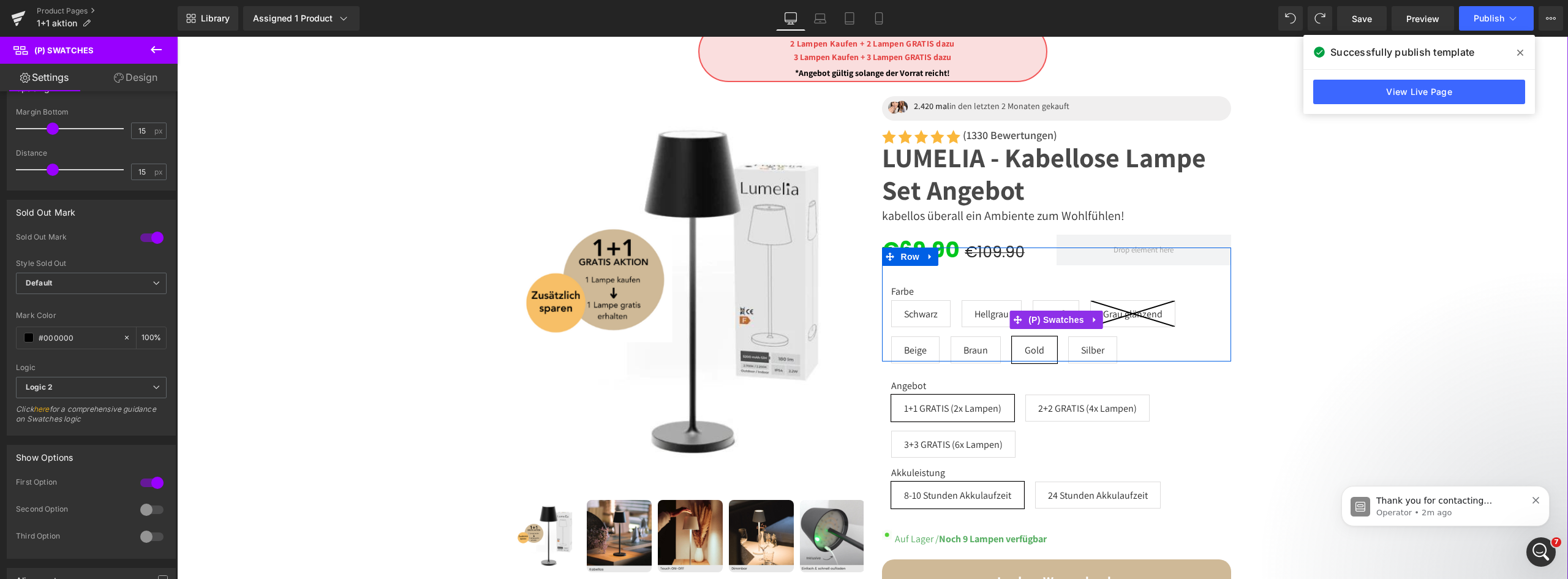
click at [1058, 319] on span "(P) Swatches" at bounding box center [1057, 320] width 61 height 19
click at [1091, 317] on icon at bounding box center [1095, 320] width 8 height 9
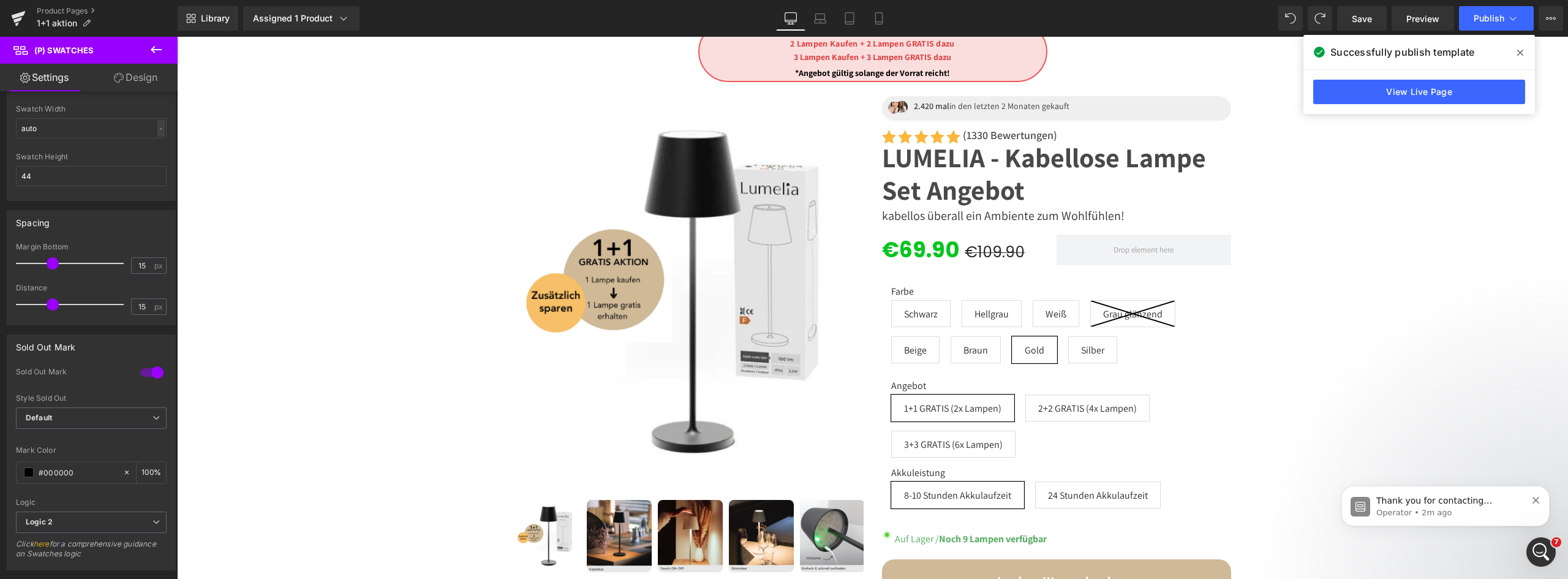
scroll to position [0, 0]
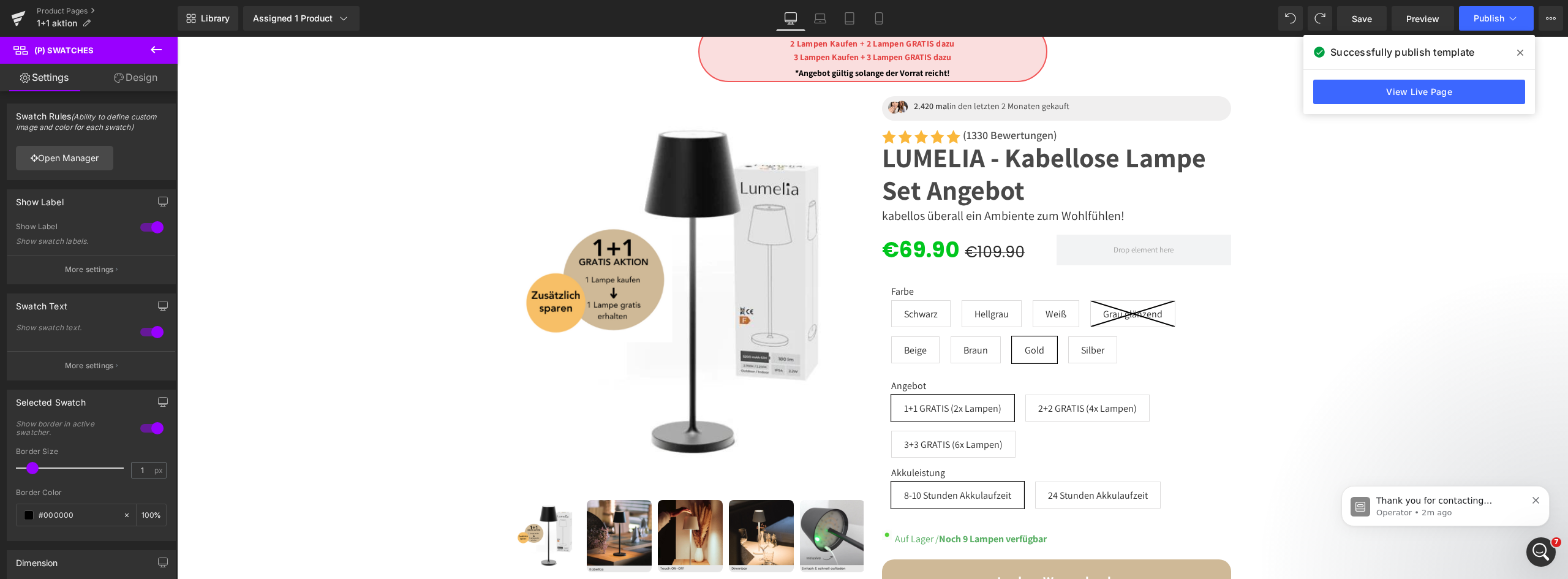
click at [106, 260] on button "More settings" at bounding box center [91, 269] width 168 height 29
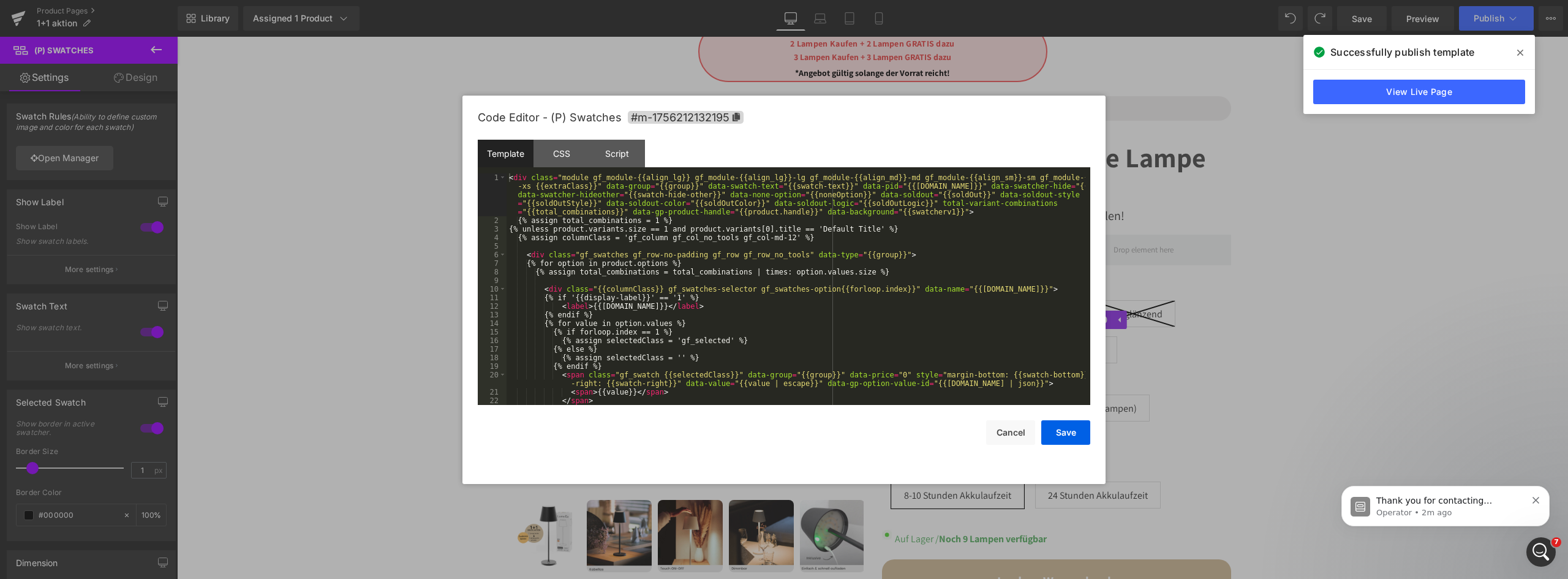
click at [928, 0] on div "(P) Swatches You are previewing how the will restyle your page. You can not edi…" at bounding box center [784, 0] width 1568 height 0
click at [568, 153] on div "CSS" at bounding box center [562, 154] width 56 height 28
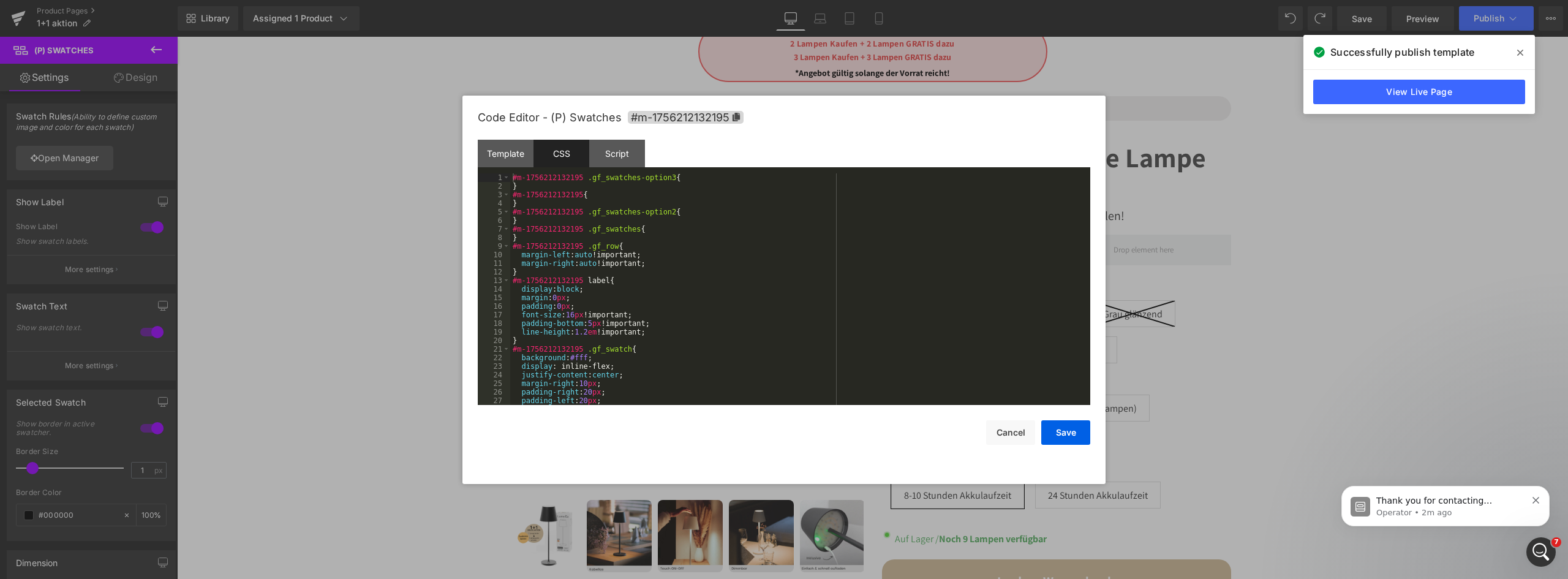
click at [637, 154] on div "Script" at bounding box center [617, 154] width 56 height 28
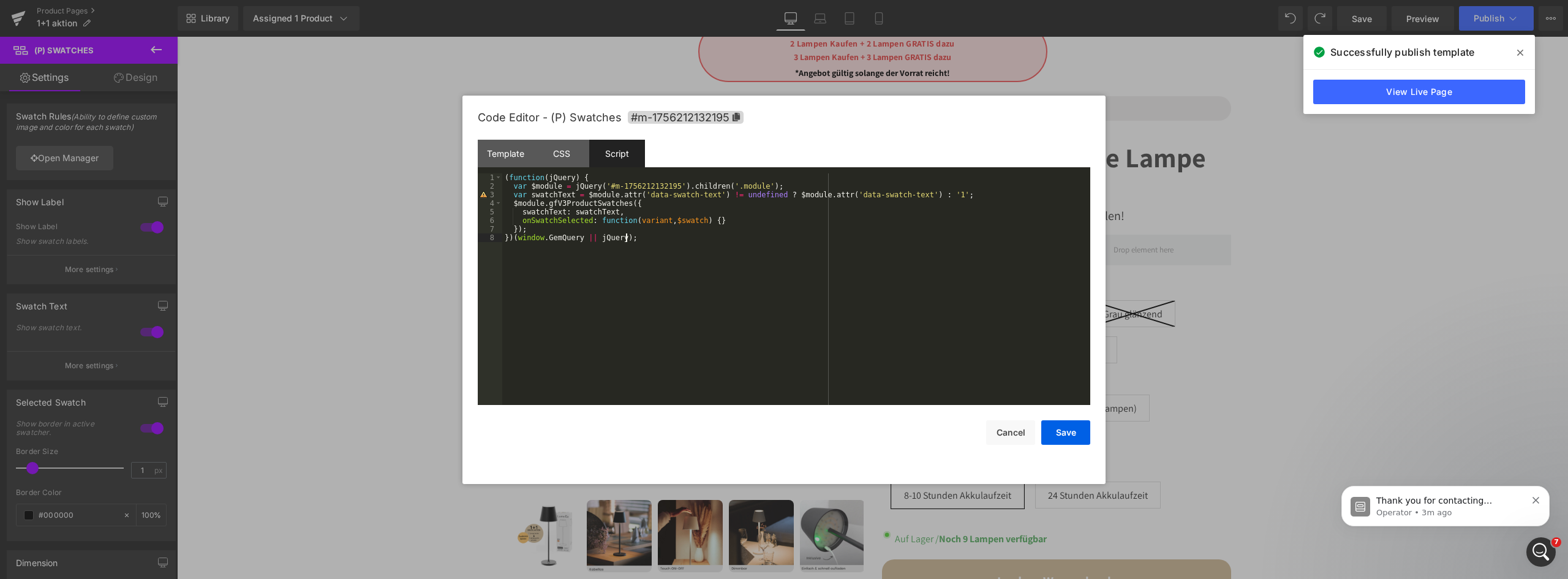
drag, startPoint x: 674, startPoint y: 244, endPoint x: 296, endPoint y: 119, distance: 398.1
click at [296, 119] on body "(P) Swatches You are previewing how the will restyle your page. You can not edi…" at bounding box center [784, 289] width 1568 height 579
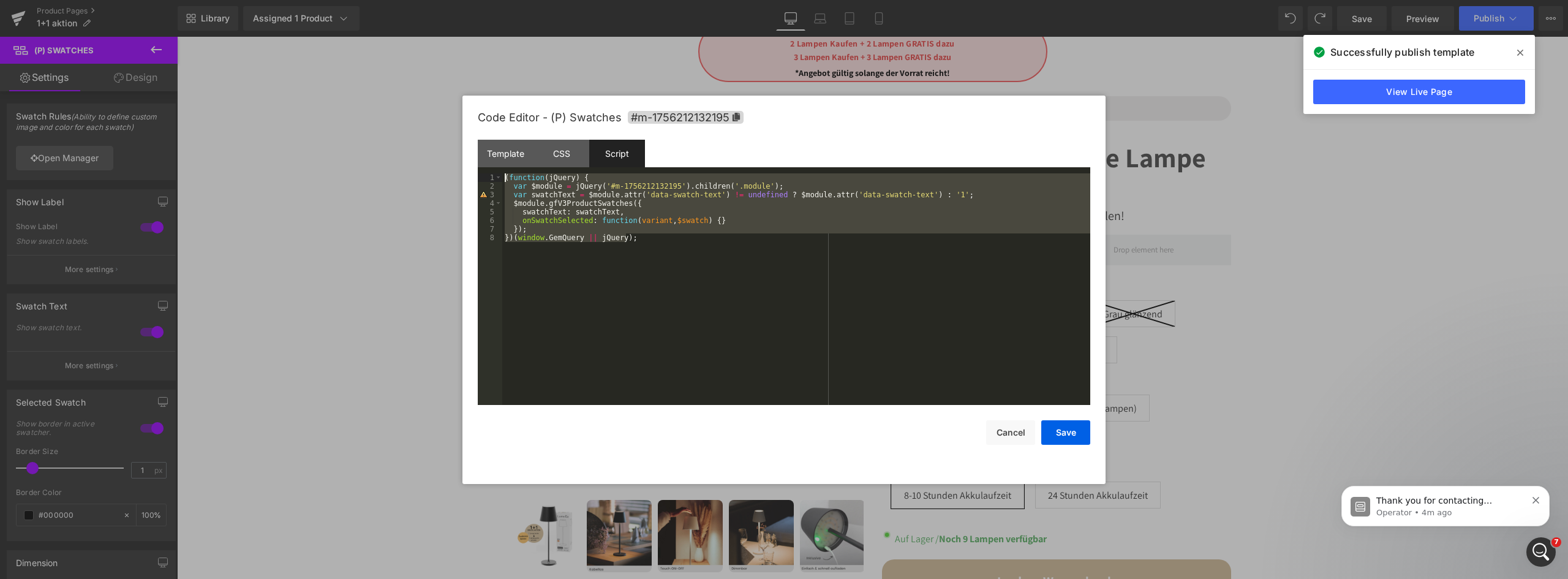
click at [573, 162] on div "CSS" at bounding box center [562, 154] width 56 height 28
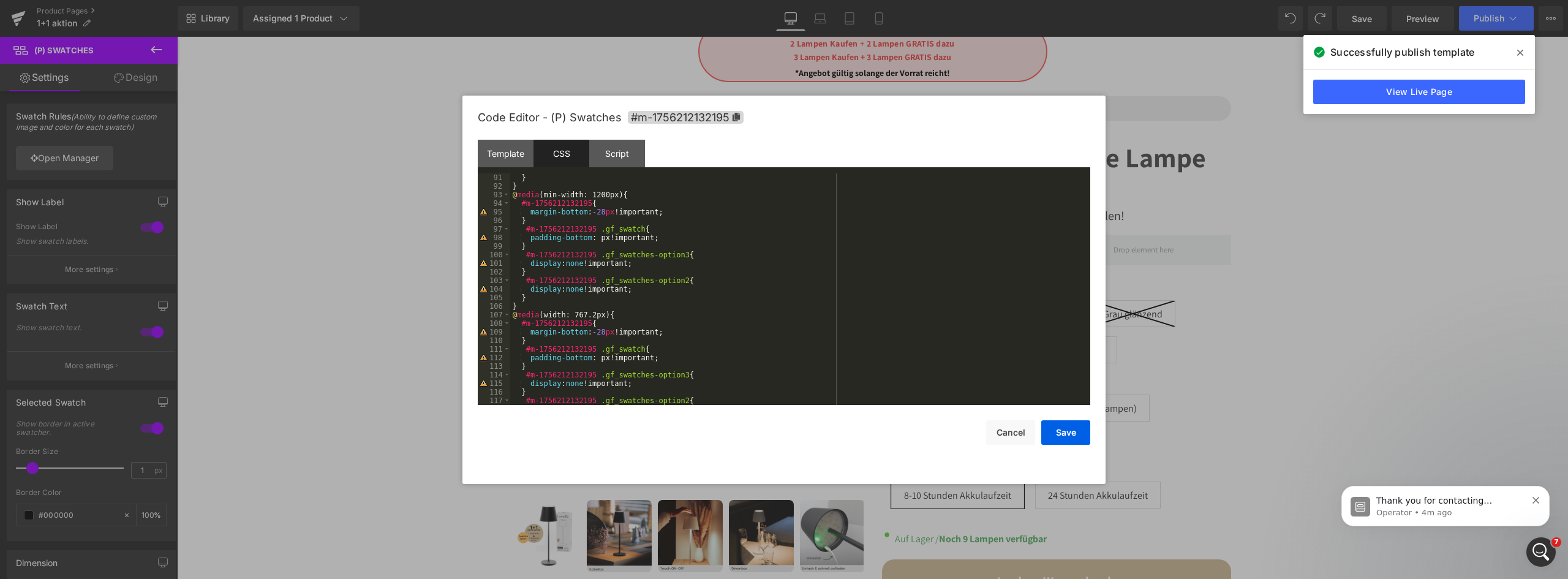
scroll to position [806, 0]
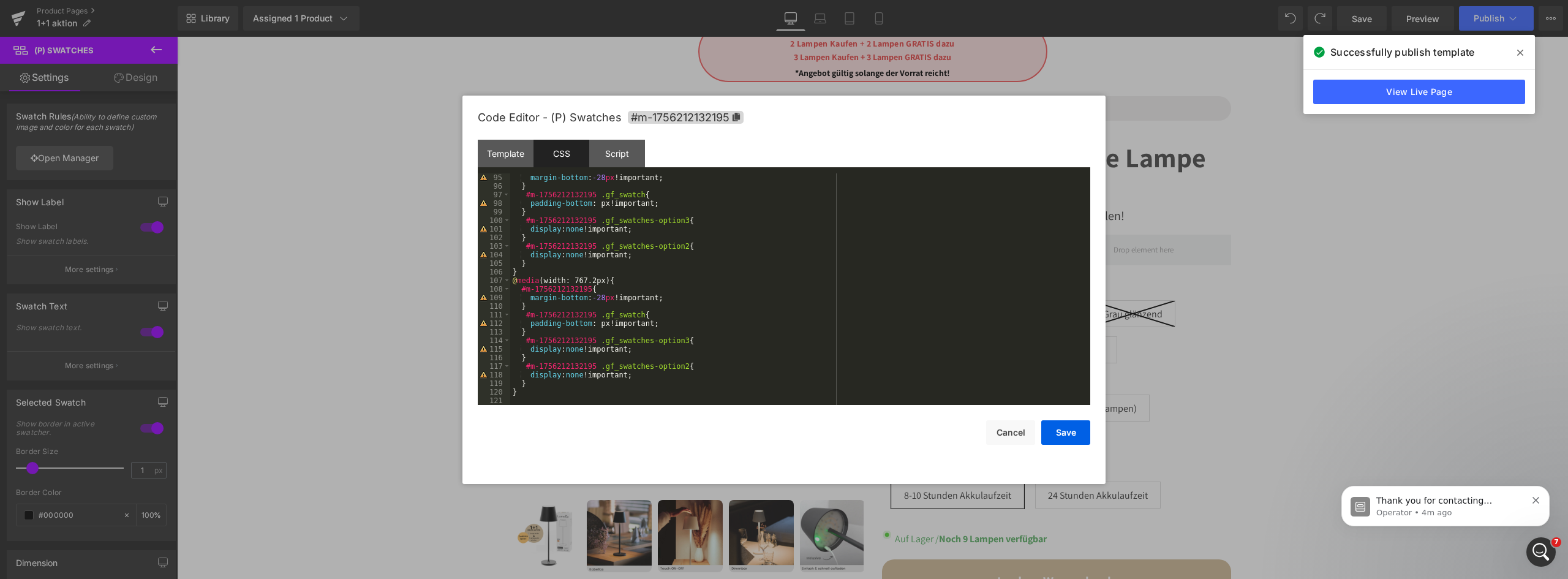
click at [509, 149] on div "Template" at bounding box center [506, 154] width 56 height 28
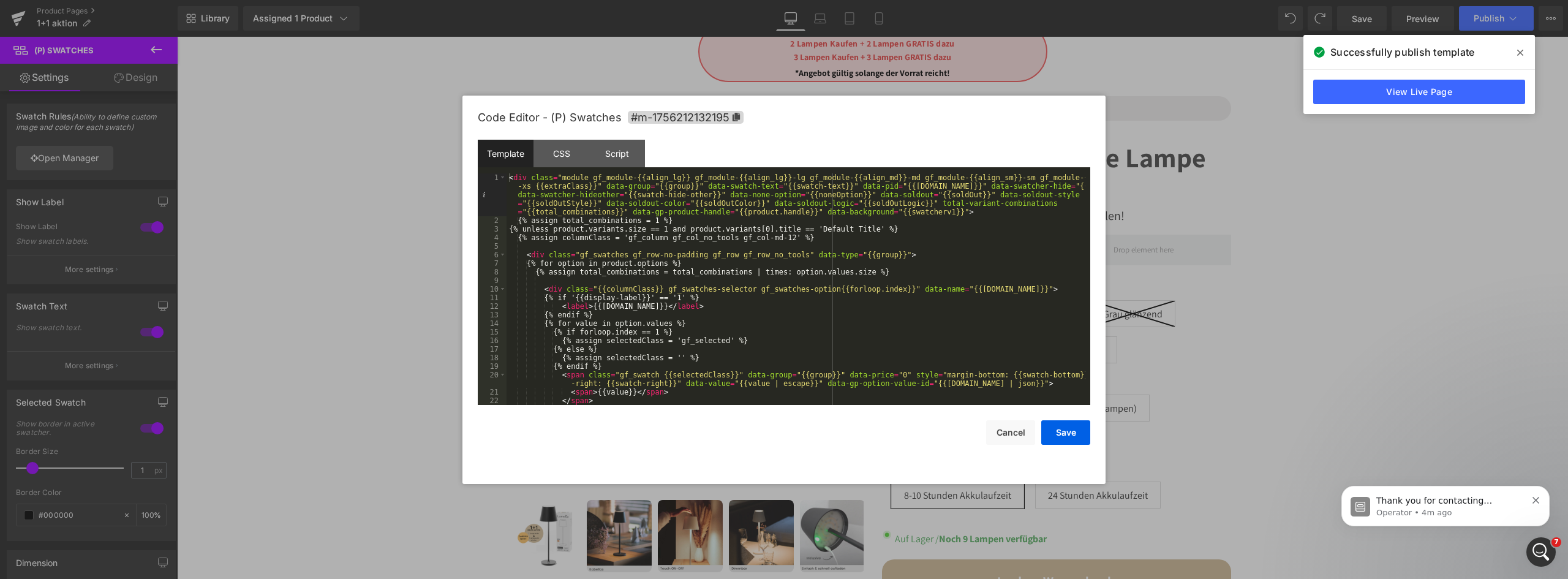
click at [1007, 426] on button "Cancel" at bounding box center [1011, 433] width 49 height 24
